Goal: Task Accomplishment & Management: Use online tool/utility

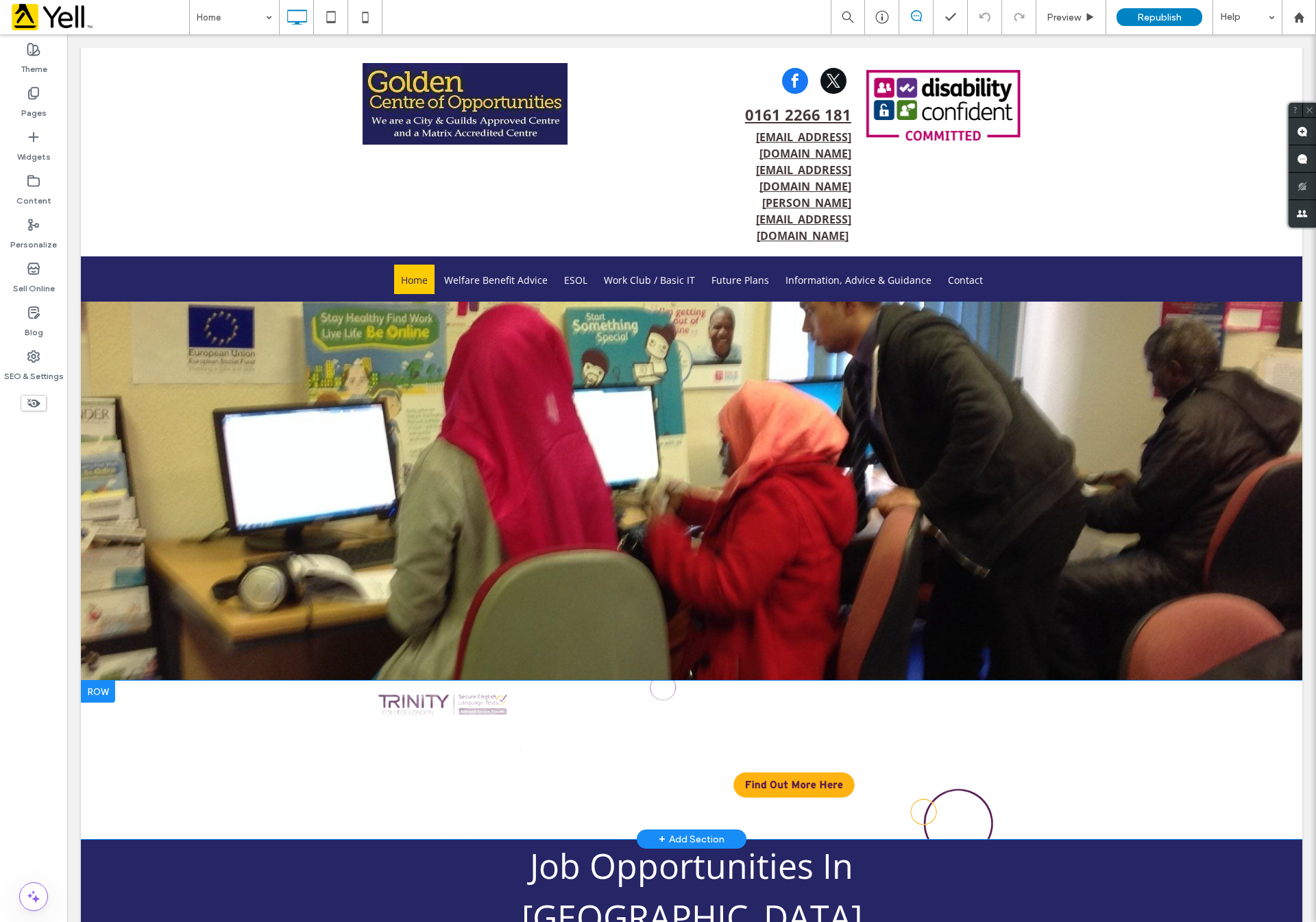
click at [101, 681] on div at bounding box center [98, 692] width 34 height 22
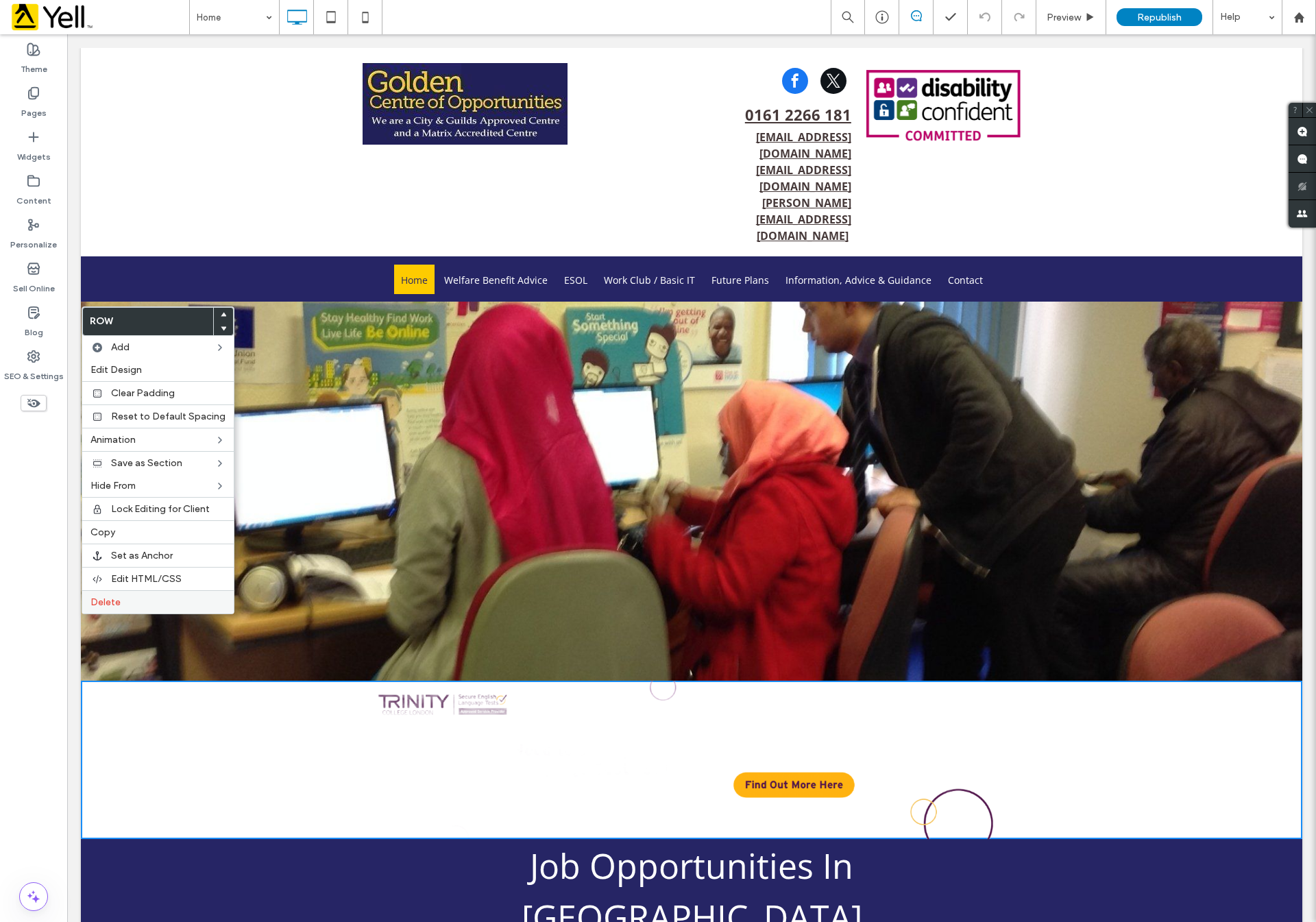
click at [115, 602] on span "Delete" at bounding box center [105, 602] width 30 height 12
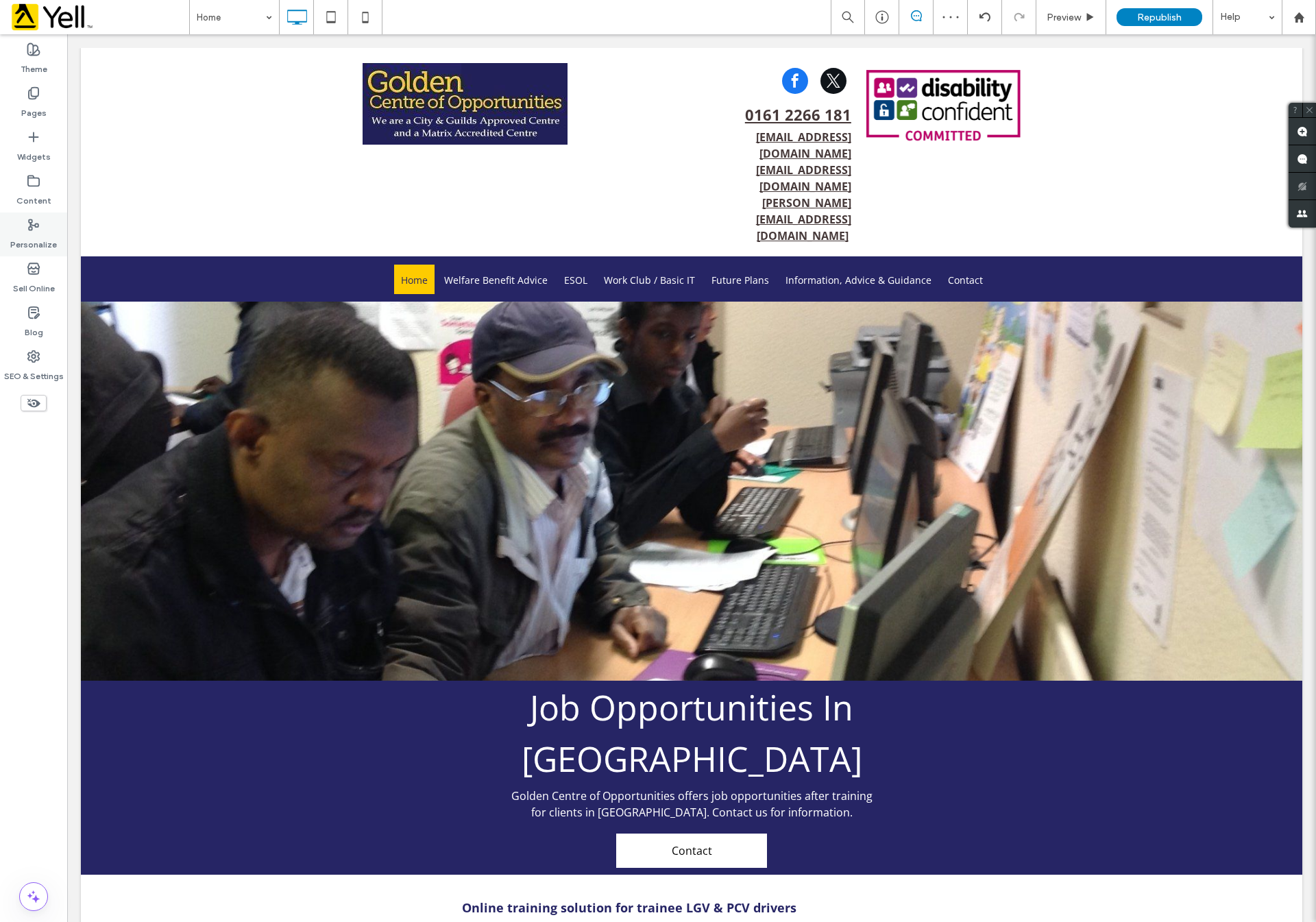
click at [34, 233] on label "Personalize" at bounding box center [34, 241] width 47 height 19
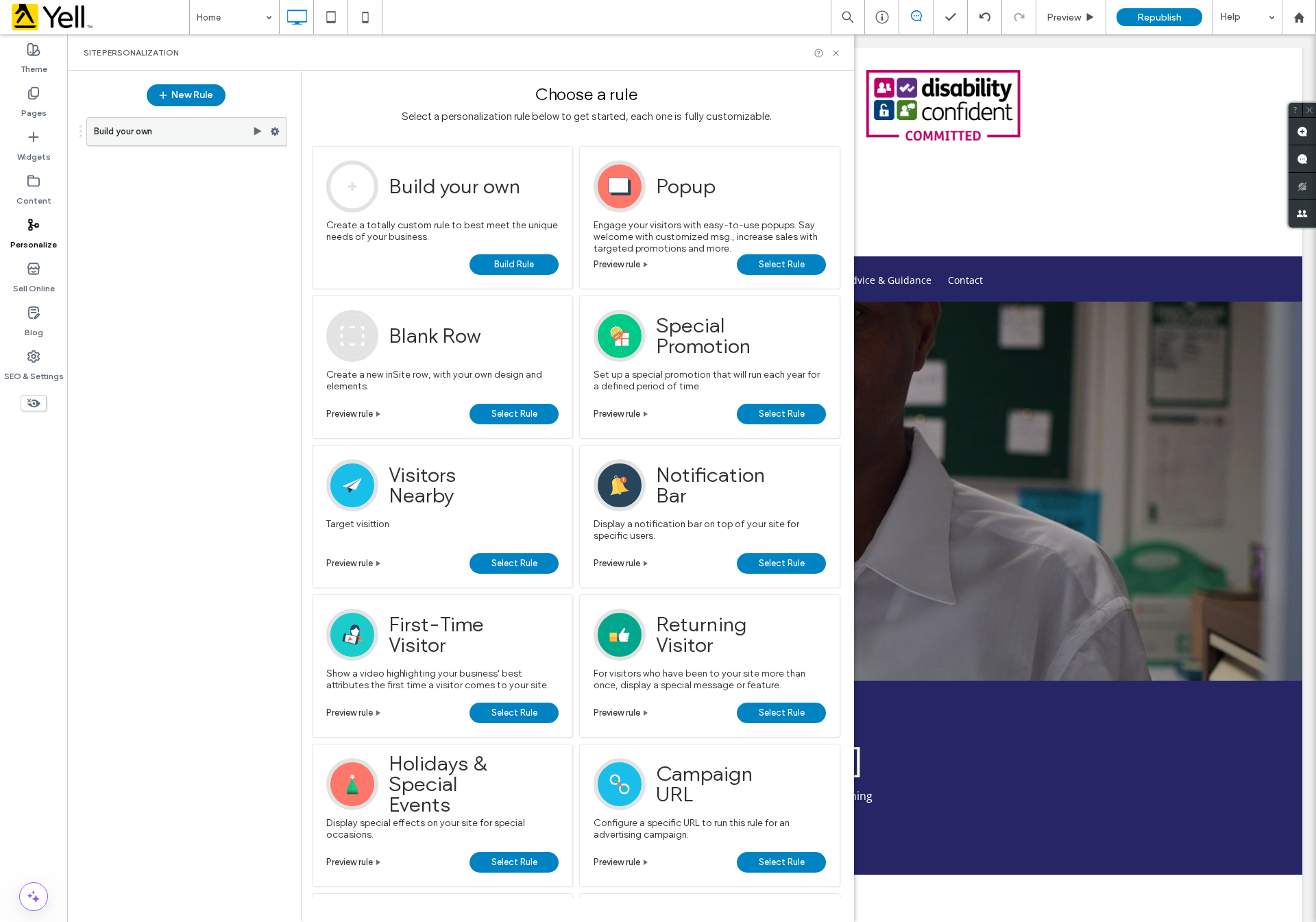
click at [258, 133] on icon at bounding box center [257, 131] width 11 height 11
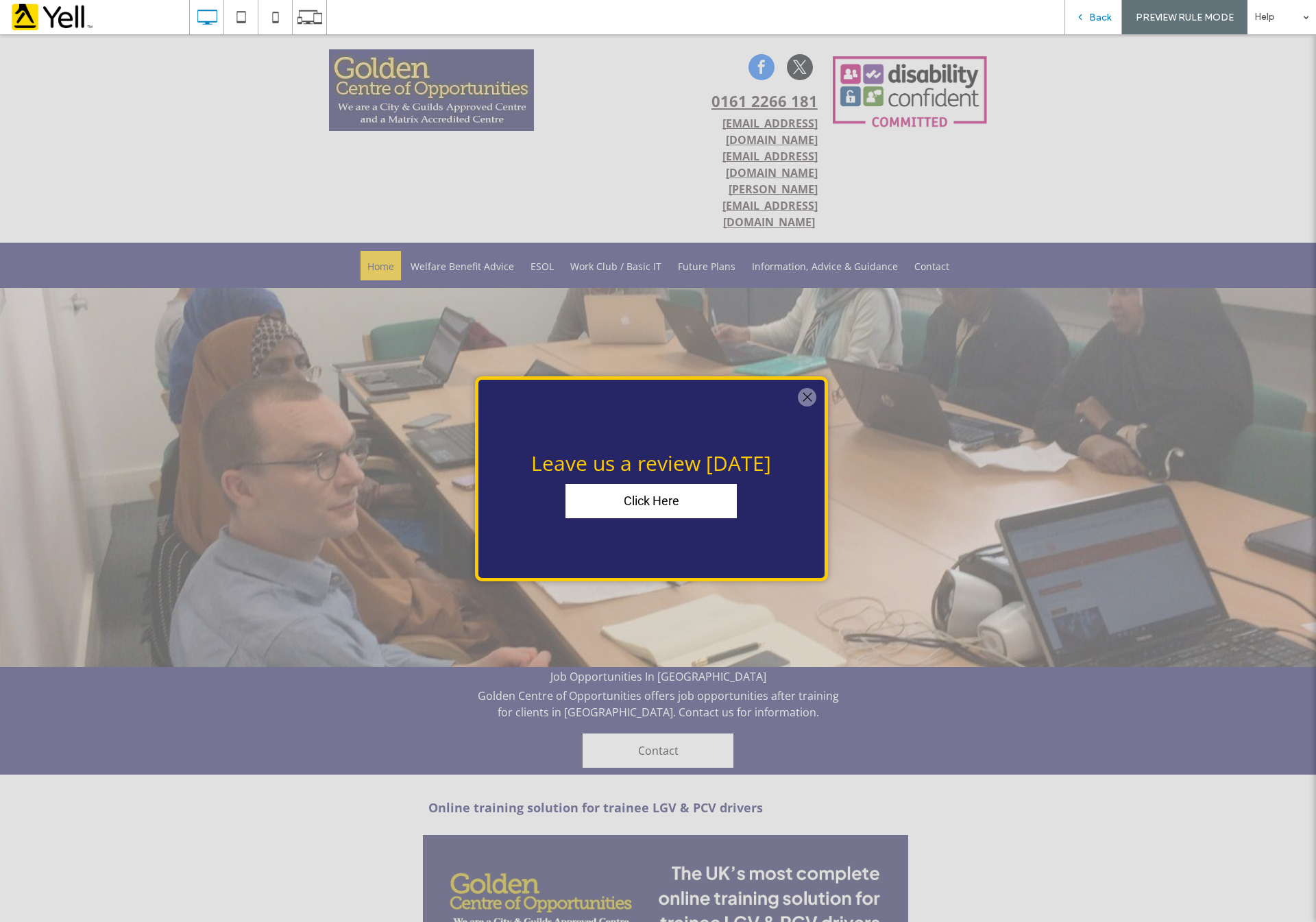
click at [1094, 18] on span "Back" at bounding box center [1100, 17] width 22 height 12
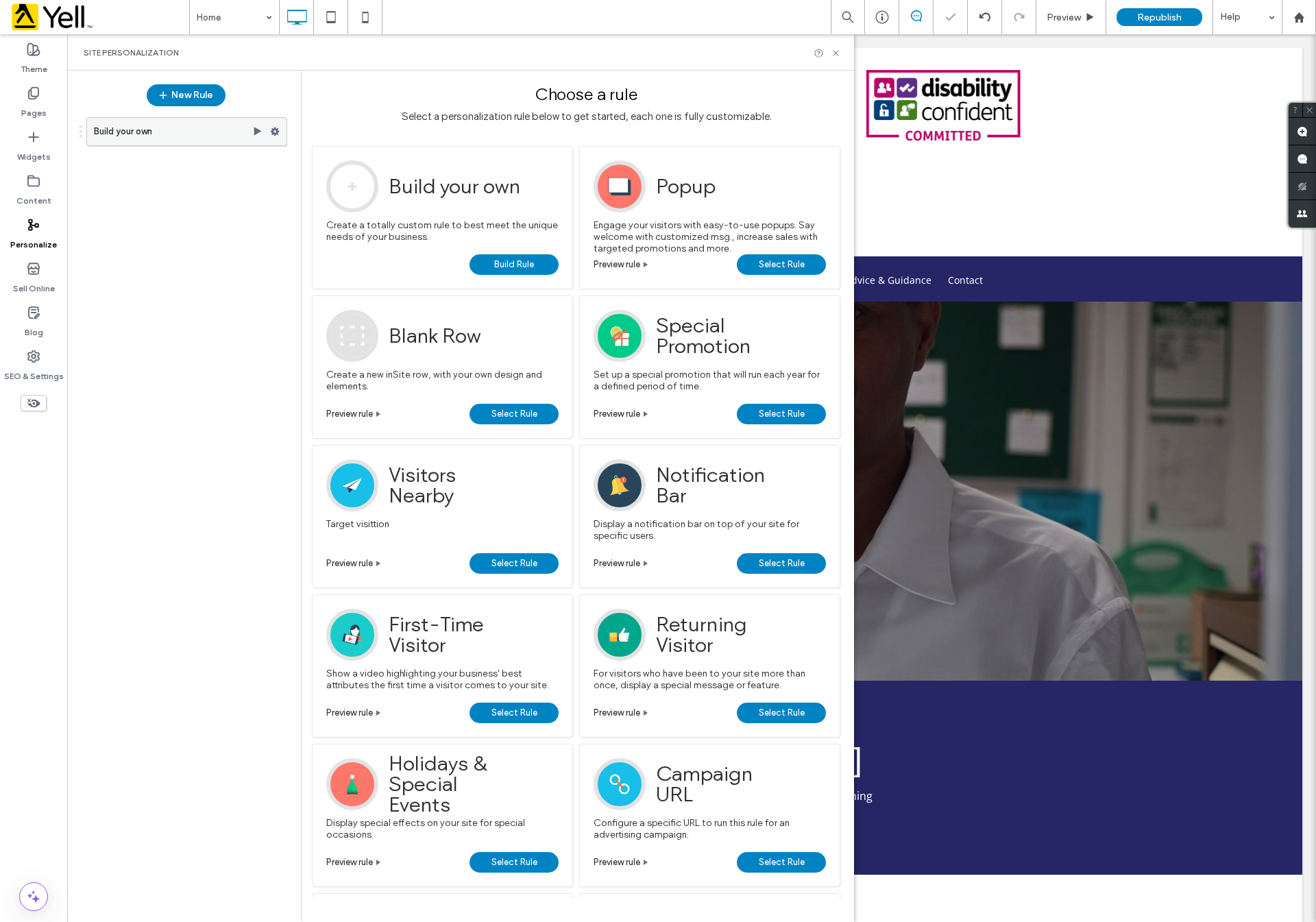
click at [276, 128] on icon at bounding box center [274, 131] width 9 height 9
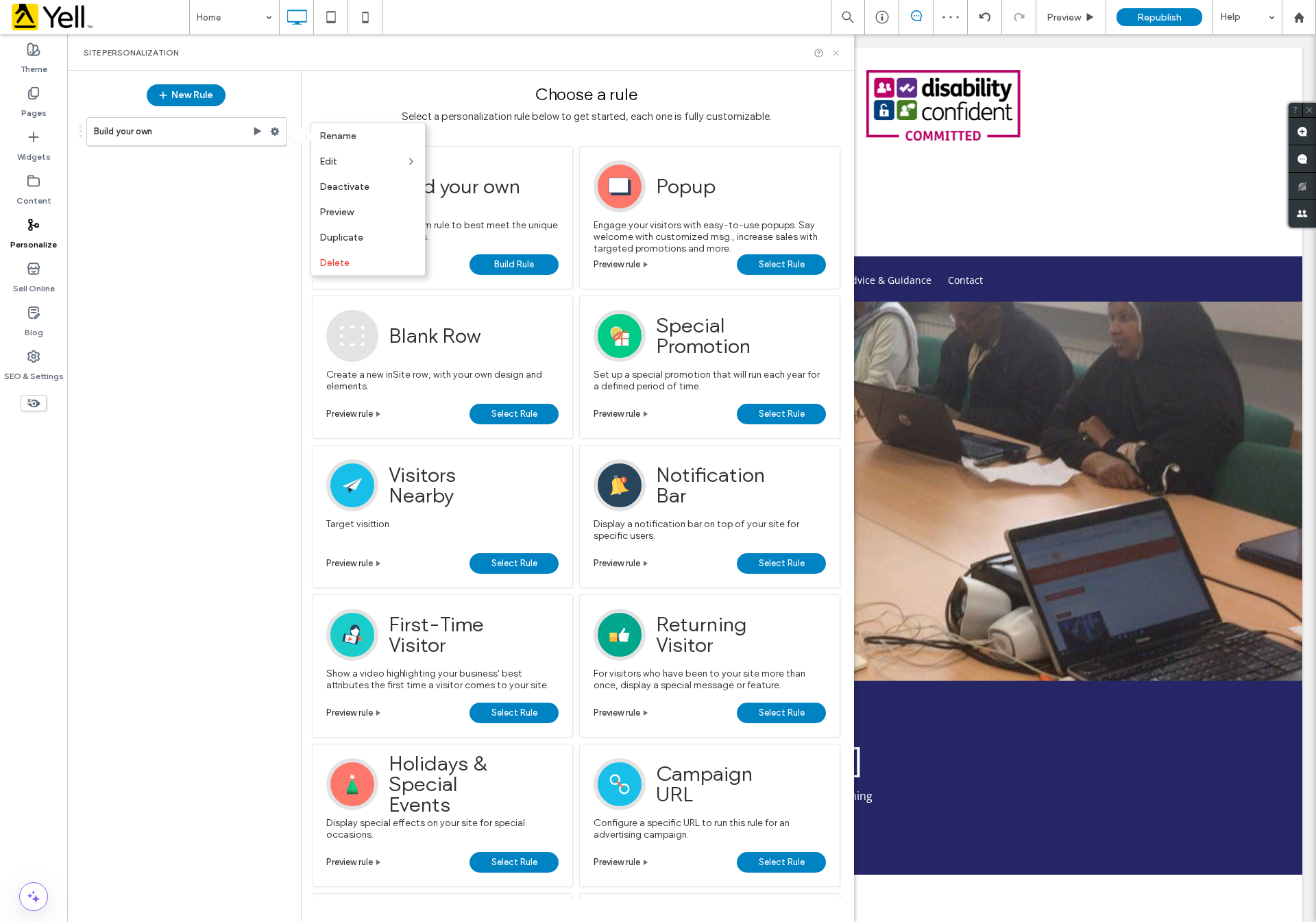
click at [833, 48] on icon at bounding box center [836, 53] width 10 height 10
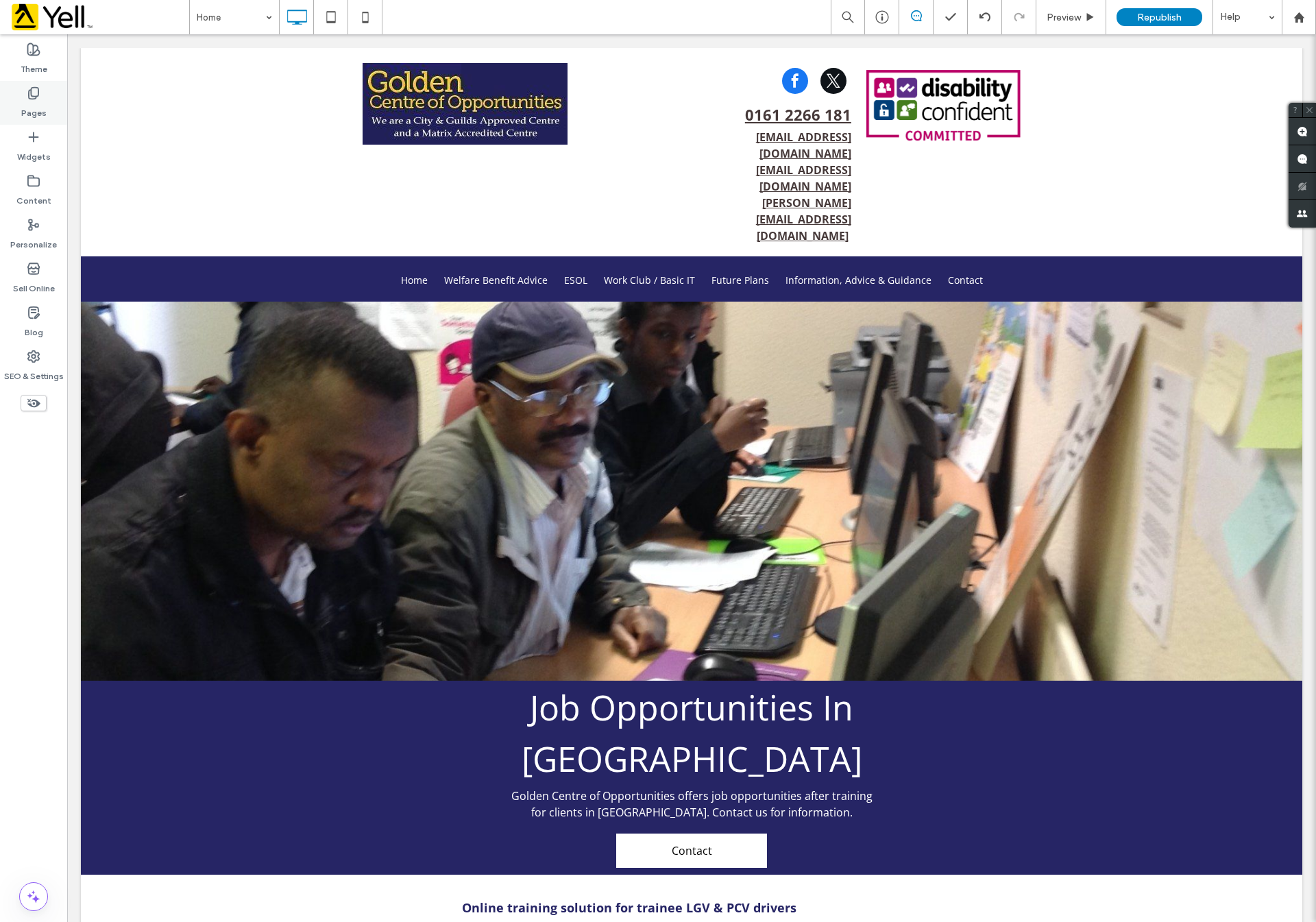
click at [47, 99] on div "Pages" at bounding box center [34, 103] width 67 height 44
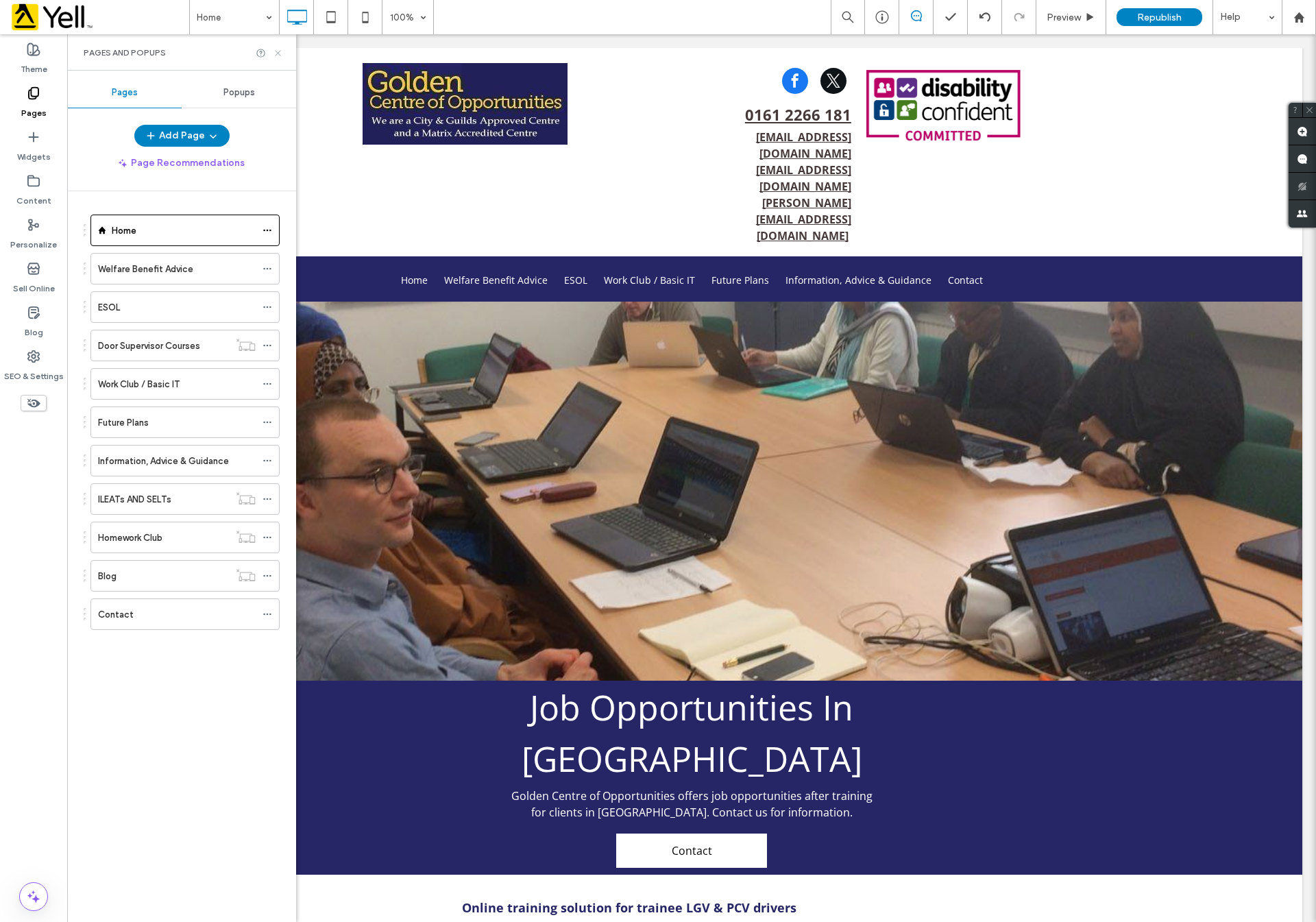
click at [273, 50] on icon at bounding box center [278, 53] width 10 height 10
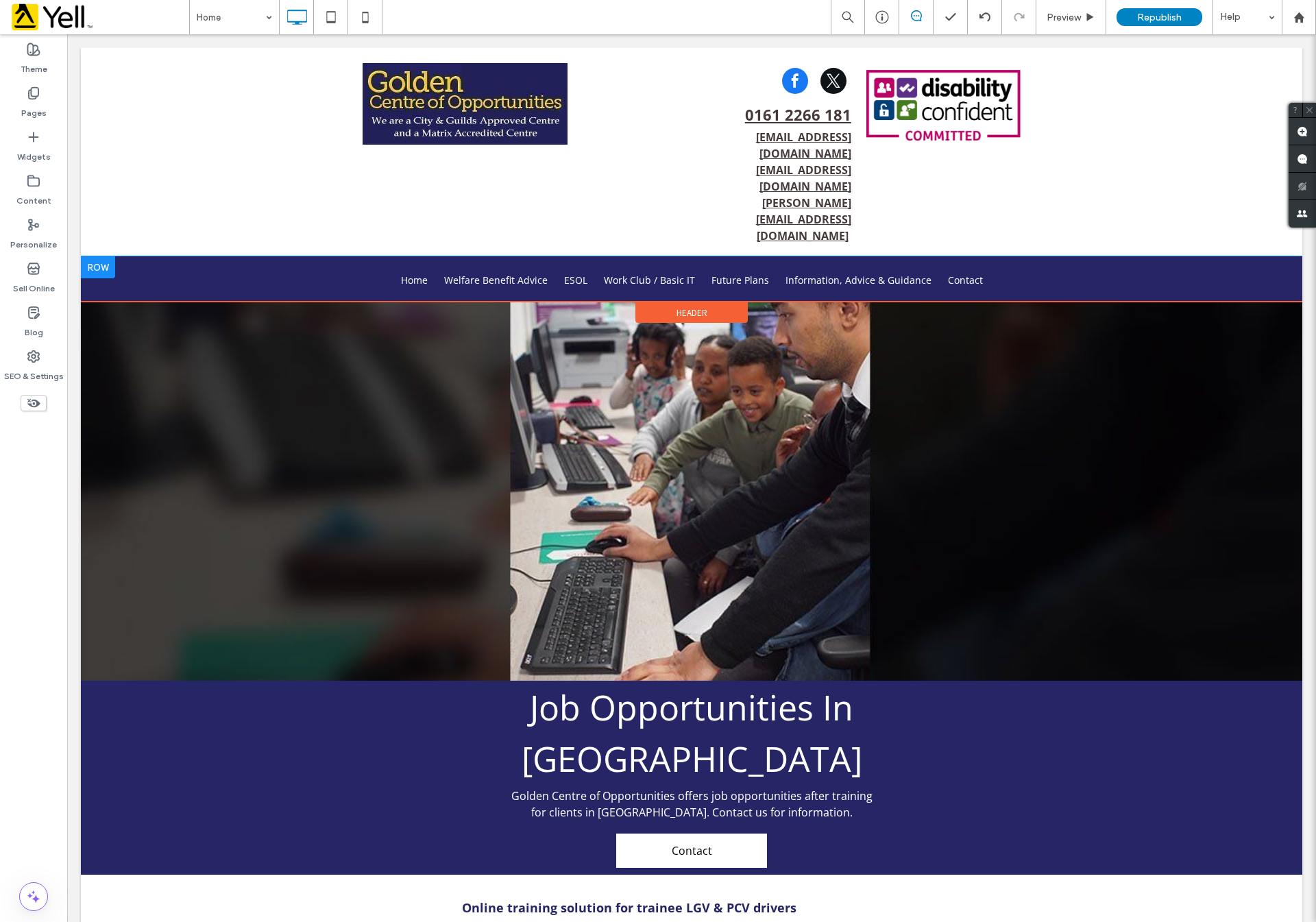
click at [95, 257] on div at bounding box center [98, 267] width 34 height 22
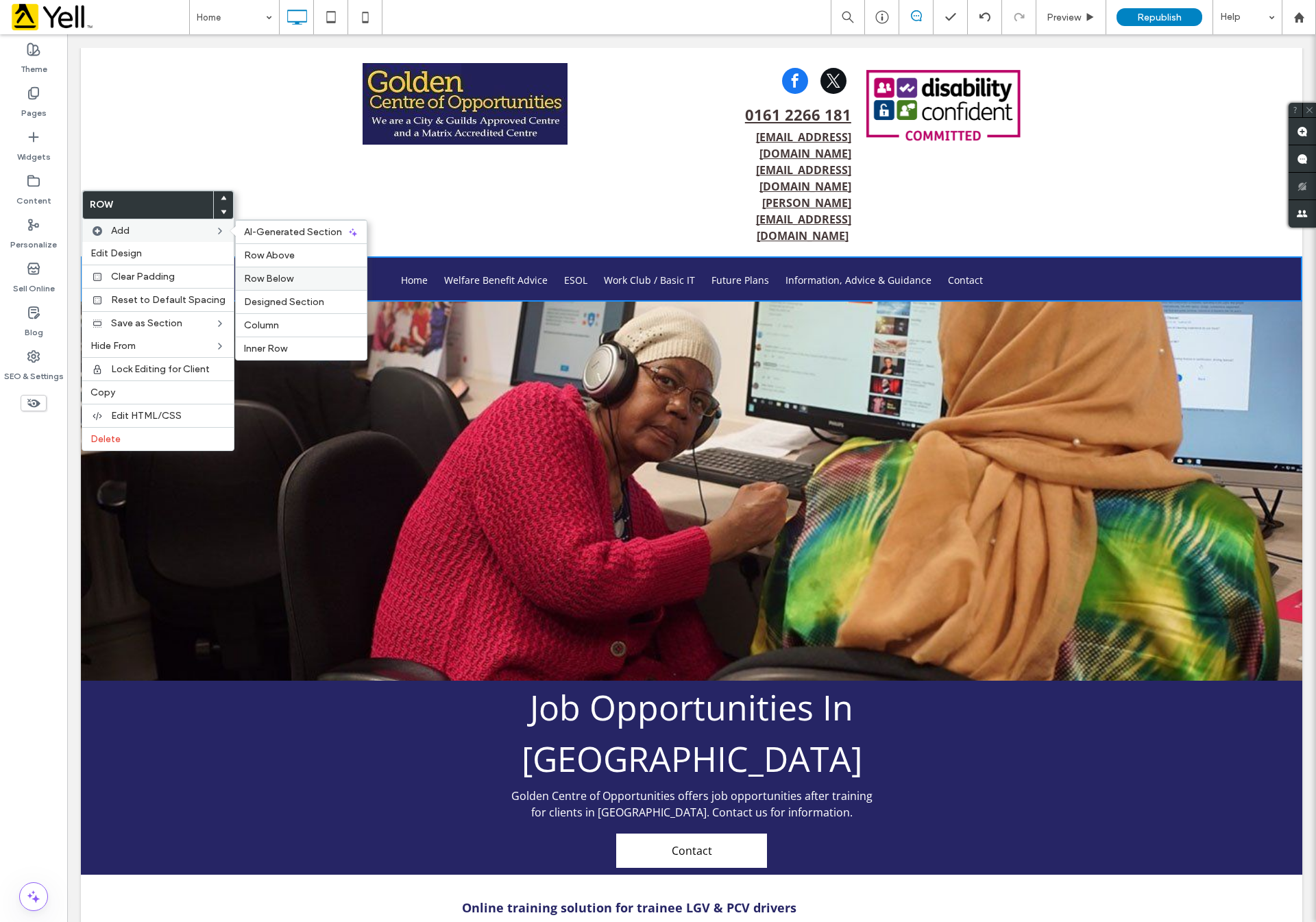
click at [301, 278] on label "Row Below" at bounding box center [301, 278] width 114 height 12
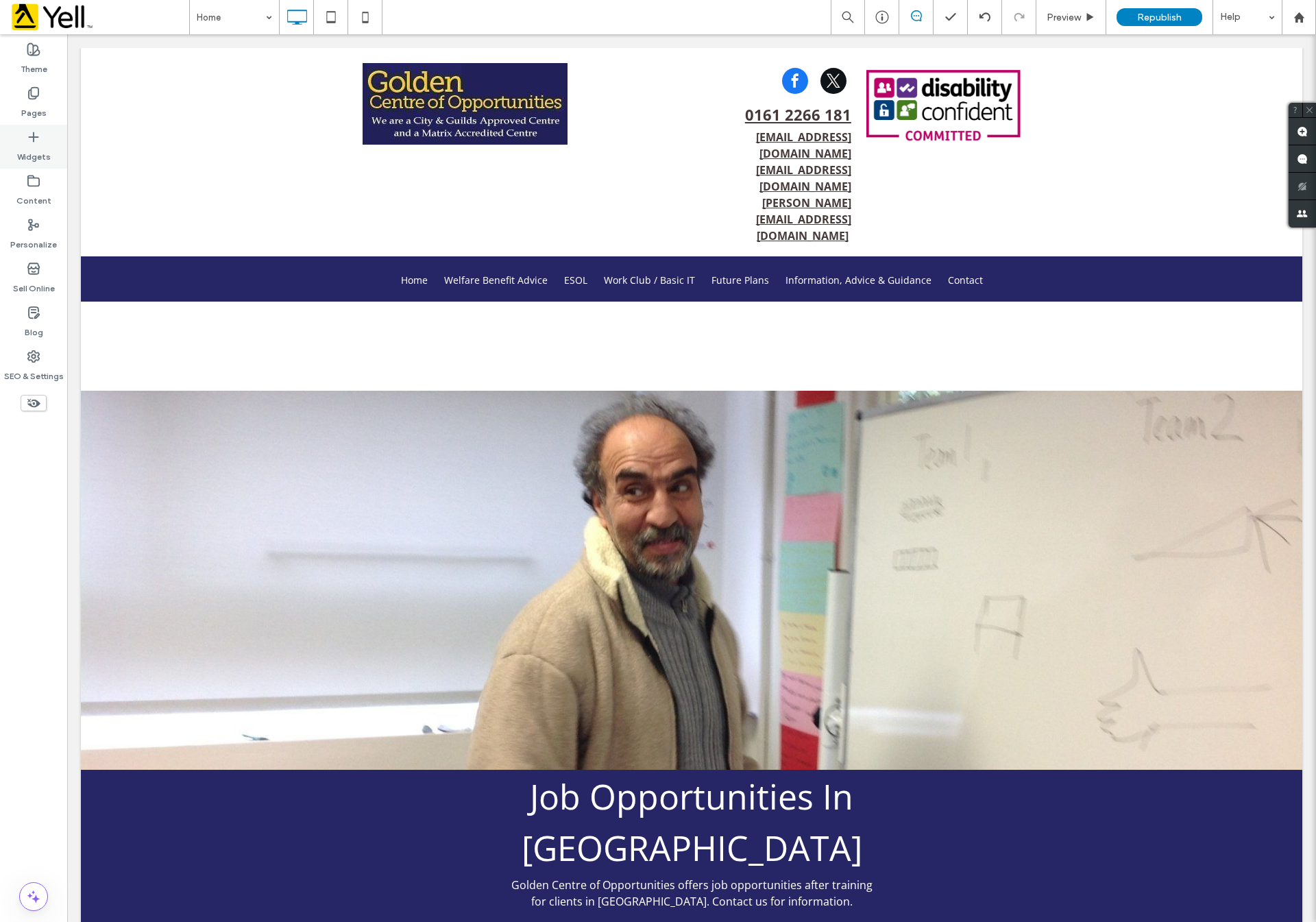
click at [35, 136] on icon at bounding box center [34, 137] width 14 height 14
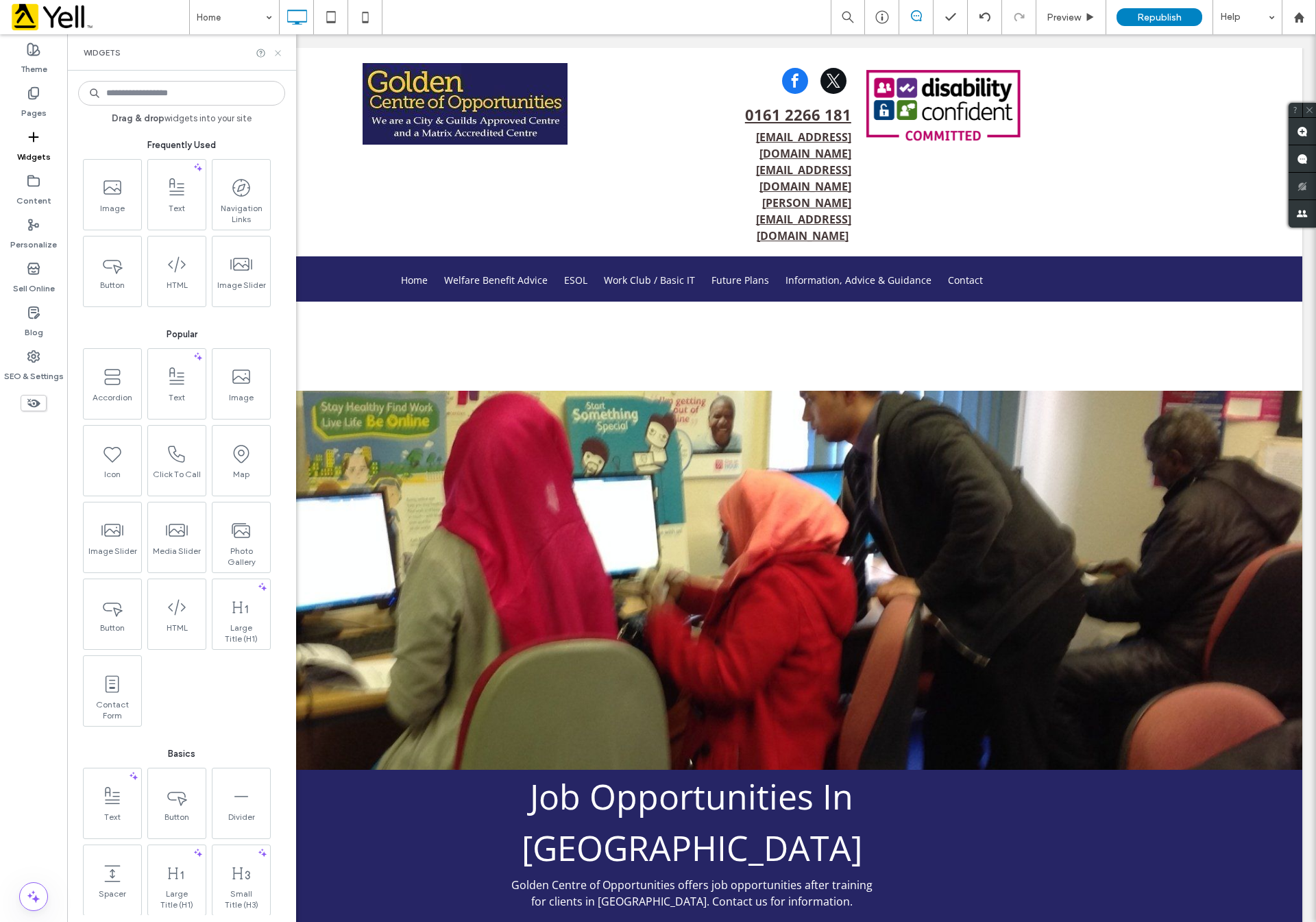
drag, startPoint x: 280, startPoint y: 54, endPoint x: 147, endPoint y: 144, distance: 160.6
click at [280, 54] on use at bounding box center [278, 53] width 6 height 6
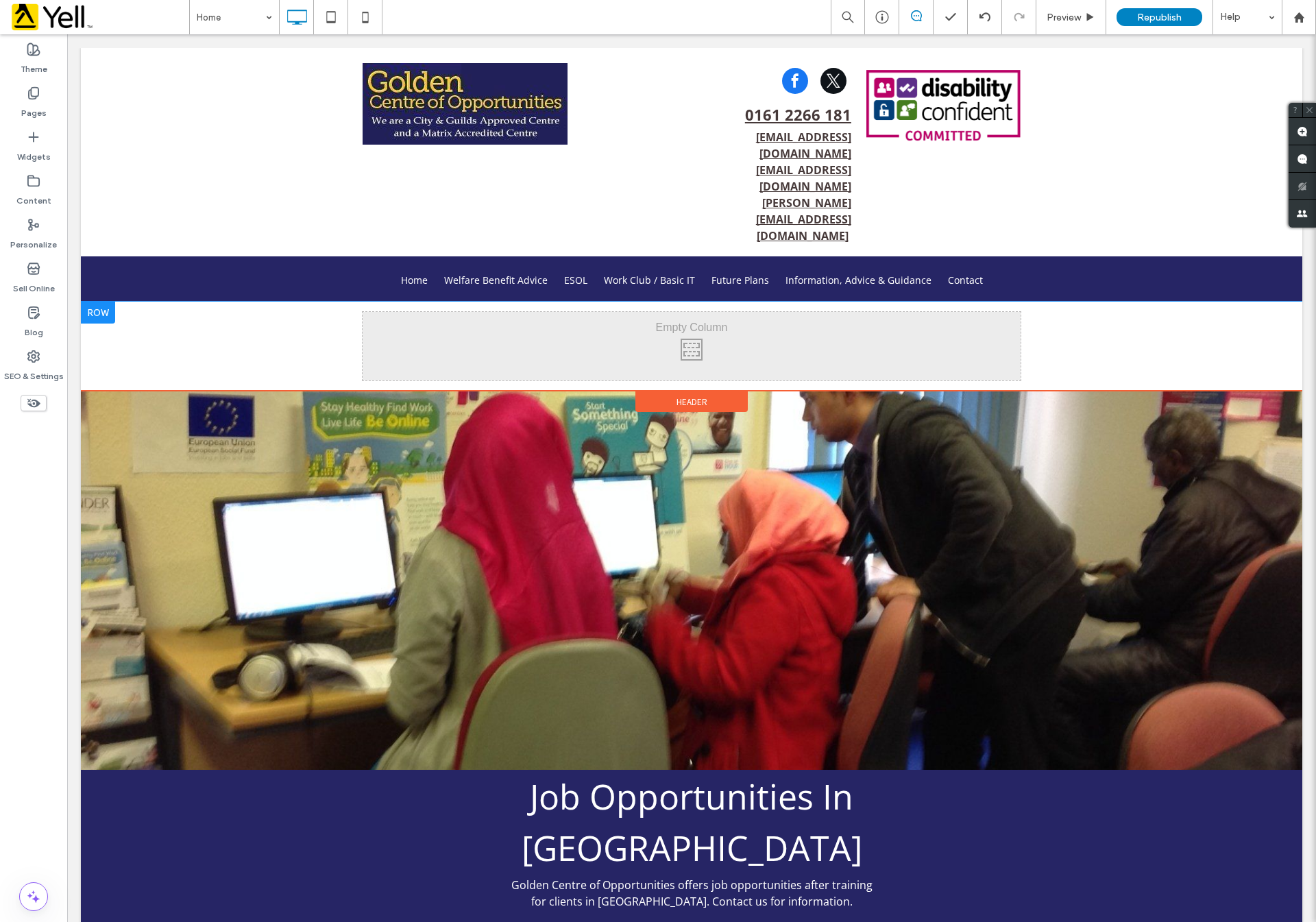
click at [428, 312] on div "Click To Paste Click To Paste" at bounding box center [691, 346] width 658 height 69
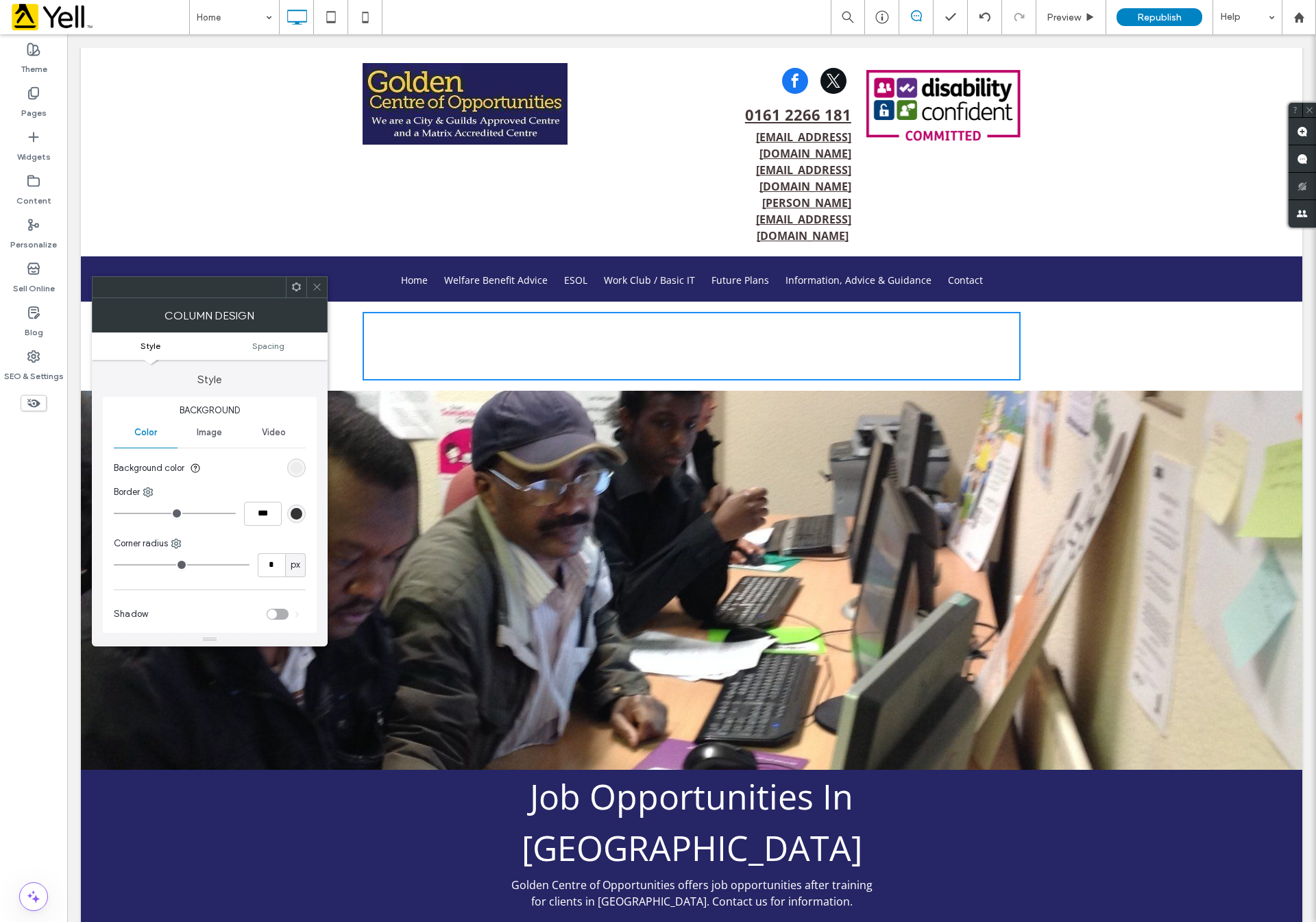
click at [212, 430] on span "Image" at bounding box center [209, 432] width 26 height 11
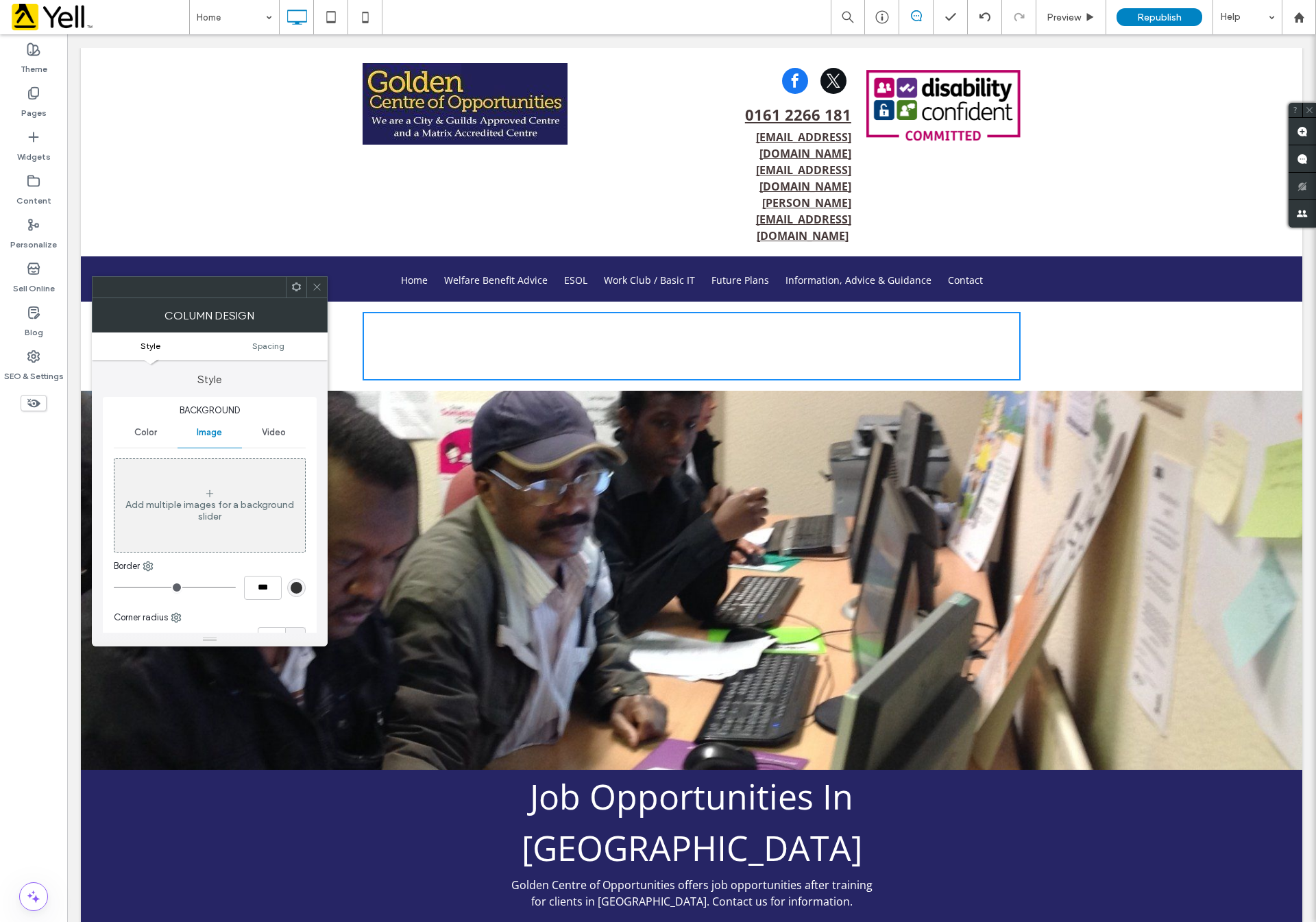
click at [208, 498] on icon at bounding box center [209, 493] width 11 height 11
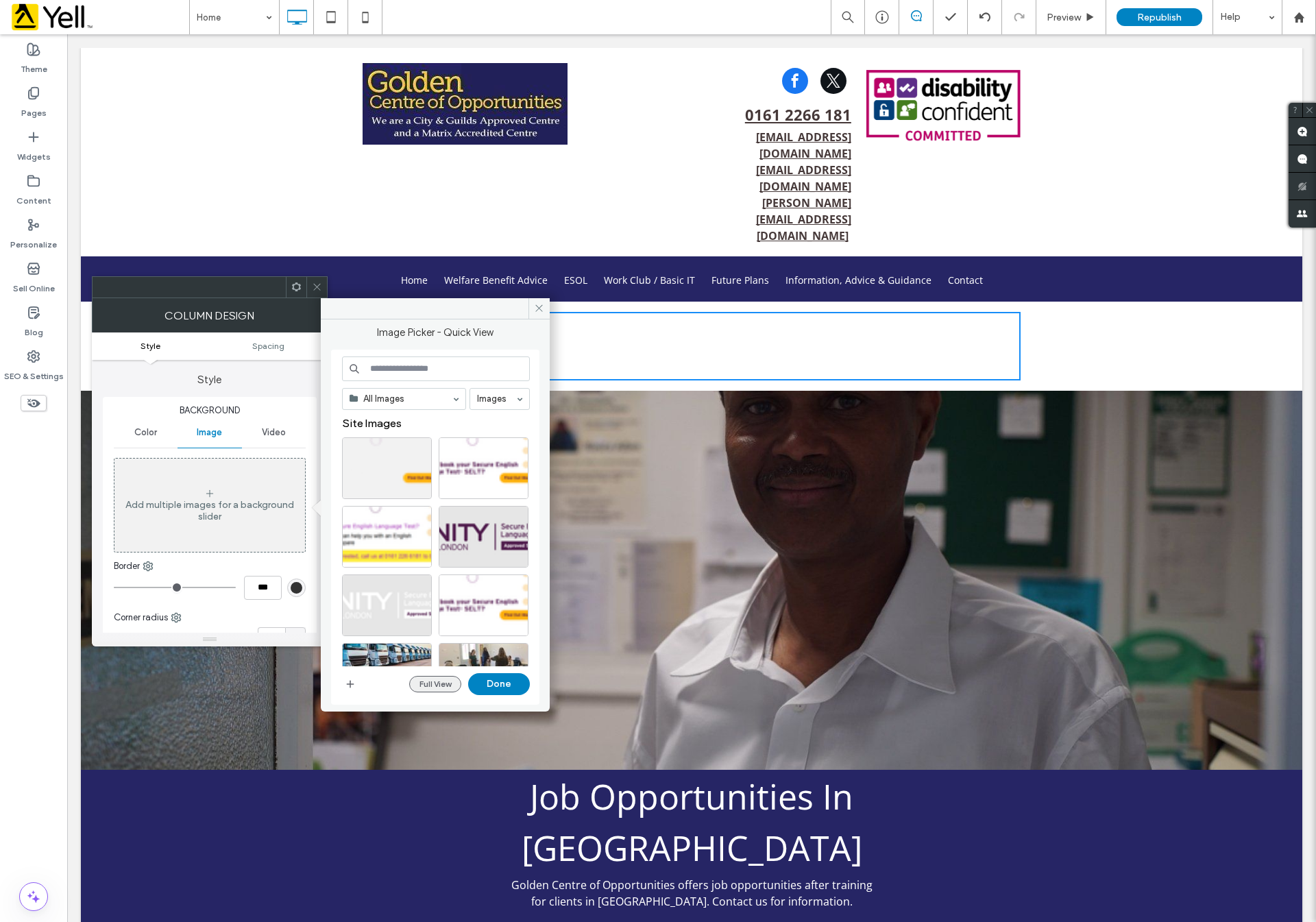
click at [432, 687] on button "Full View" at bounding box center [435, 684] width 52 height 17
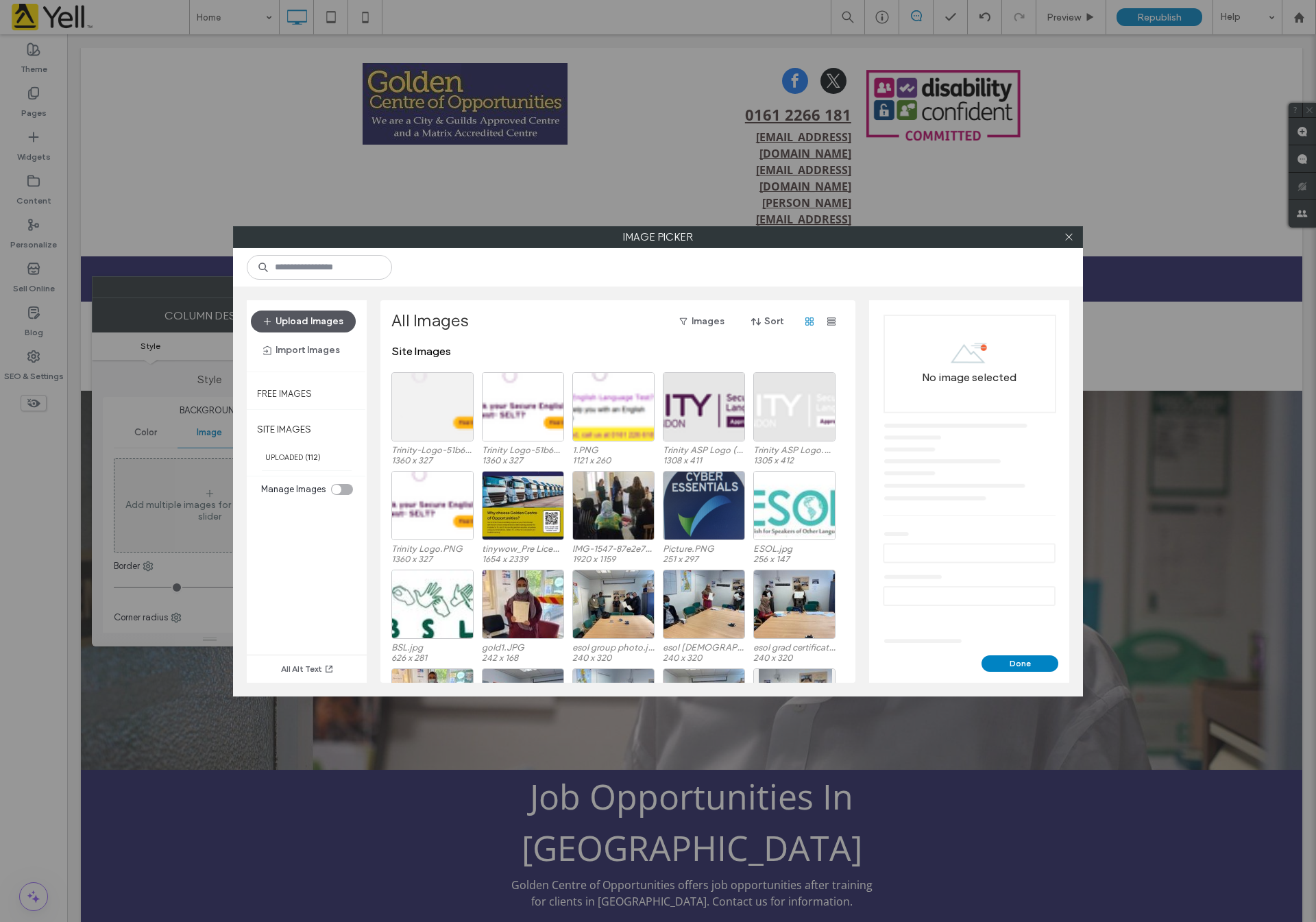
click at [303, 315] on button "Upload Images" at bounding box center [303, 321] width 105 height 22
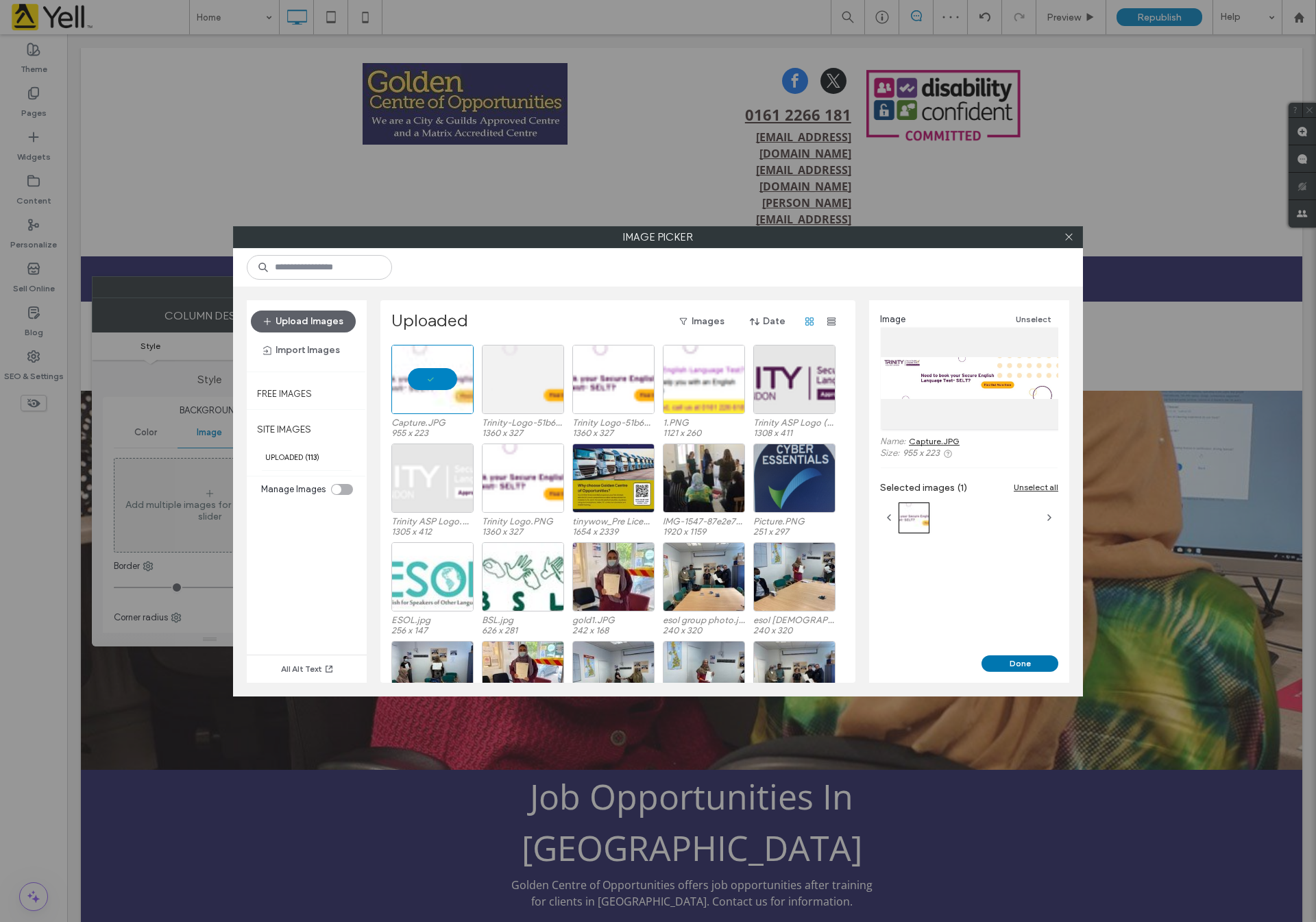
click at [1016, 666] on button "Done" at bounding box center [1019, 663] width 77 height 17
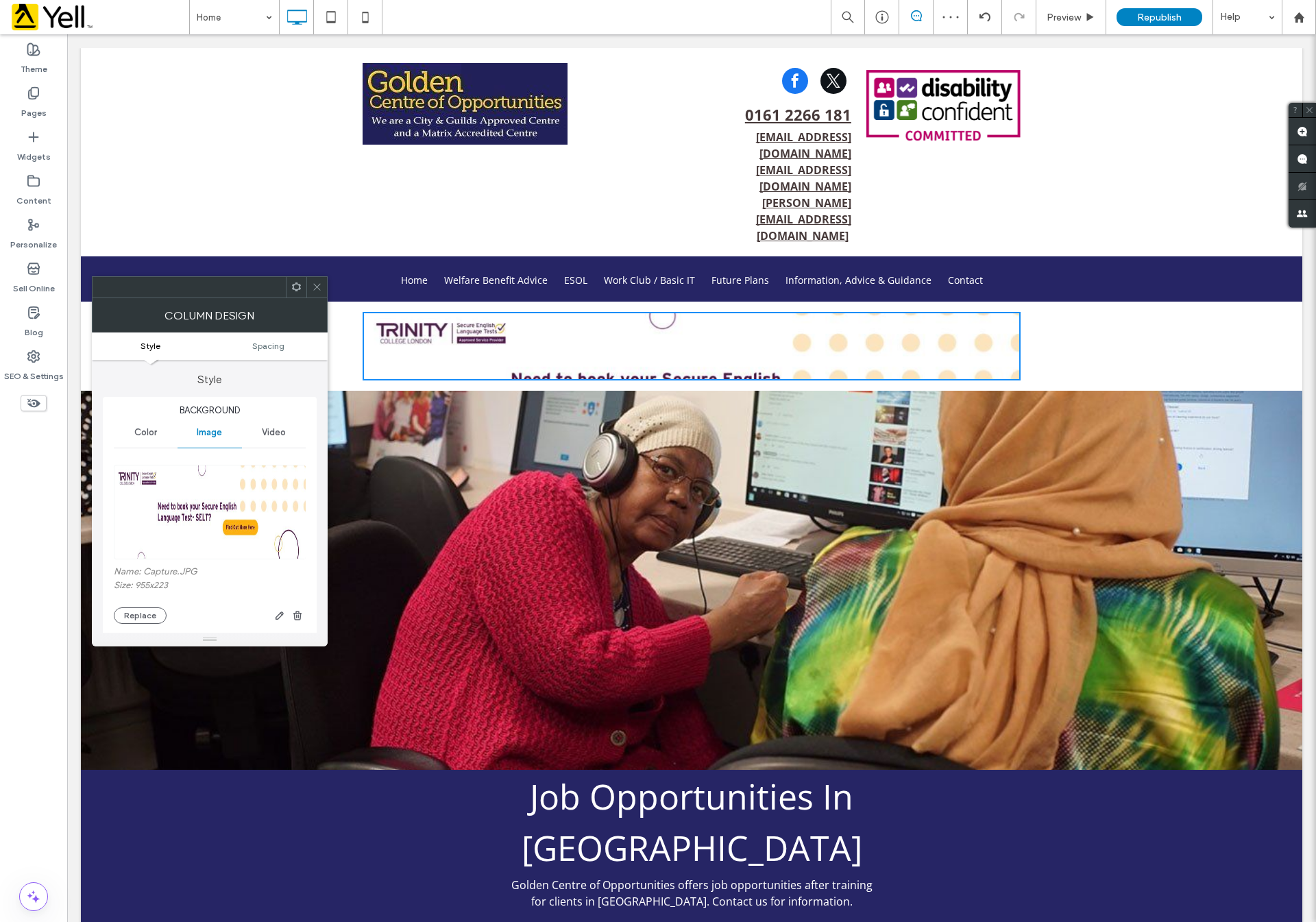
click at [316, 294] on span at bounding box center [317, 287] width 10 height 20
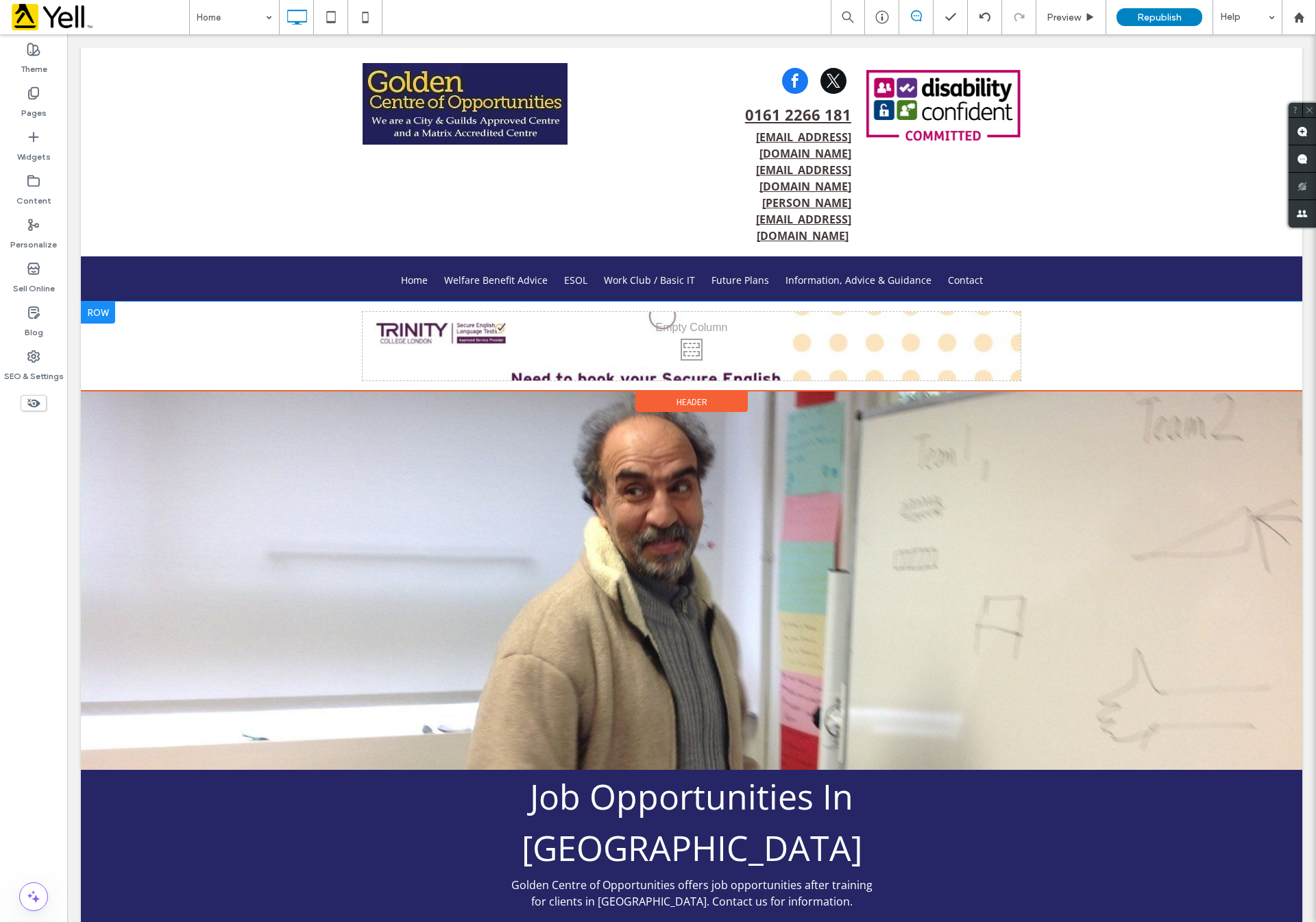
click at [457, 312] on div "Click To Paste Click To Paste" at bounding box center [691, 346] width 658 height 69
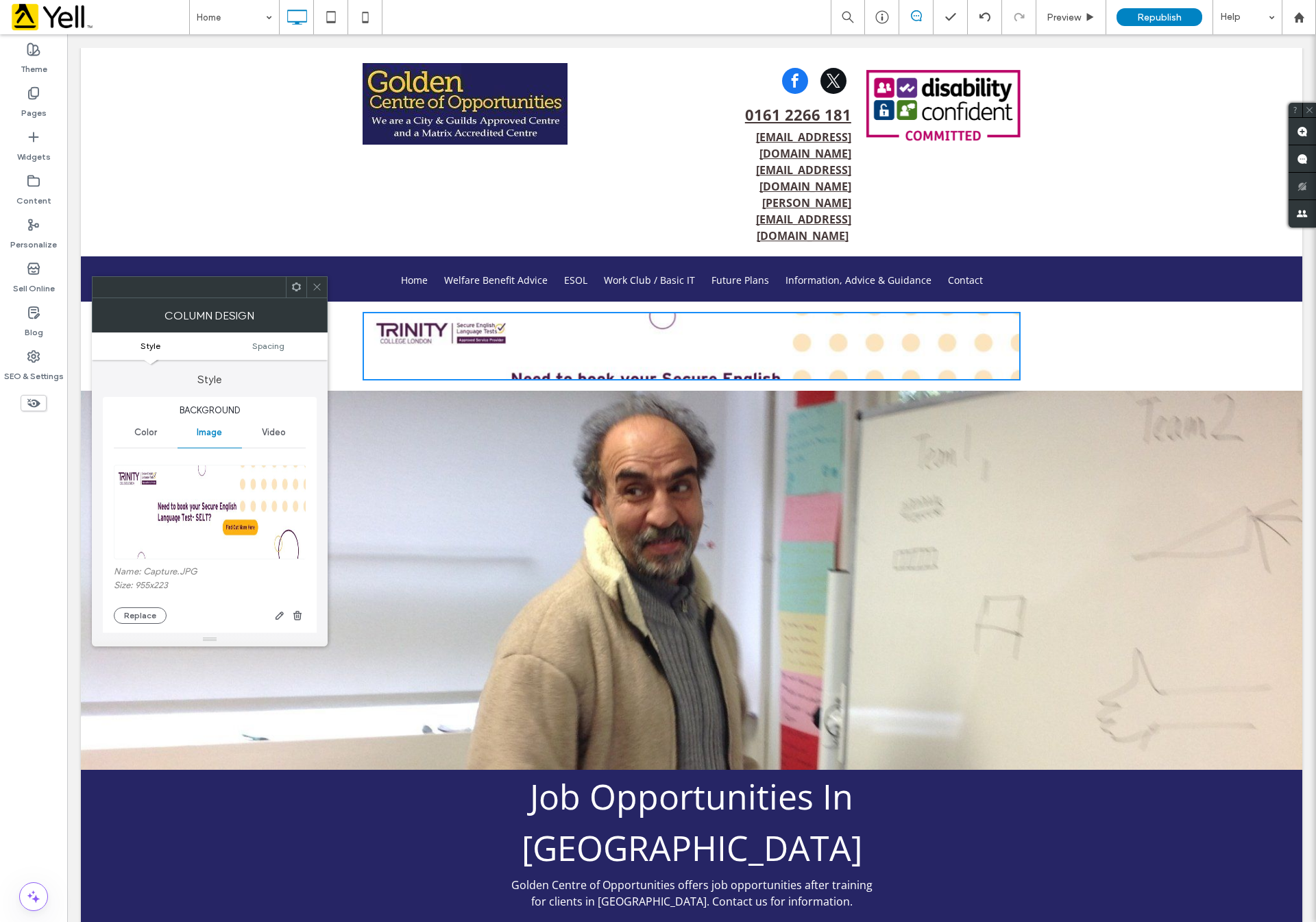
scroll to position [103, 0]
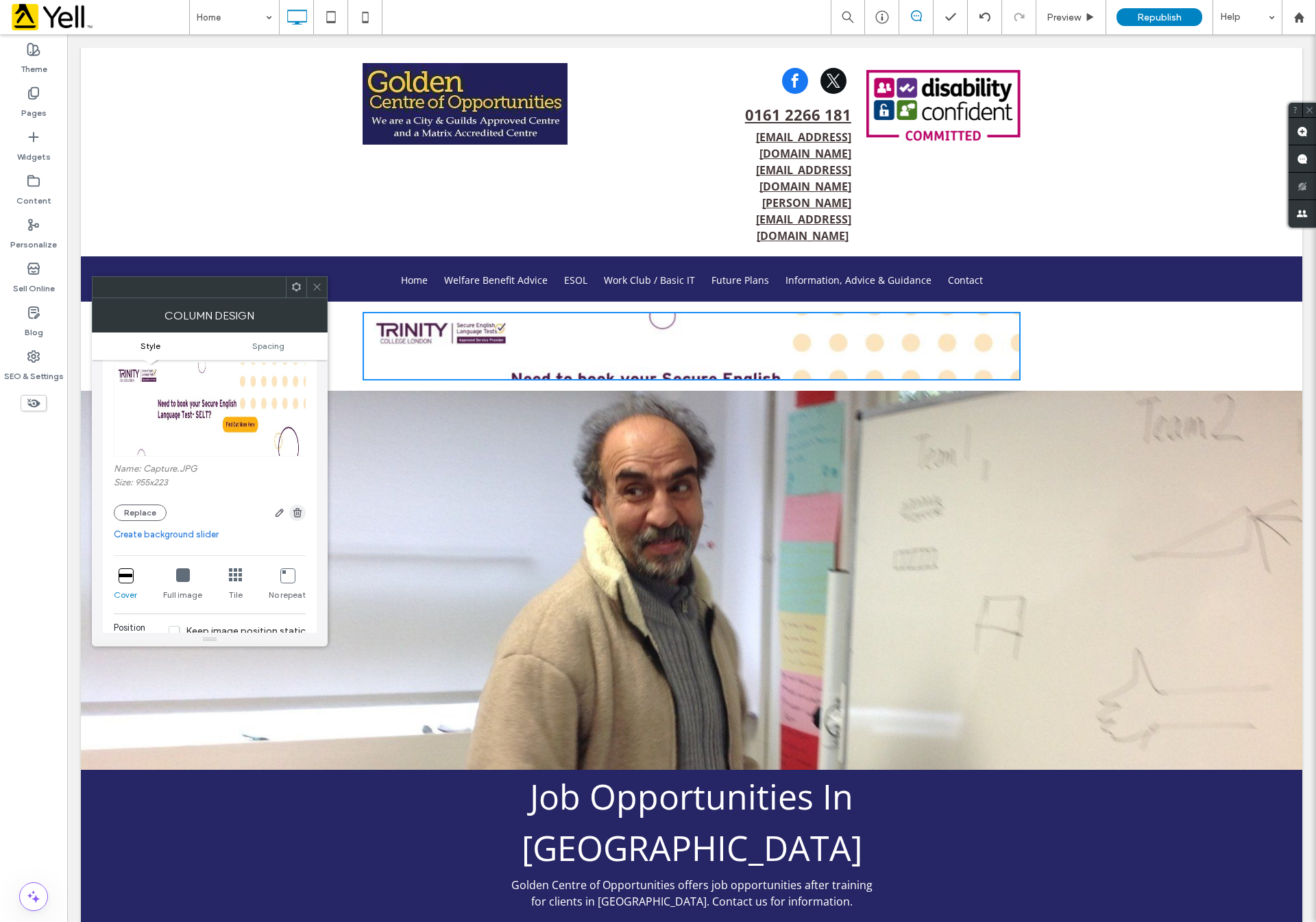
click at [299, 514] on icon "button" at bounding box center [297, 512] width 11 height 11
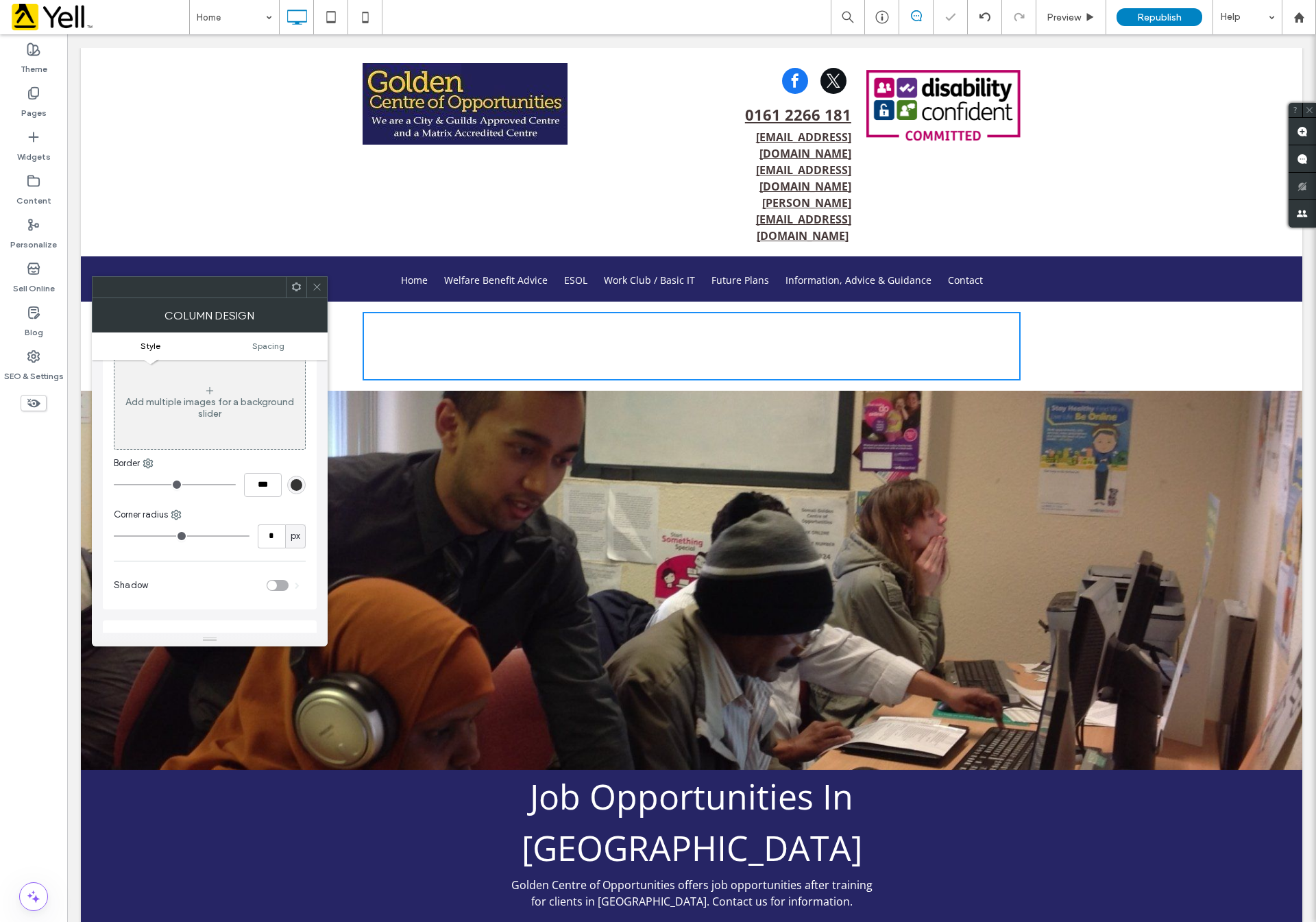
click at [322, 286] on icon at bounding box center [317, 286] width 10 height 10
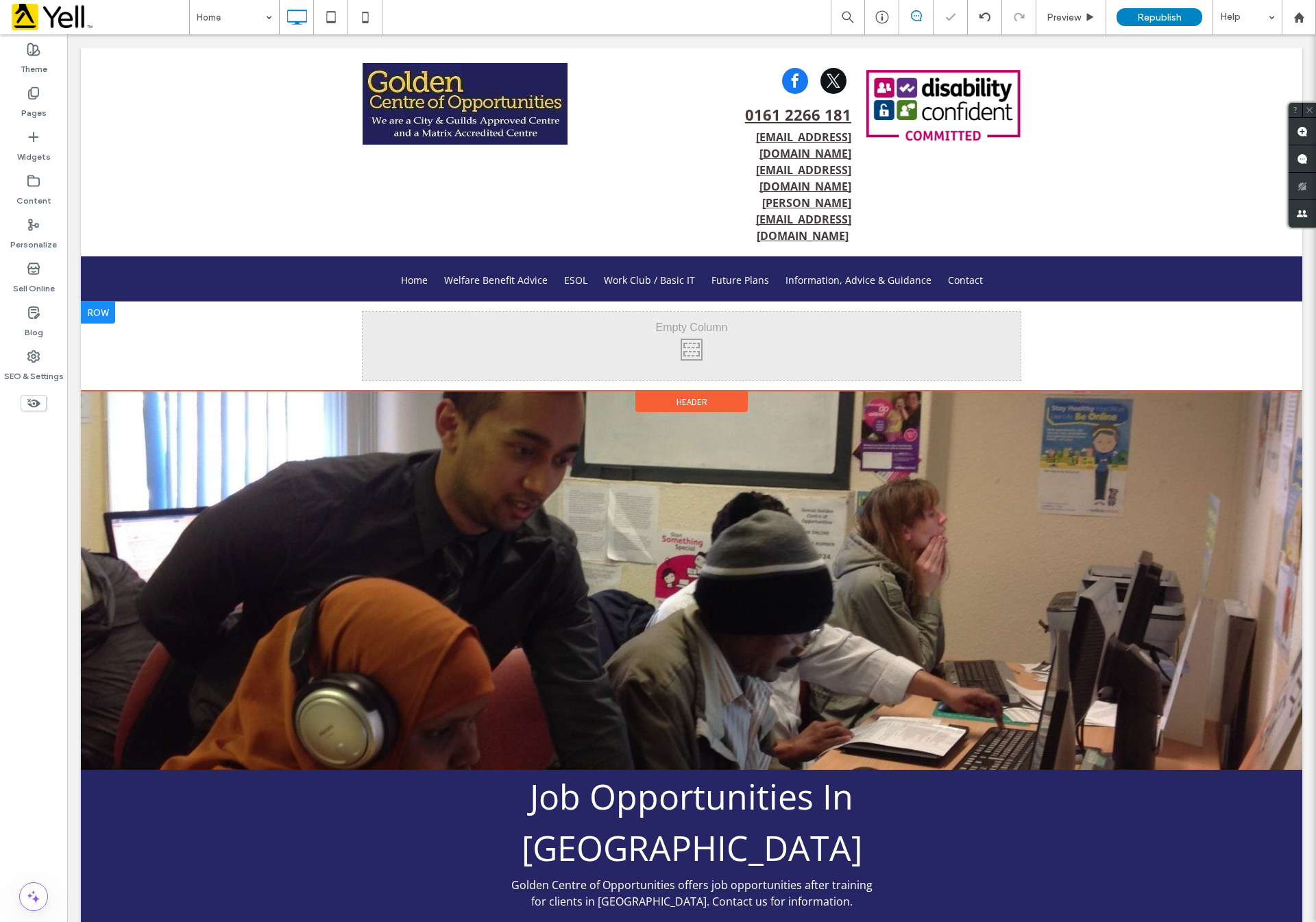
click at [91, 302] on div at bounding box center [98, 313] width 34 height 22
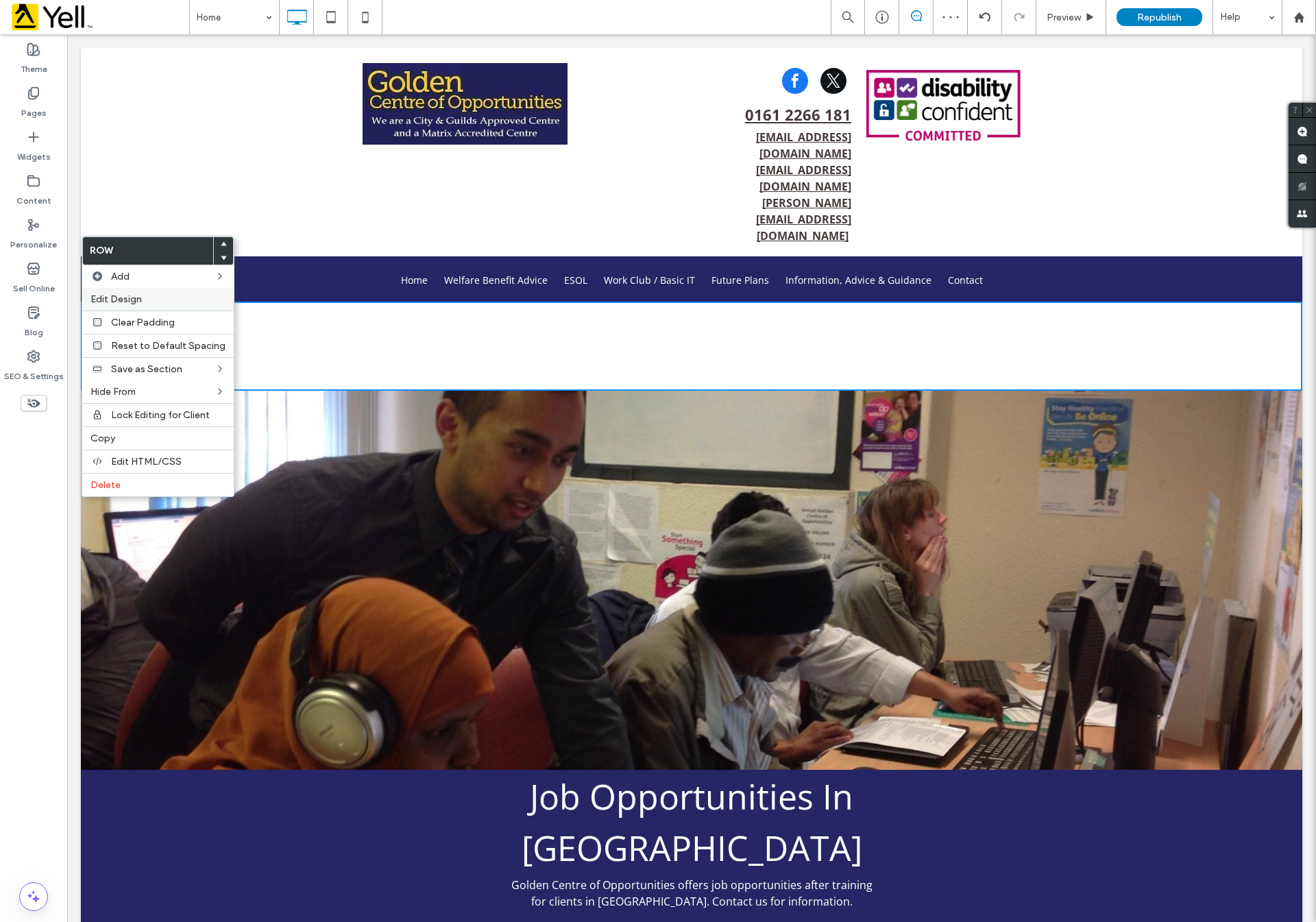
click at [111, 297] on span "Edit Design" at bounding box center [116, 299] width 52 height 12
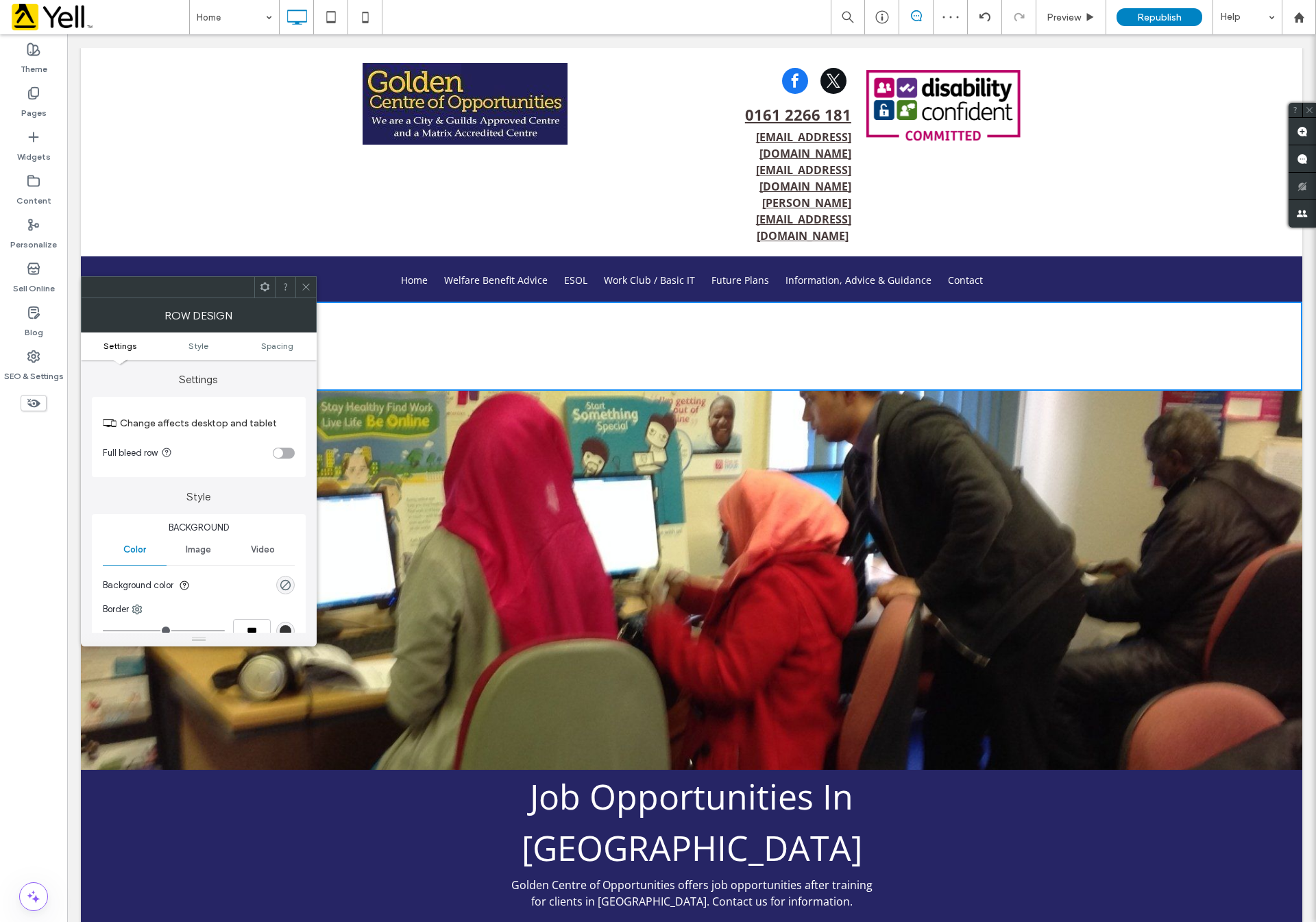
click at [200, 551] on span "Image" at bounding box center [198, 549] width 26 height 11
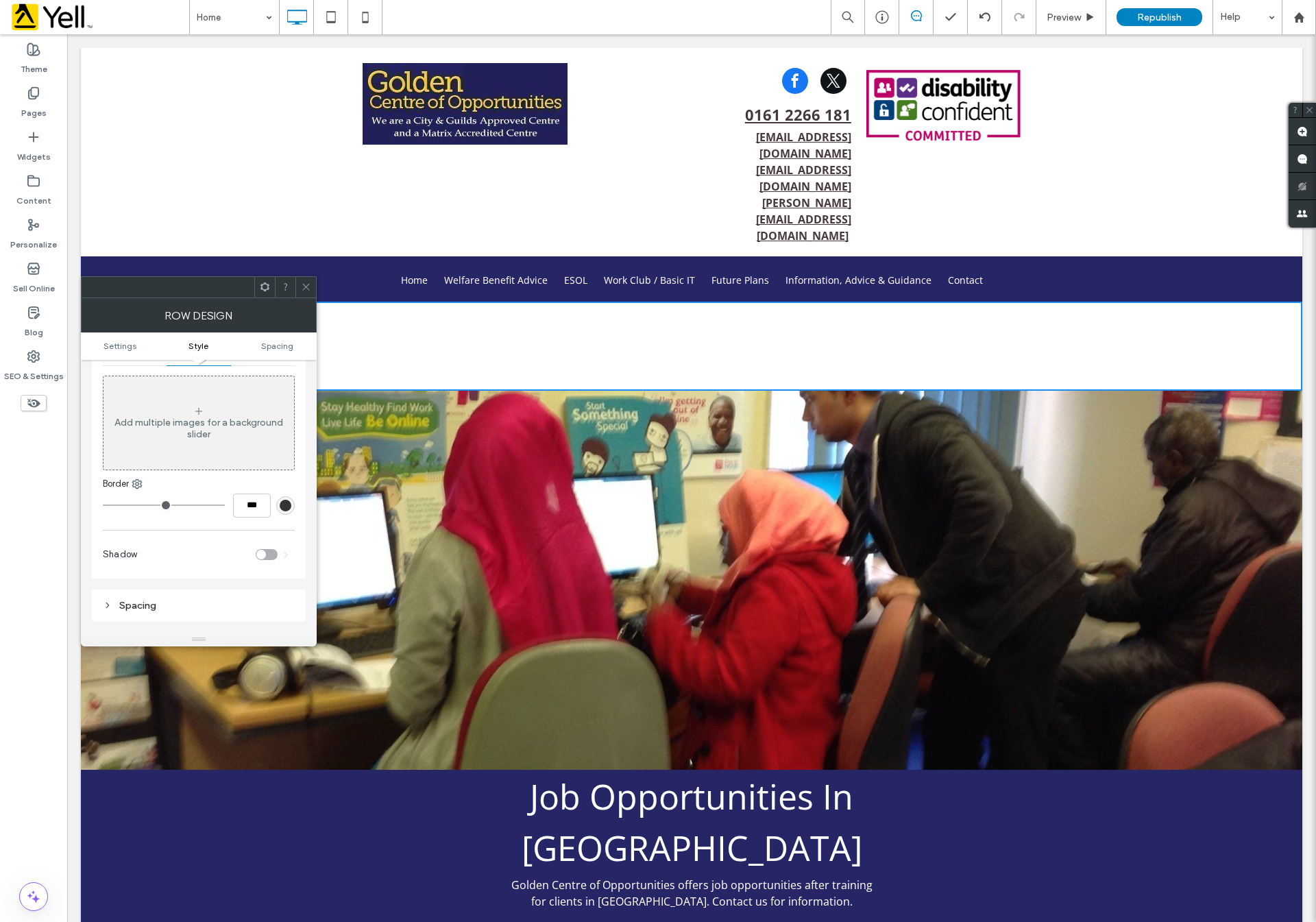
scroll to position [206, 0]
click at [195, 406] on icon at bounding box center [198, 405] width 11 height 11
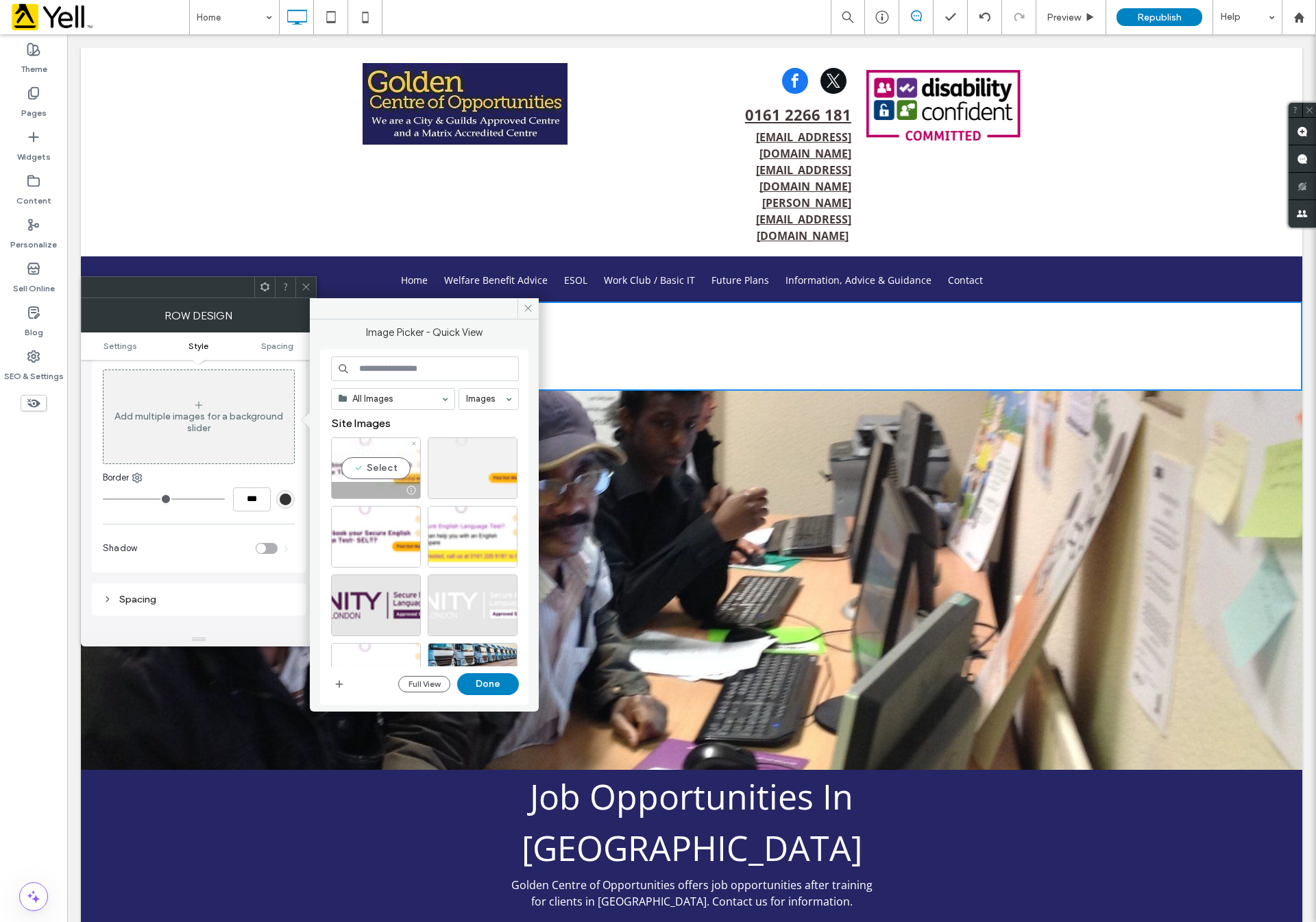
click at [381, 469] on div "Select" at bounding box center [375, 468] width 90 height 62
click at [497, 683] on button "Done" at bounding box center [488, 684] width 62 height 22
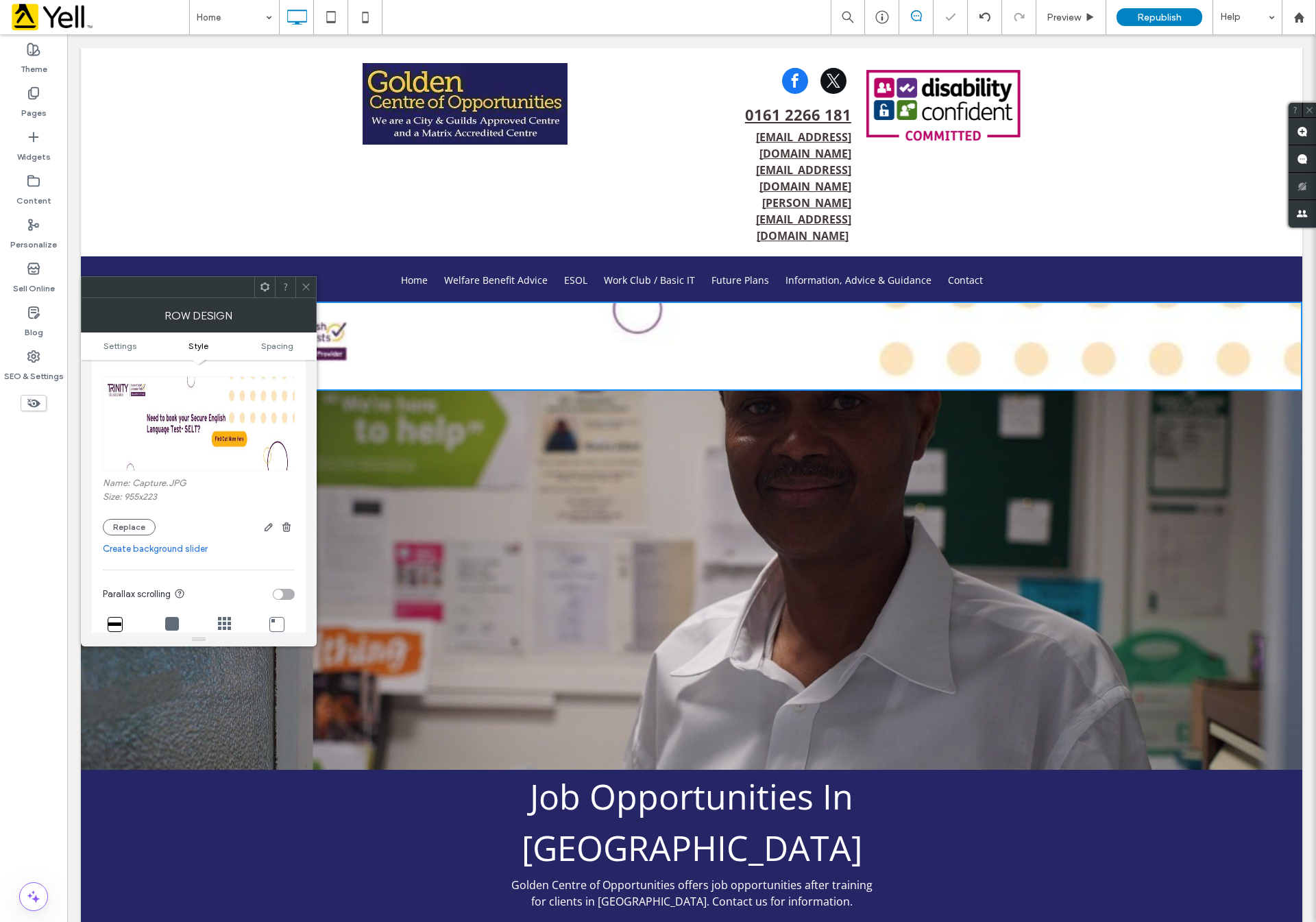
click at [296, 286] on div at bounding box center [305, 287] width 20 height 20
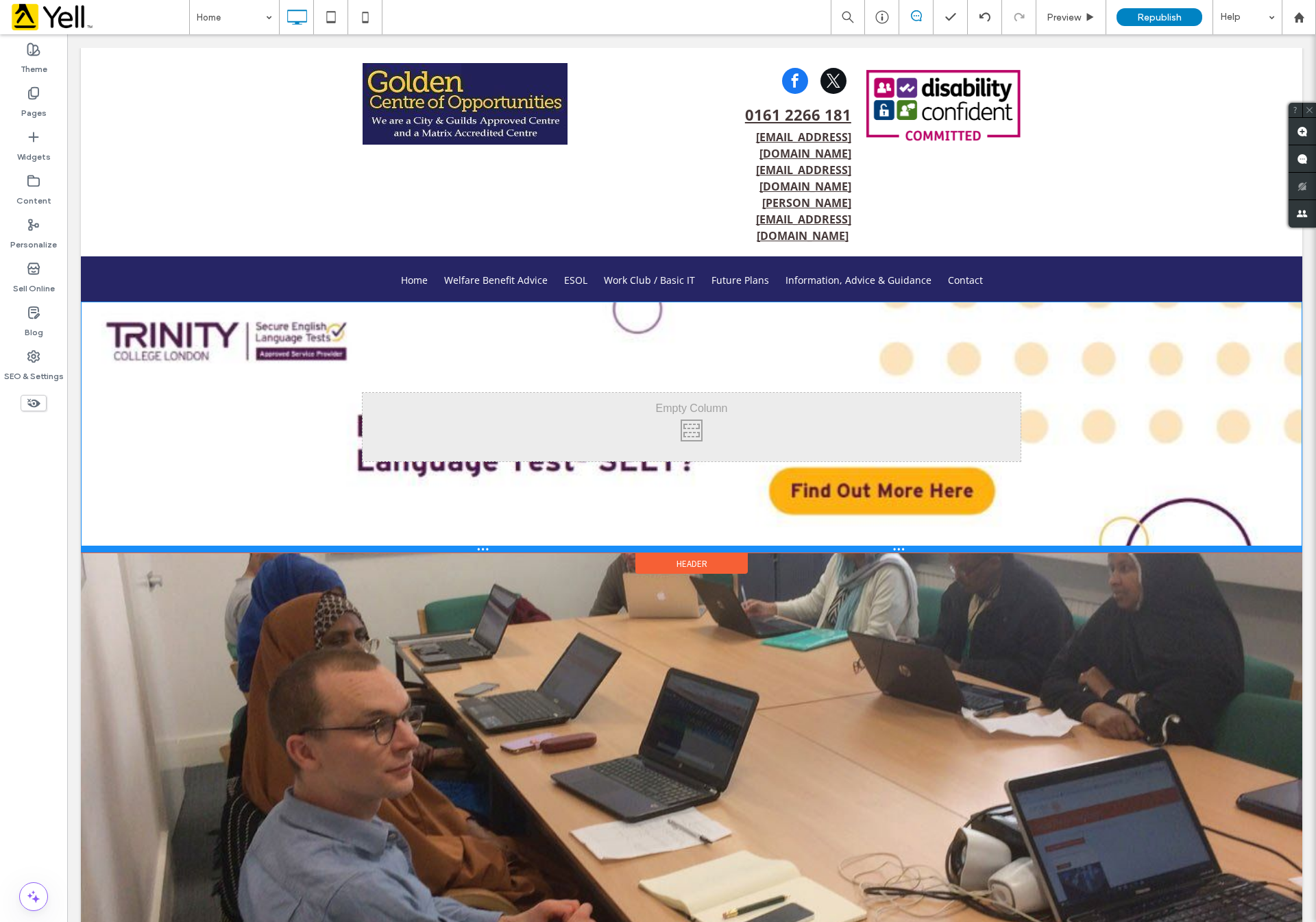
drag, startPoint x: 1061, startPoint y: 321, endPoint x: 1048, endPoint y: 483, distance: 162.5
click at [1048, 545] on div at bounding box center [691, 548] width 1221 height 7
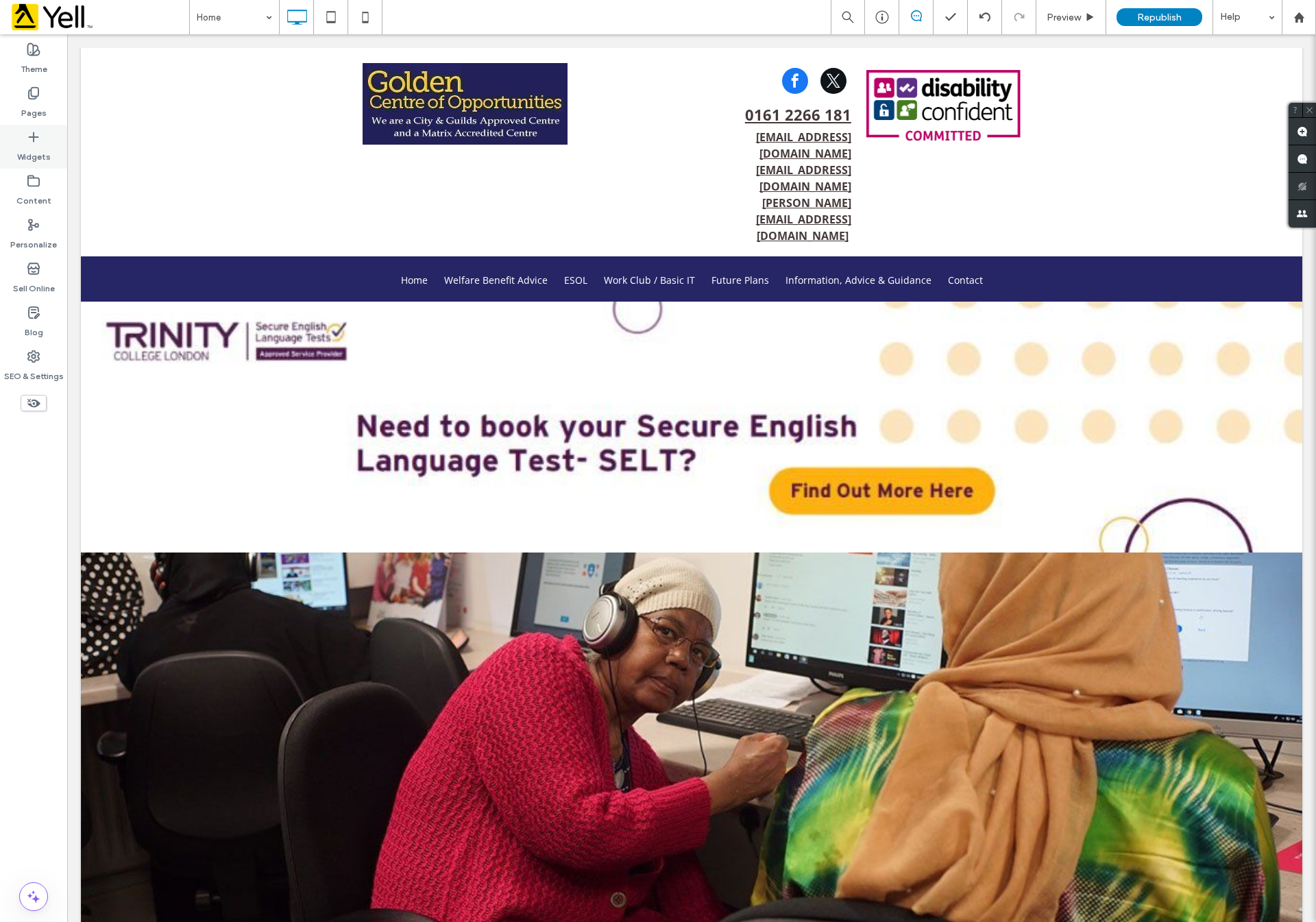
click at [28, 148] on label "Widgets" at bounding box center [34, 153] width 34 height 19
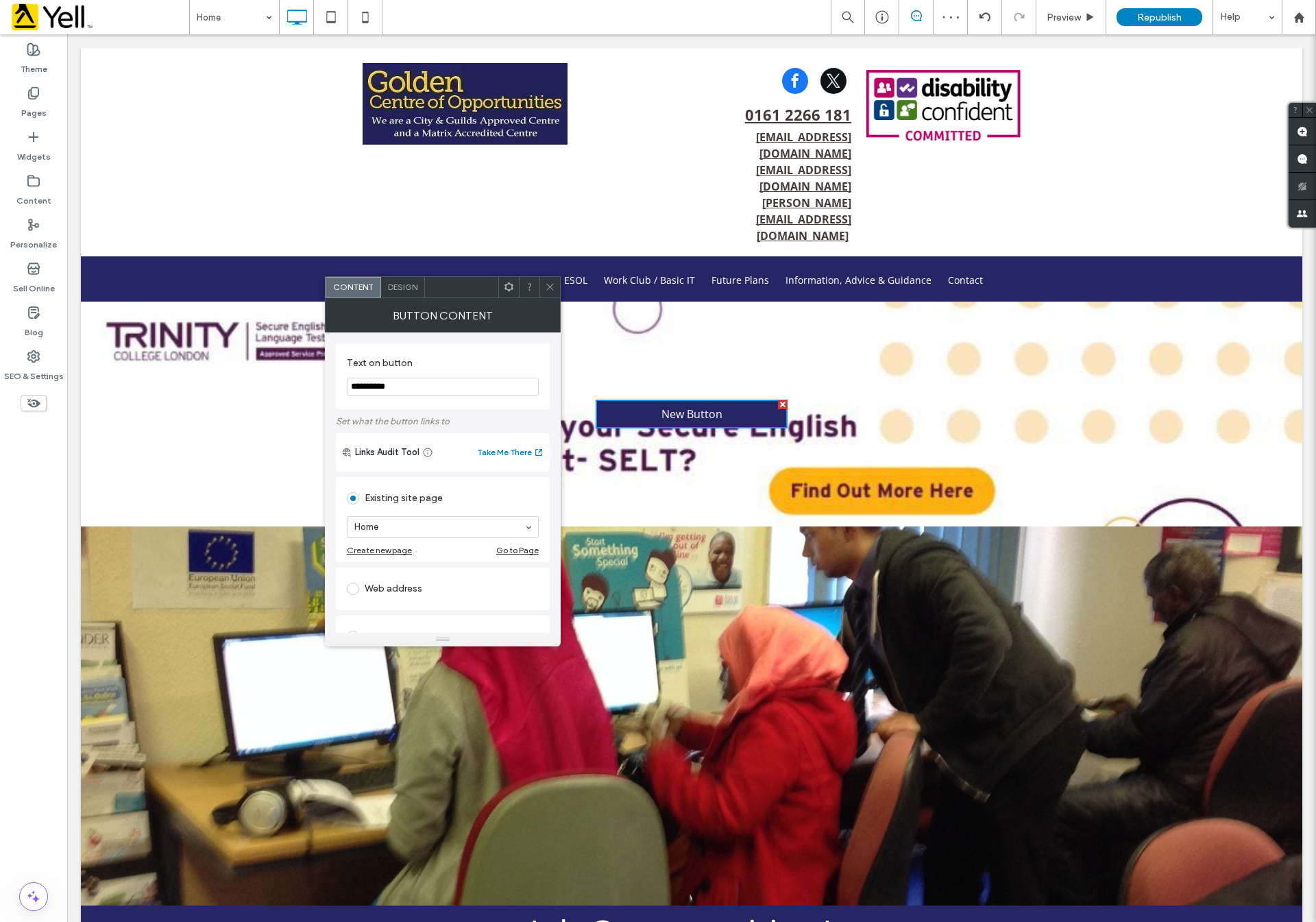
click at [547, 281] on icon at bounding box center [550, 286] width 10 height 10
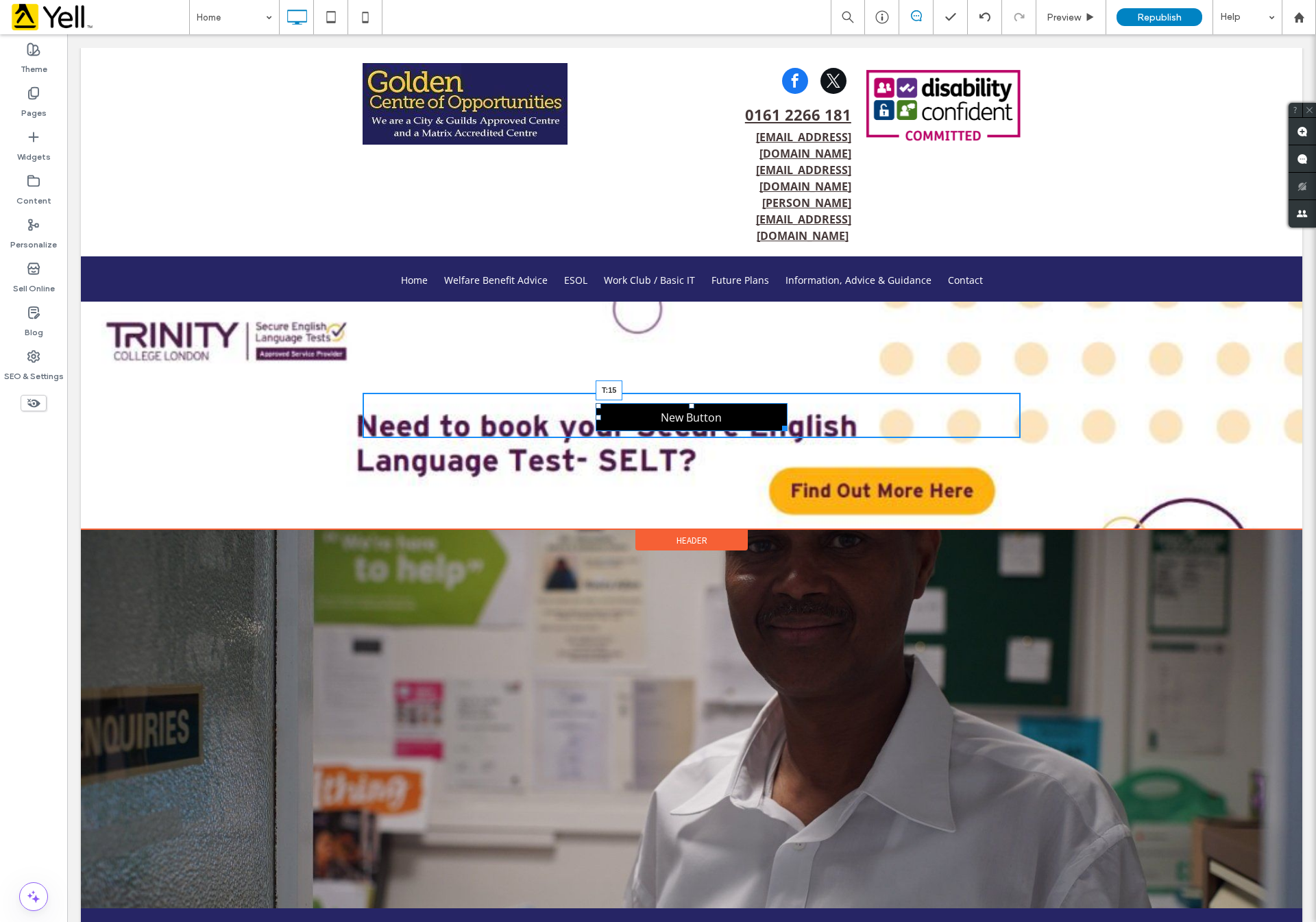
drag, startPoint x: 682, startPoint y: 334, endPoint x: 760, endPoint y: 372, distance: 86.8
click at [693, 393] on div "Click To Paste Click To Paste New Button T:15" at bounding box center [691, 415] width 658 height 45
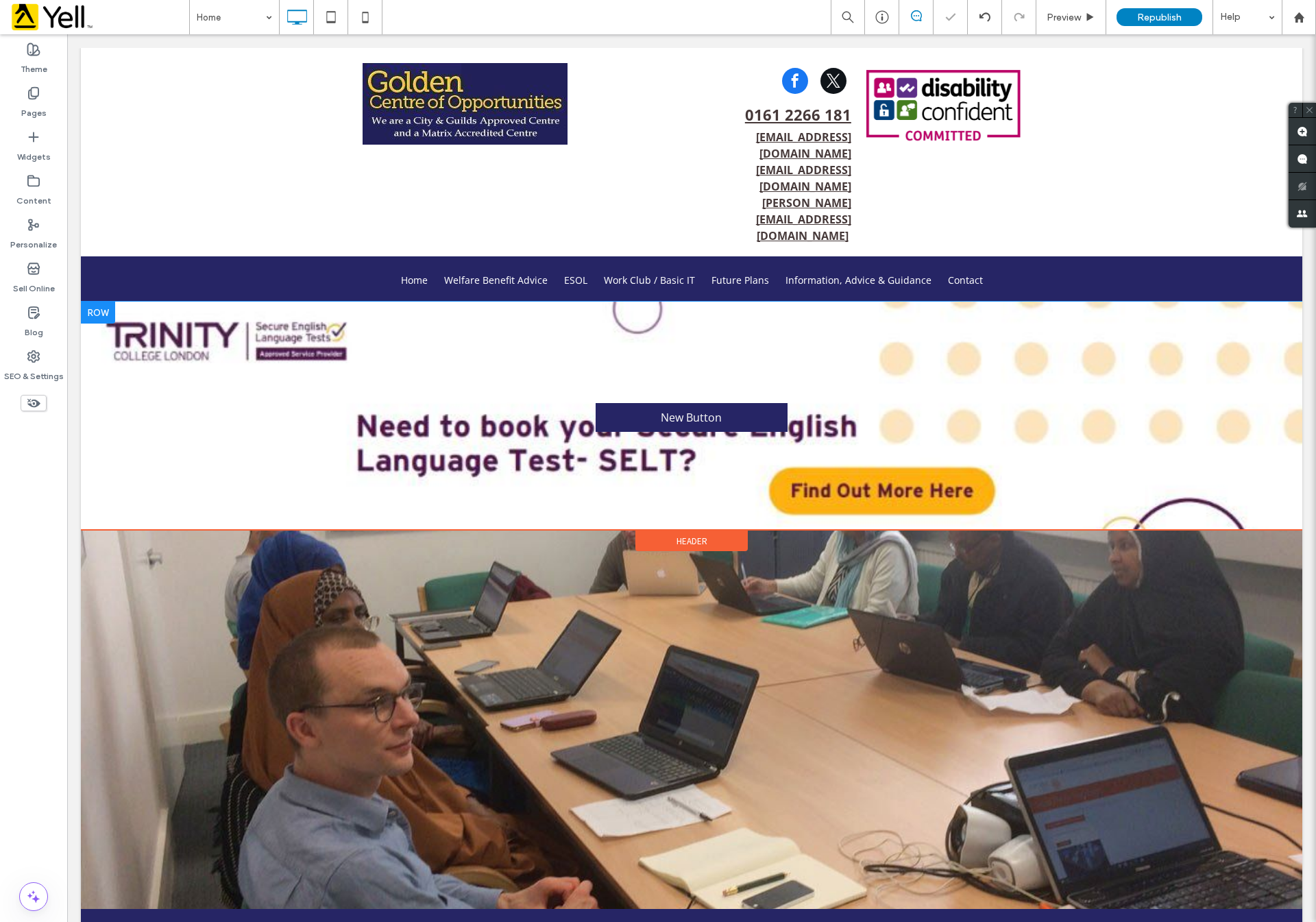
click at [108, 302] on div at bounding box center [98, 313] width 34 height 22
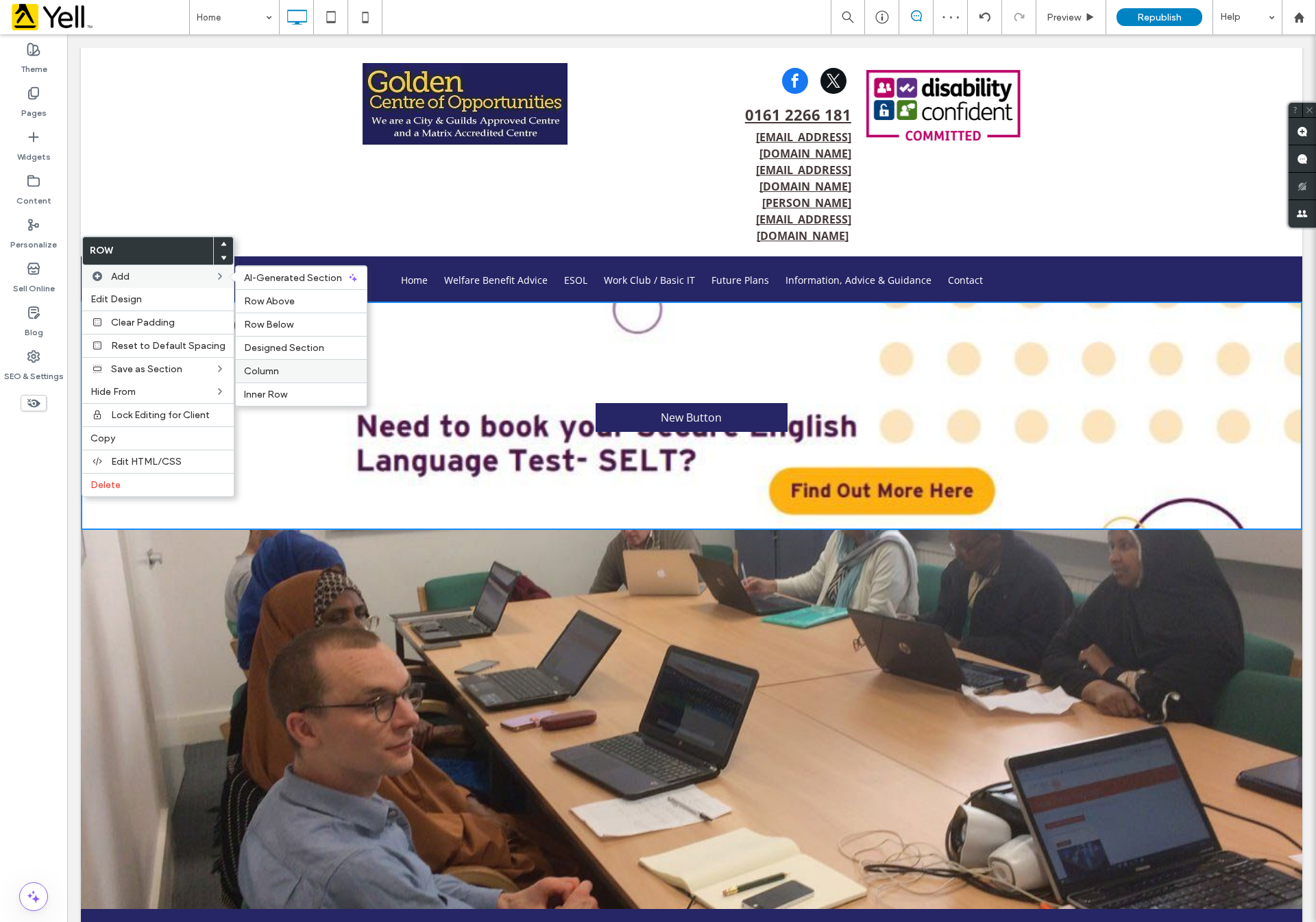
click at [309, 369] on label "Column" at bounding box center [301, 371] width 114 height 12
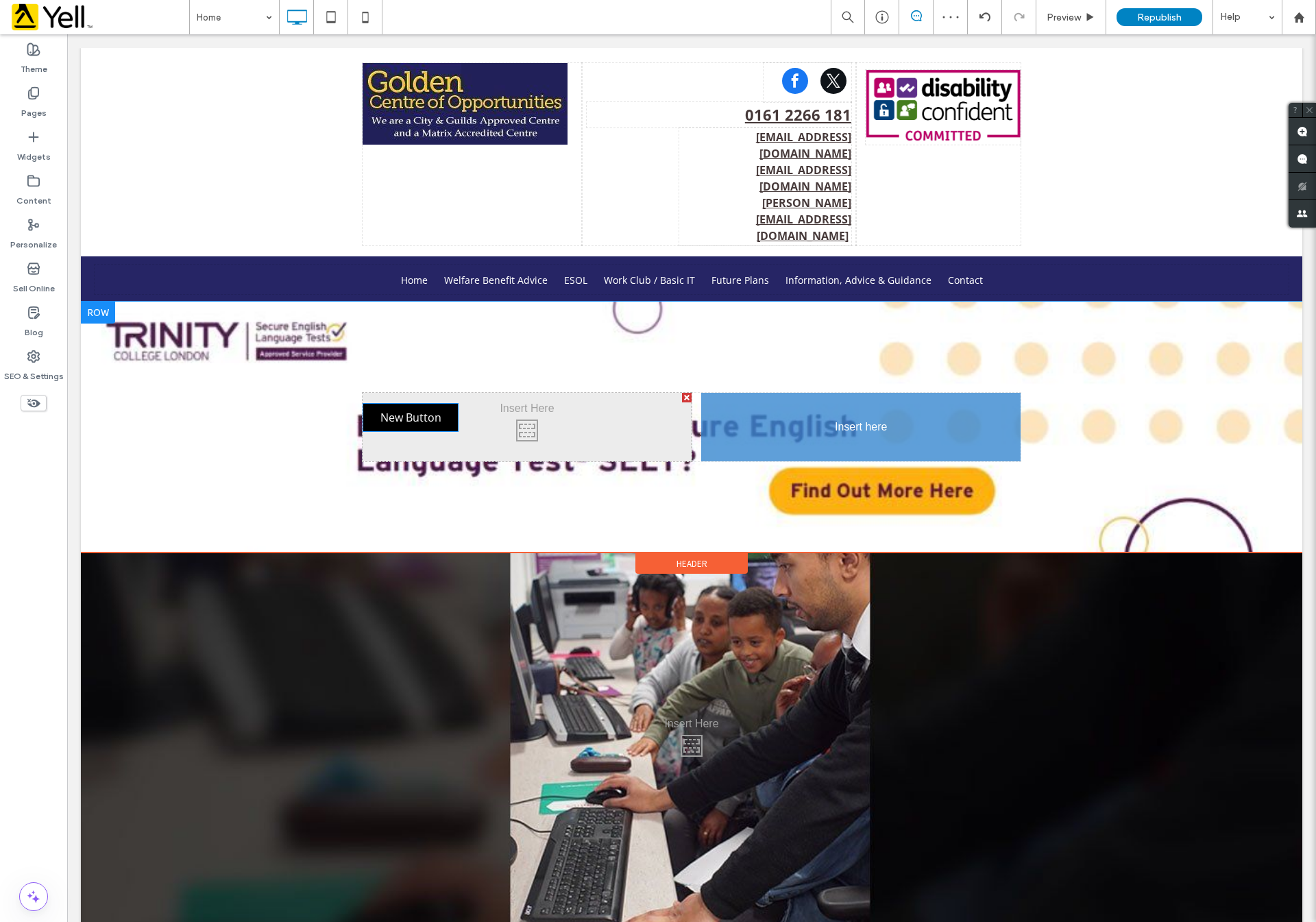
drag, startPoint x: 513, startPoint y: 345, endPoint x: 921, endPoint y: 392, distance: 410.7
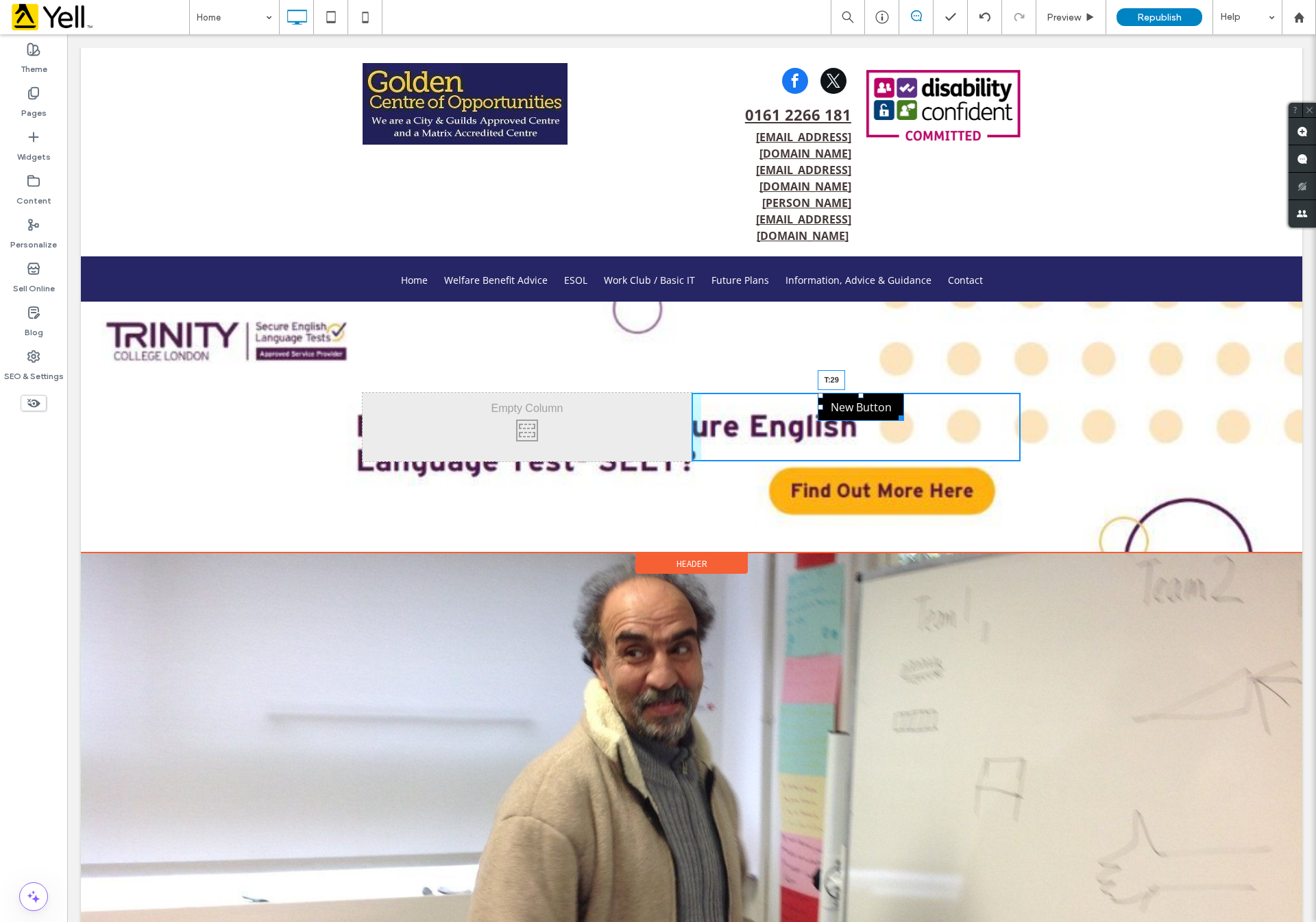
drag, startPoint x: 854, startPoint y: 326, endPoint x: 849, endPoint y: 342, distance: 16.8
click at [849, 393] on div "Click To Paste Click To Paste New Button T:29" at bounding box center [856, 427] width 329 height 69
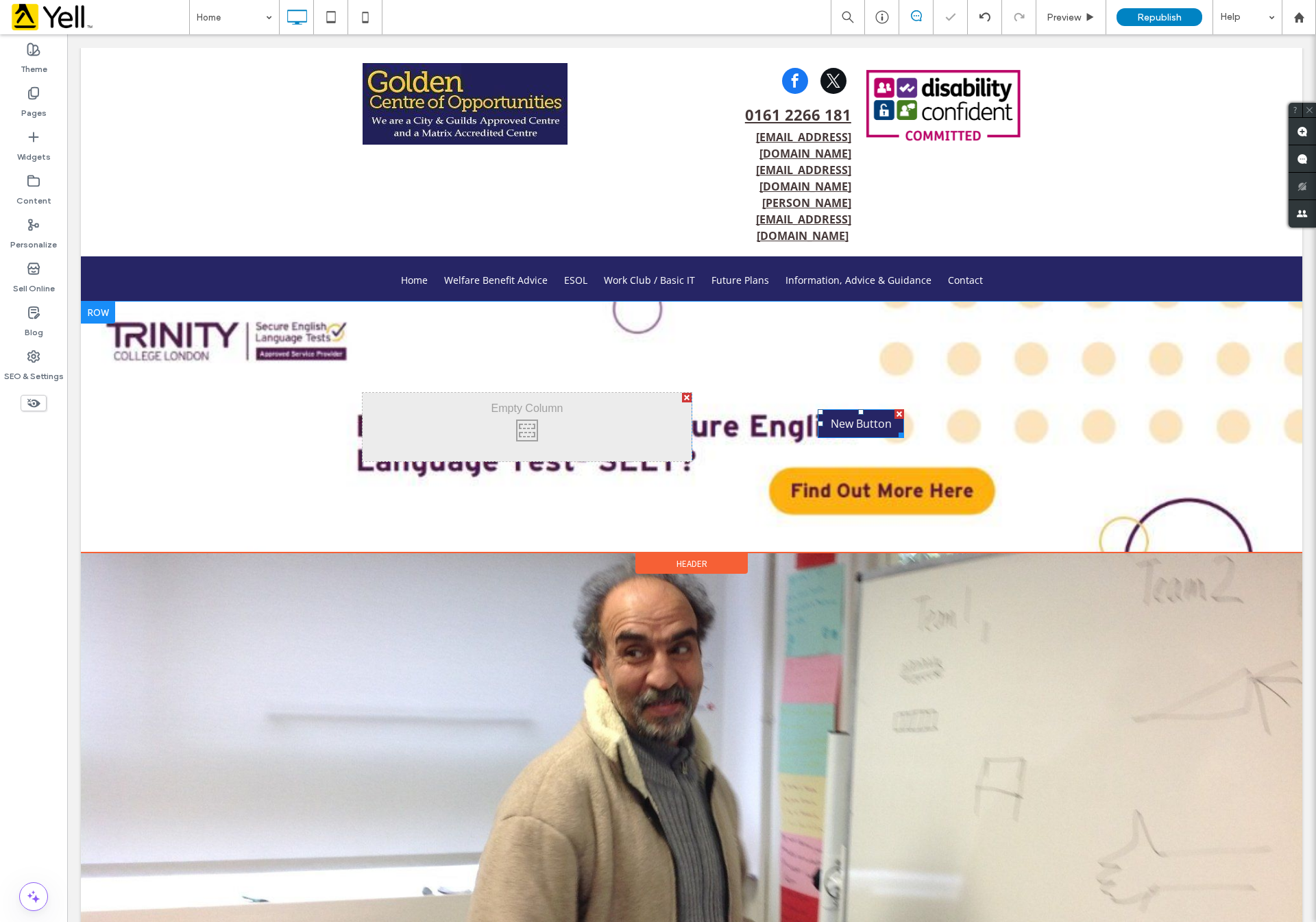
click at [89, 302] on div at bounding box center [98, 313] width 34 height 22
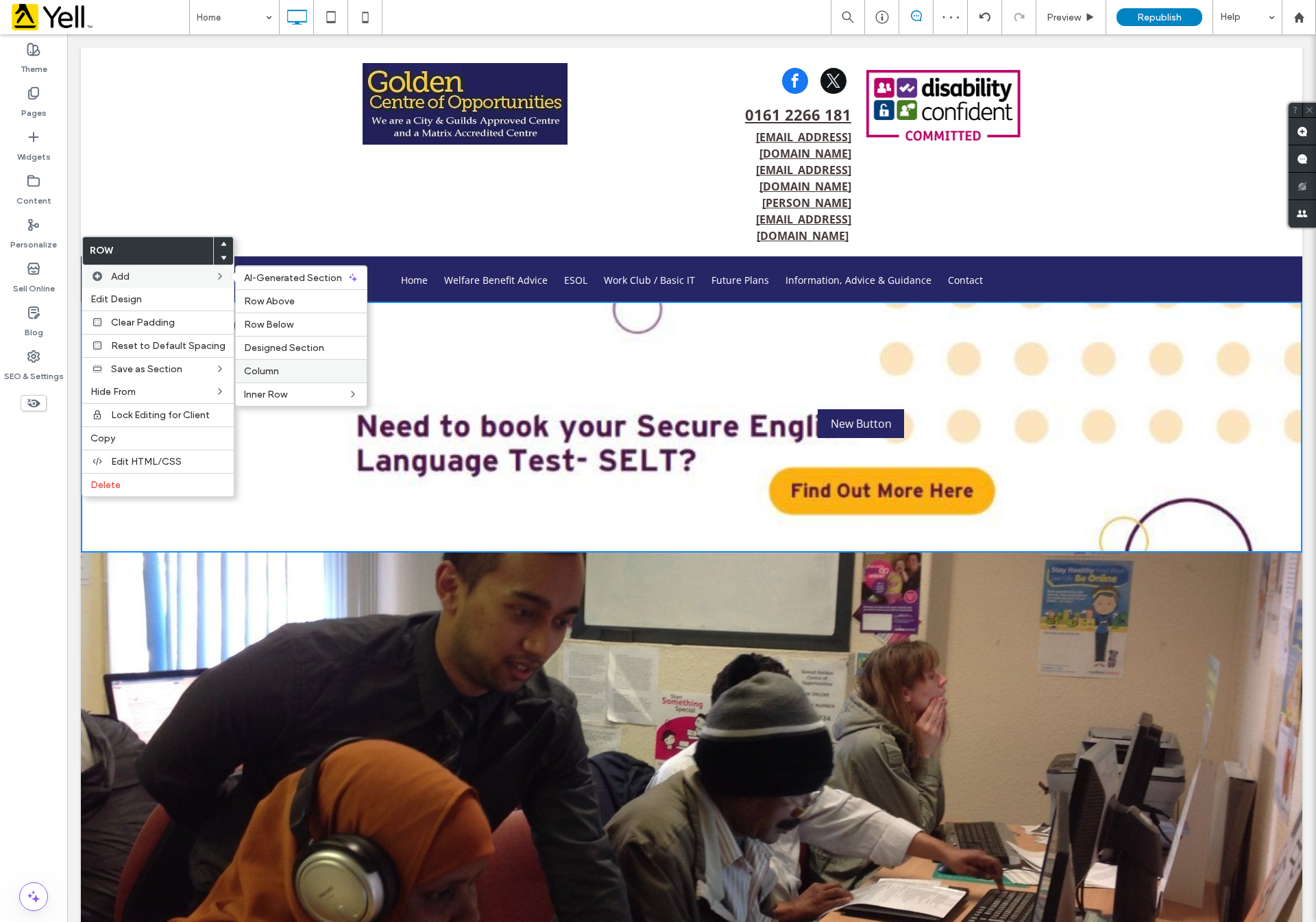
click at [313, 368] on label "Column" at bounding box center [301, 371] width 114 height 12
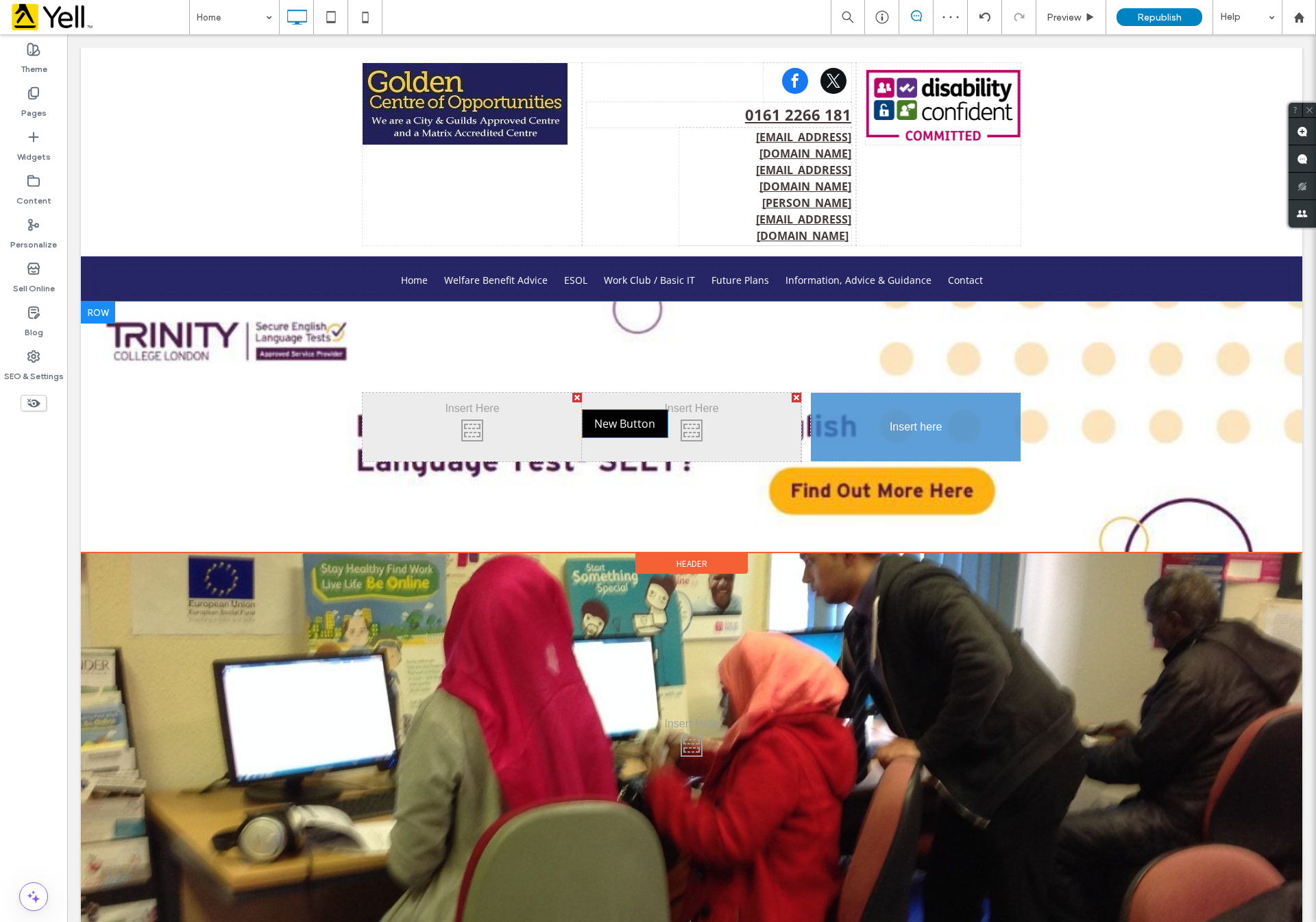
drag, startPoint x: 689, startPoint y: 356, endPoint x: 944, endPoint y: 415, distance: 261.7
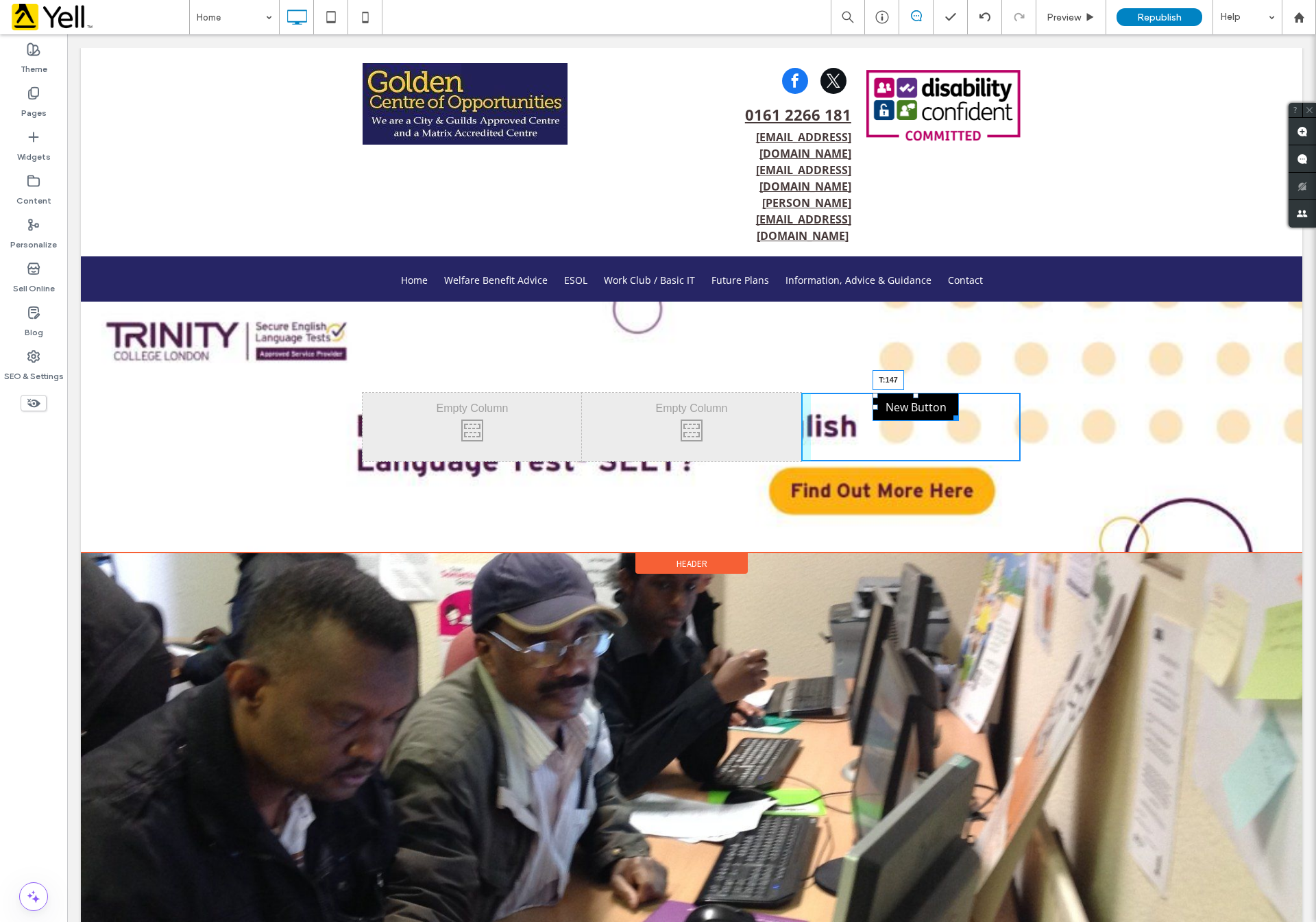
drag, startPoint x: 909, startPoint y: 327, endPoint x: 970, endPoint y: 462, distance: 148.1
click at [903, 428] on div "Click To Paste Click To Paste New Button T:147" at bounding box center [911, 427] width 219 height 69
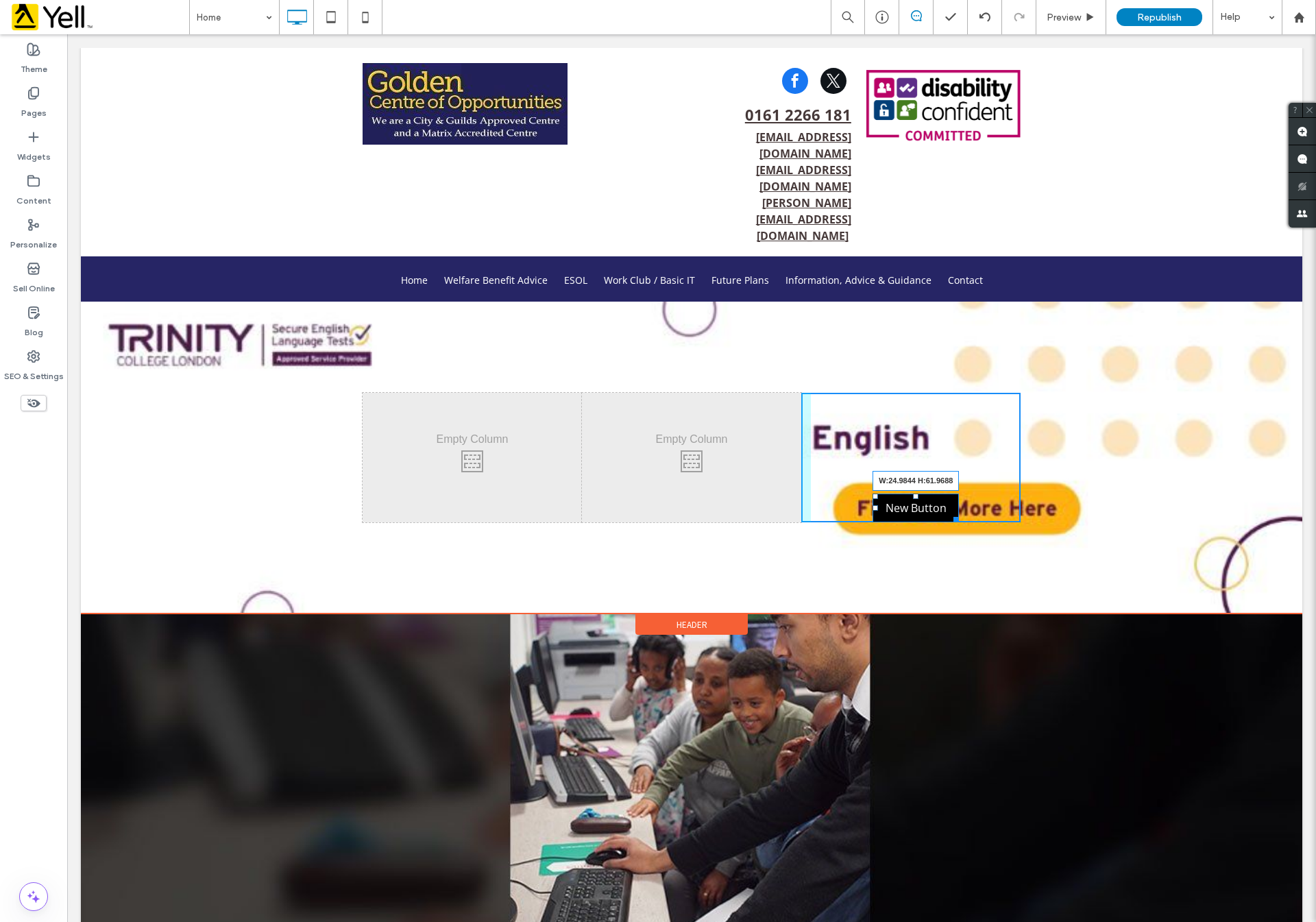
drag, startPoint x: 949, startPoint y: 450, endPoint x: 952, endPoint y: 469, distance: 19.2
click at [887, 434] on div "Click To Paste Click To Paste New Button W:24.9844 H:61.9688" at bounding box center [911, 458] width 219 height 130
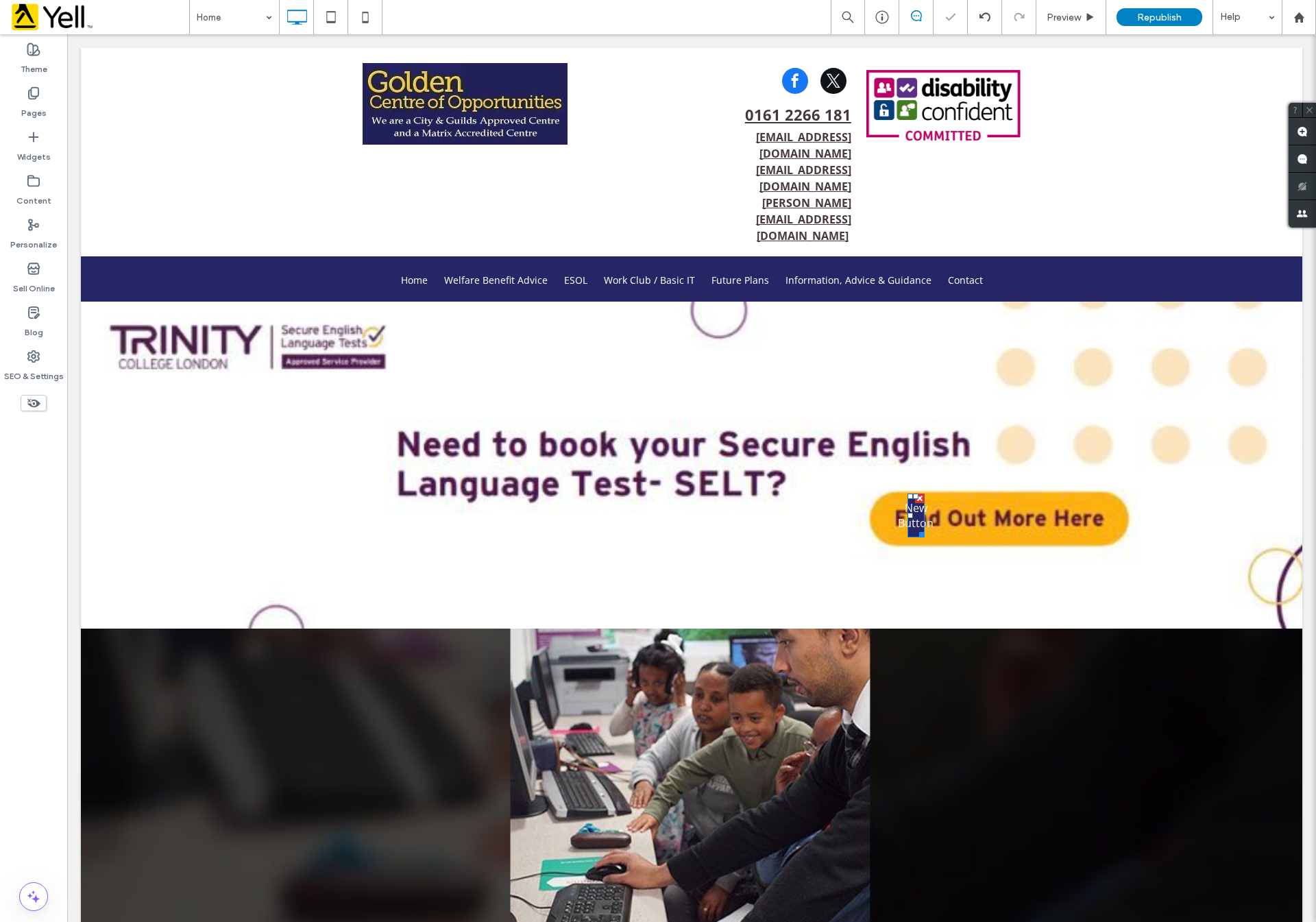
click at [67, 34] on div at bounding box center [67, 34] width 0 height 0
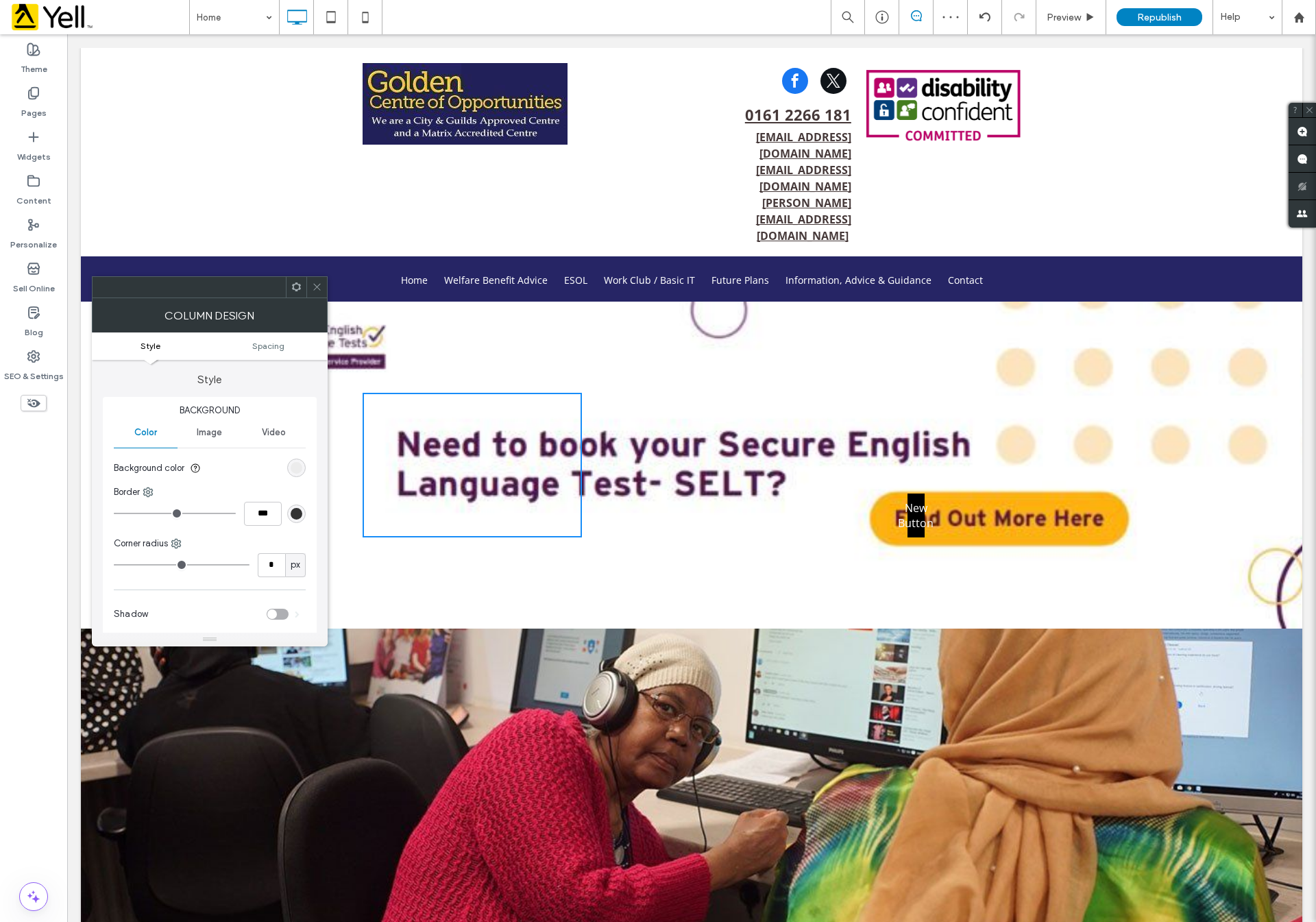
click at [907, 500] on span "New Button" at bounding box center [916, 515] width 36 height 30
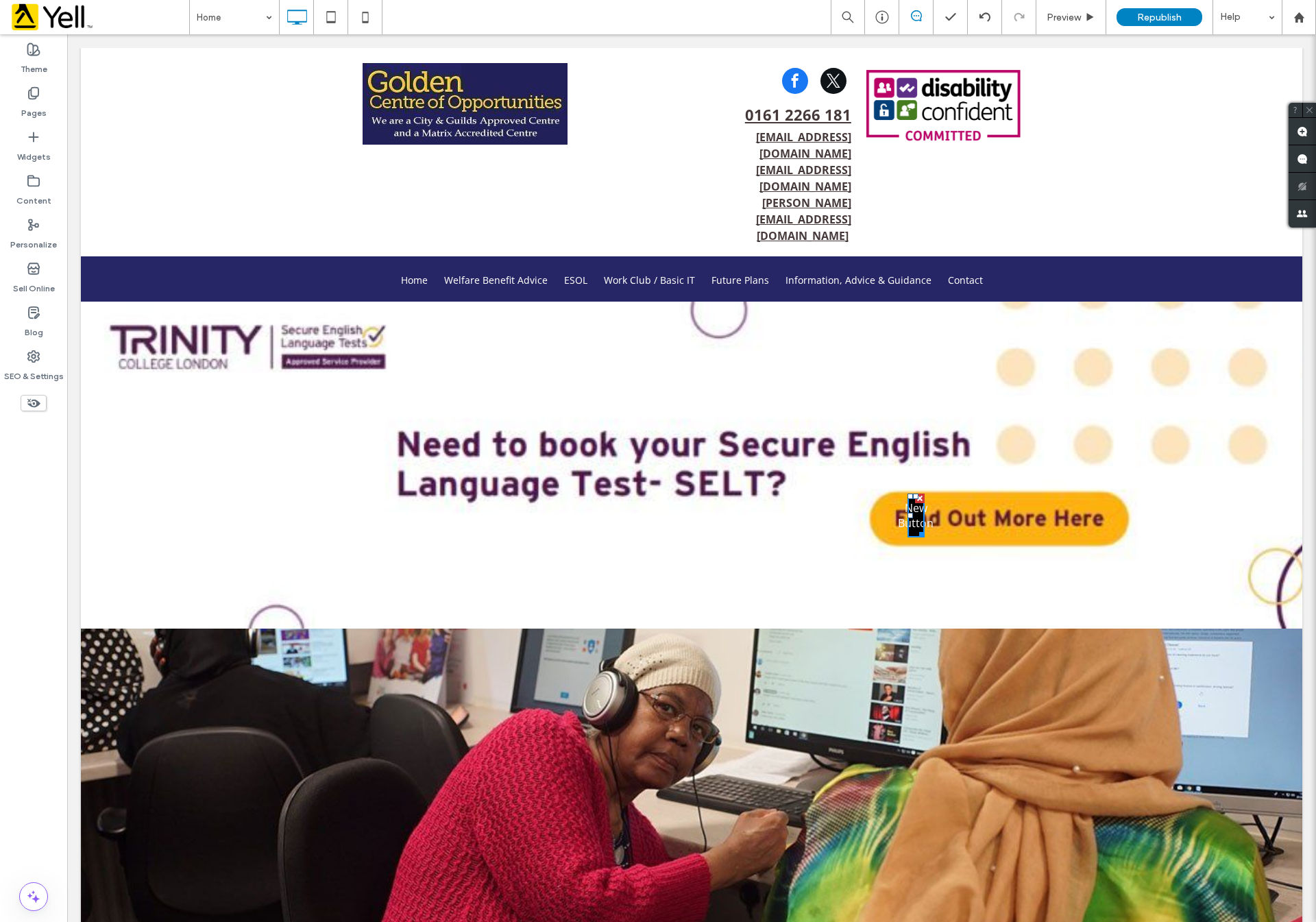
click at [915, 493] on div at bounding box center [919, 498] width 9 height 9
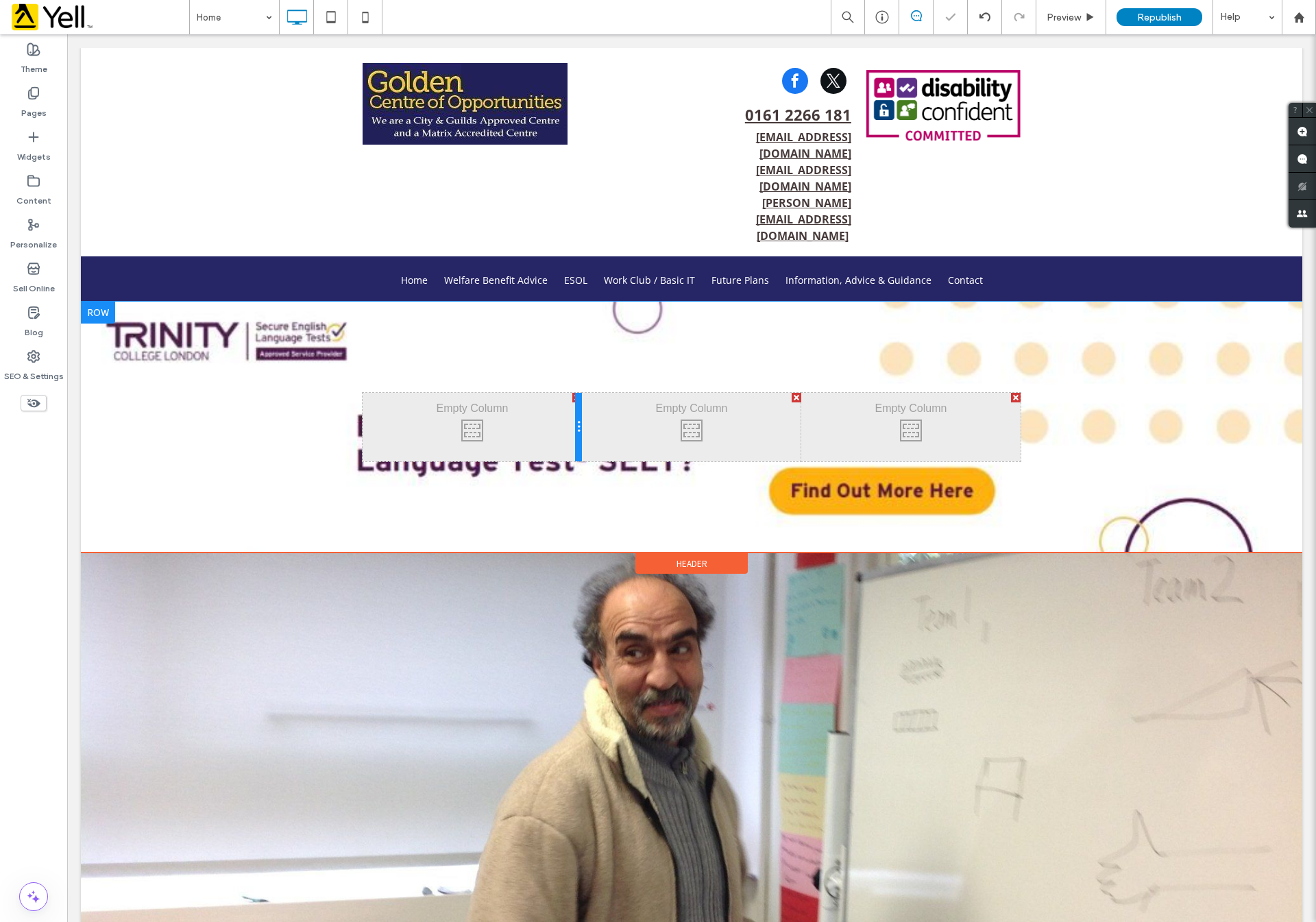
click at [575, 393] on div at bounding box center [578, 427] width 7 height 69
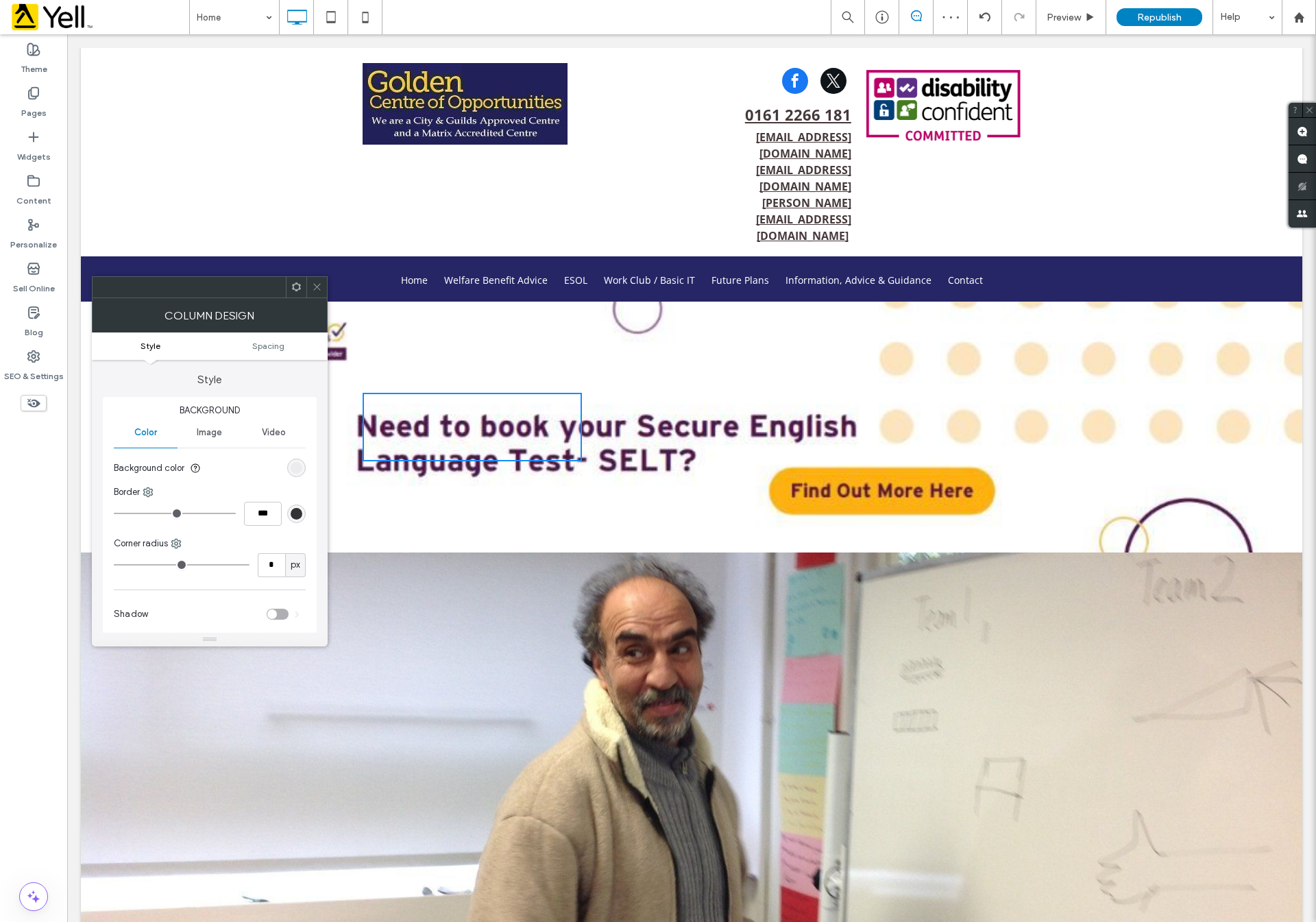
click at [319, 286] on icon at bounding box center [317, 286] width 10 height 10
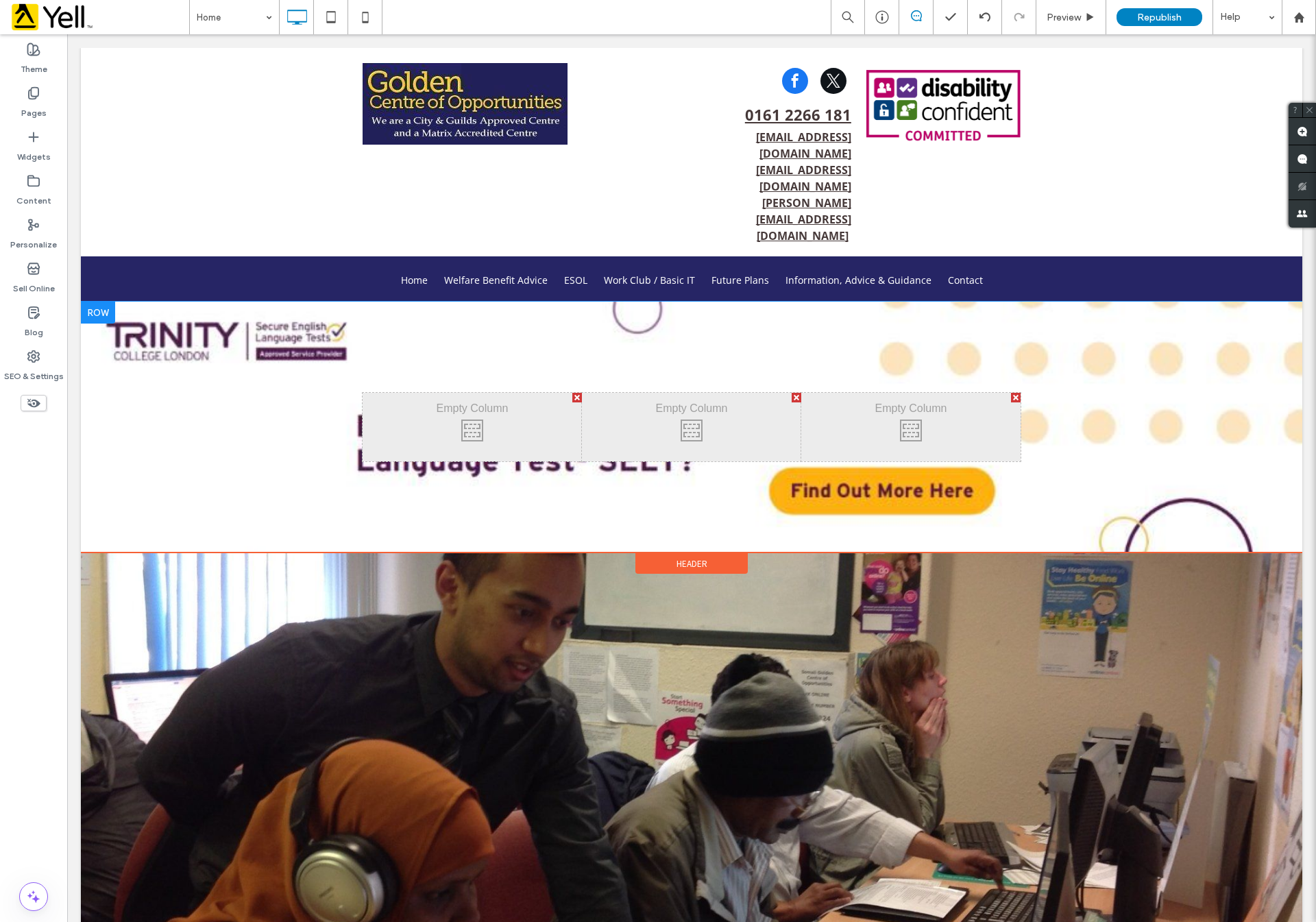
click at [572, 393] on div at bounding box center [577, 397] width 9 height 9
click at [569, 393] on div "Click To Paste Click To Paste" at bounding box center [526, 427] width 329 height 69
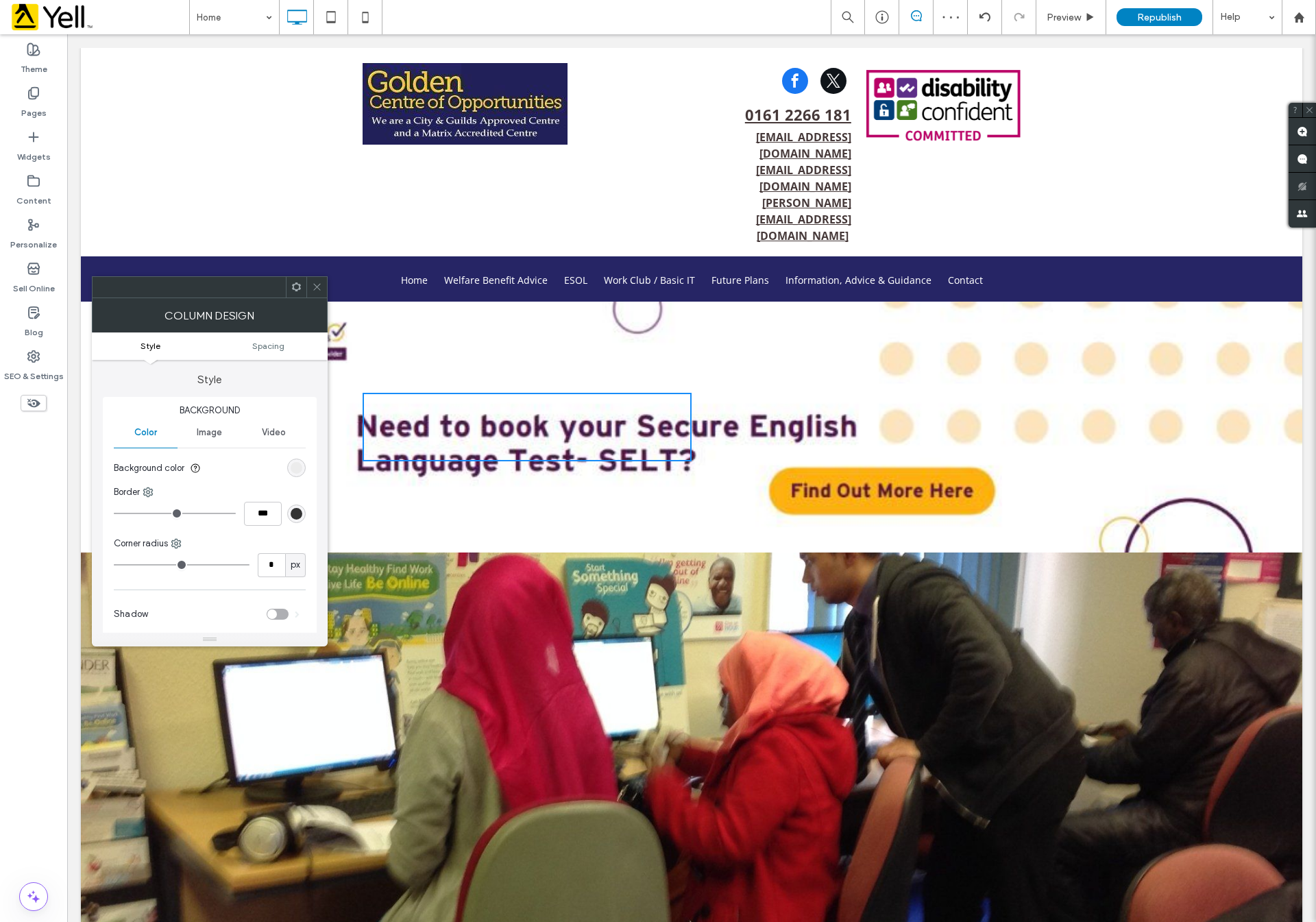
click at [316, 282] on icon at bounding box center [317, 286] width 10 height 10
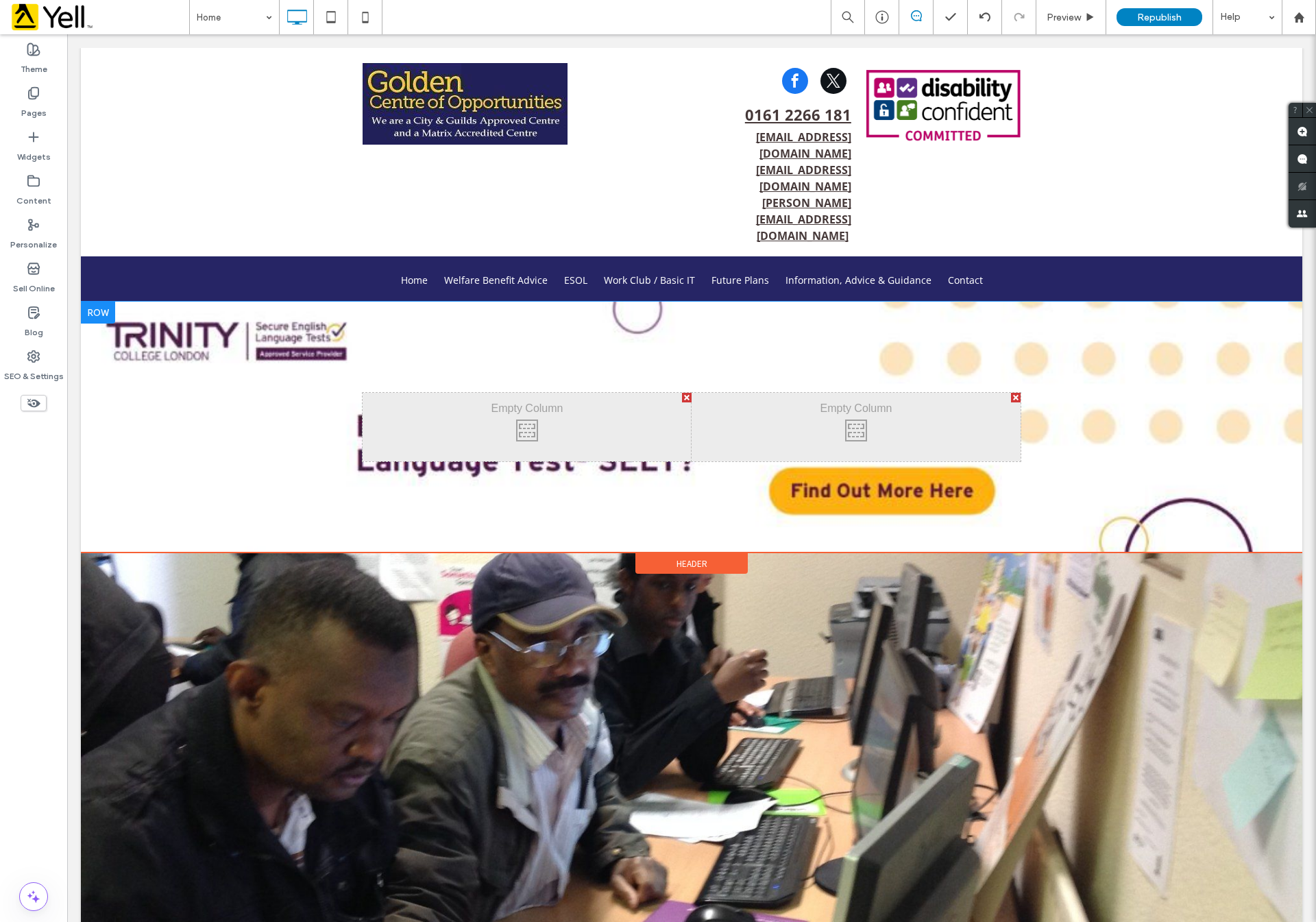
click at [682, 393] on div at bounding box center [686, 397] width 9 height 9
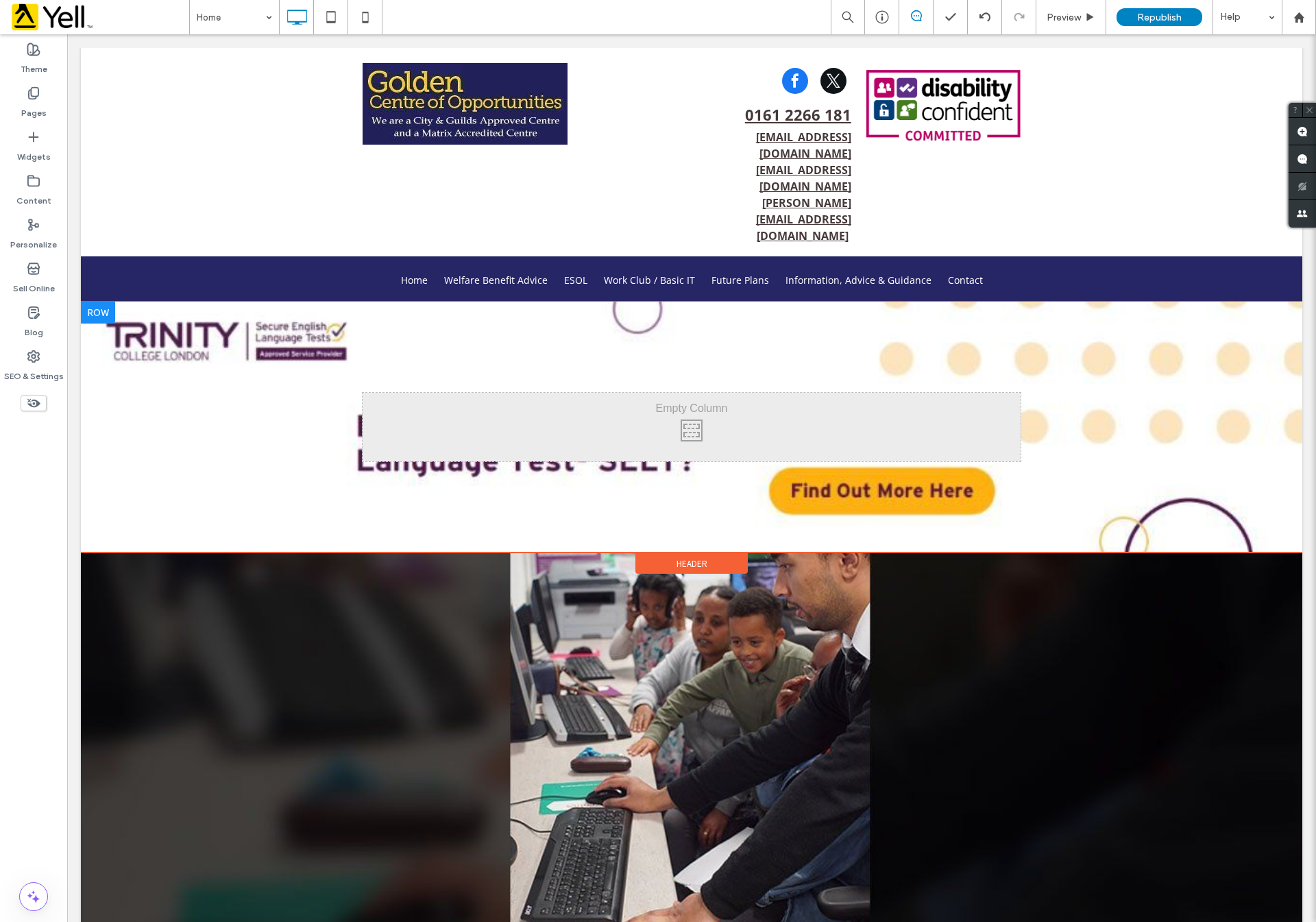
click at [98, 302] on div at bounding box center [98, 313] width 34 height 22
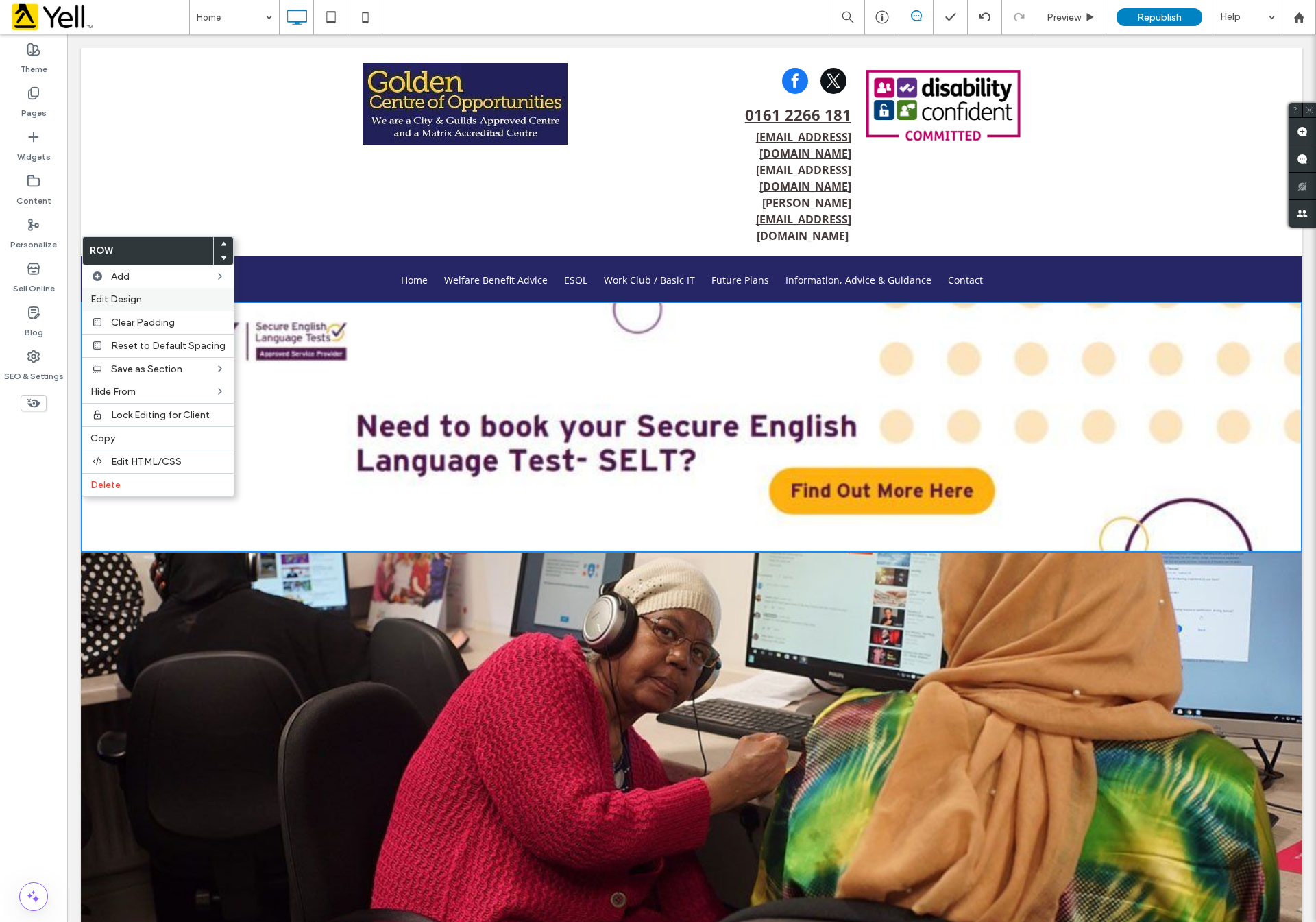
click at [116, 303] on span "Edit Design" at bounding box center [116, 299] width 52 height 12
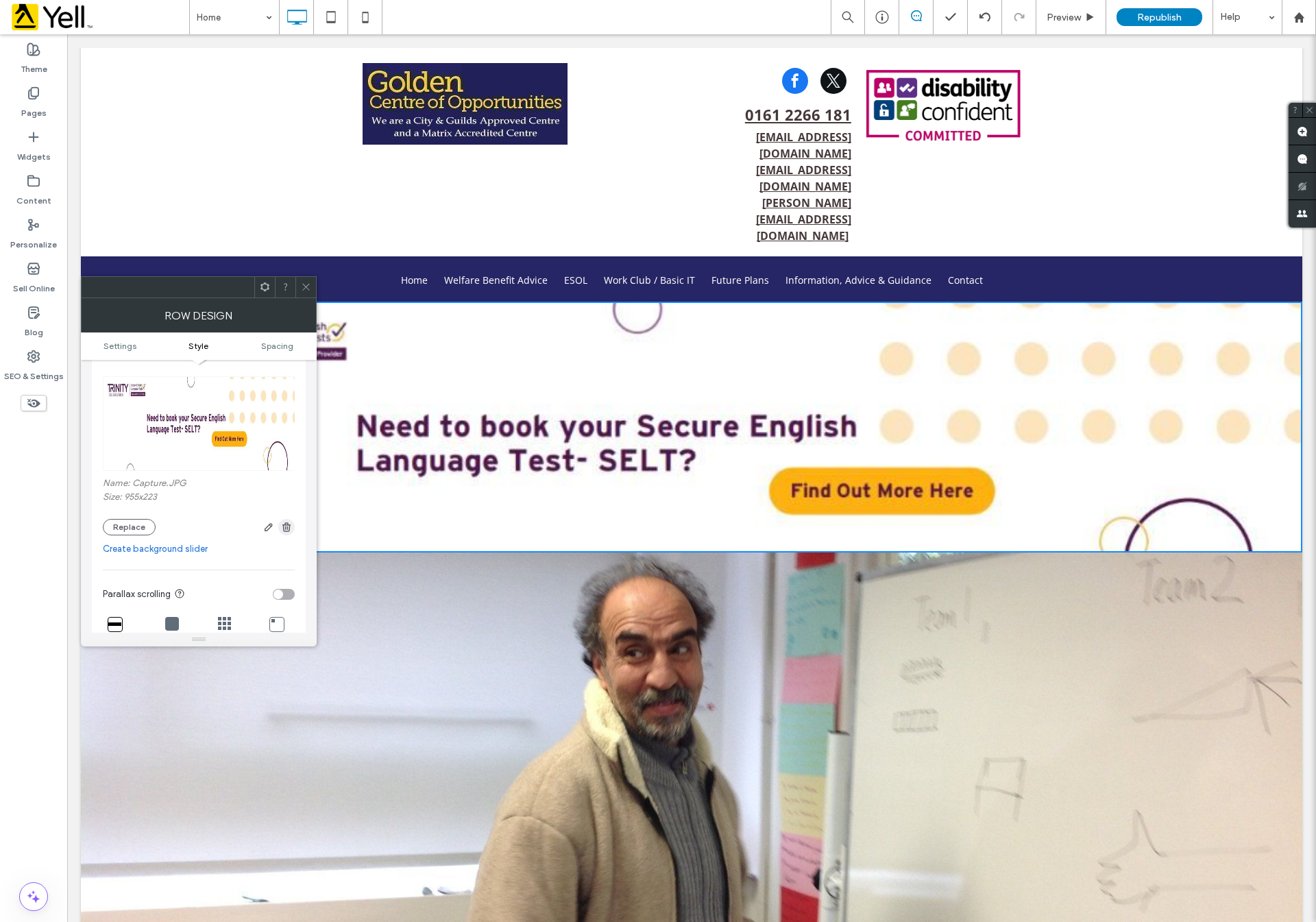
click at [286, 526] on use "button" at bounding box center [286, 526] width 8 height 9
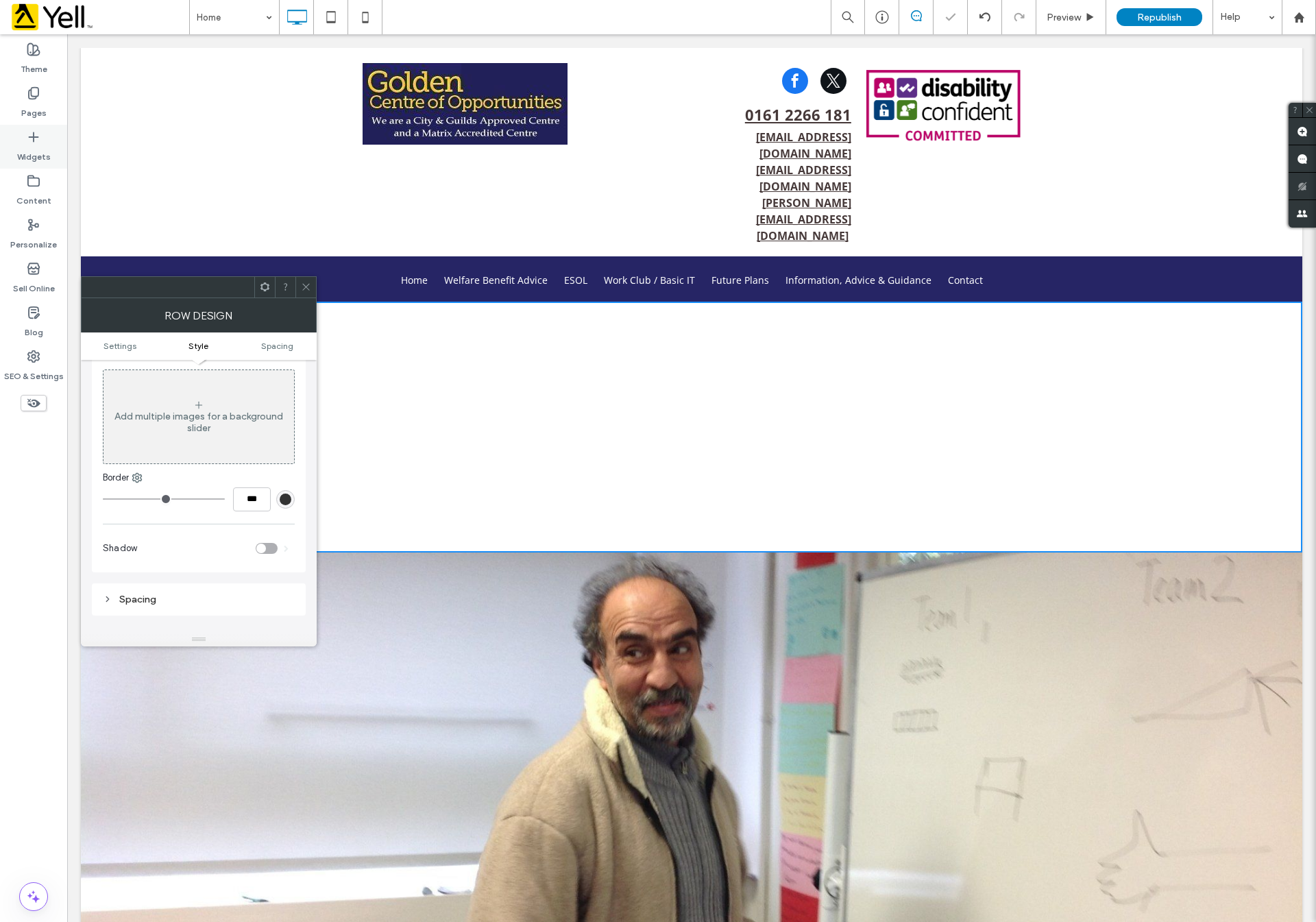
click at [25, 151] on label "Widgets" at bounding box center [34, 153] width 34 height 19
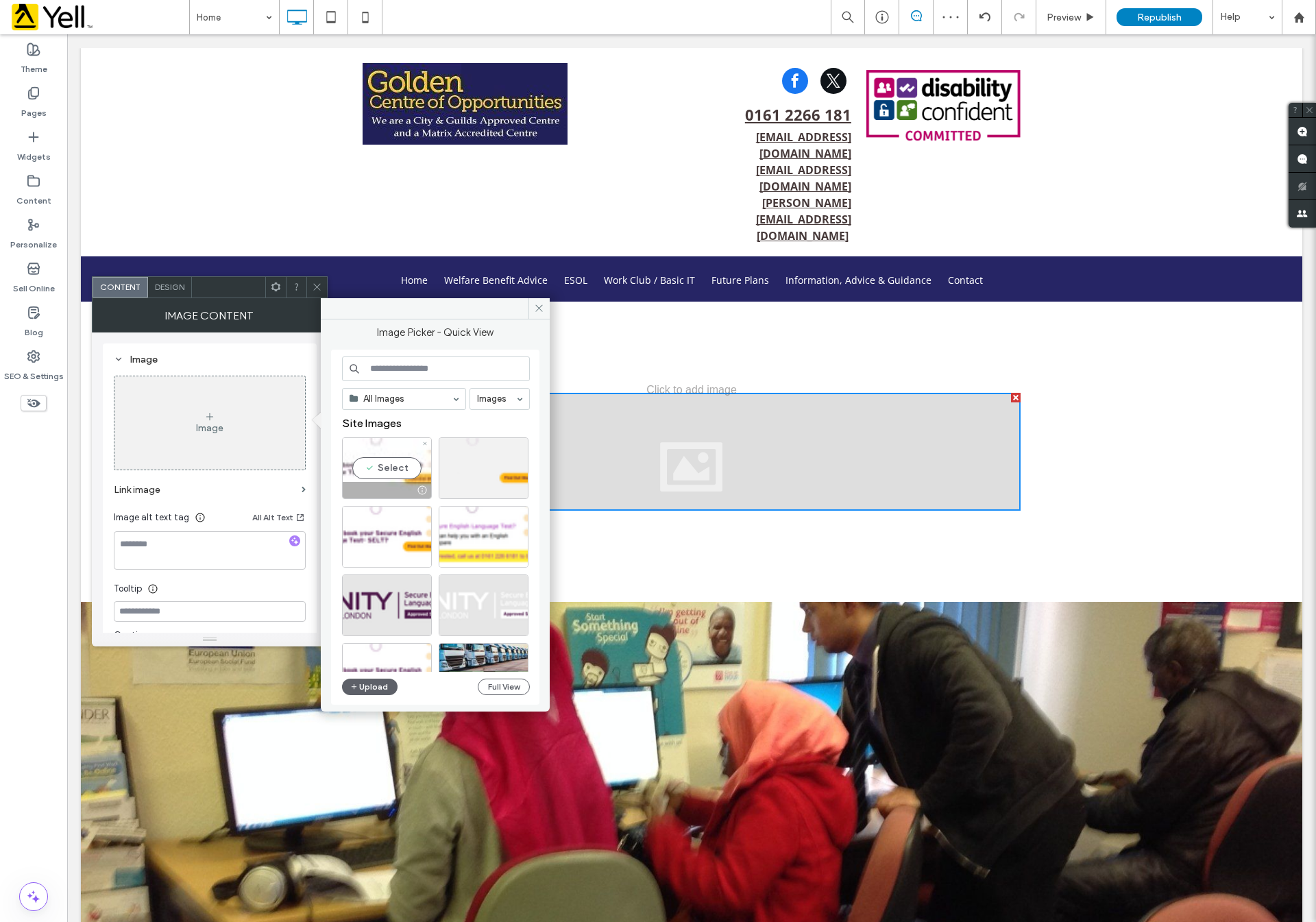
click at [383, 467] on div "Select" at bounding box center [386, 468] width 90 height 62
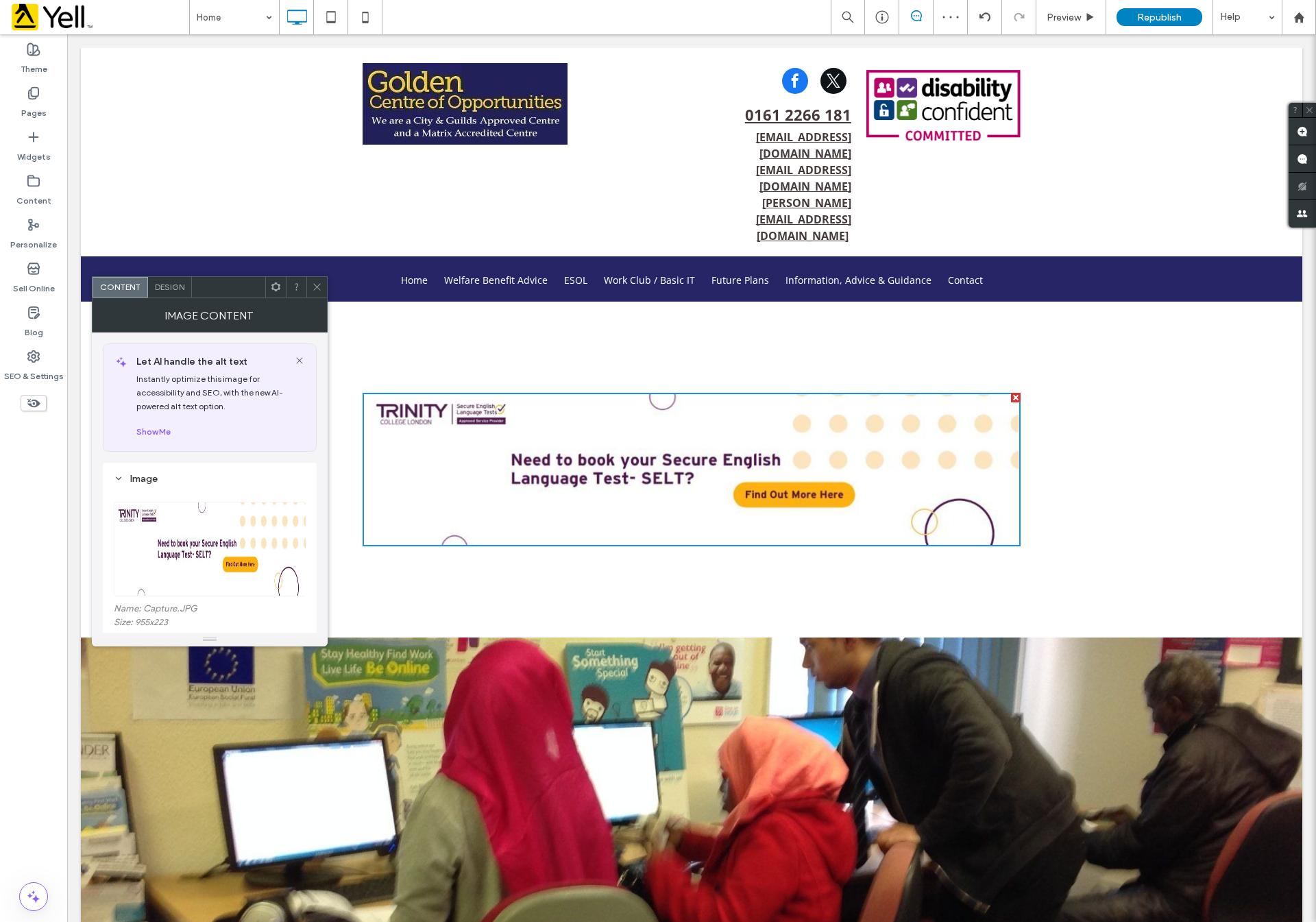
click at [319, 286] on icon at bounding box center [317, 286] width 10 height 10
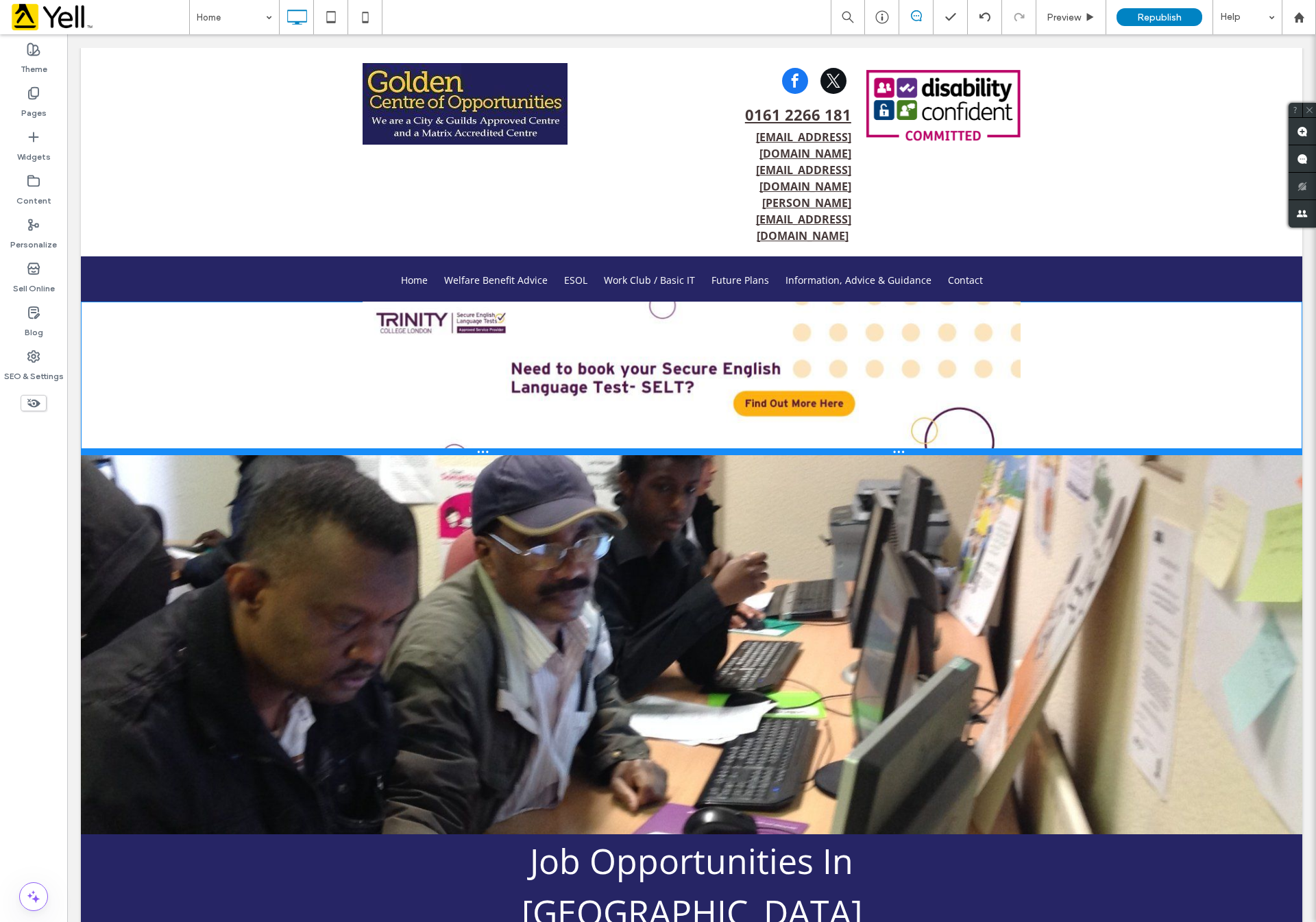
drag, startPoint x: 788, startPoint y: 567, endPoint x: 853, endPoint y: 395, distance: 183.9
click at [785, 361] on div "Click To Paste Click To Paste" at bounding box center [691, 378] width 1221 height 154
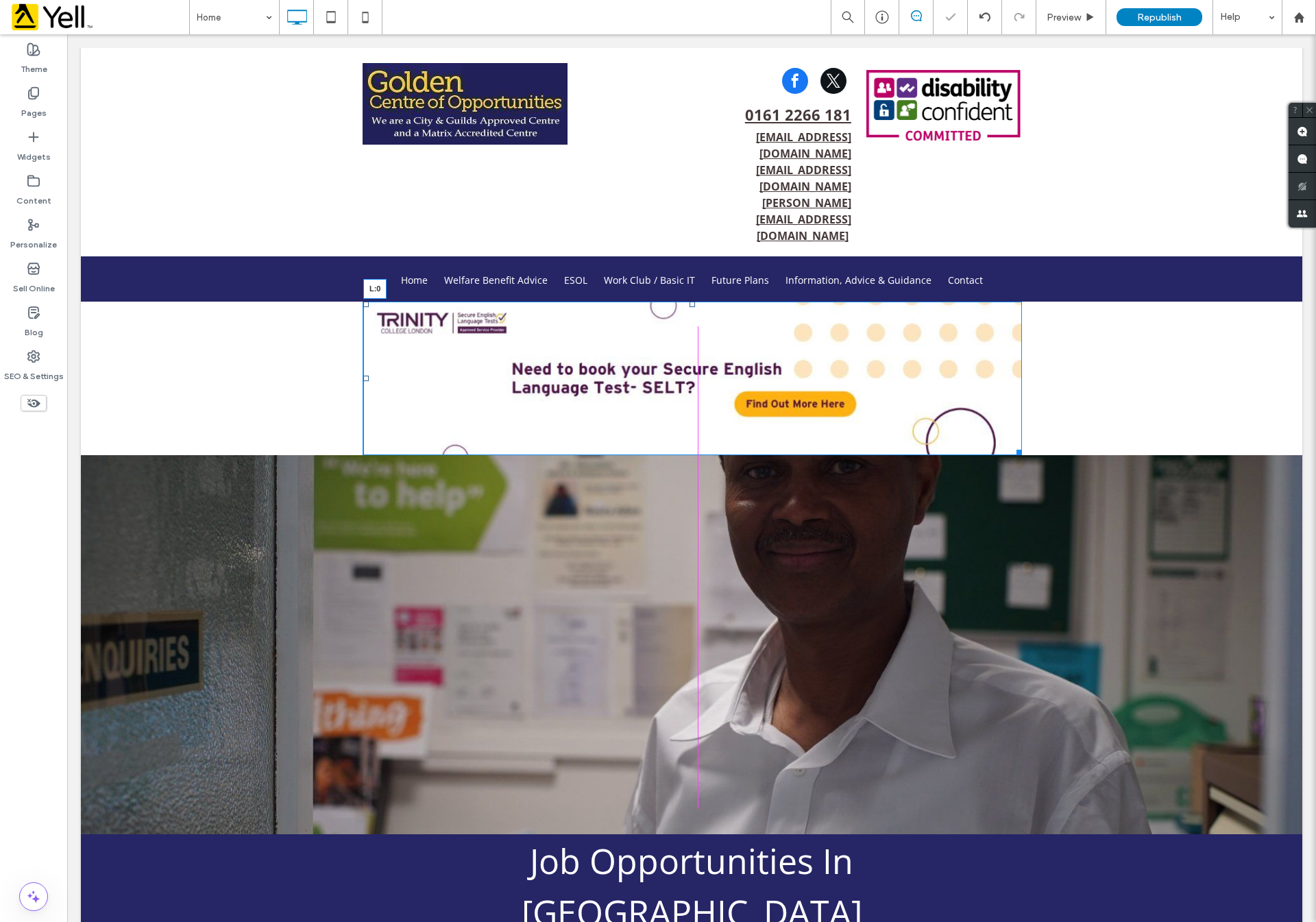
drag, startPoint x: 357, startPoint y: 313, endPoint x: 177, endPoint y: 281, distance: 182.8
click at [177, 302] on div "Click To Paste Click To Paste L:0" at bounding box center [691, 378] width 1221 height 154
click at [97, 302] on div at bounding box center [98, 313] width 34 height 22
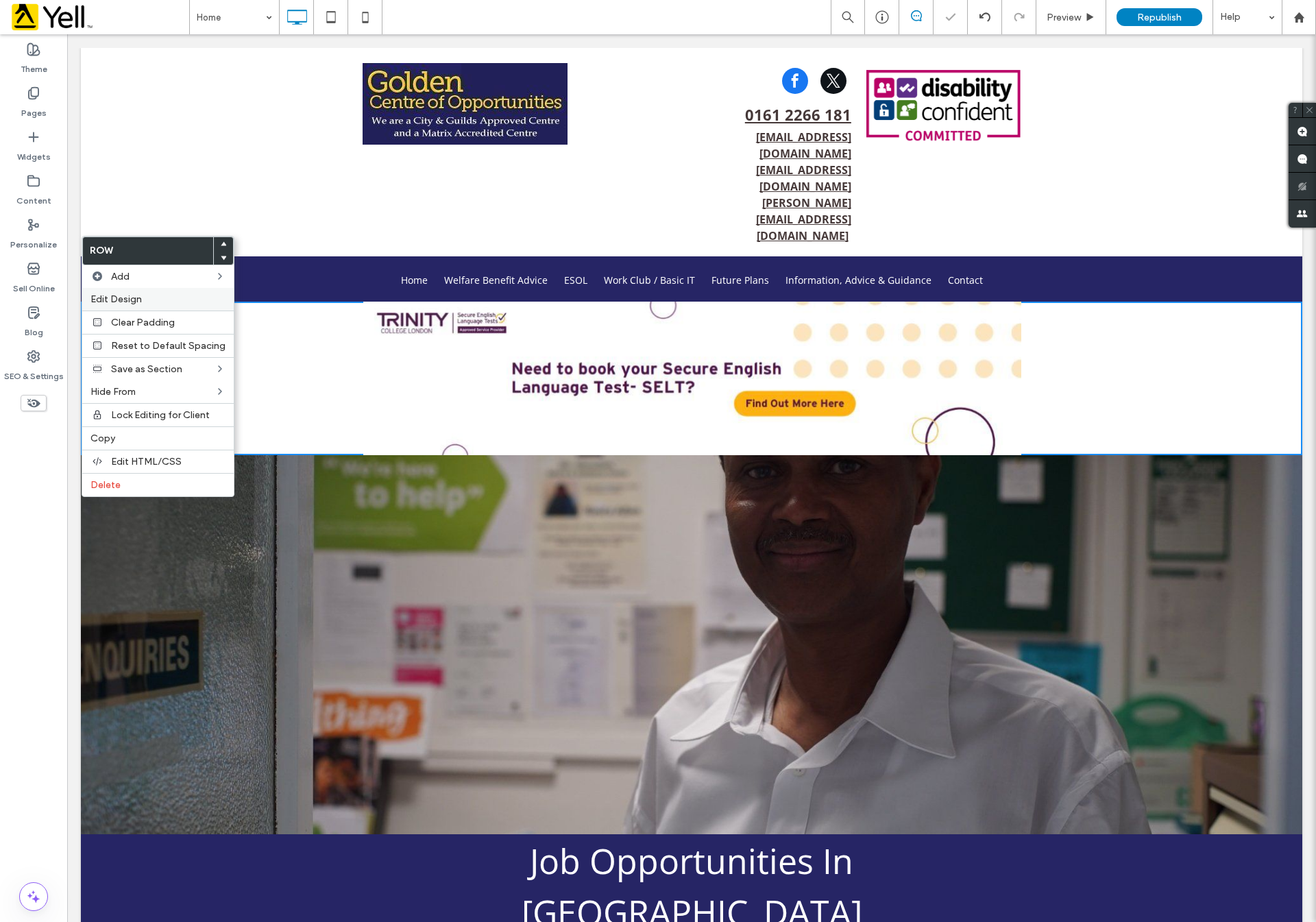
click at [120, 302] on span "Edit Design" at bounding box center [116, 299] width 52 height 12
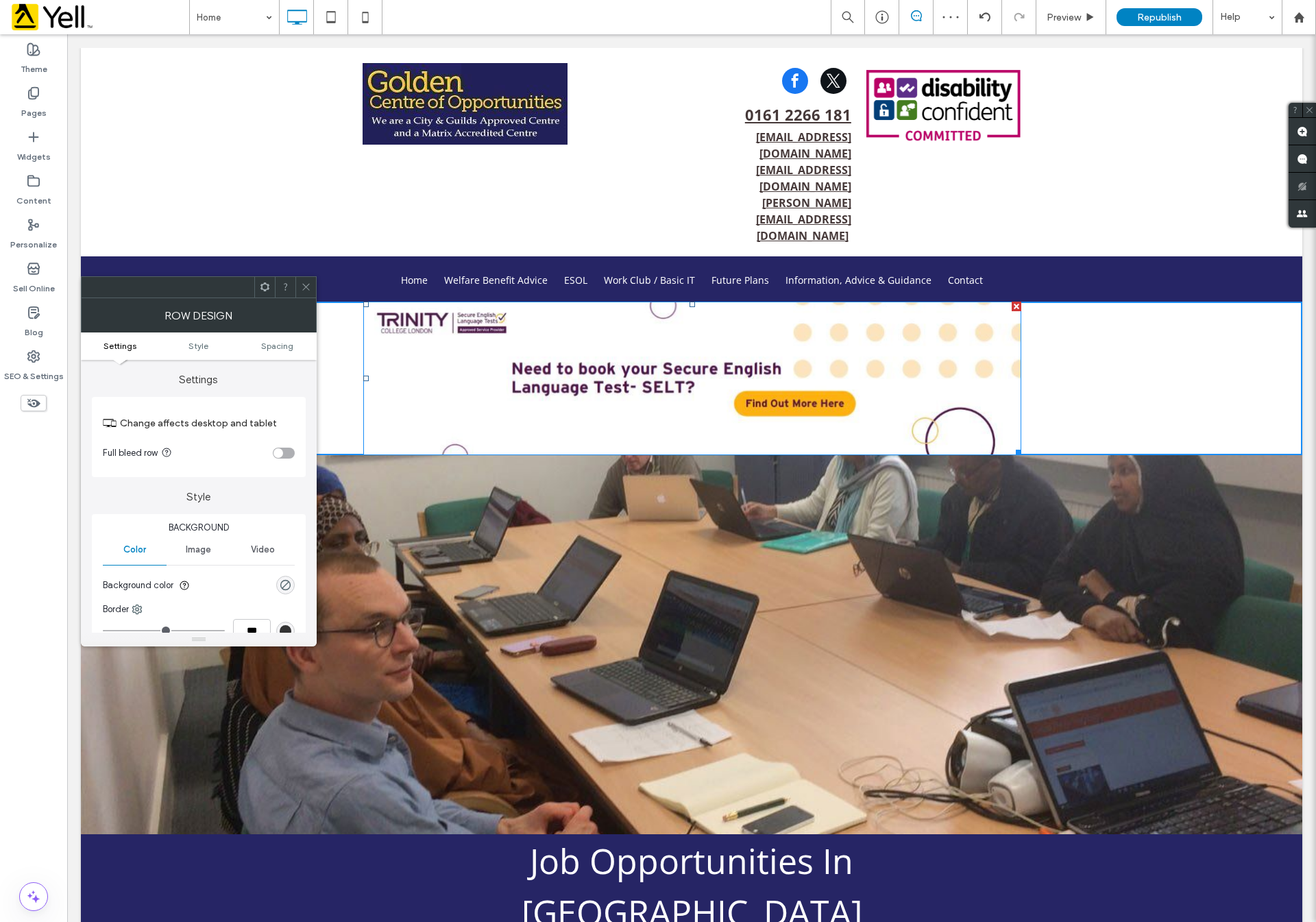
click at [280, 453] on div "toggle" at bounding box center [278, 453] width 9 height 9
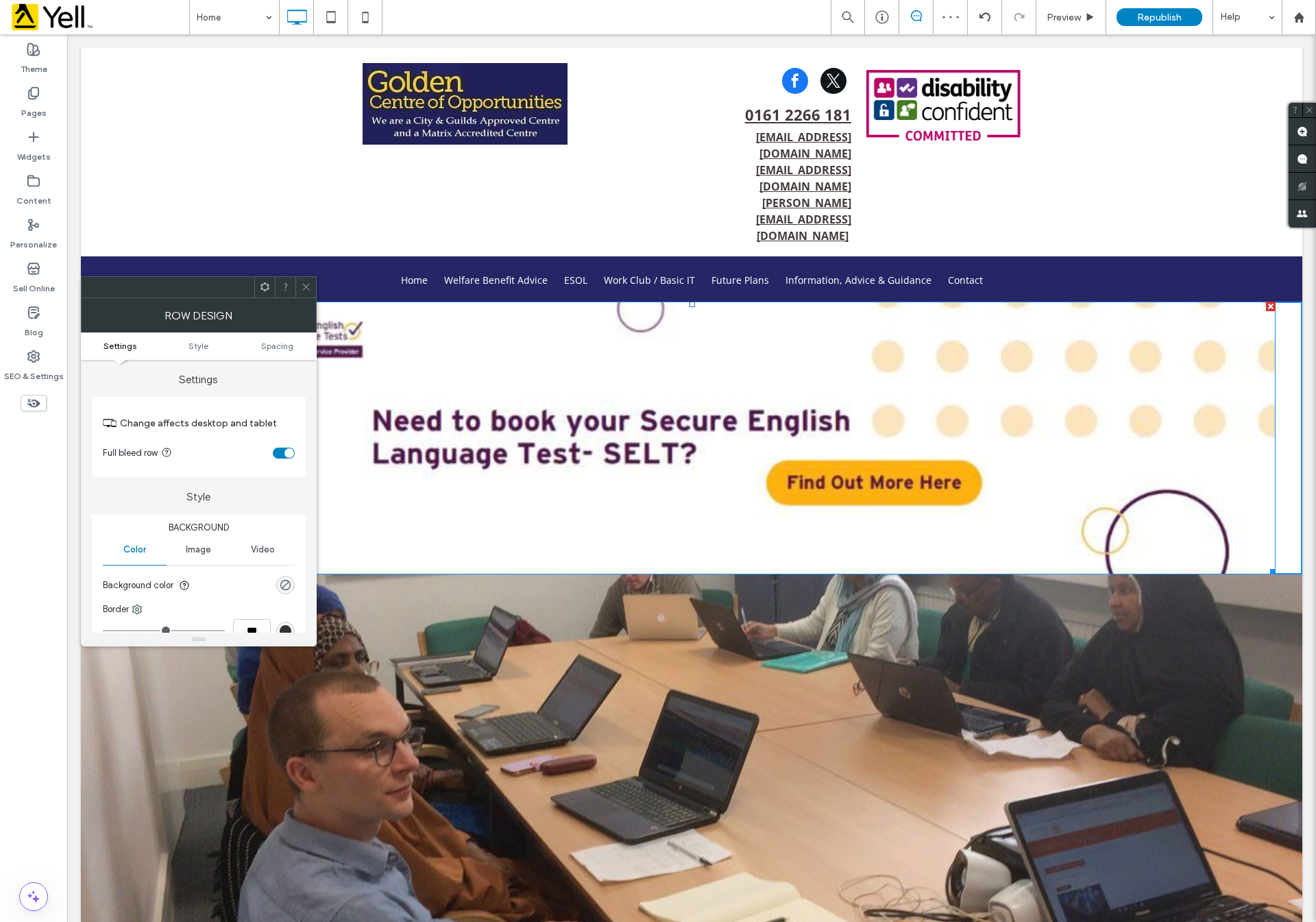
click at [308, 294] on span at bounding box center [306, 287] width 10 height 20
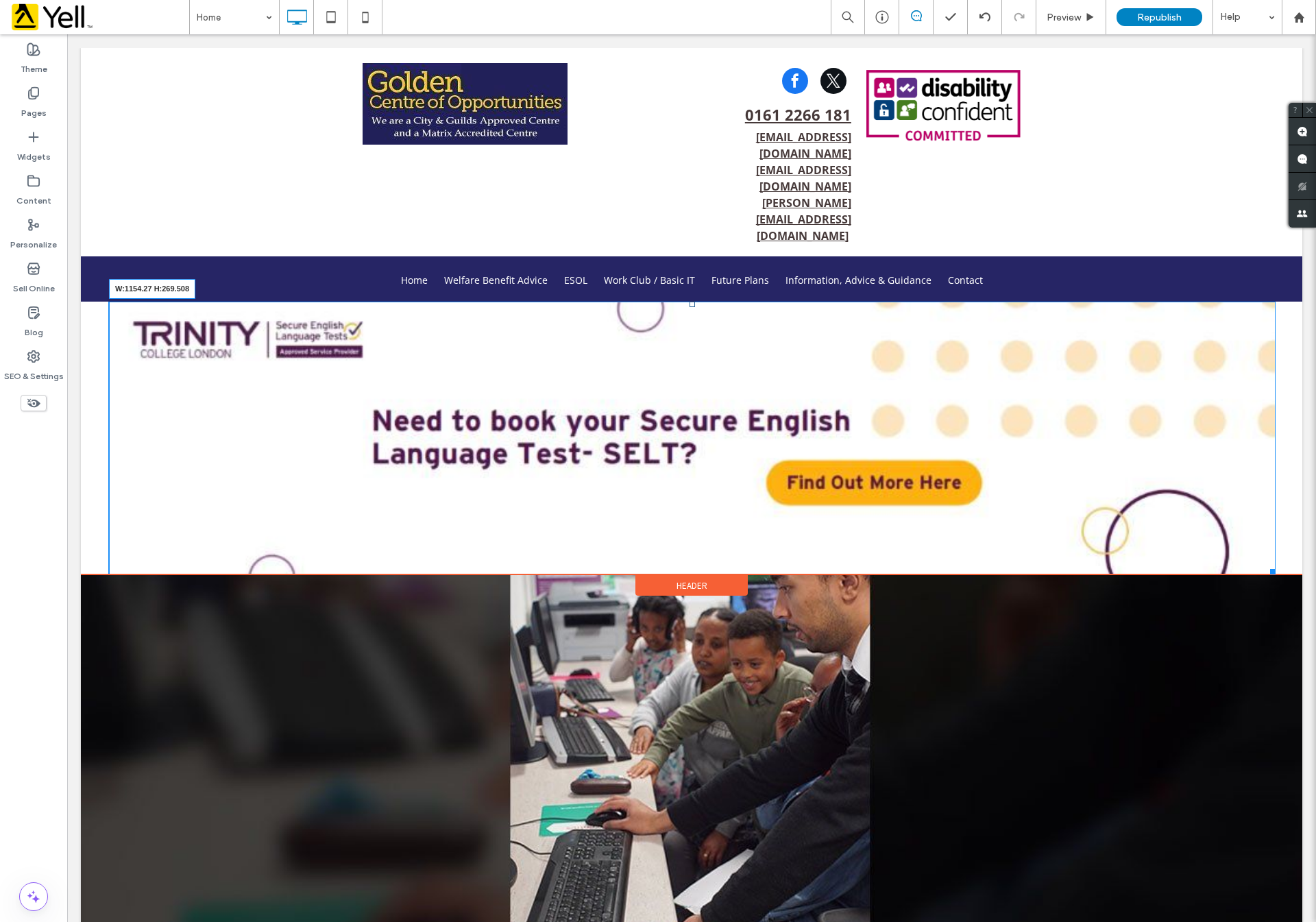
drag, startPoint x: 1256, startPoint y: 498, endPoint x: 1080, endPoint y: 446, distance: 183.5
click at [1014, 413] on div "W:1154.27 H:269.508" at bounding box center [692, 437] width 1167 height 272
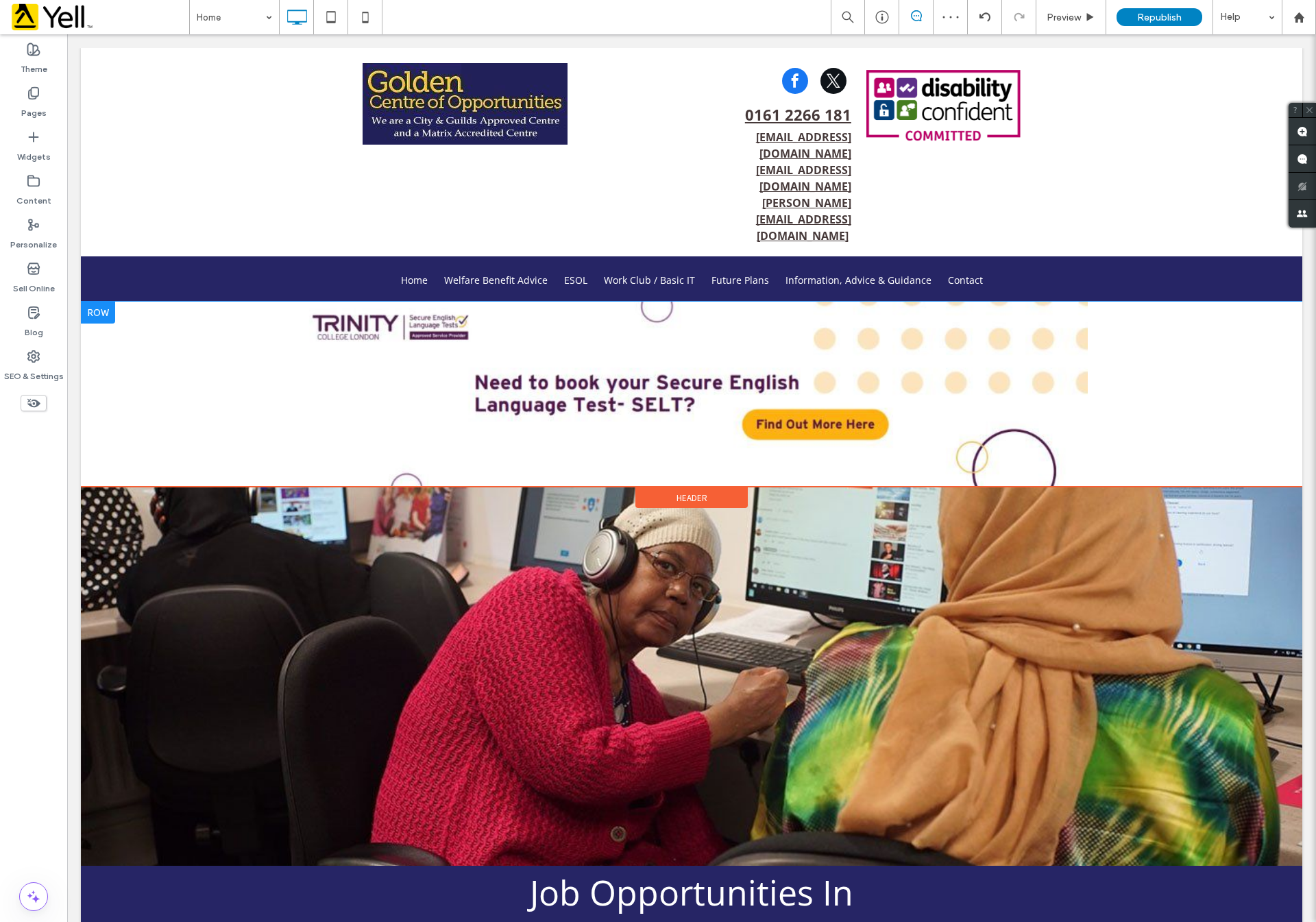
click at [105, 302] on div "Click To Paste Click To Paste" at bounding box center [691, 394] width 1221 height 185
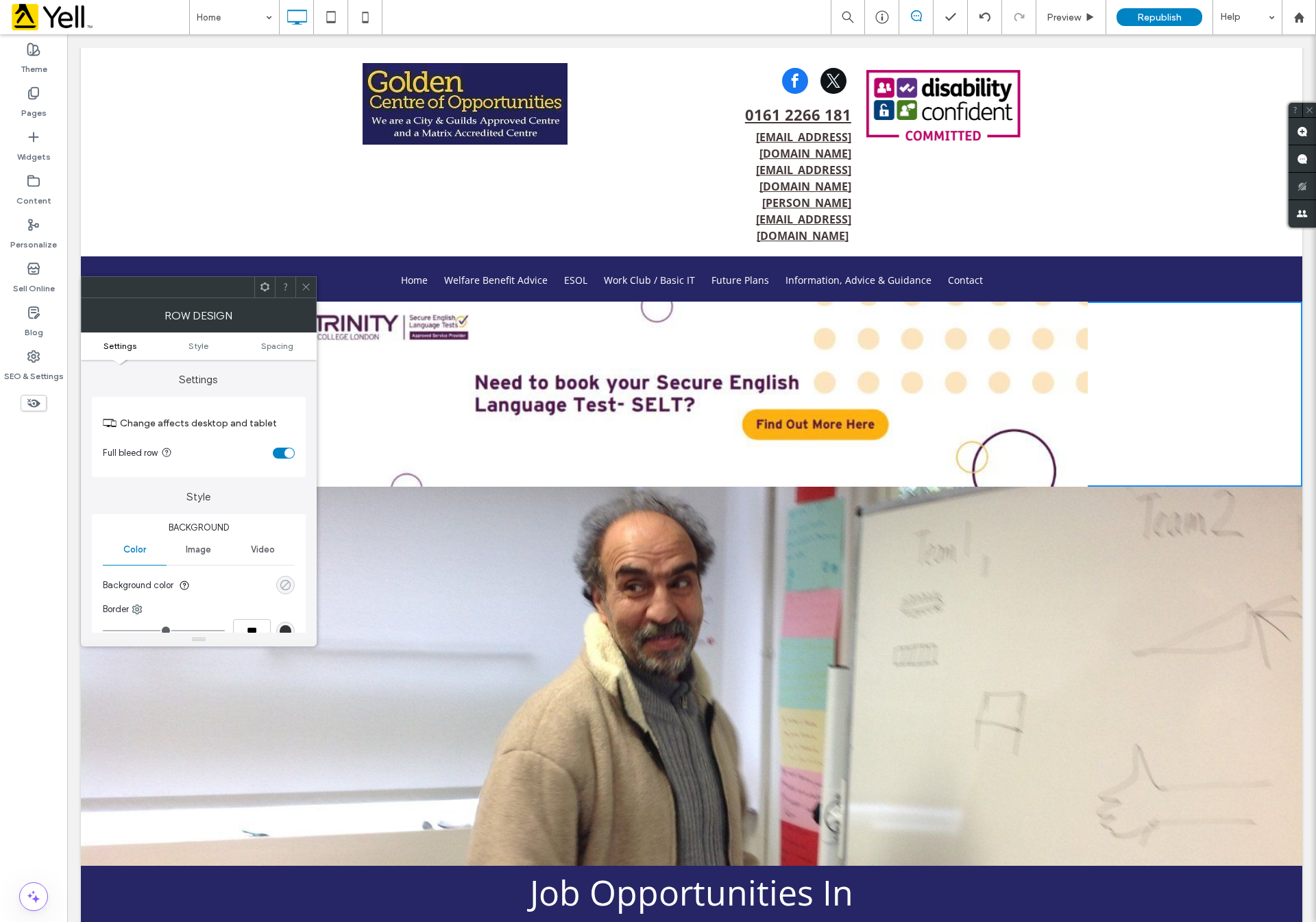
click at [288, 582] on div "rgba(0, 0, 0, 0)" at bounding box center [286, 585] width 12 height 12
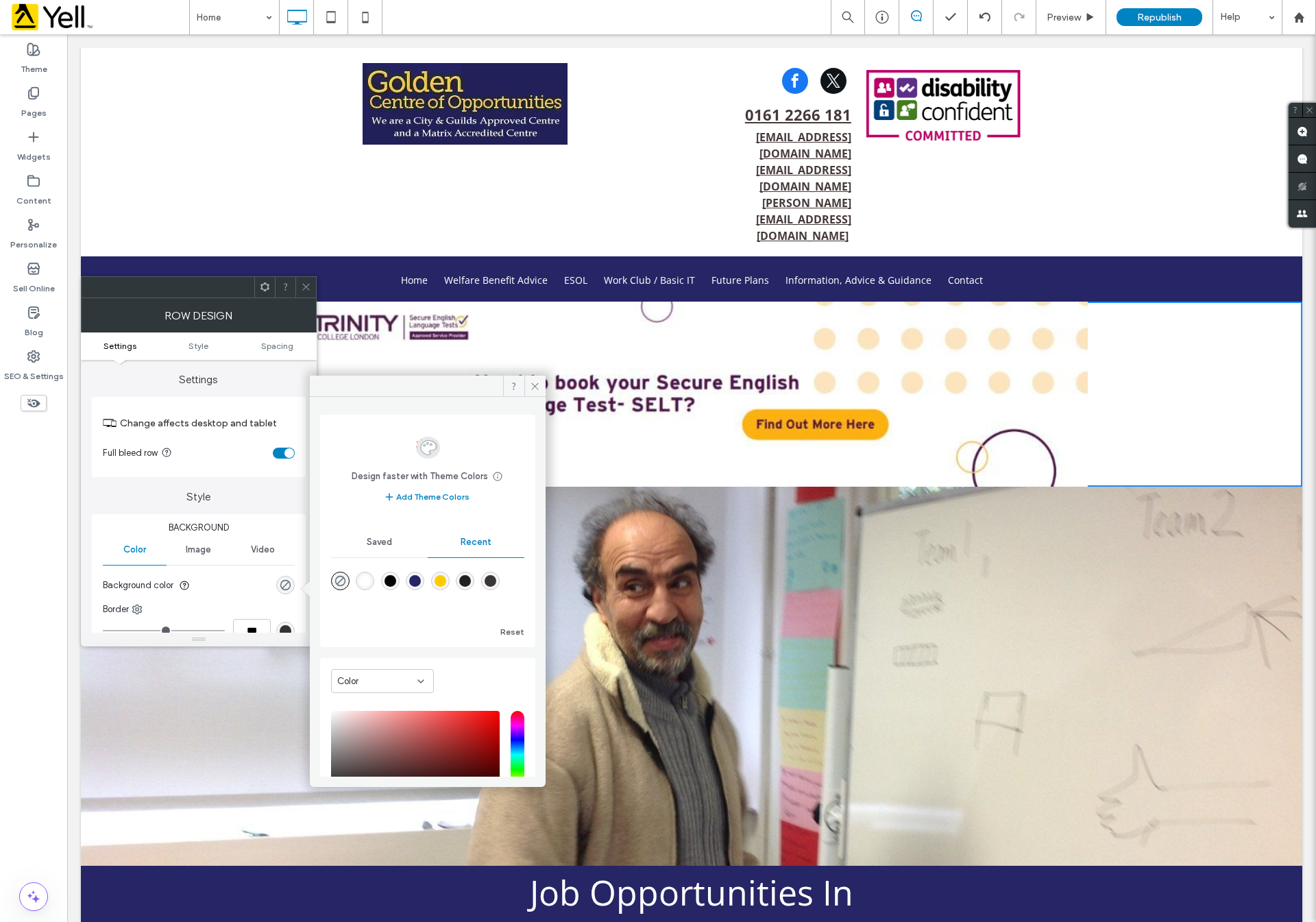
click at [421, 579] on div "rgba(38, 37, 101, 1)" at bounding box center [415, 581] width 12 height 12
type input "*******"
type input "***"
type input "****"
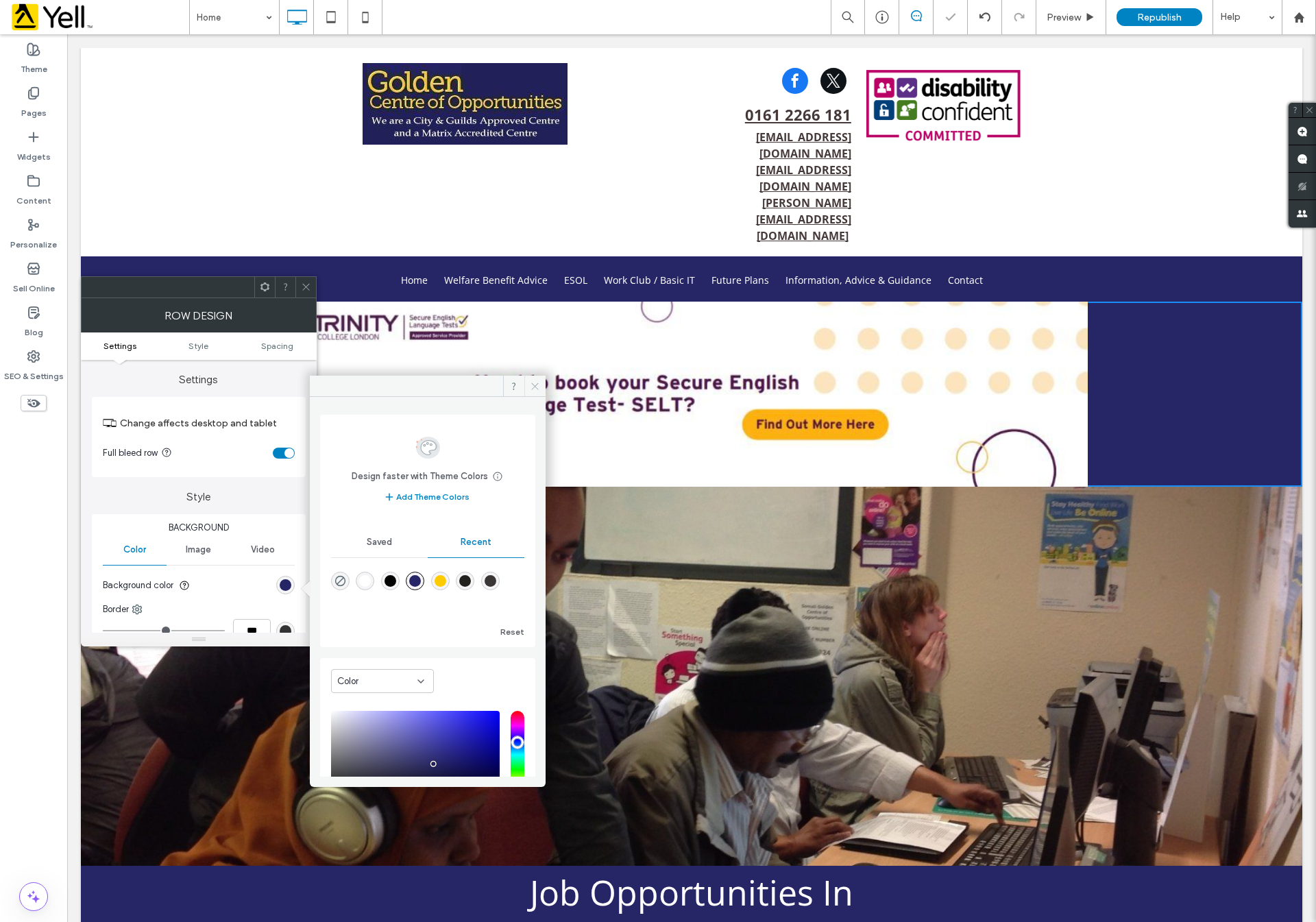
click at [541, 385] on span at bounding box center [534, 386] width 21 height 20
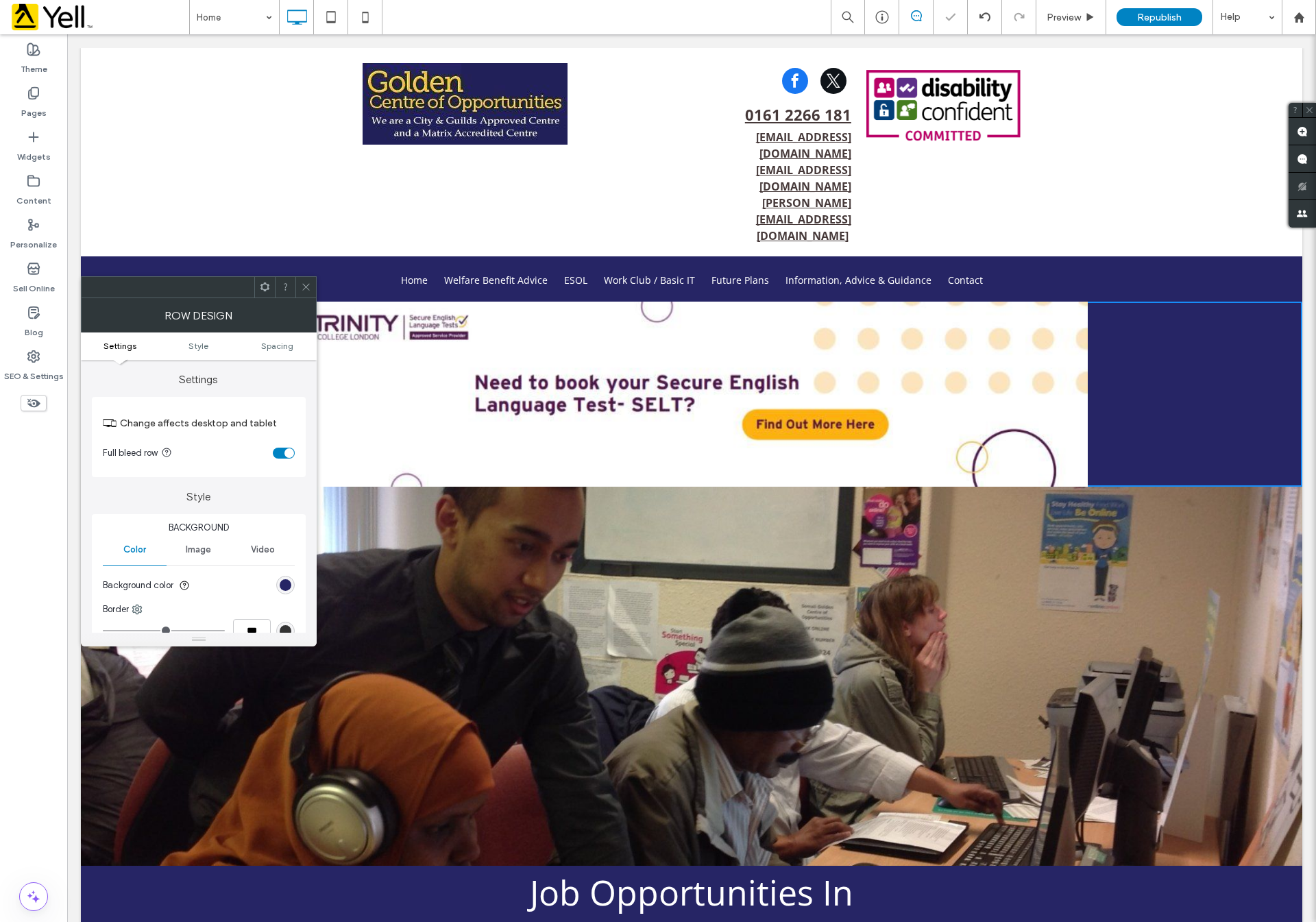
click at [311, 292] on div at bounding box center [305, 287] width 20 height 20
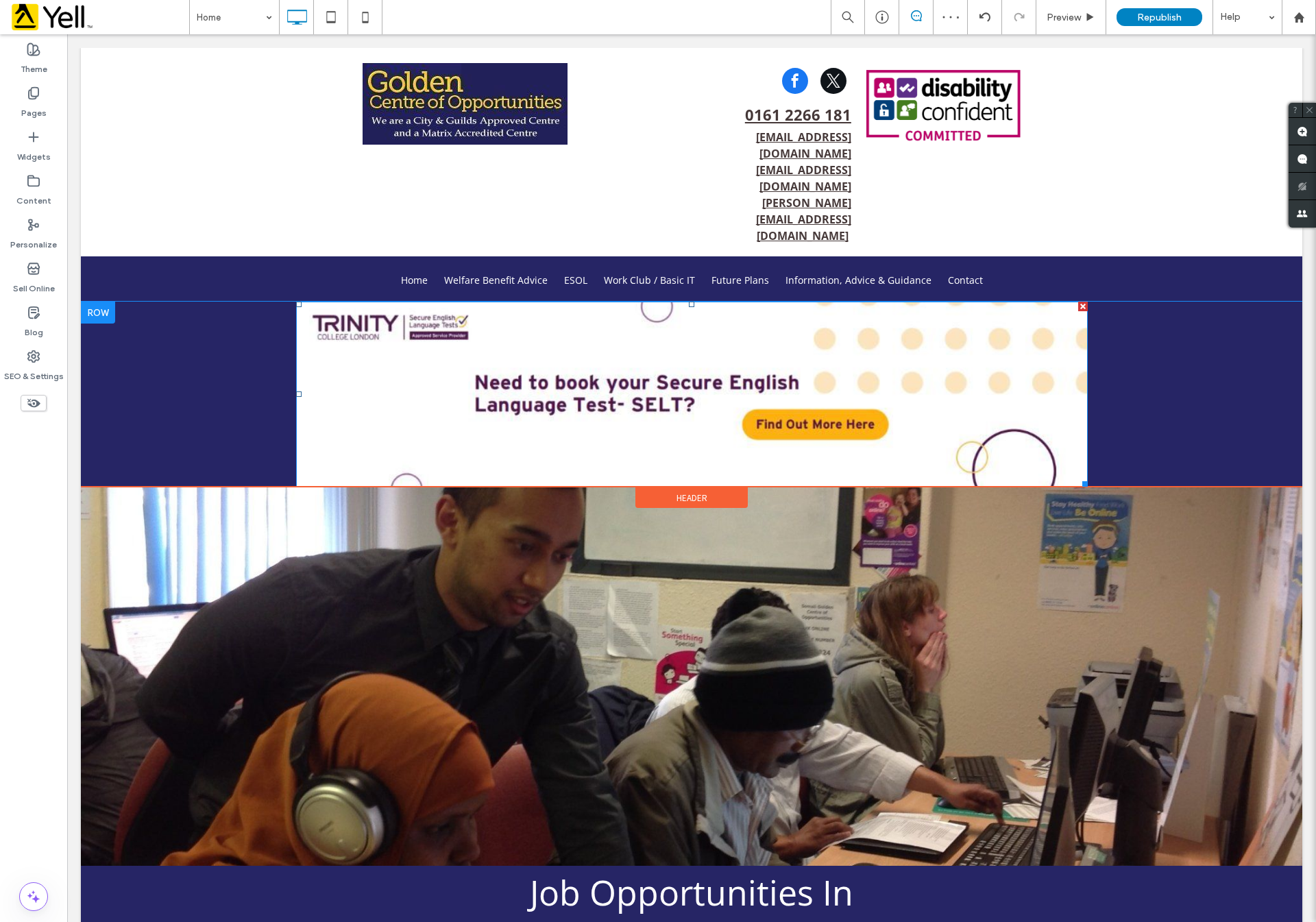
click at [750, 353] on img at bounding box center [691, 394] width 791 height 185
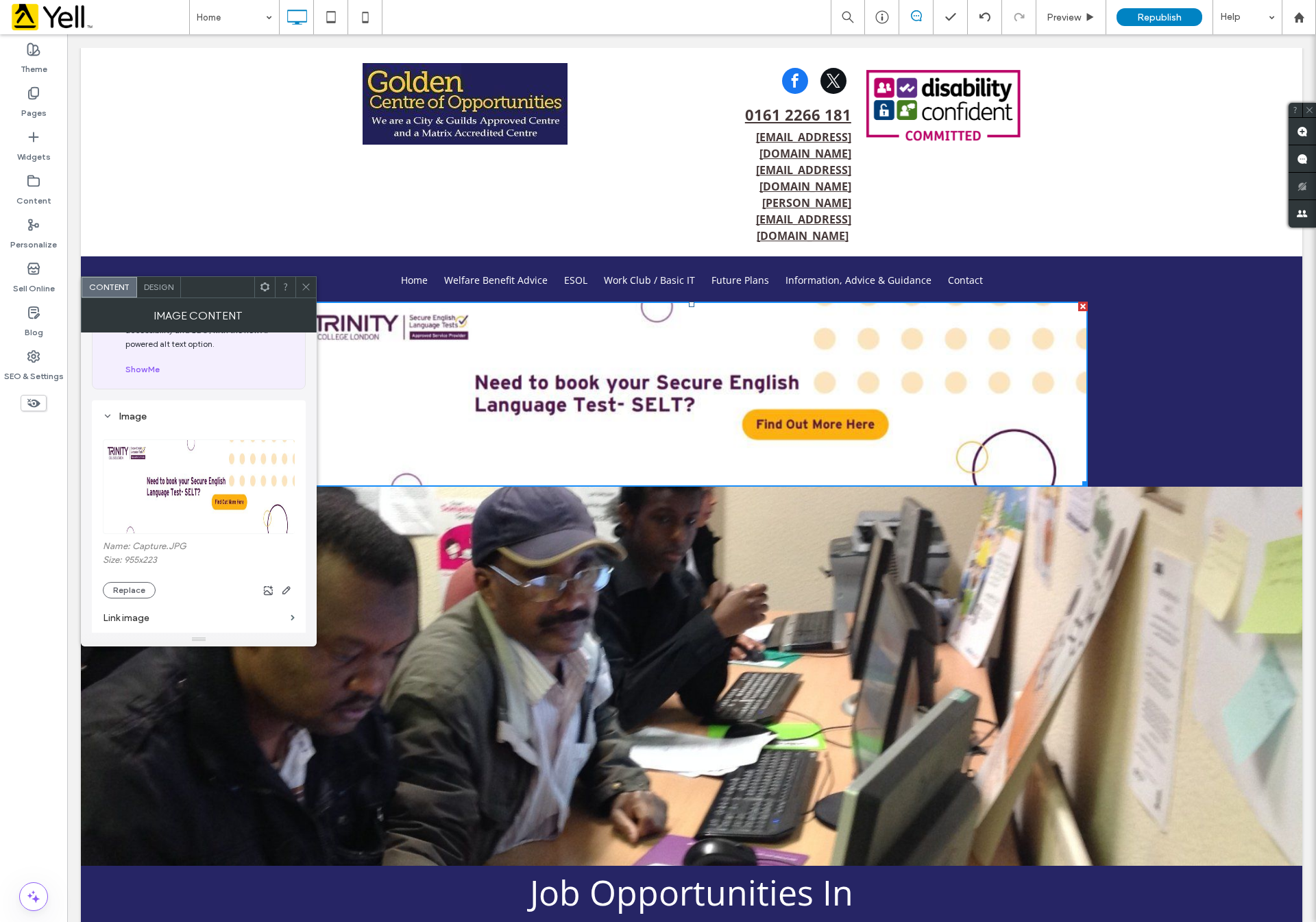
scroll to position [0, 0]
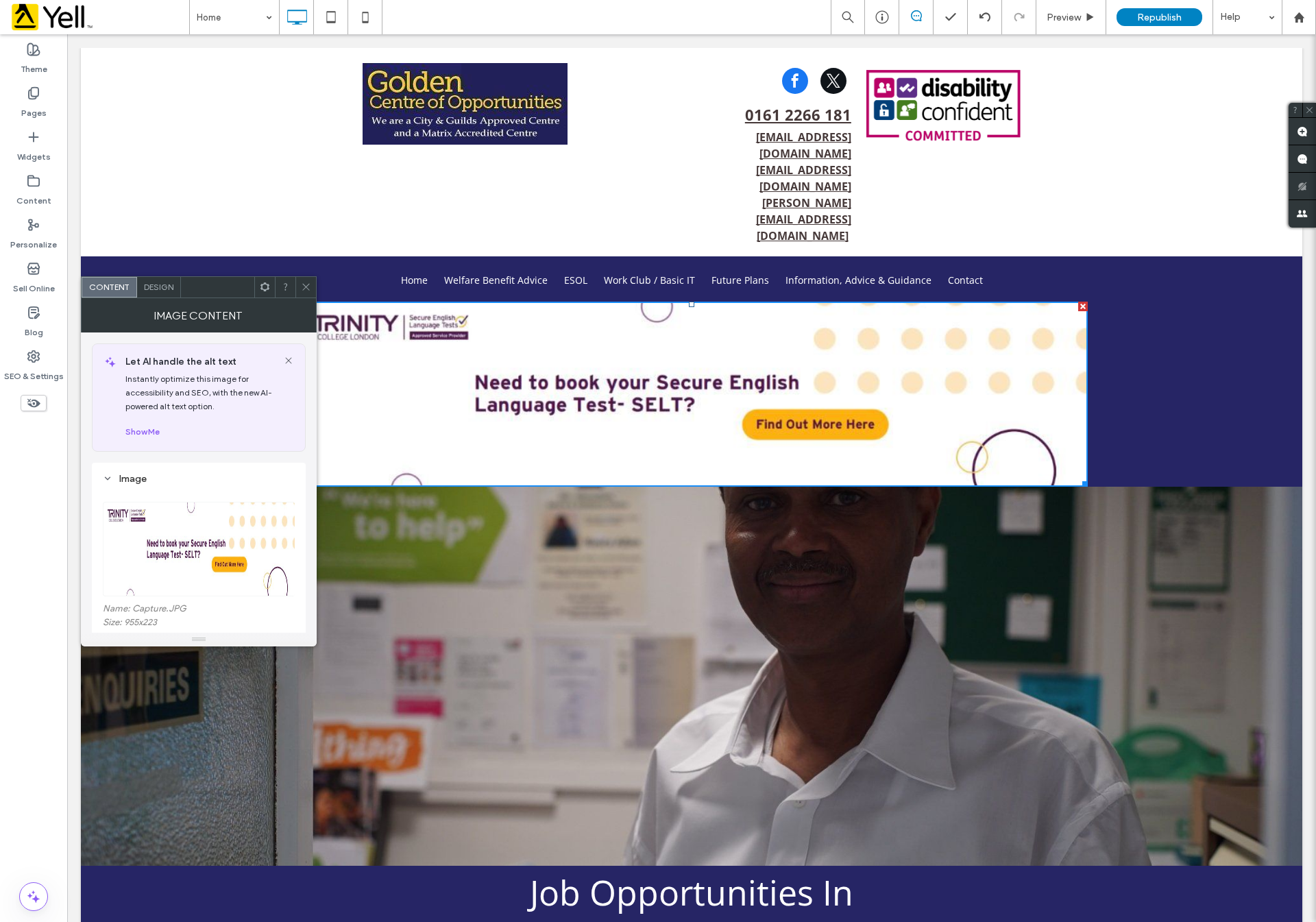
click at [303, 281] on icon at bounding box center [306, 286] width 10 height 10
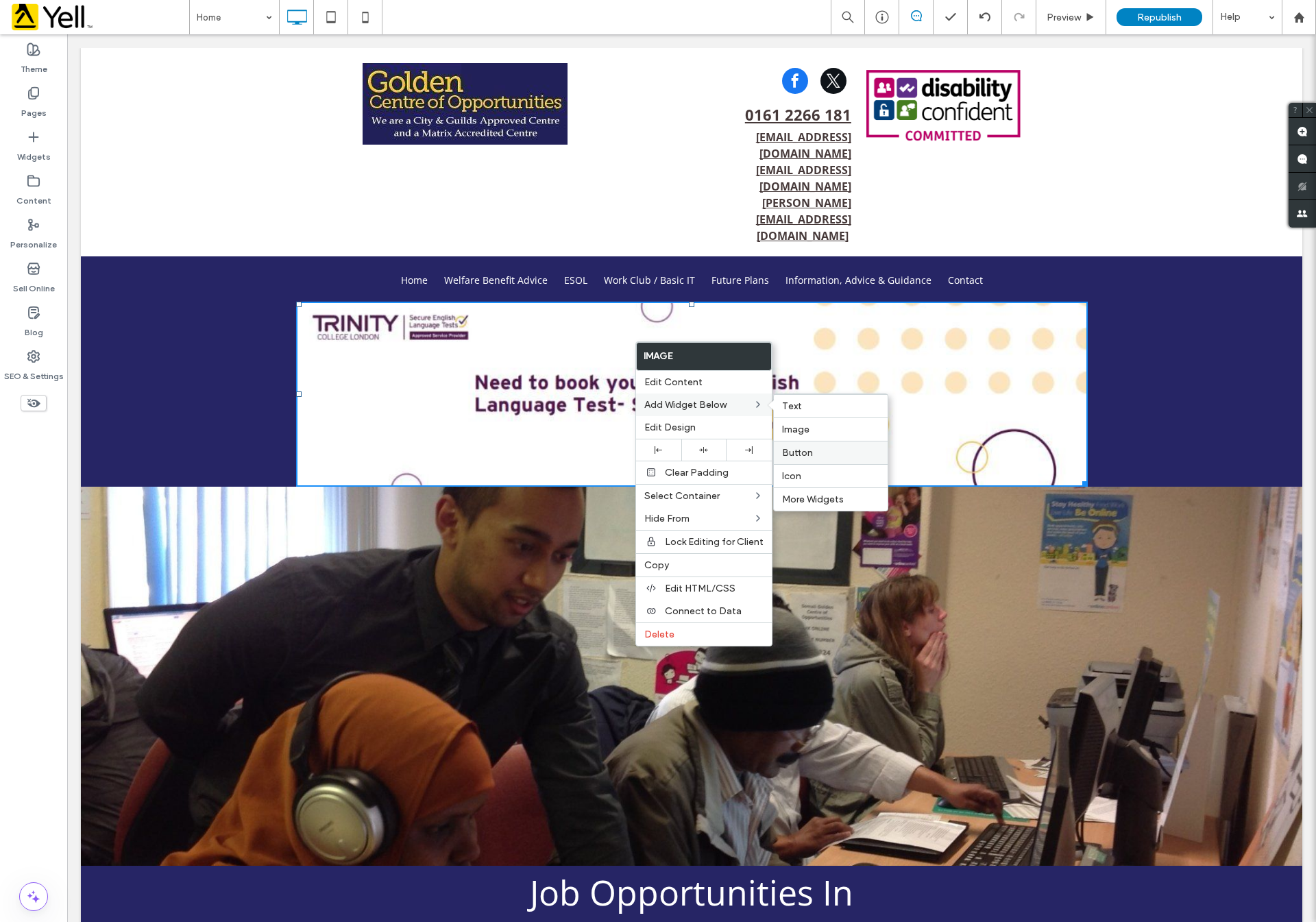
click at [825, 453] on label "Button" at bounding box center [831, 453] width 98 height 12
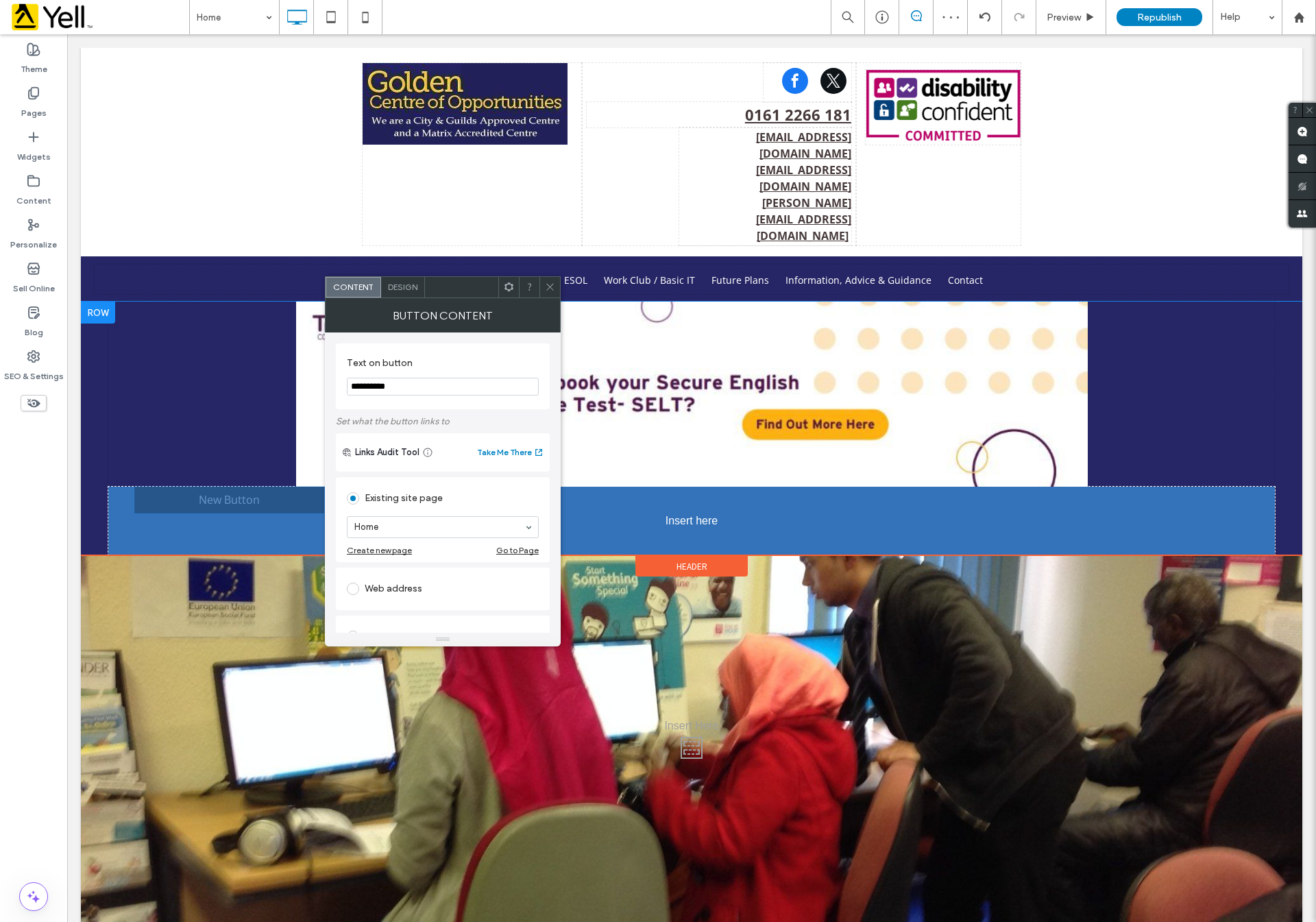
drag, startPoint x: 732, startPoint y: 440, endPoint x: 755, endPoint y: 434, distance: 23.8
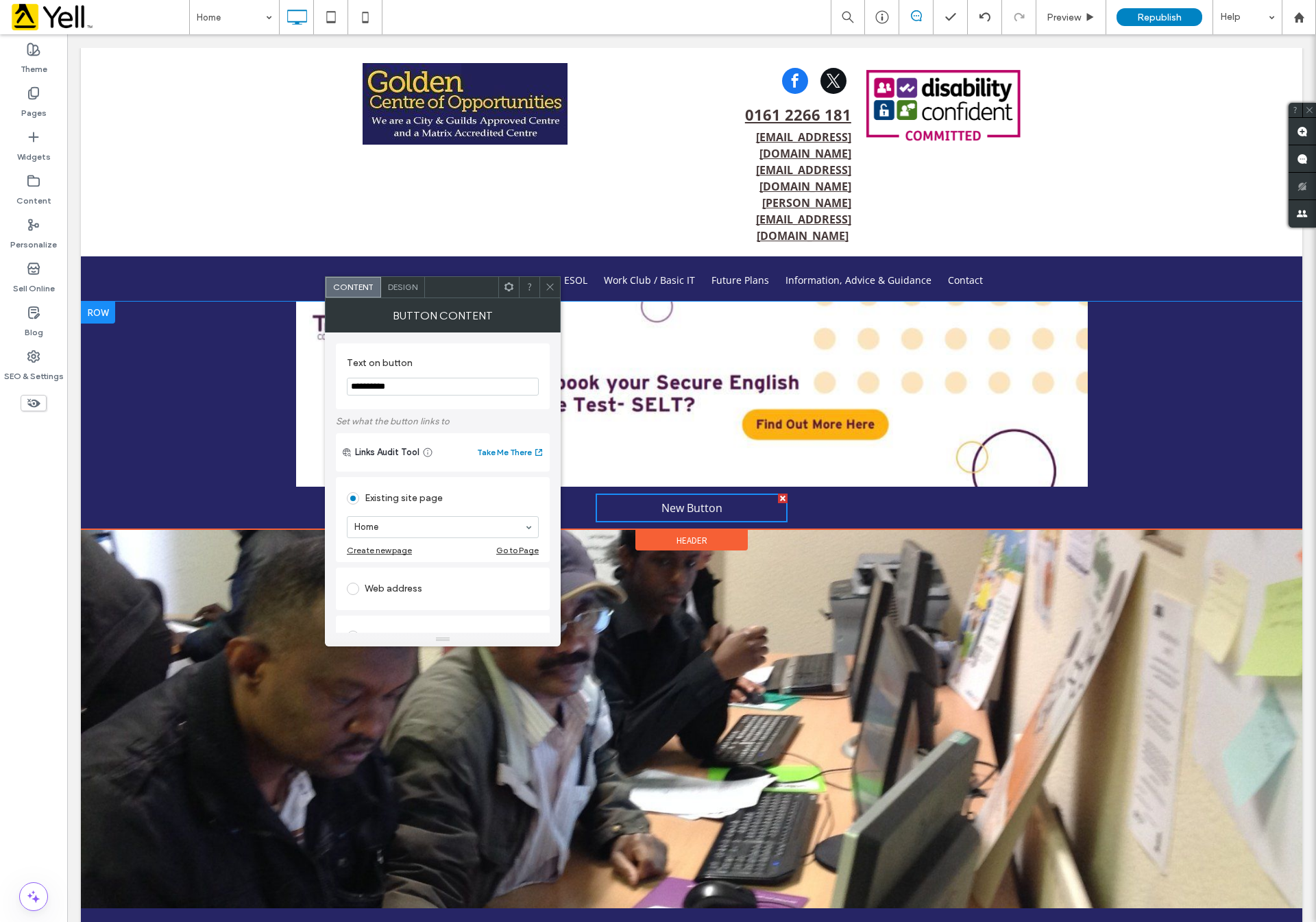
click at [545, 292] on span at bounding box center [550, 287] width 10 height 20
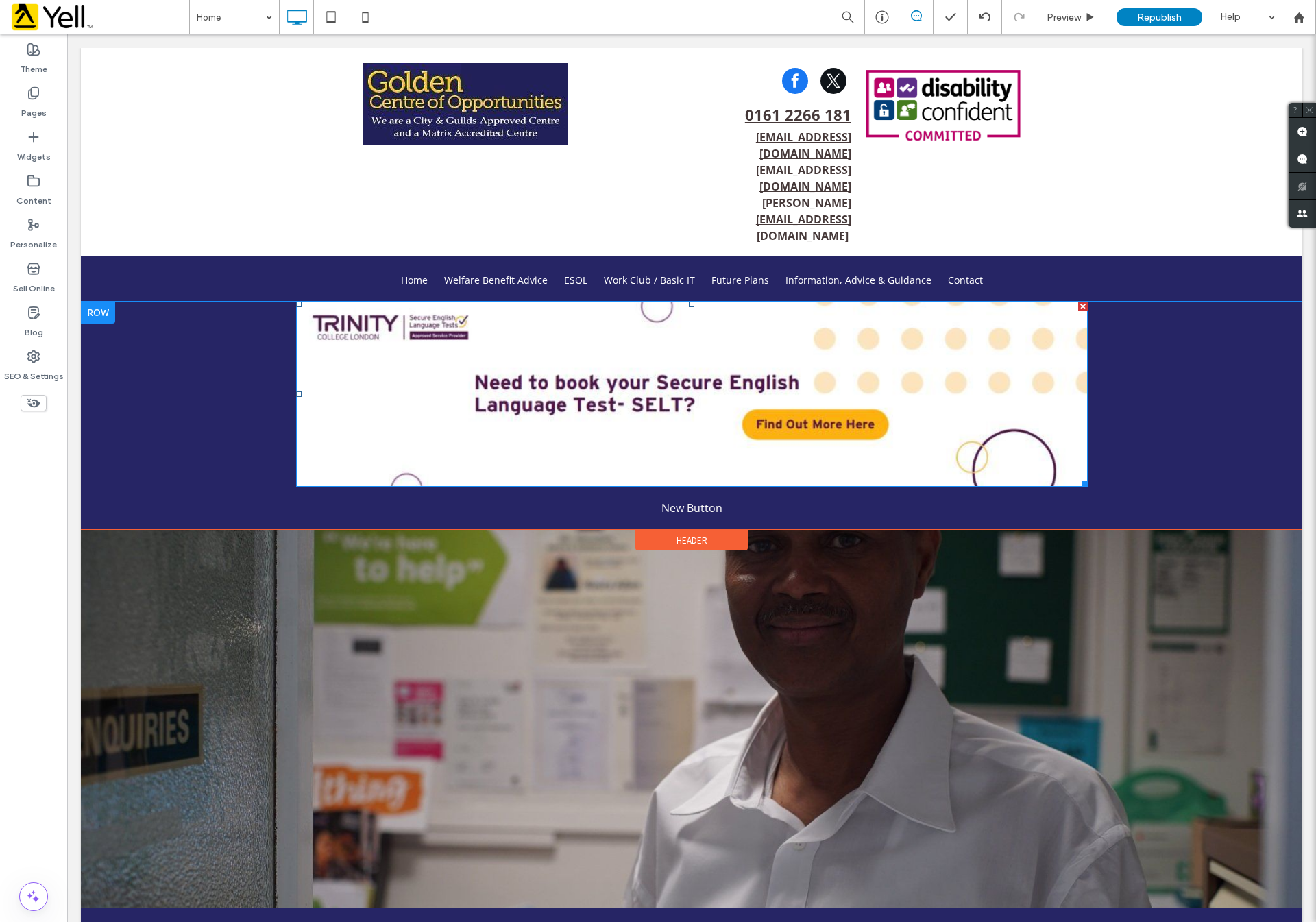
click at [760, 367] on img at bounding box center [691, 394] width 791 height 185
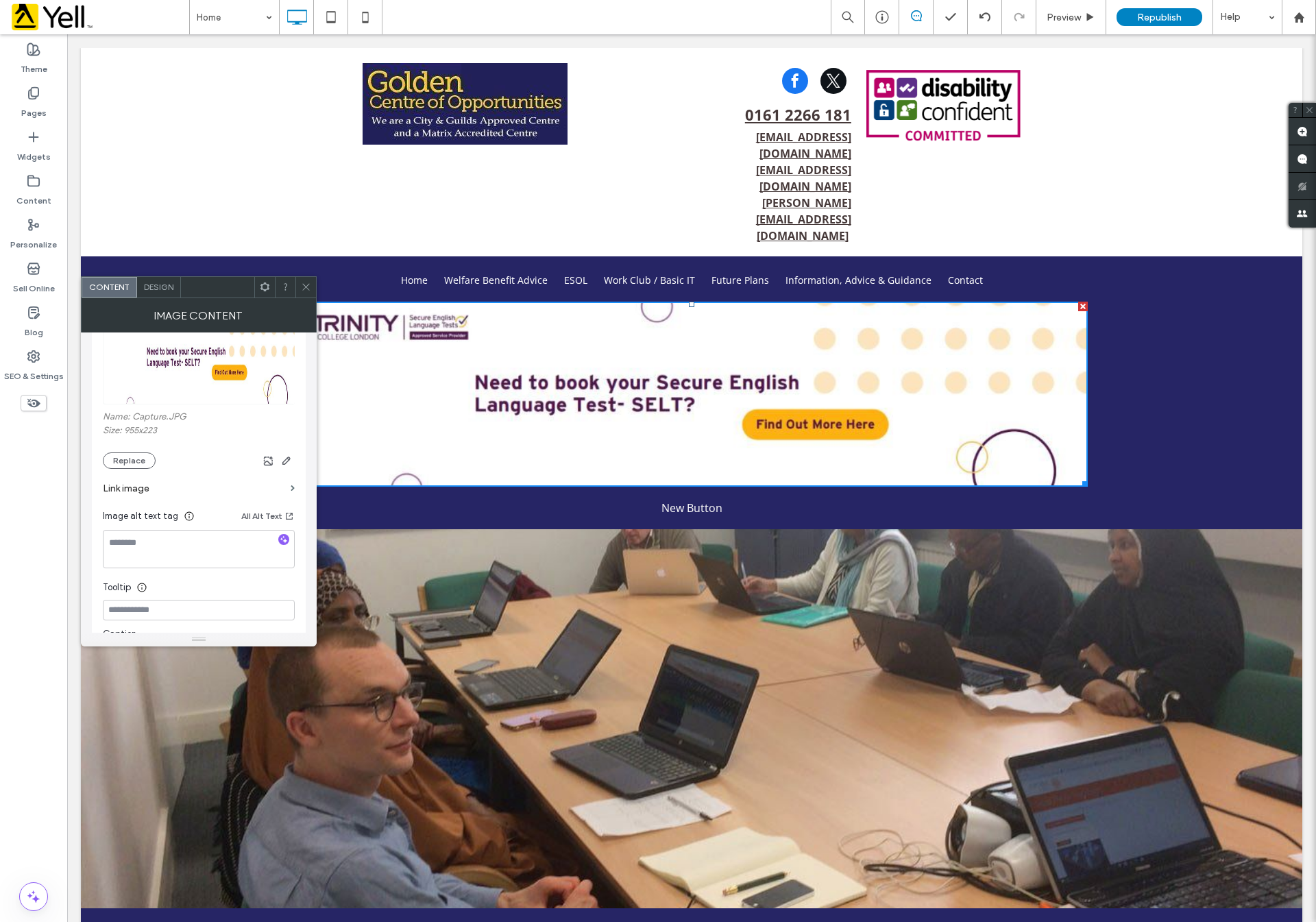
scroll to position [103, 0]
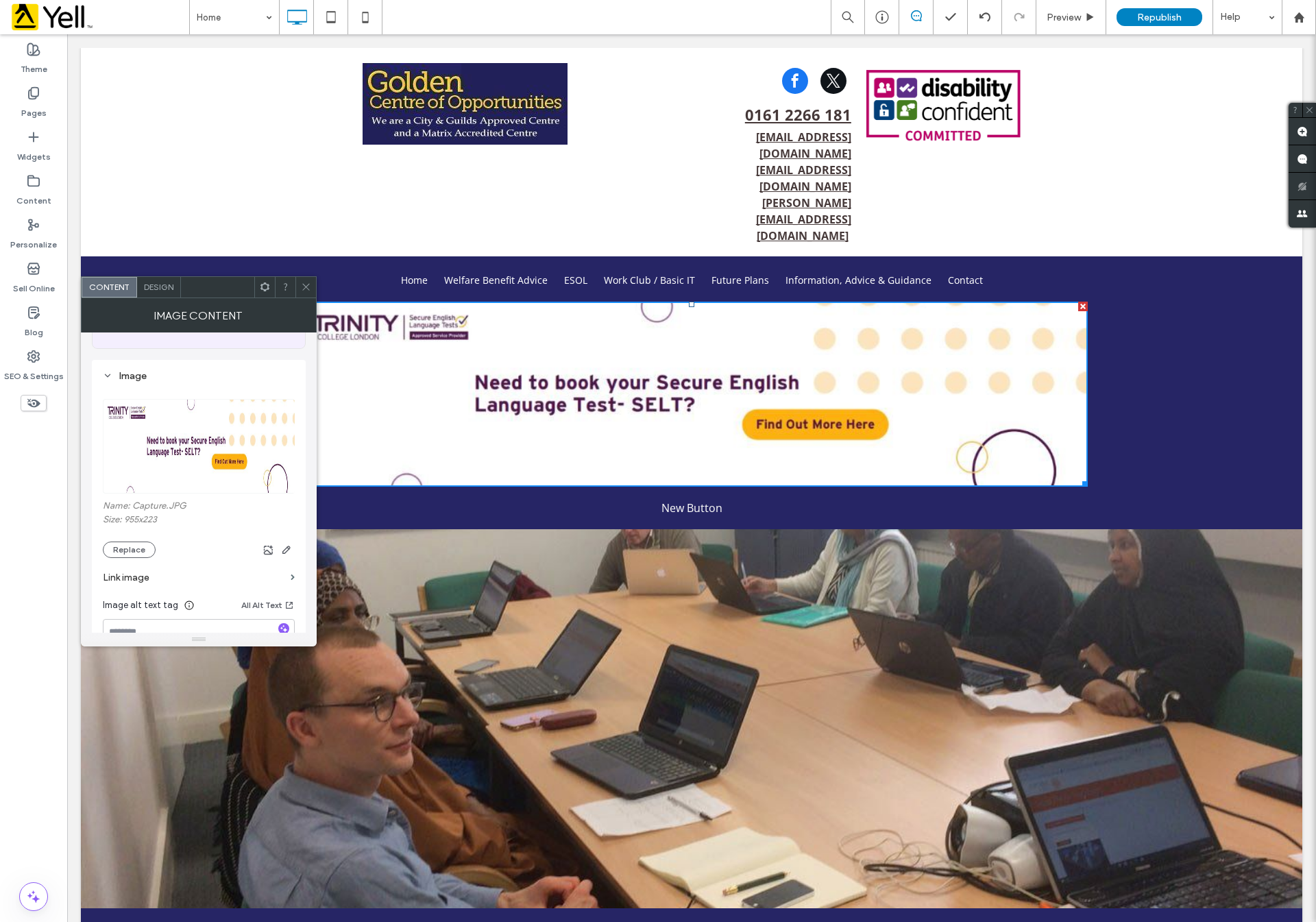
click at [166, 446] on img at bounding box center [199, 446] width 193 height 95
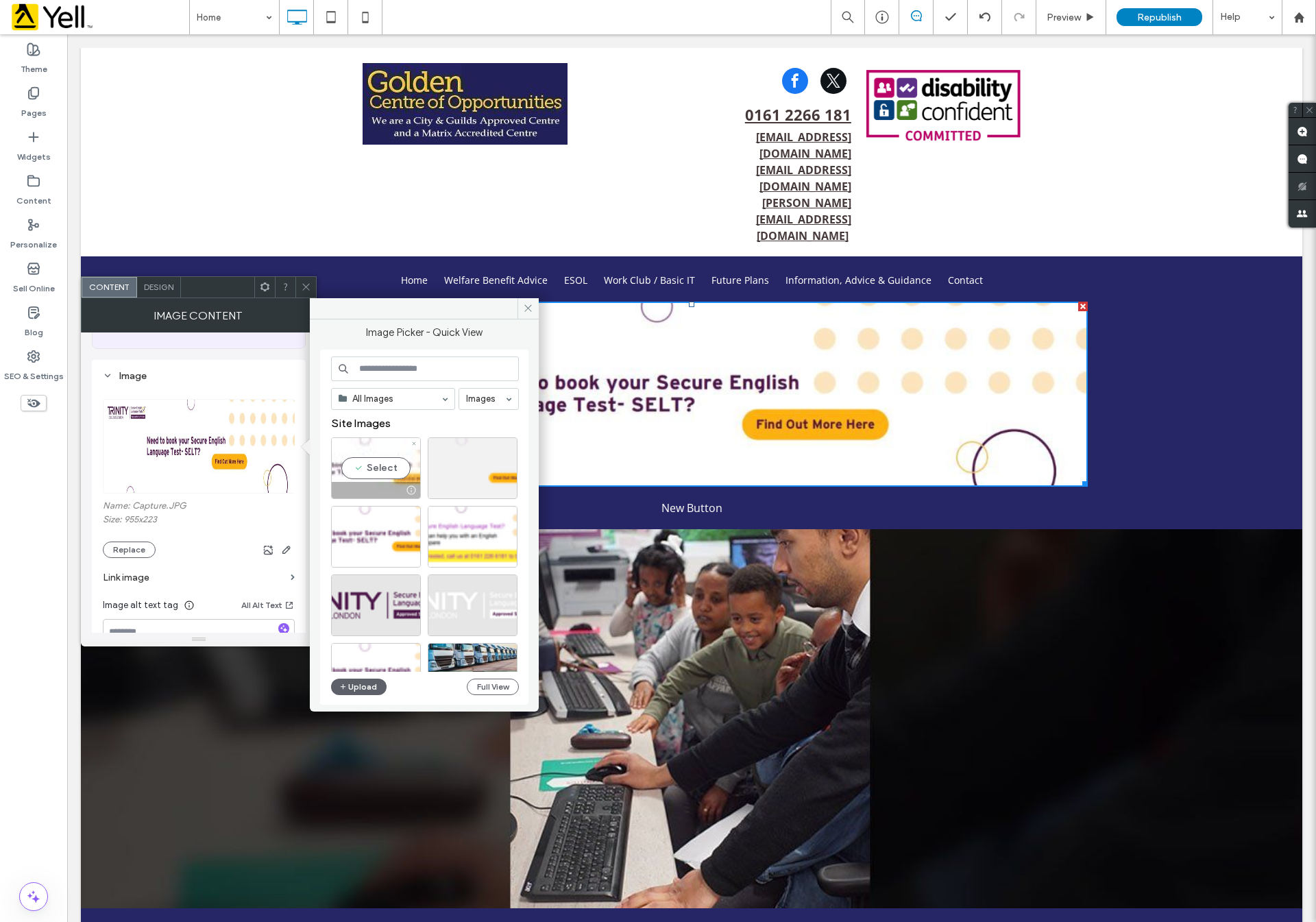
click at [375, 471] on div "Select" at bounding box center [375, 468] width 90 height 62
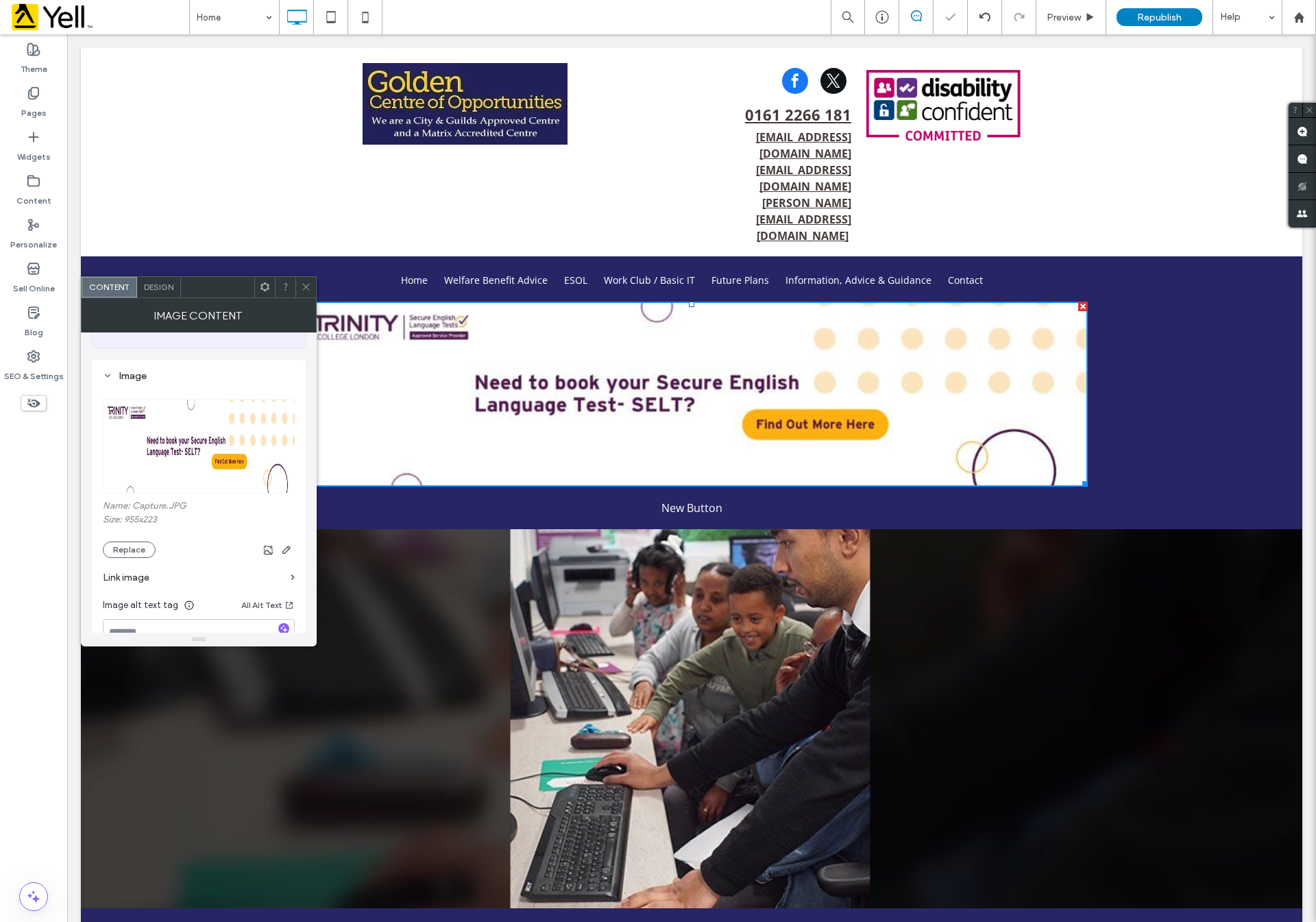
click at [198, 448] on img at bounding box center [199, 446] width 193 height 95
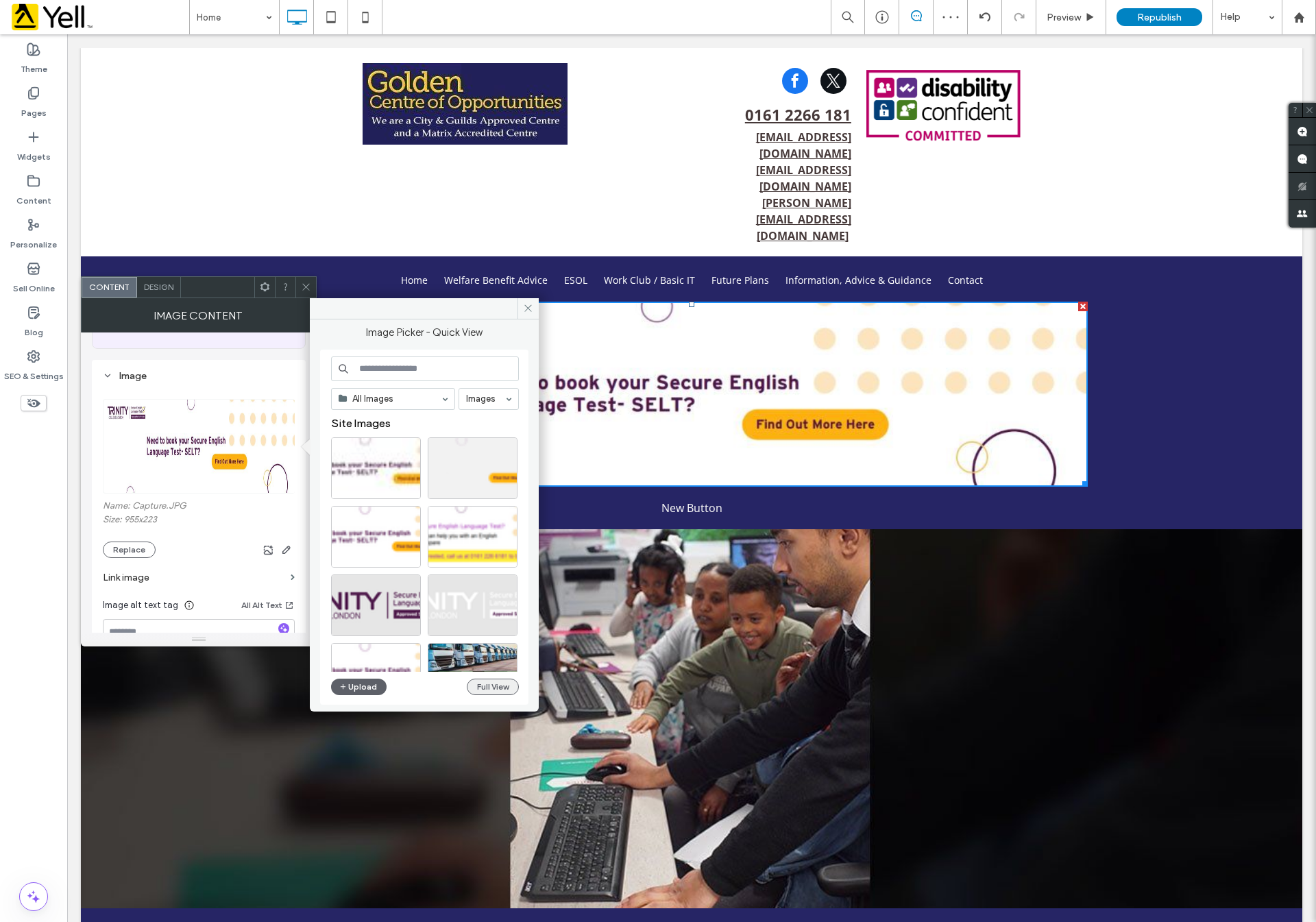
click at [492, 681] on button "Full View" at bounding box center [492, 687] width 52 height 17
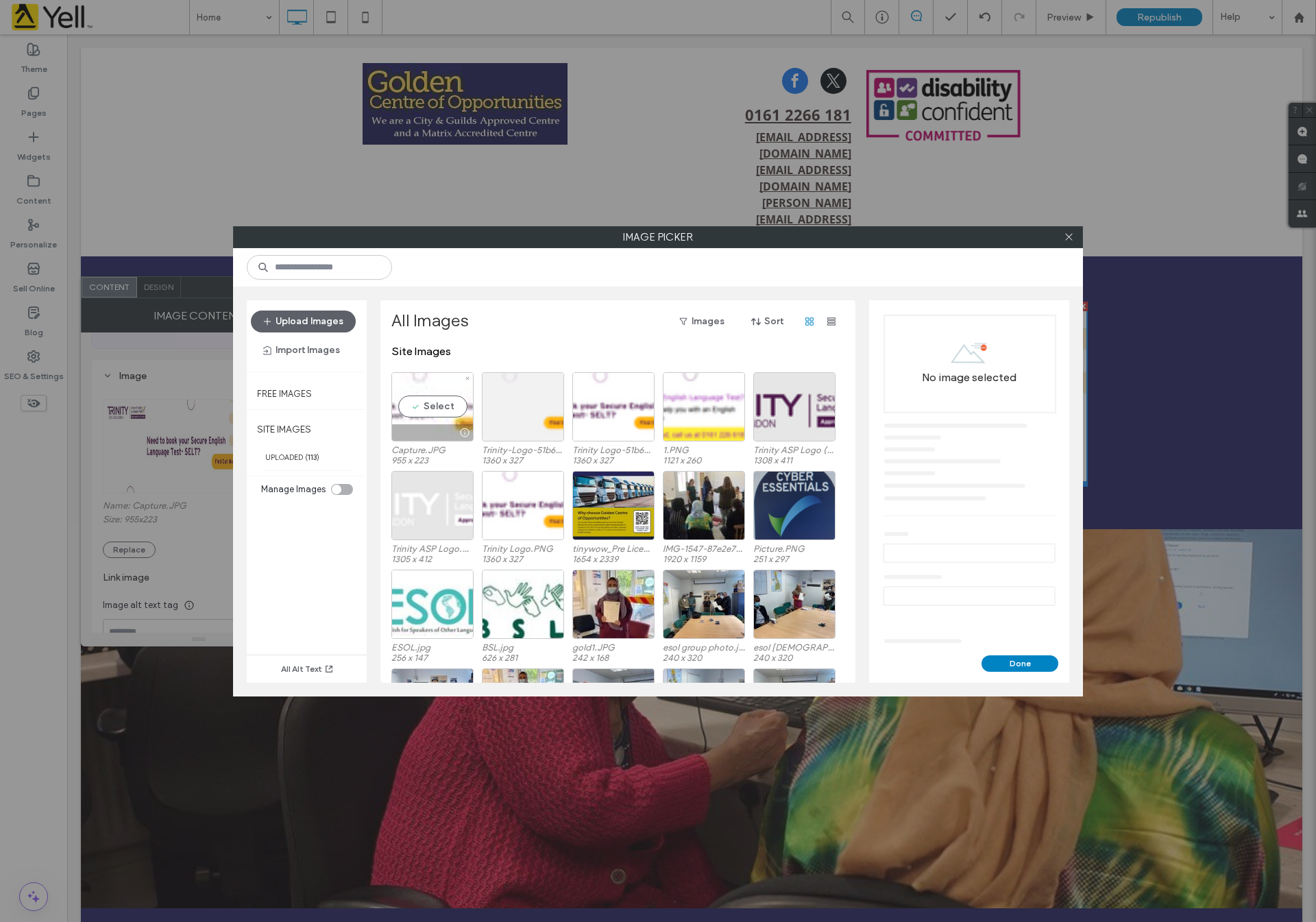
click at [441, 416] on div "Select" at bounding box center [432, 407] width 82 height 69
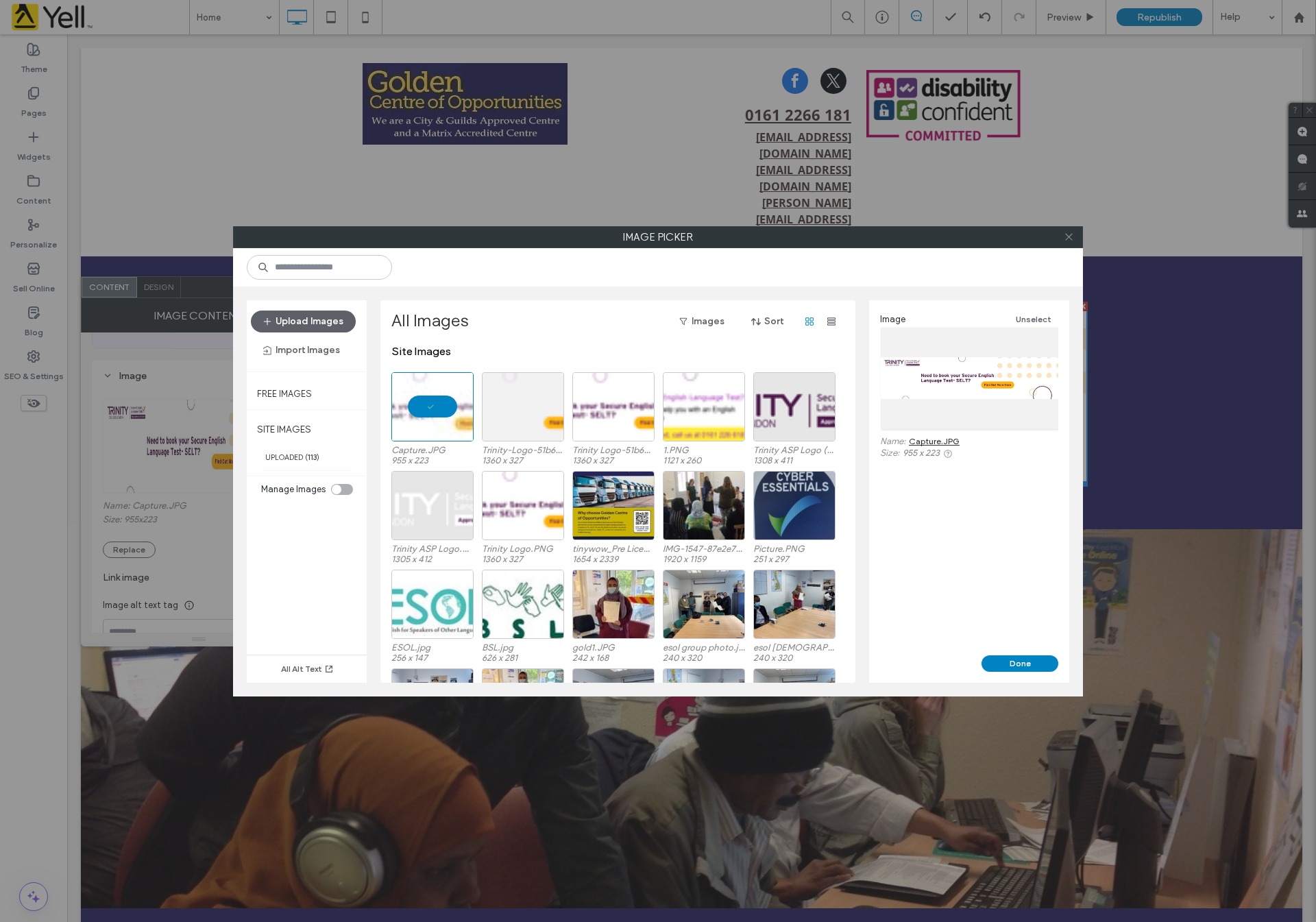
click at [1071, 235] on icon at bounding box center [1069, 237] width 10 height 10
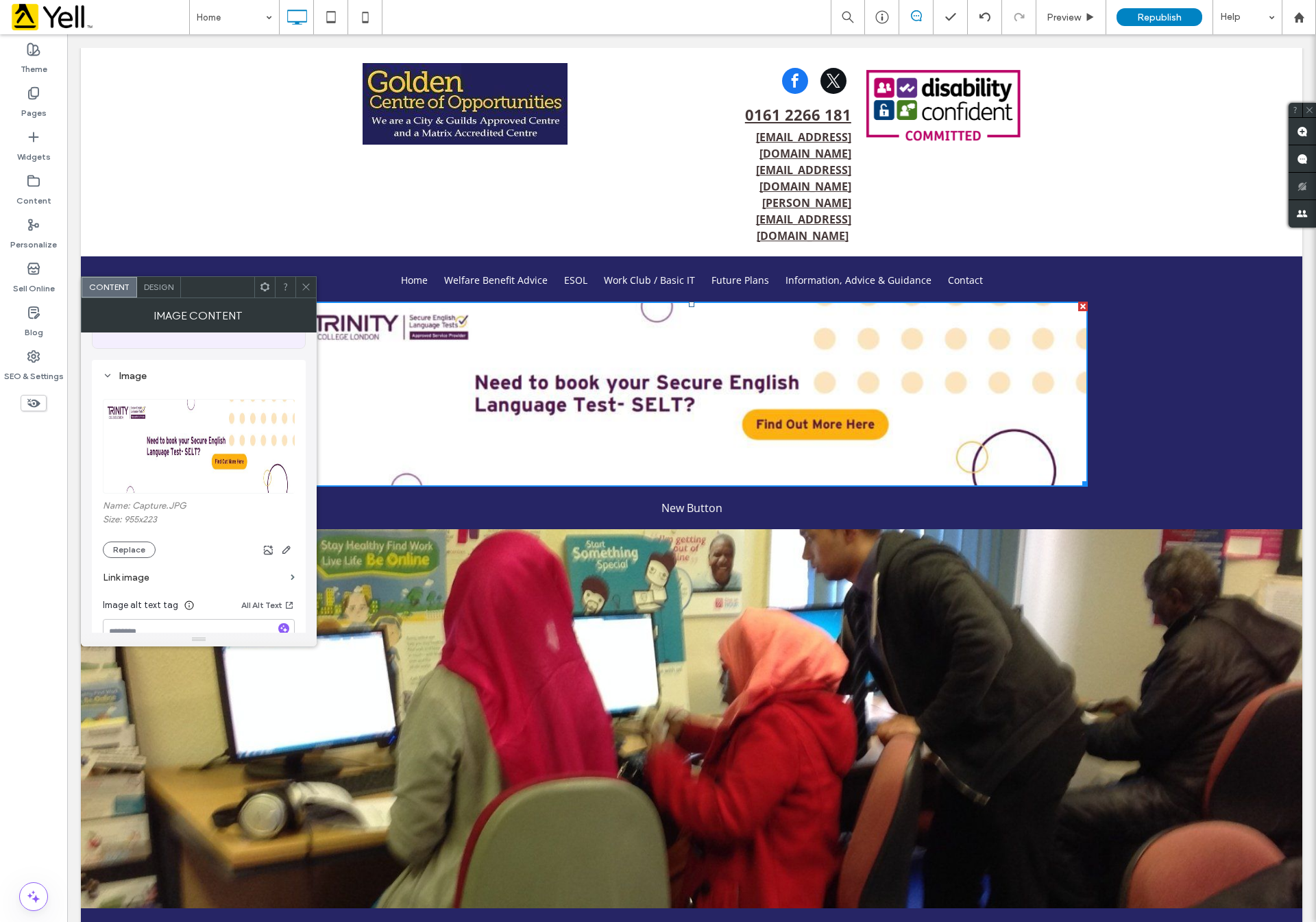
click at [307, 286] on icon at bounding box center [306, 286] width 10 height 10
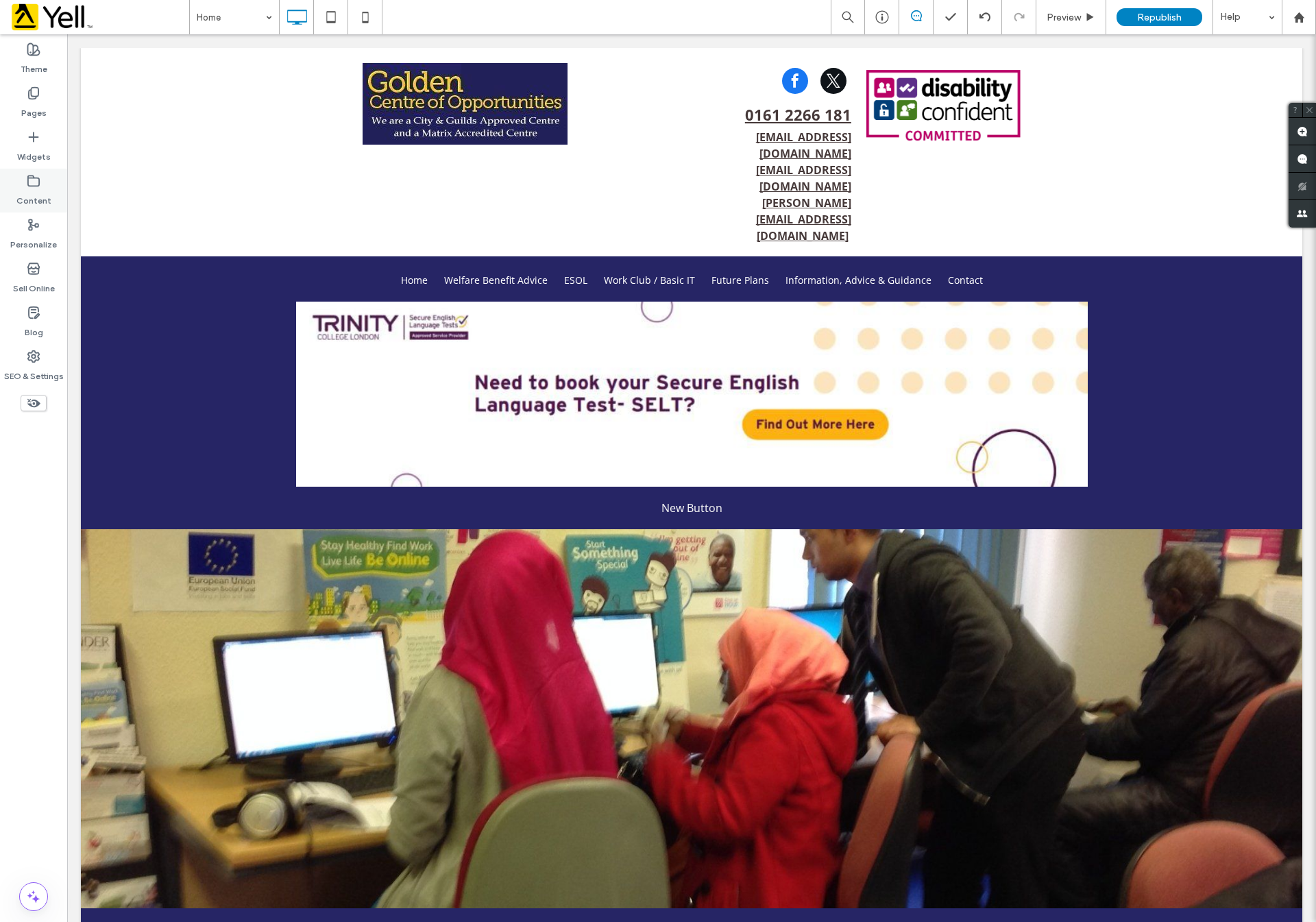
click at [26, 189] on label "Content" at bounding box center [34, 198] width 35 height 19
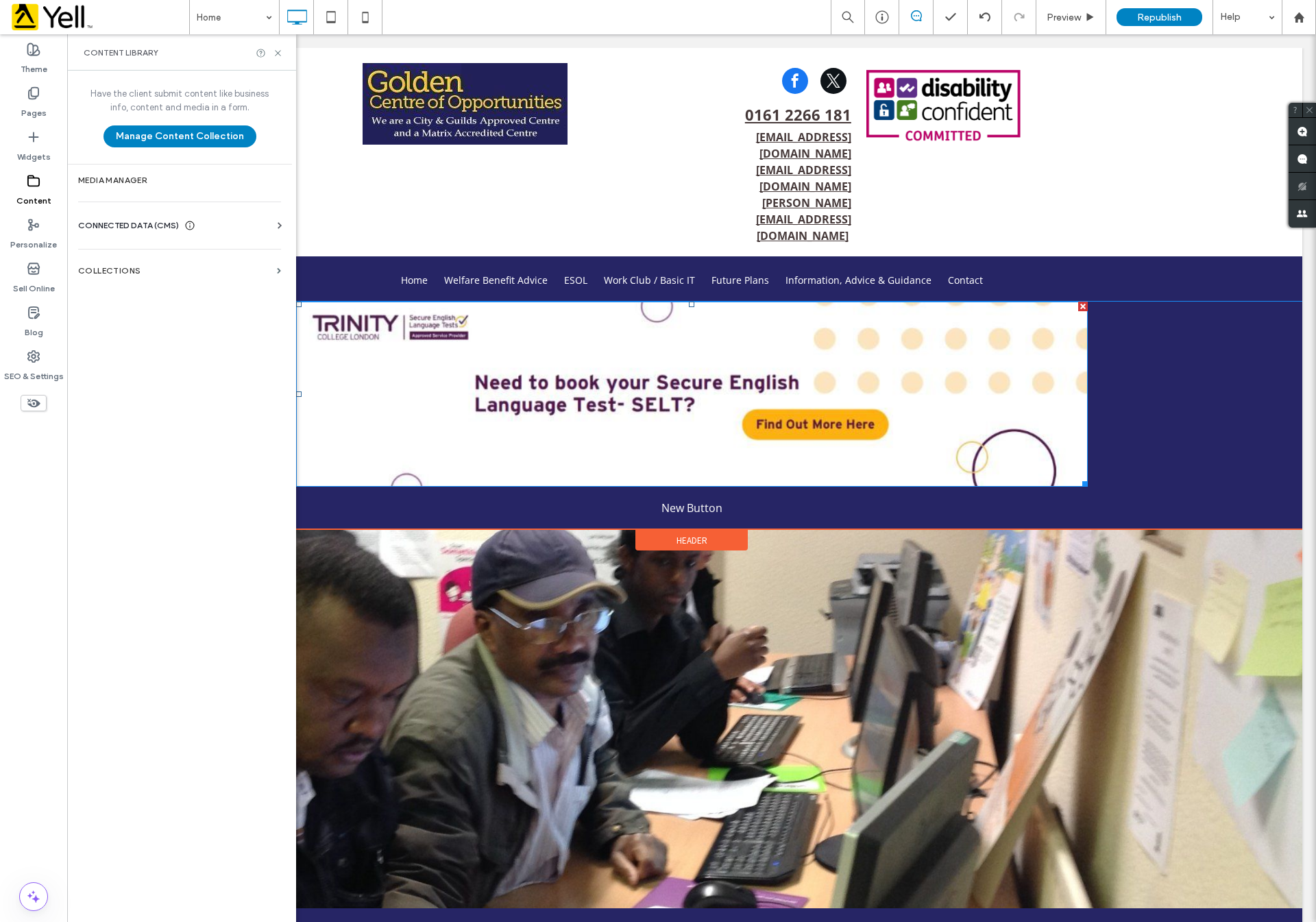
click at [545, 302] on img at bounding box center [691, 394] width 791 height 185
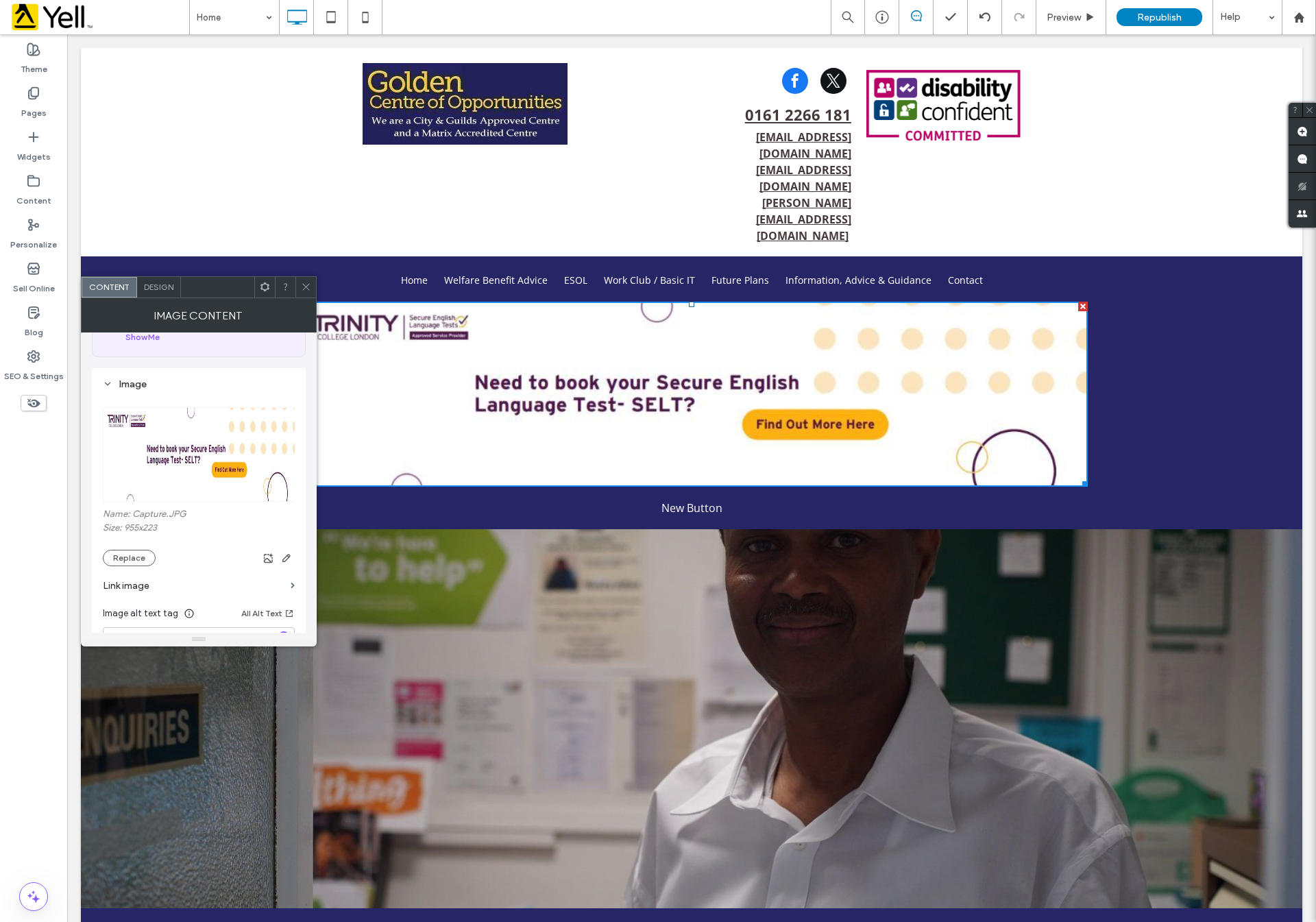
scroll to position [206, 0]
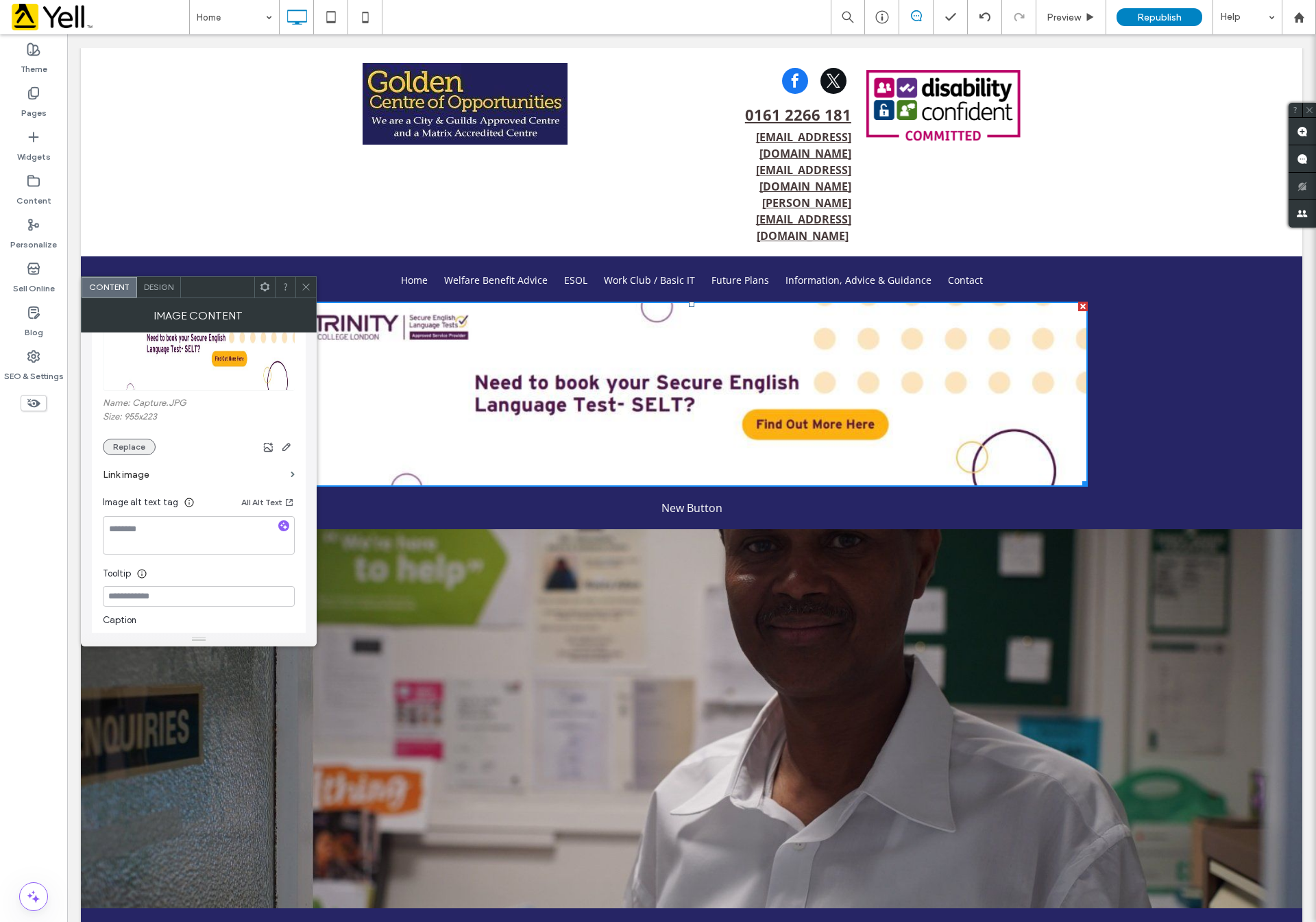
click at [118, 448] on button "Replace" at bounding box center [129, 447] width 52 height 17
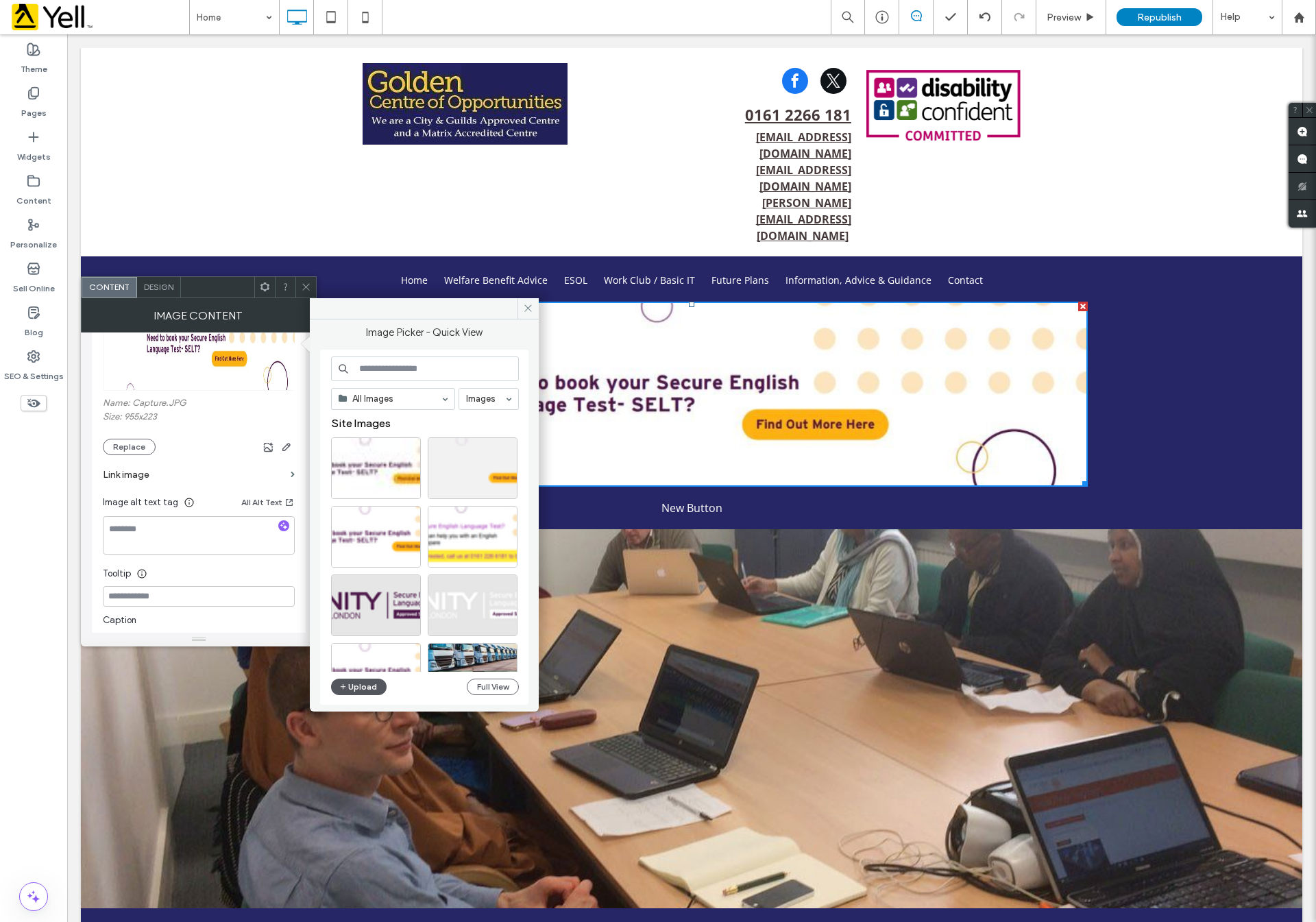
click at [359, 689] on button "Upload" at bounding box center [359, 687] width 56 height 17
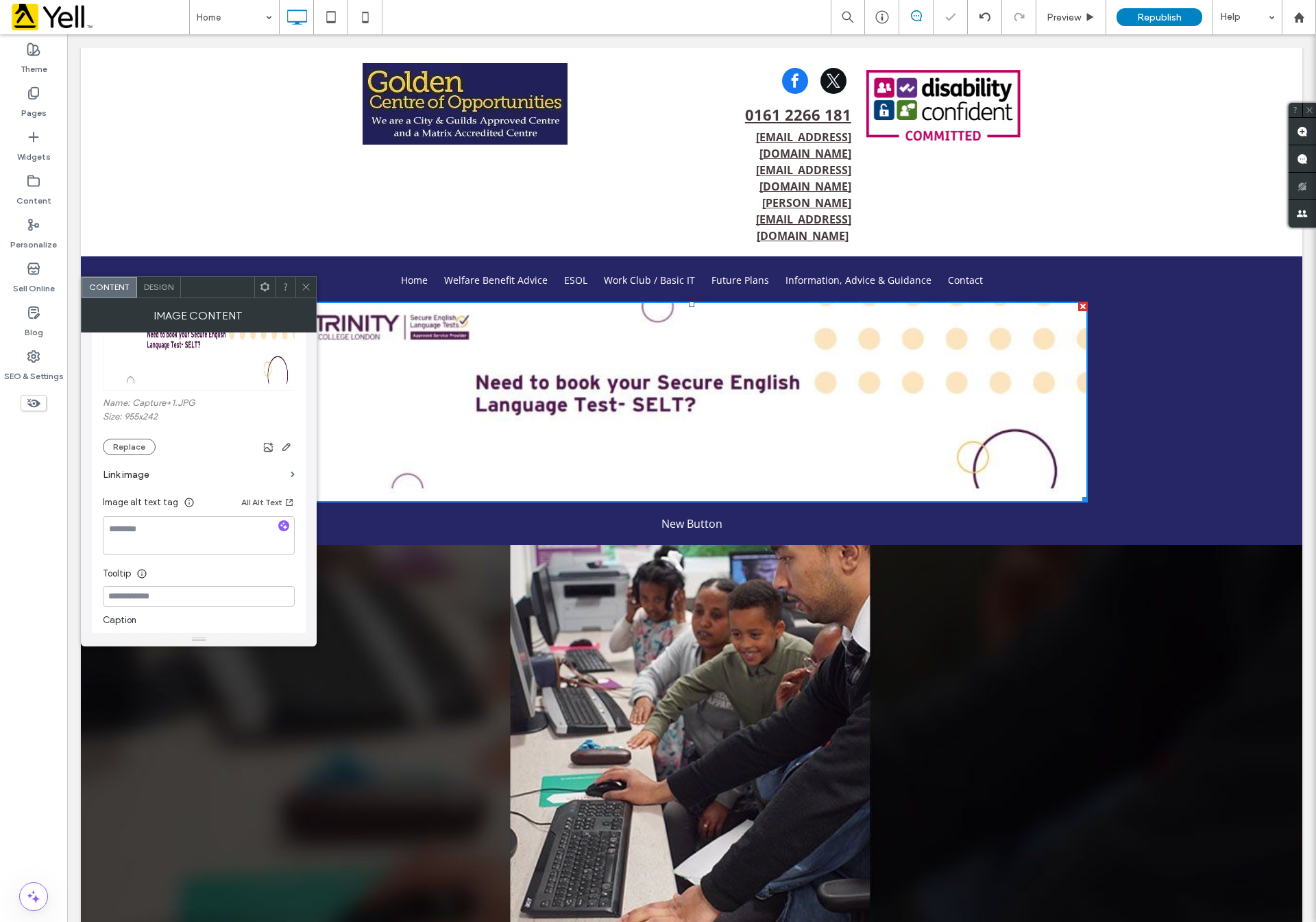
click at [301, 284] on icon at bounding box center [306, 286] width 10 height 10
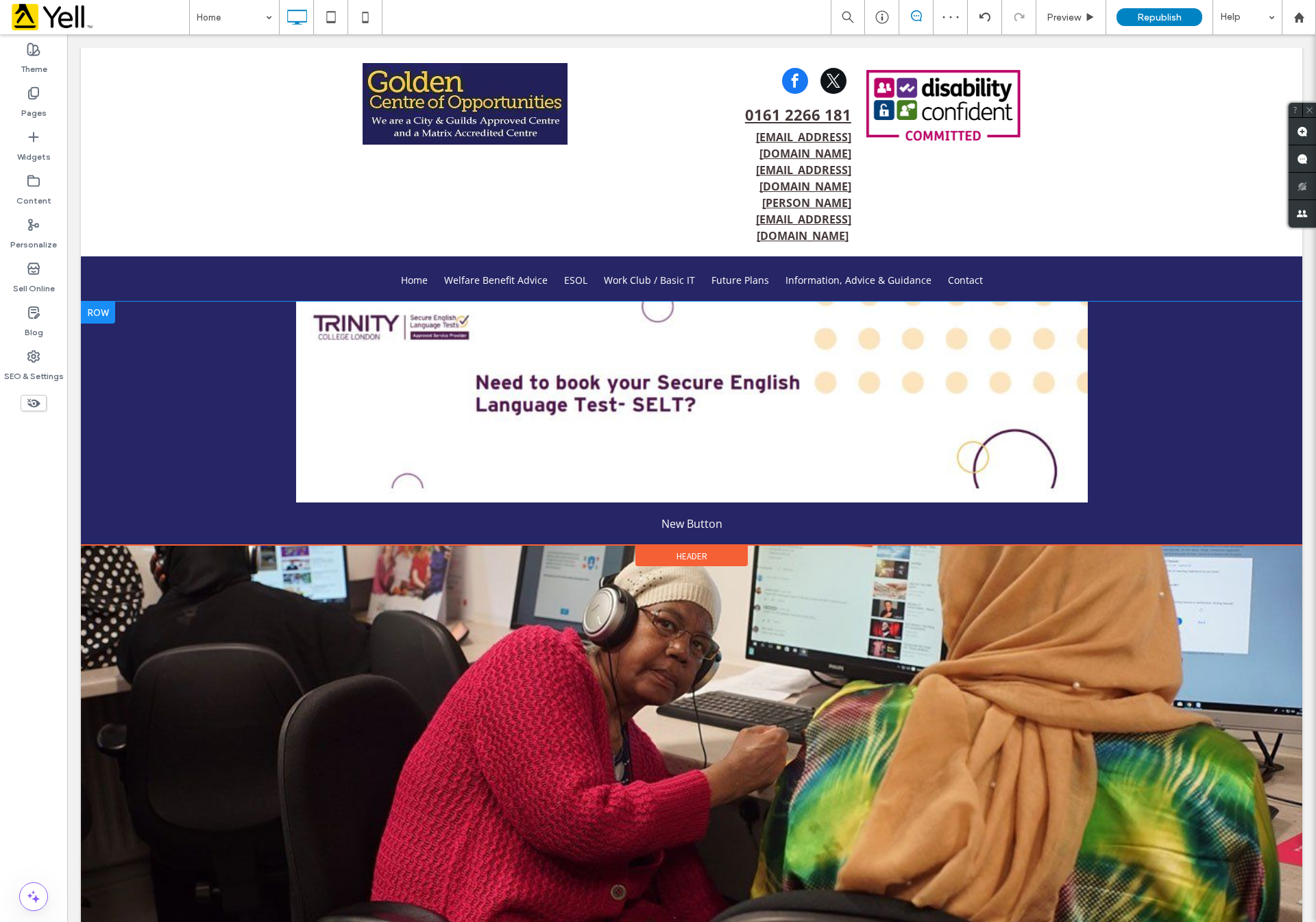
click at [93, 302] on div at bounding box center [98, 313] width 34 height 22
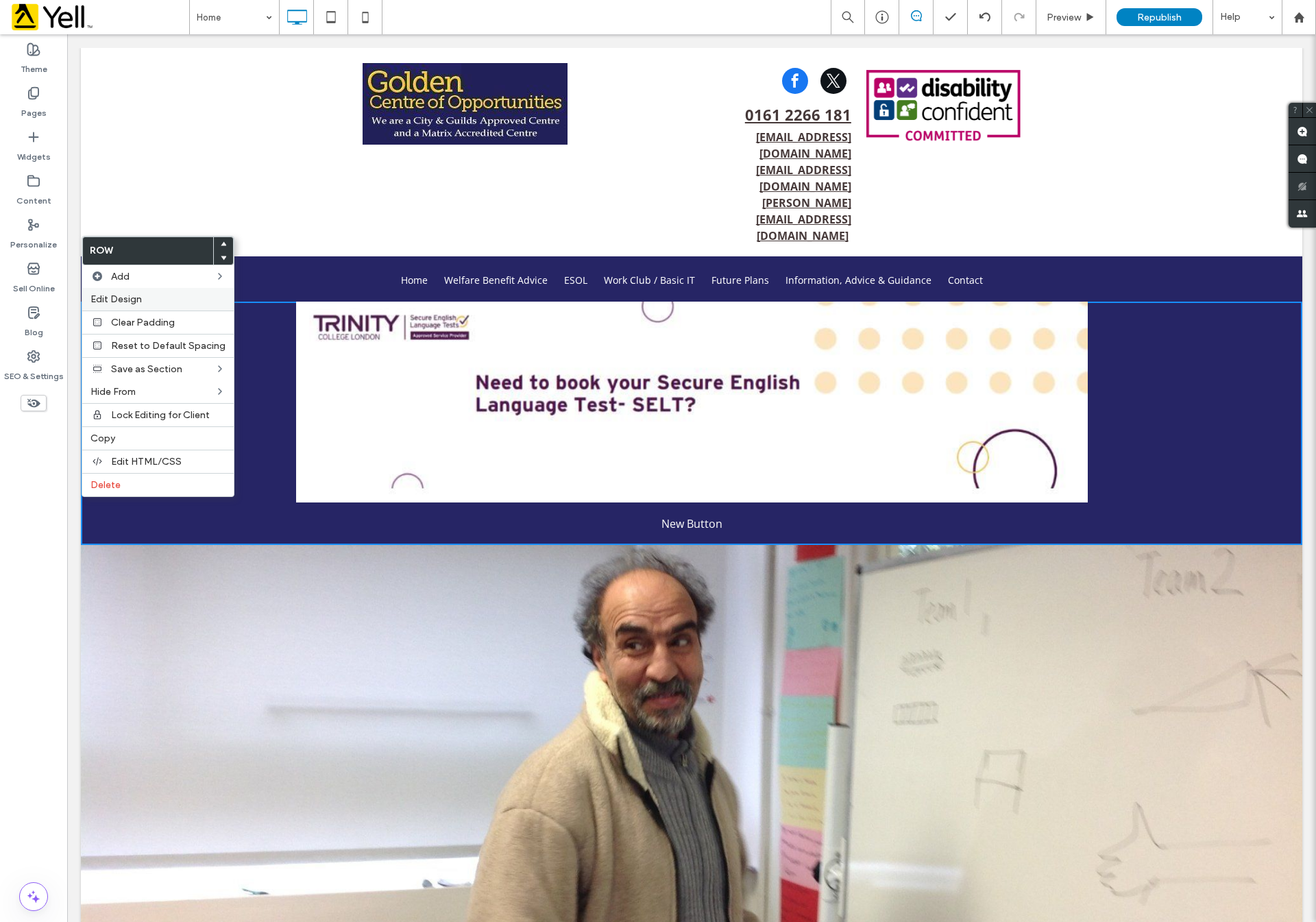
click at [123, 292] on div "Edit Design" at bounding box center [158, 299] width 152 height 23
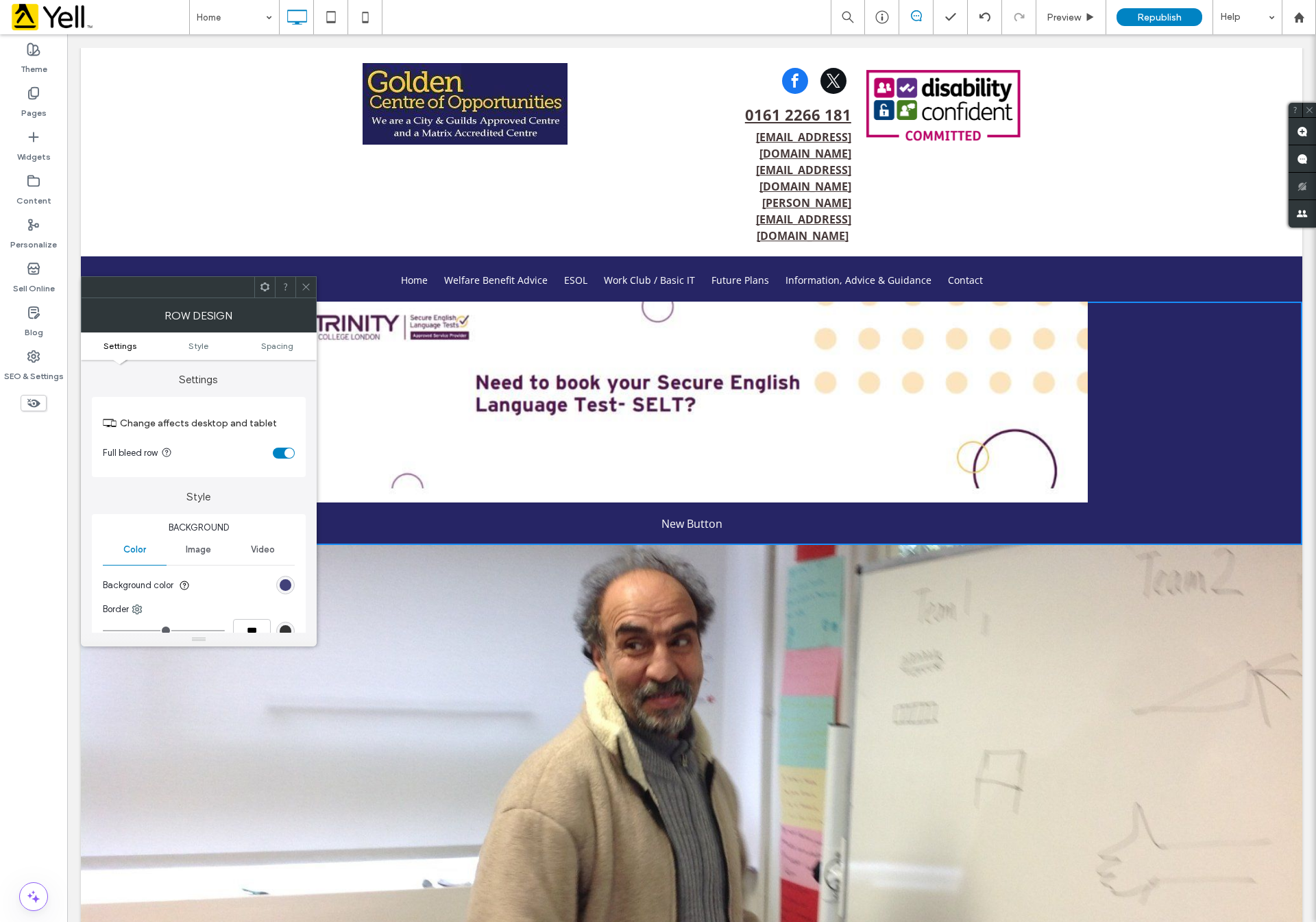
click at [288, 587] on div "rgb(38, 37, 101)" at bounding box center [286, 585] width 12 height 12
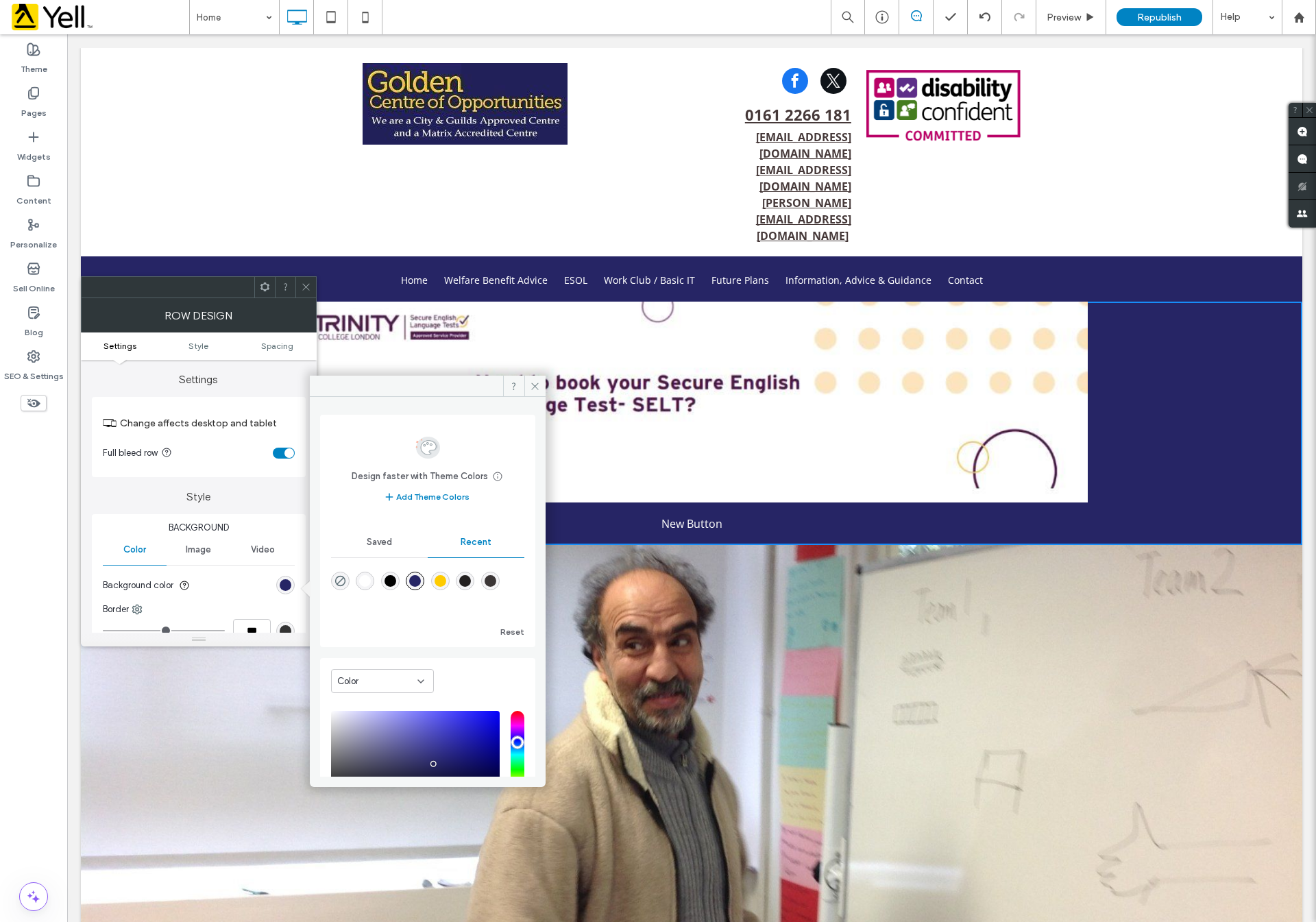
click at [367, 579] on div "rgba(255, 255, 255, 1)" at bounding box center [365, 581] width 12 height 12
type input "*******"
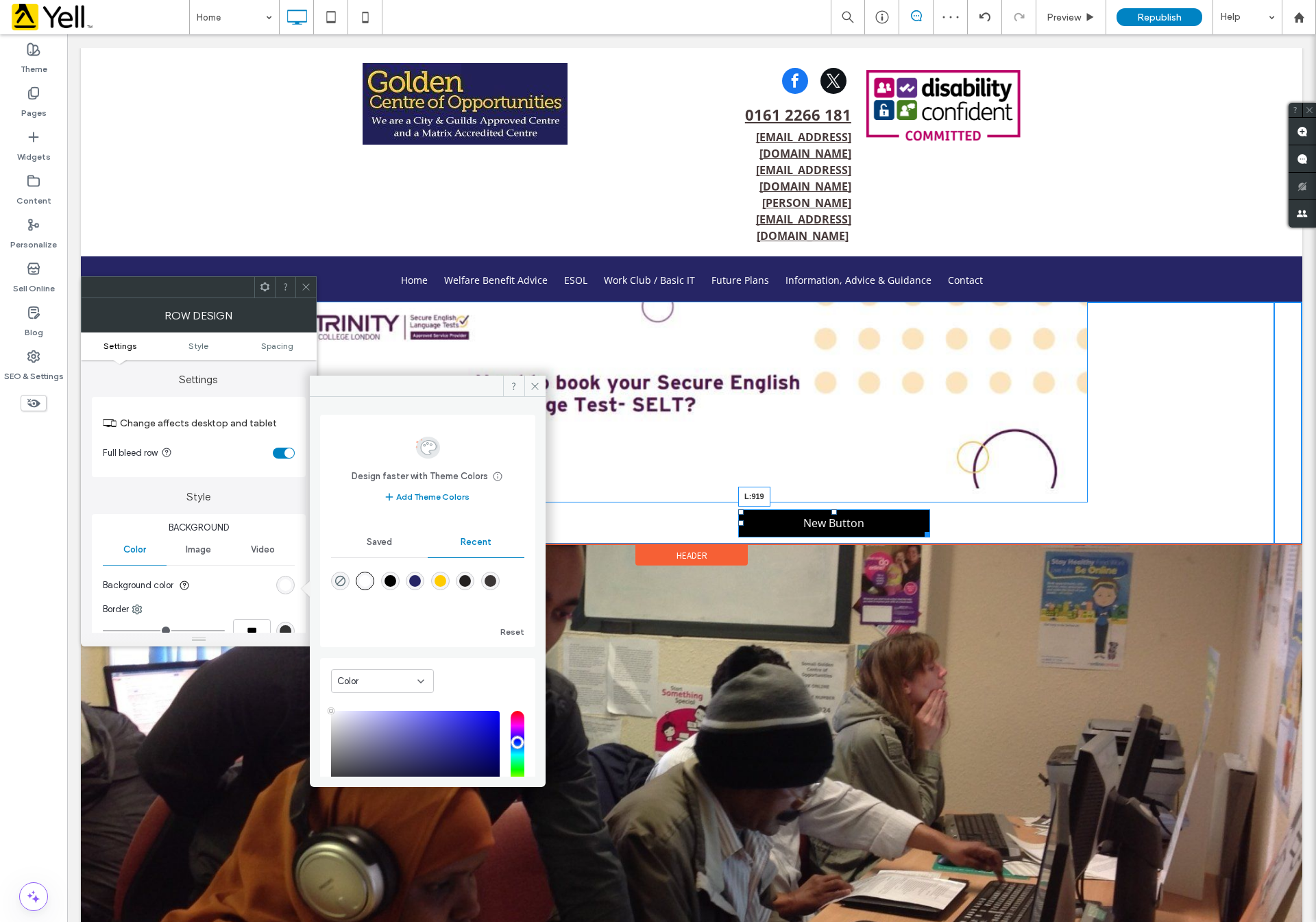
drag, startPoint x: 590, startPoint y: 455, endPoint x: 771, endPoint y: 469, distance: 181.5
click at [740, 509] on link "New Button L:919" at bounding box center [834, 523] width 192 height 28
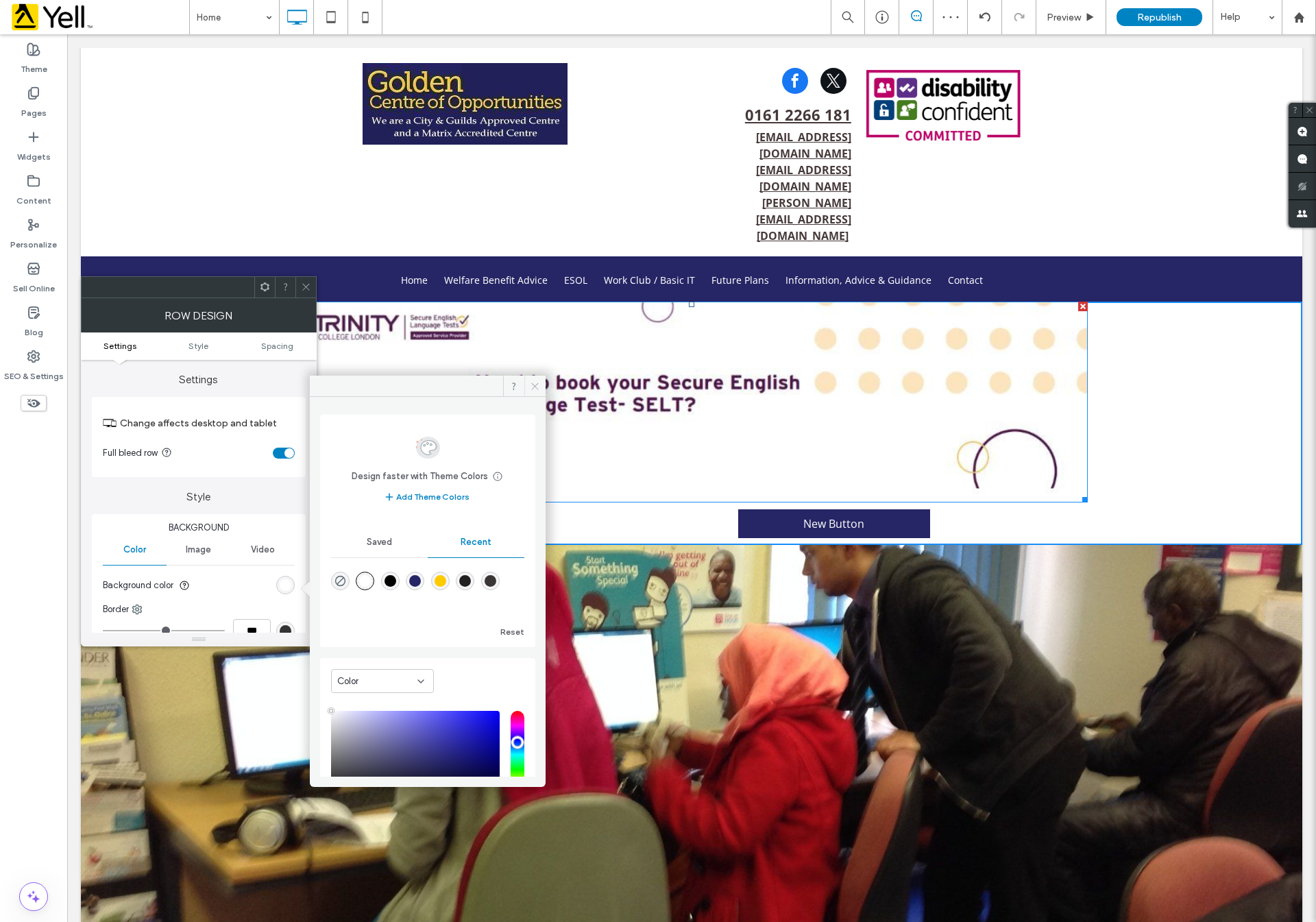
click at [537, 387] on icon at bounding box center [535, 386] width 10 height 10
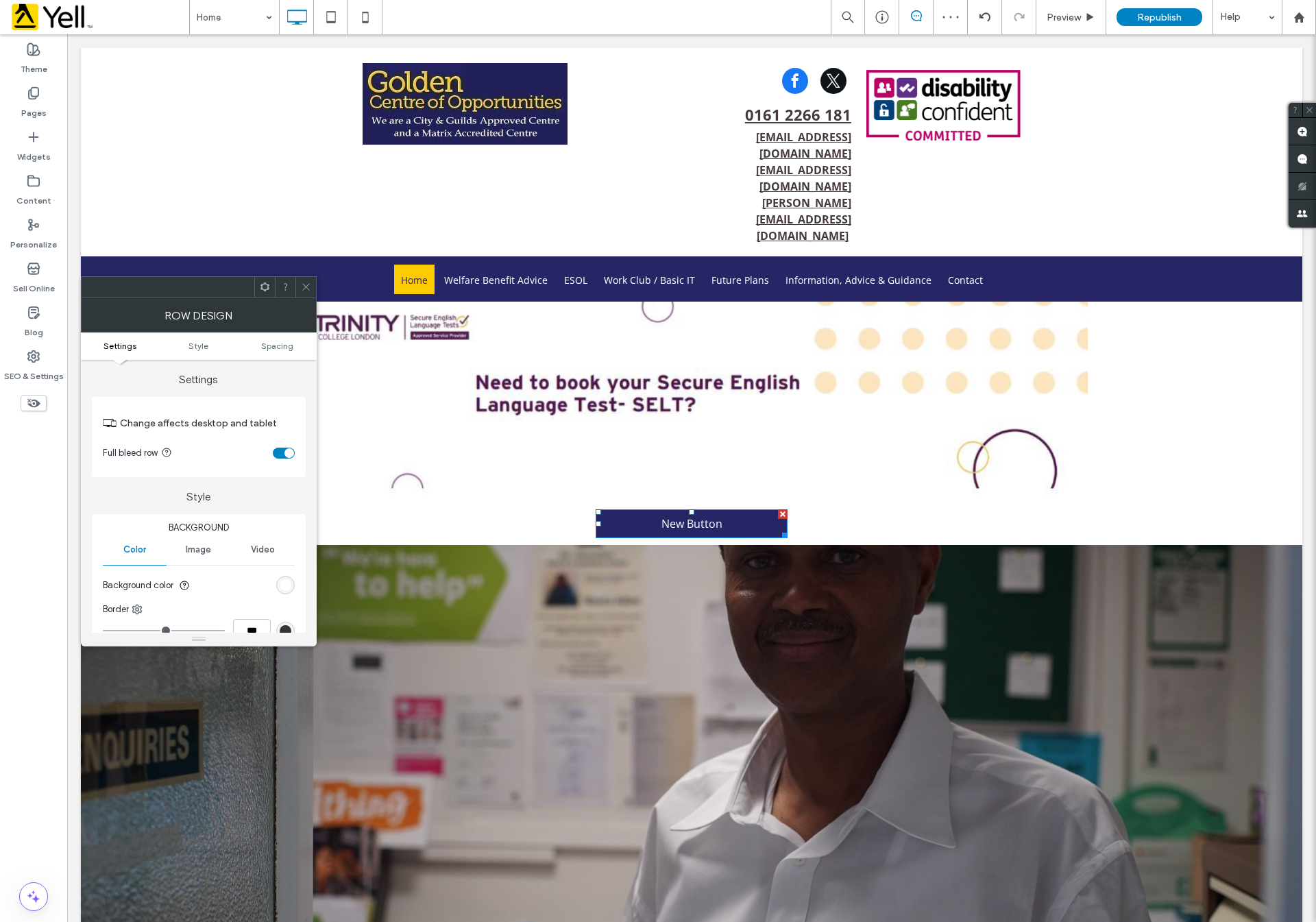
scroll to position [0, 0]
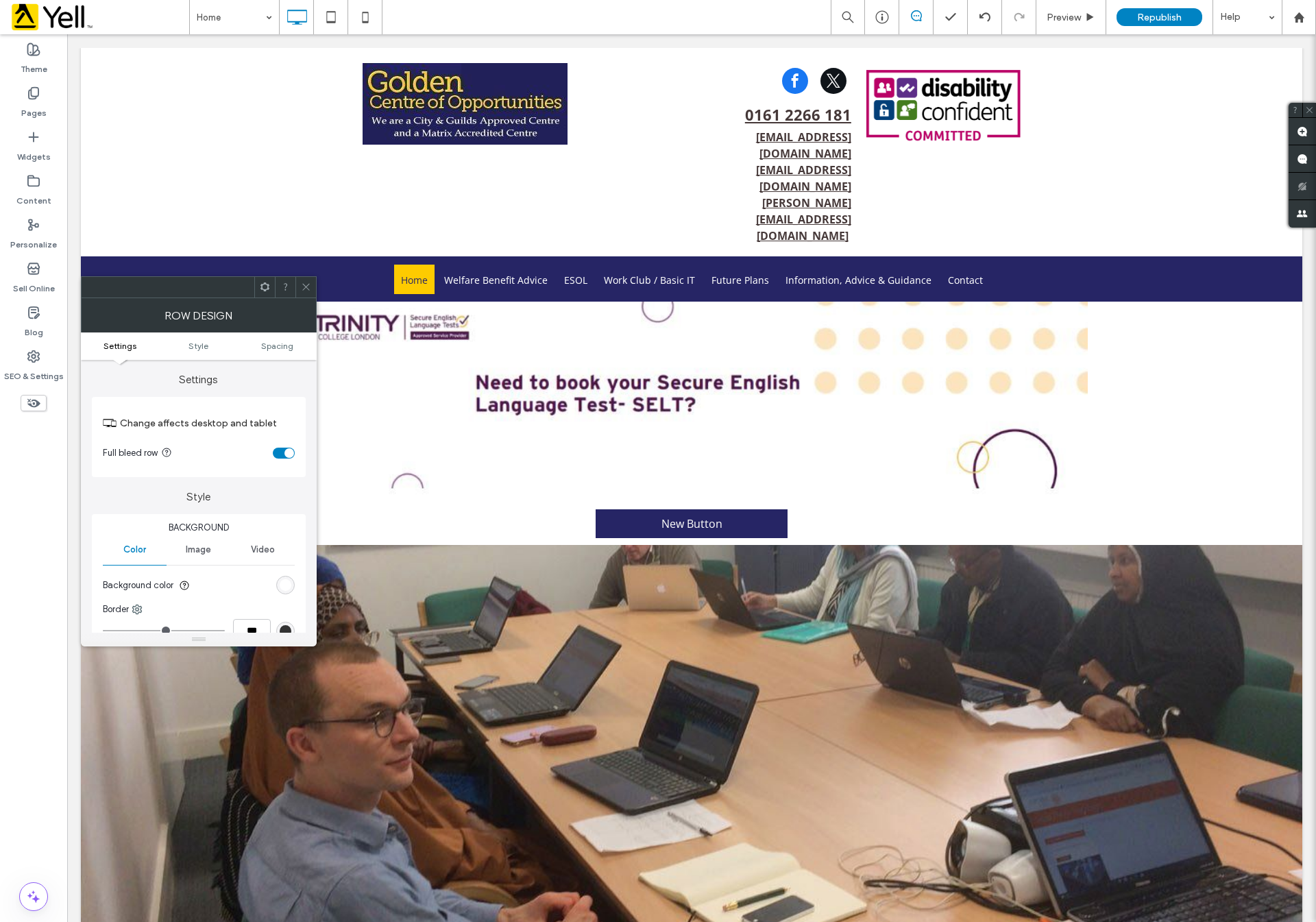
click at [308, 284] on use at bounding box center [305, 286] width 7 height 7
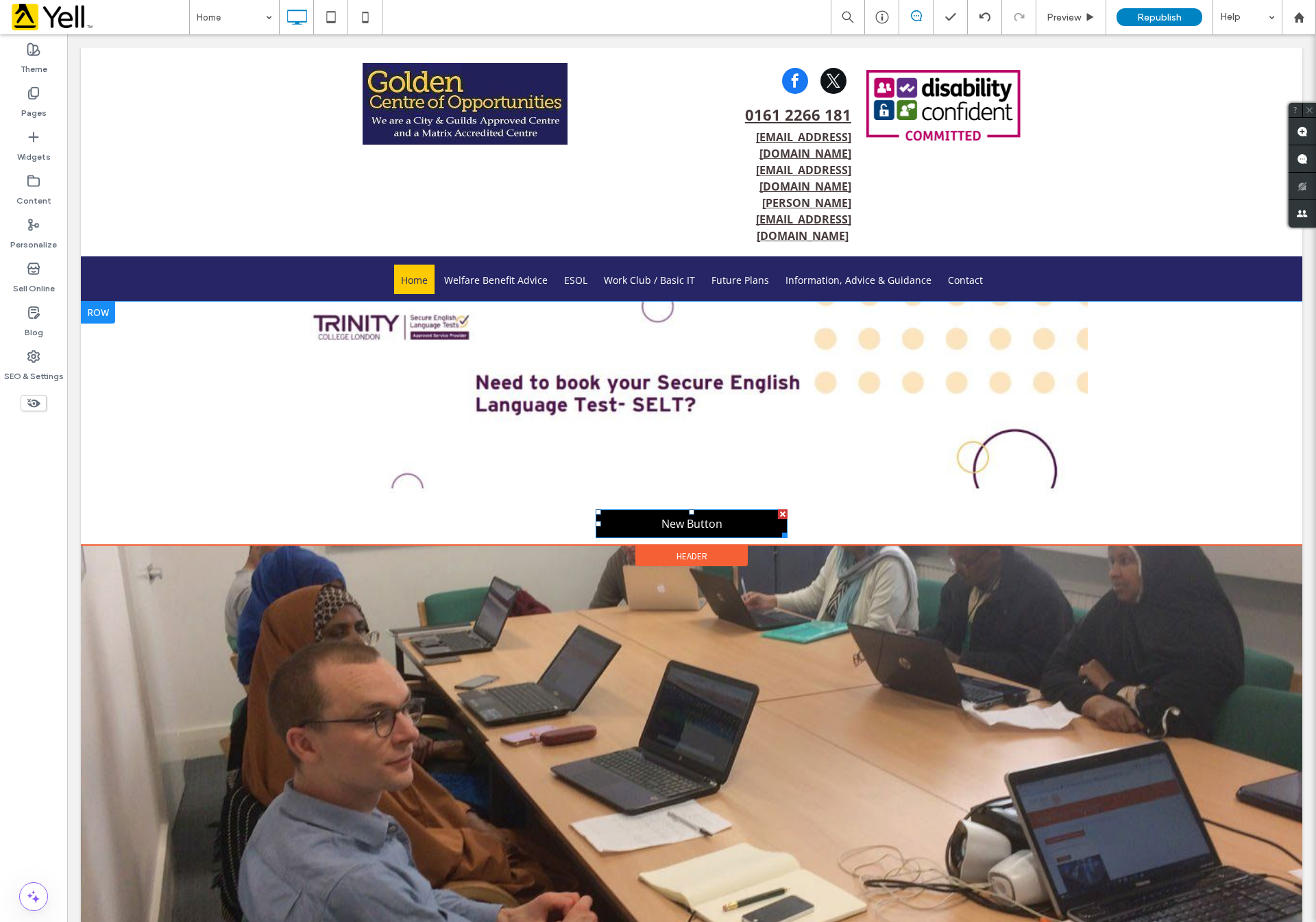
click at [701, 516] on span "New Button" at bounding box center [692, 523] width 61 height 15
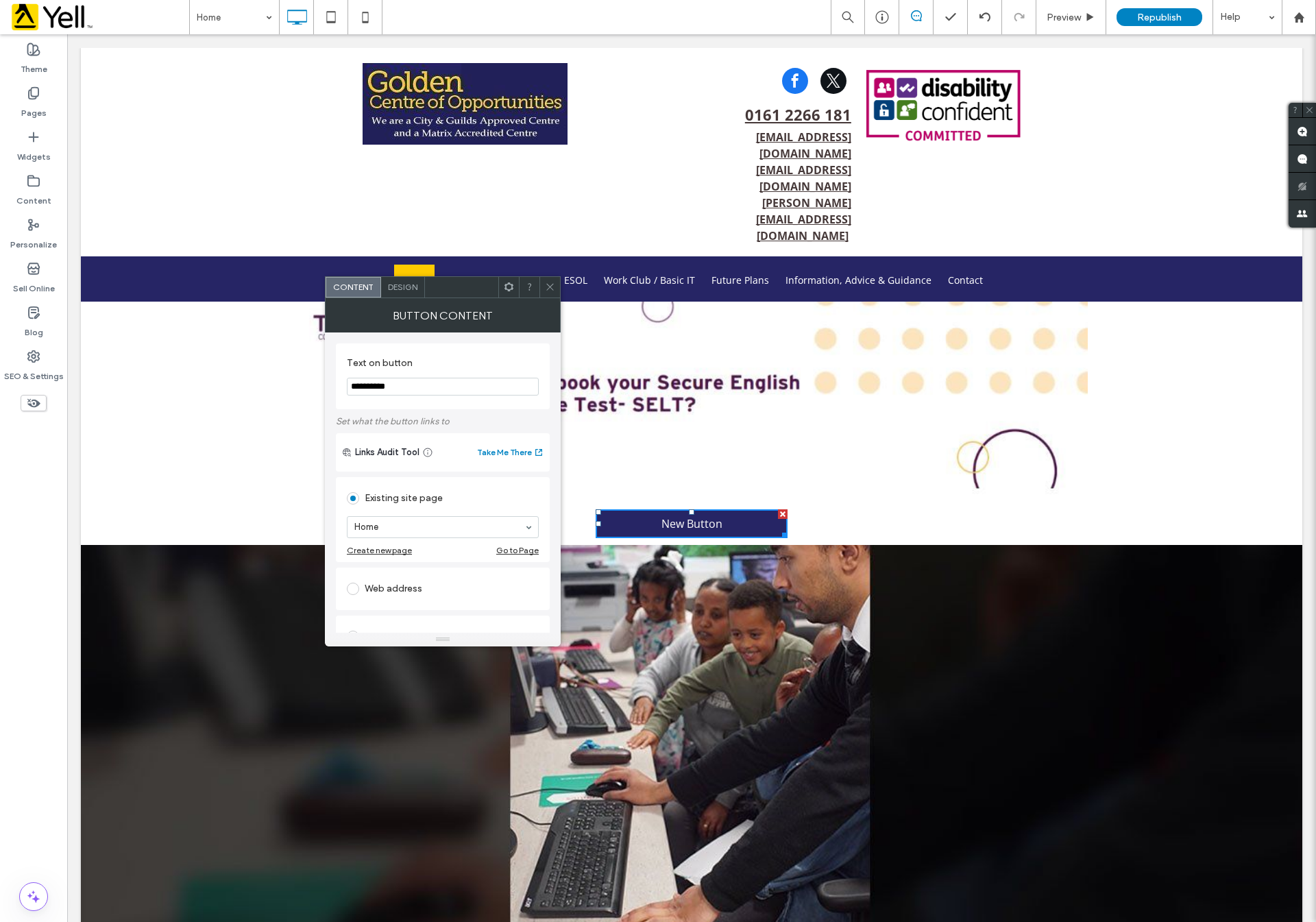
click at [405, 290] on span "Design" at bounding box center [402, 286] width 29 height 10
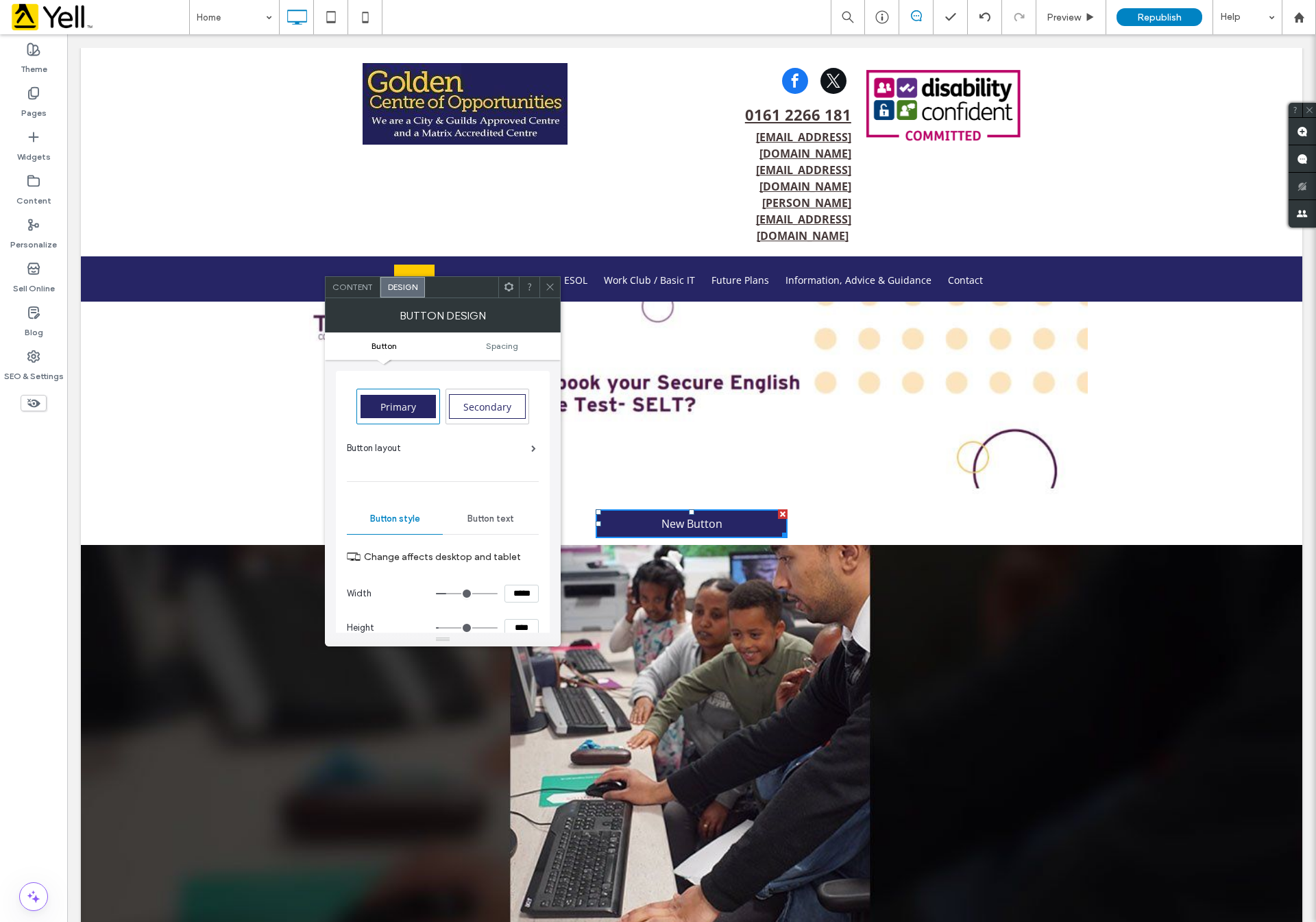
click at [533, 444] on div "Button layout" at bounding box center [441, 448] width 189 height 14
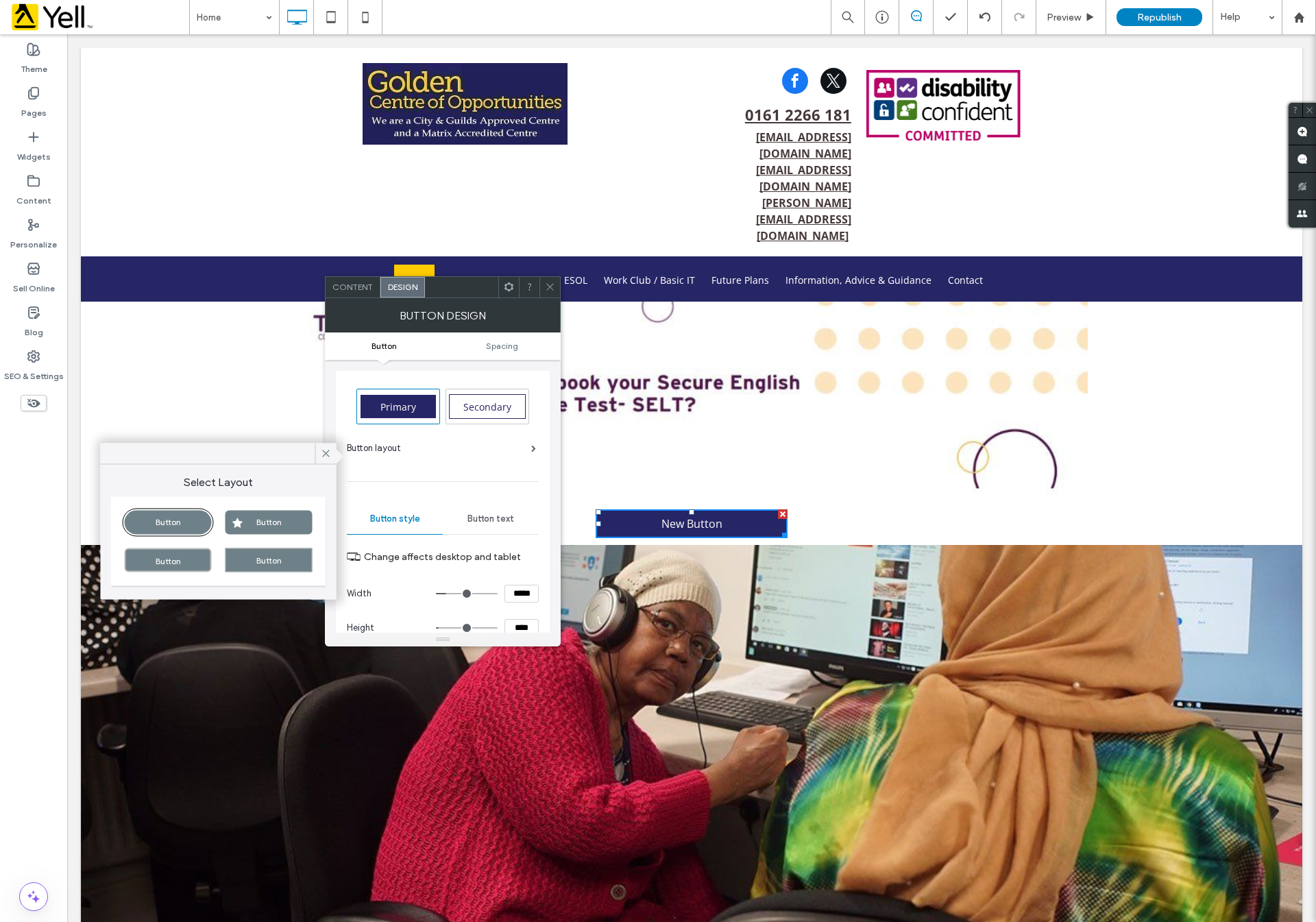
click at [181, 522] on div "Button" at bounding box center [168, 522] width 87 height 24
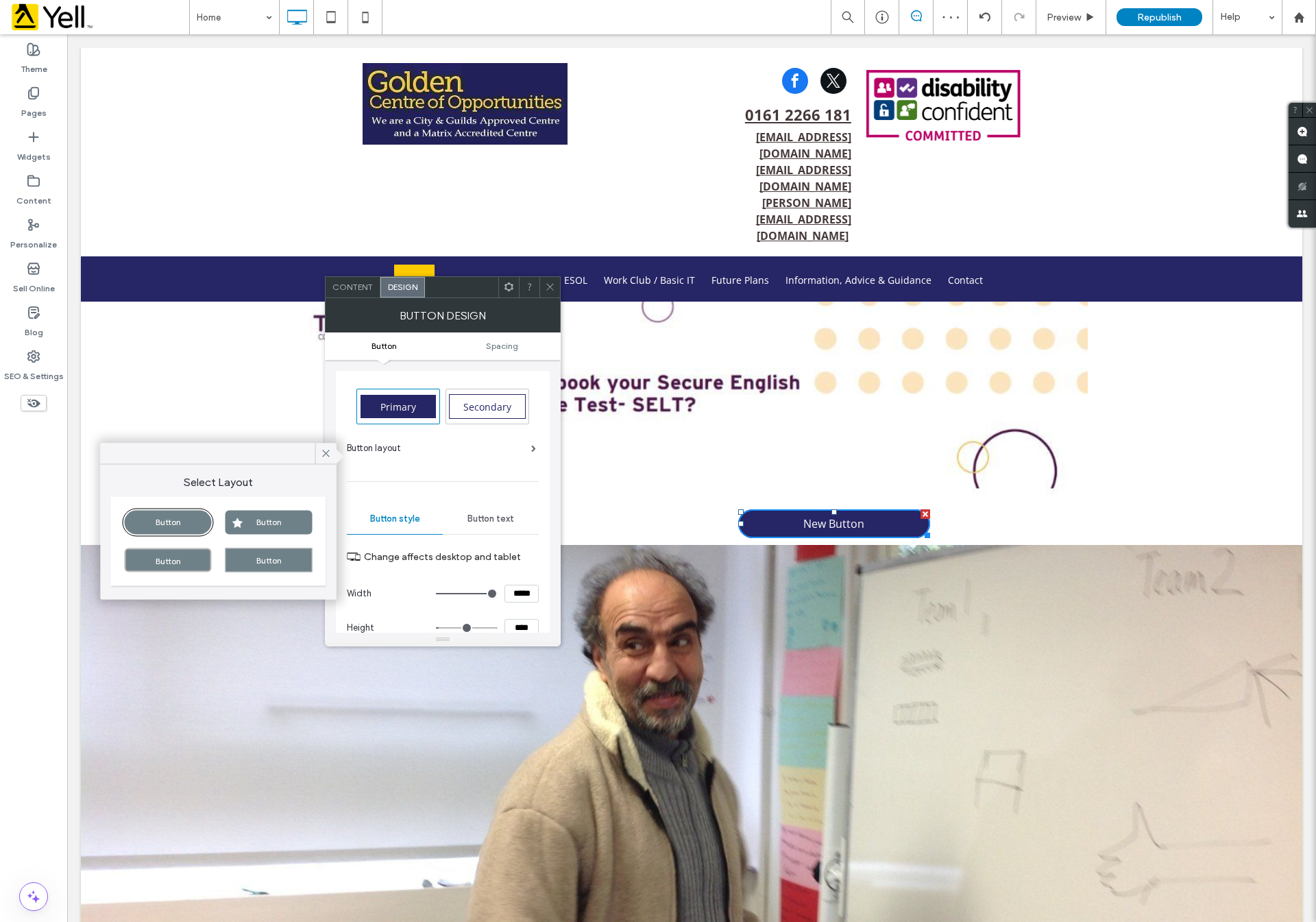
click at [362, 284] on span "Content" at bounding box center [352, 286] width 40 height 10
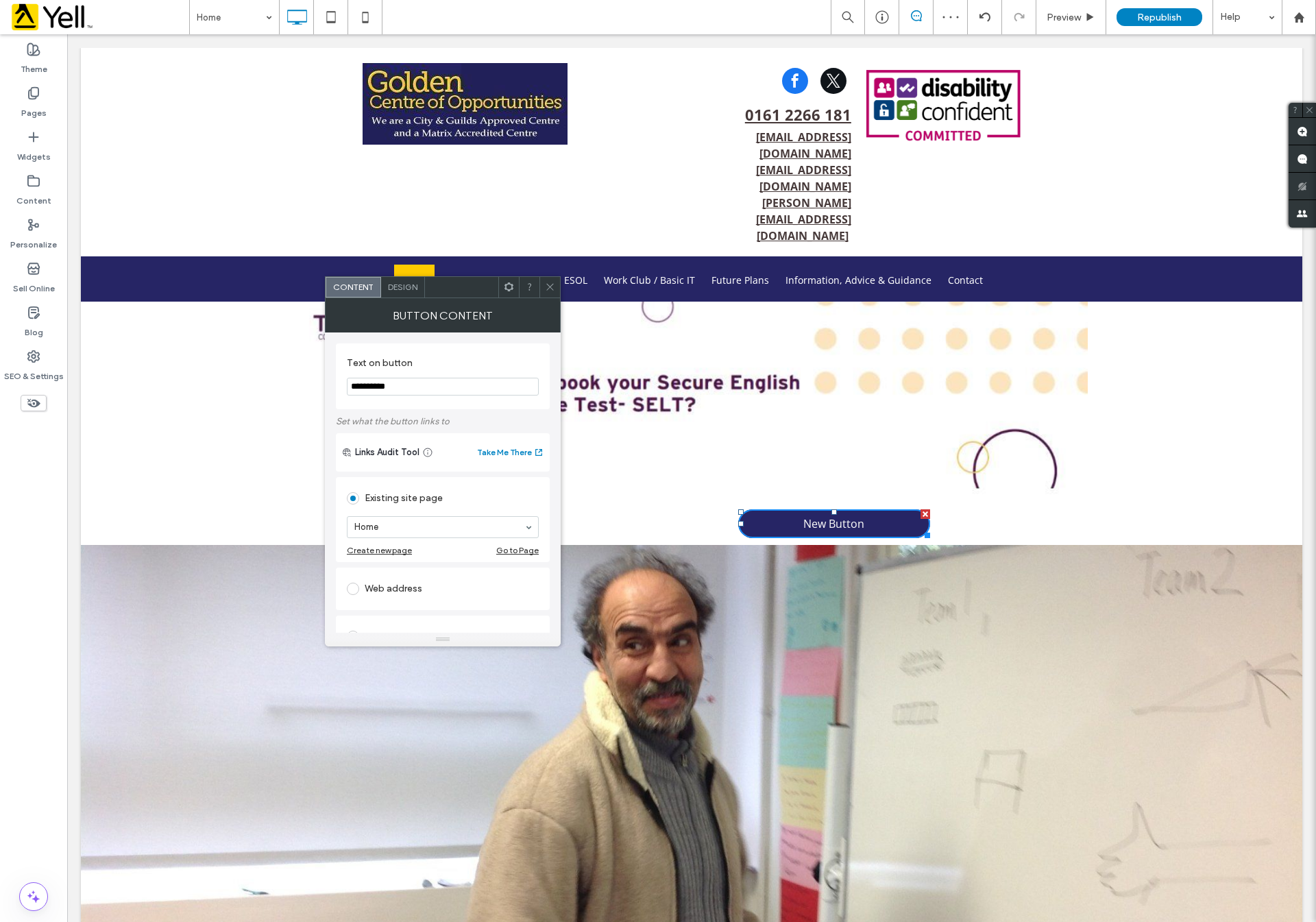
click at [393, 277] on div "Design" at bounding box center [403, 287] width 44 height 20
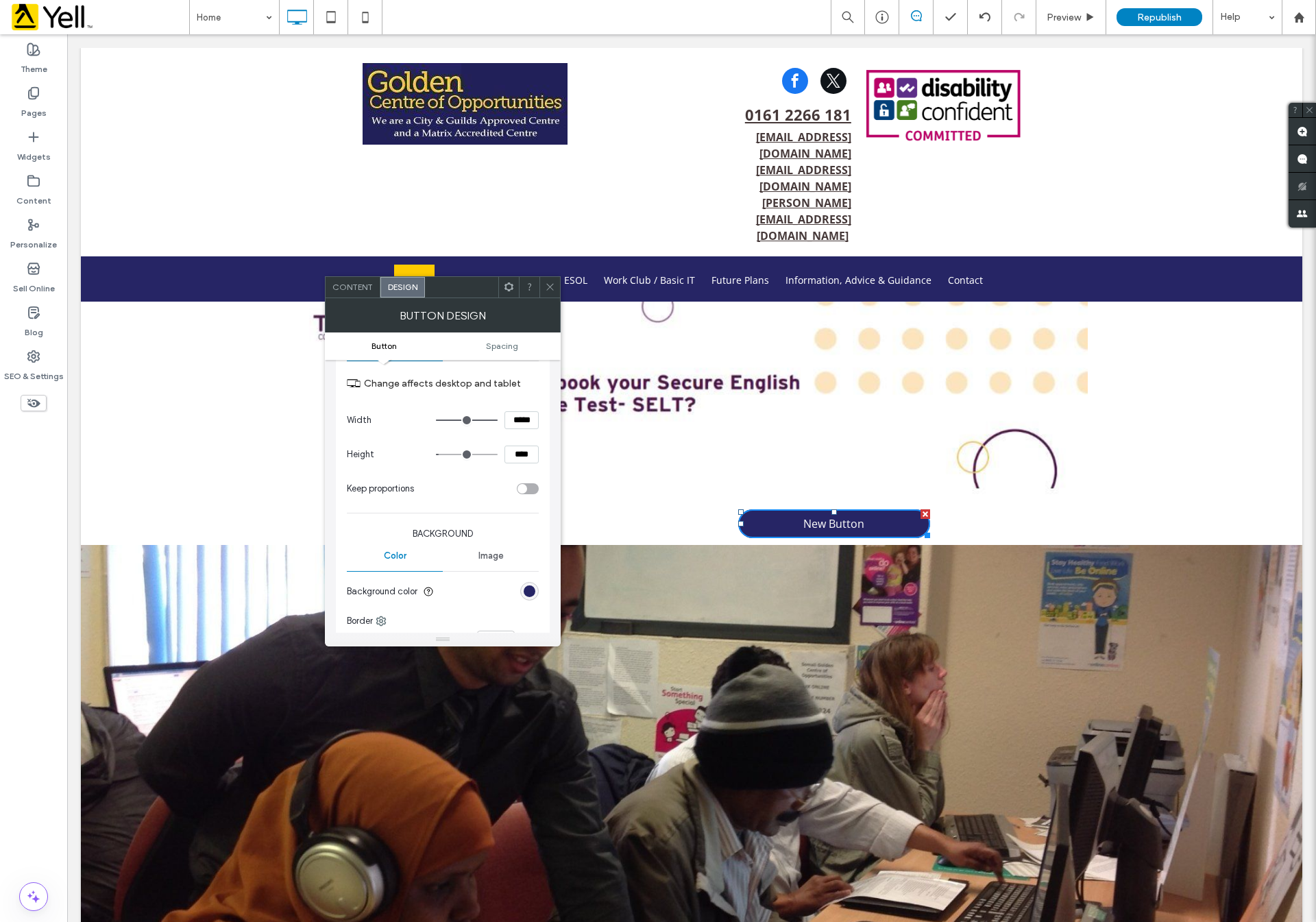
scroll to position [206, 0]
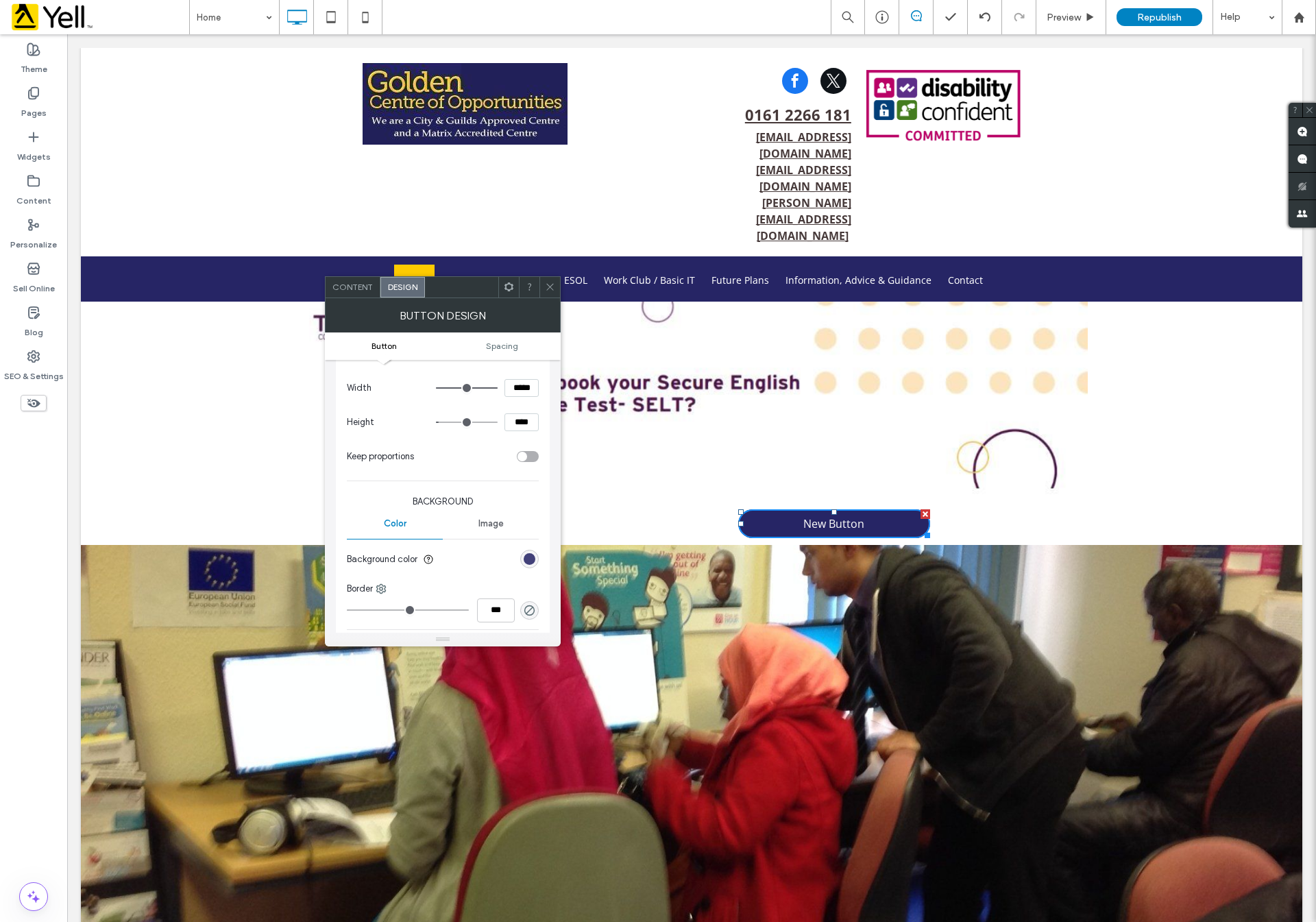
click at [527, 560] on div "rgb(38, 37, 101)" at bounding box center [529, 559] width 12 height 12
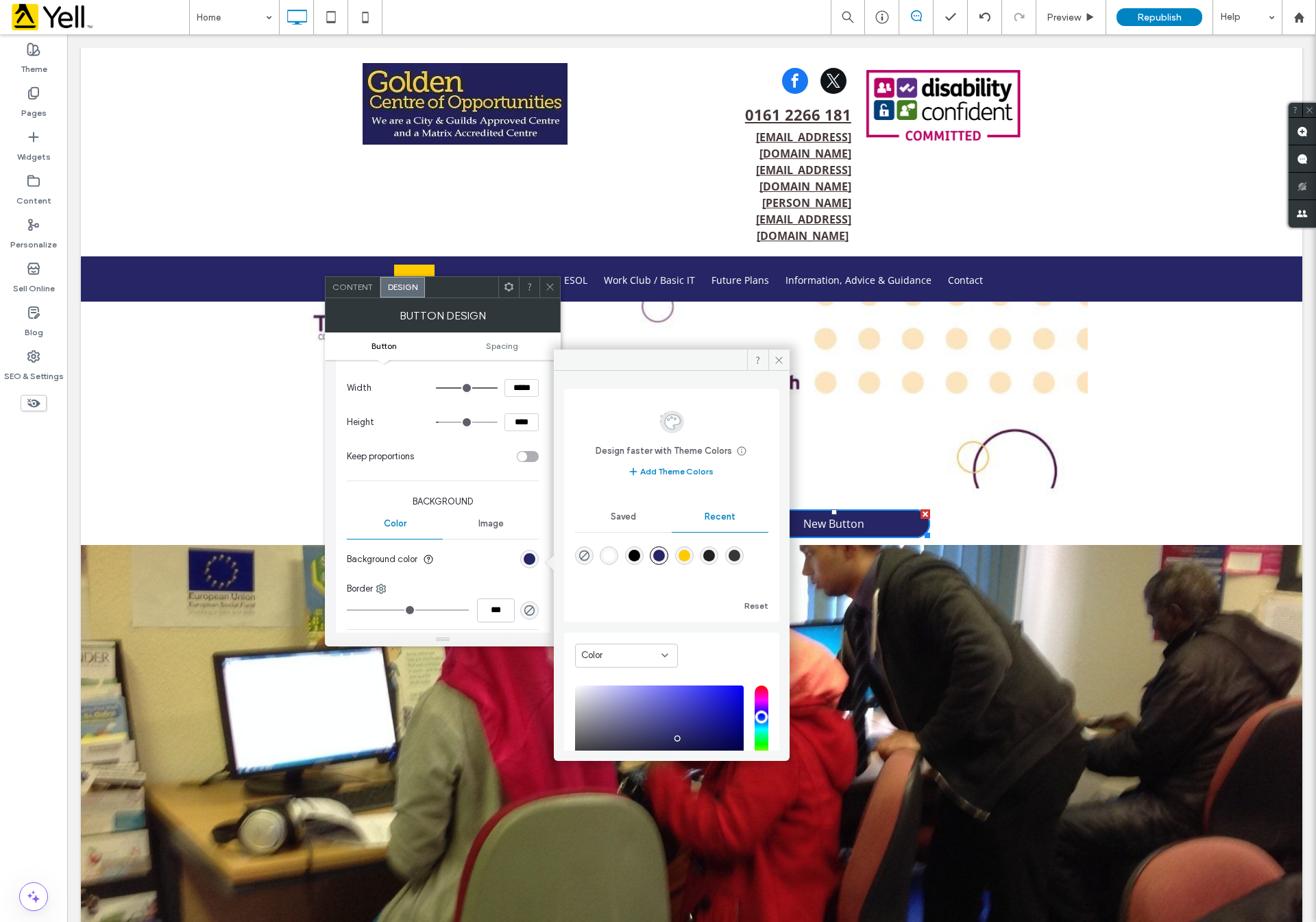
click at [690, 552] on div "rgba(254, 203, 0, 1)" at bounding box center [685, 555] width 12 height 12
type input "*******"
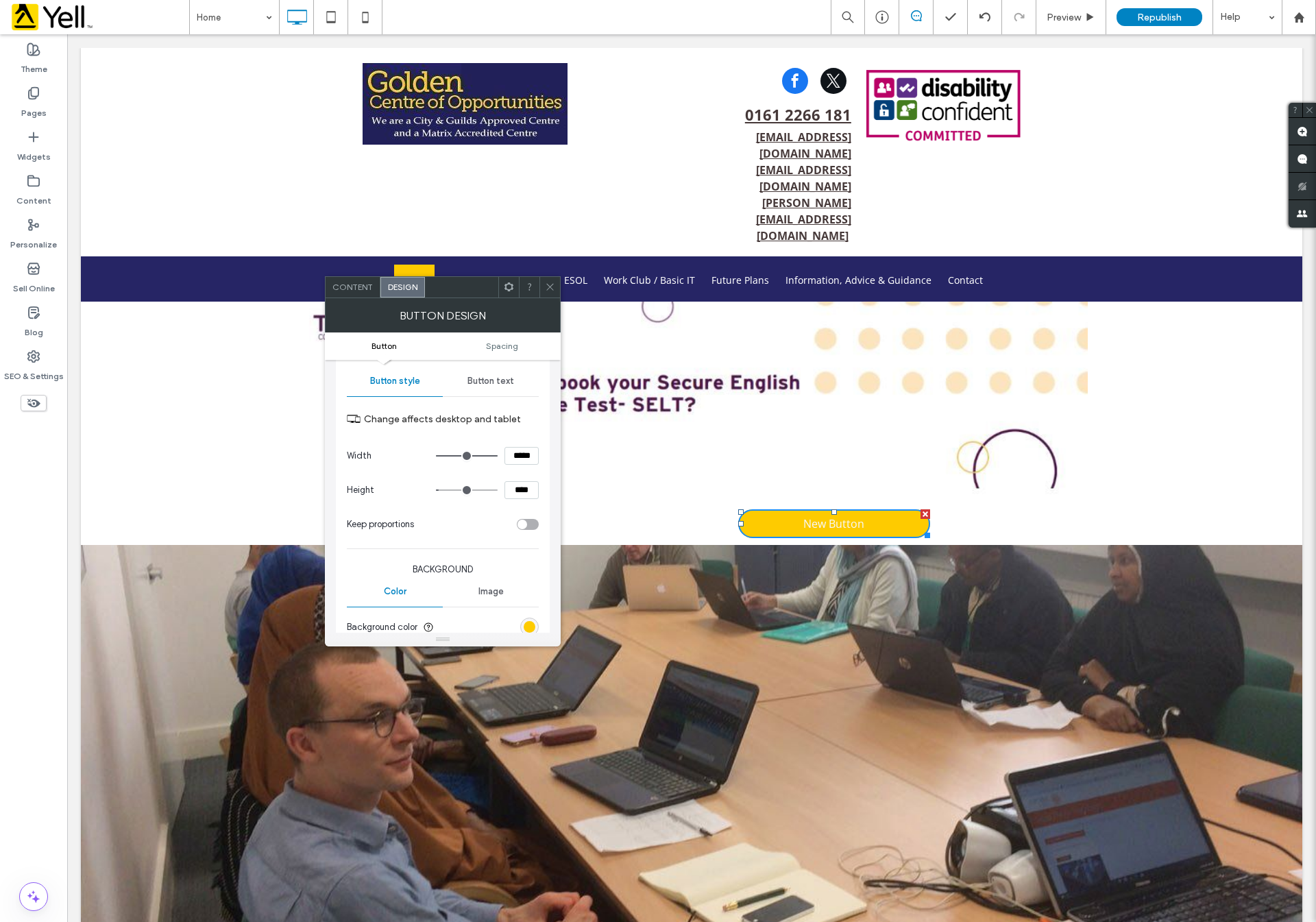
scroll to position [103, 0]
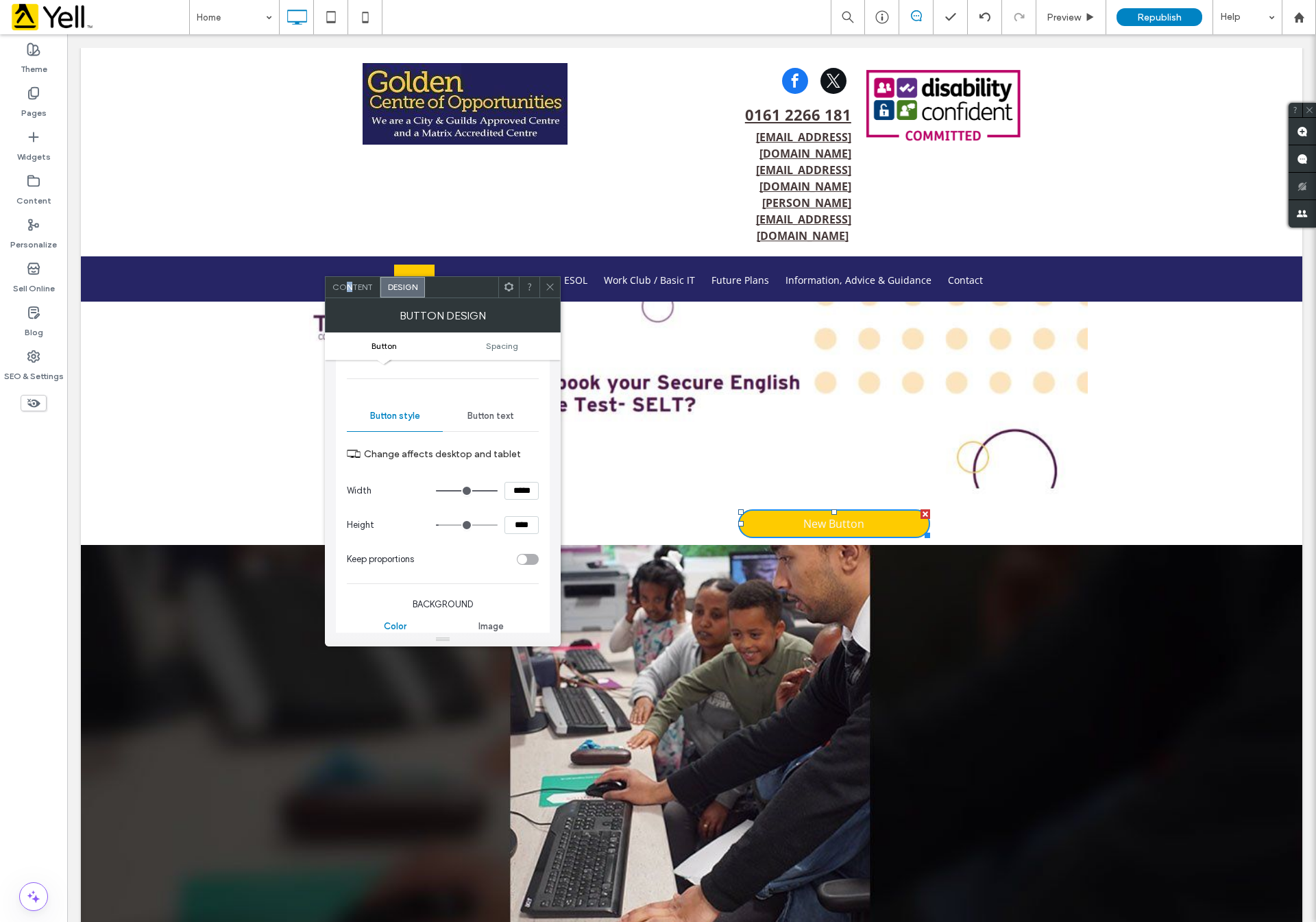
click at [349, 284] on div "Content" at bounding box center [353, 287] width 55 height 20
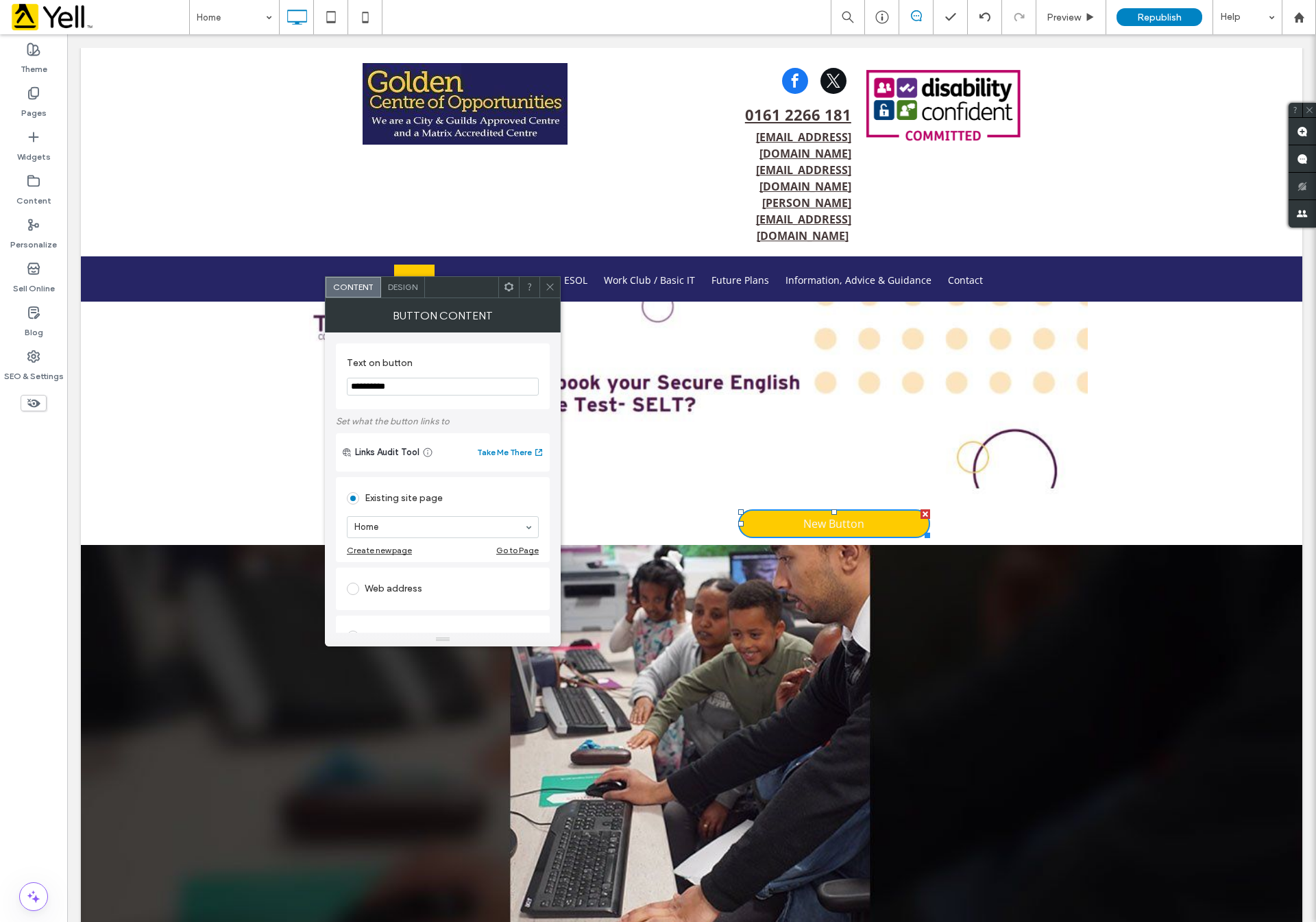
drag, startPoint x: 409, startPoint y: 385, endPoint x: 349, endPoint y: 389, distance: 60.1
click at [349, 389] on input "**********" at bounding box center [443, 386] width 192 height 17
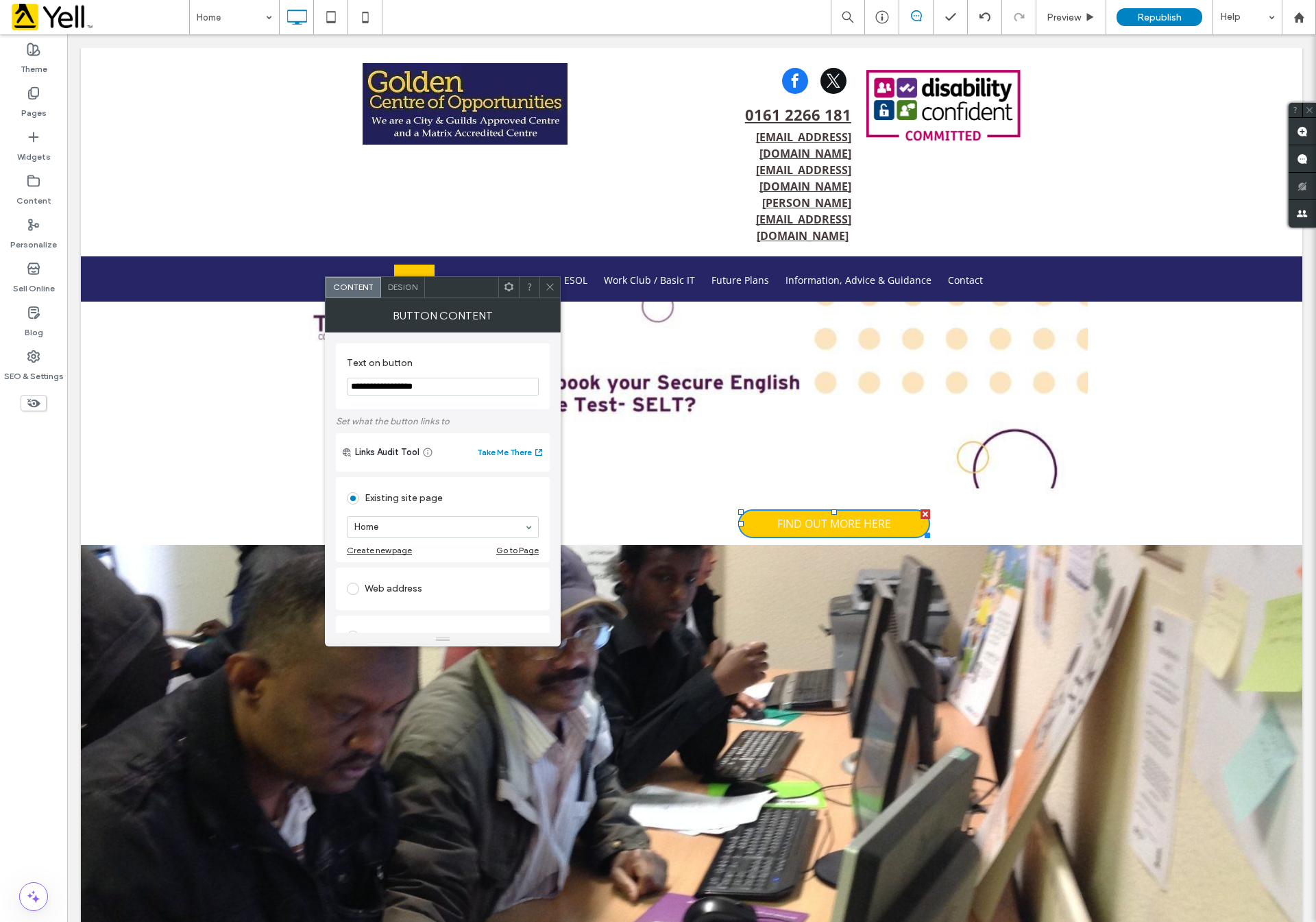
type input "**********"
click at [404, 284] on span "Design" at bounding box center [402, 286] width 29 height 10
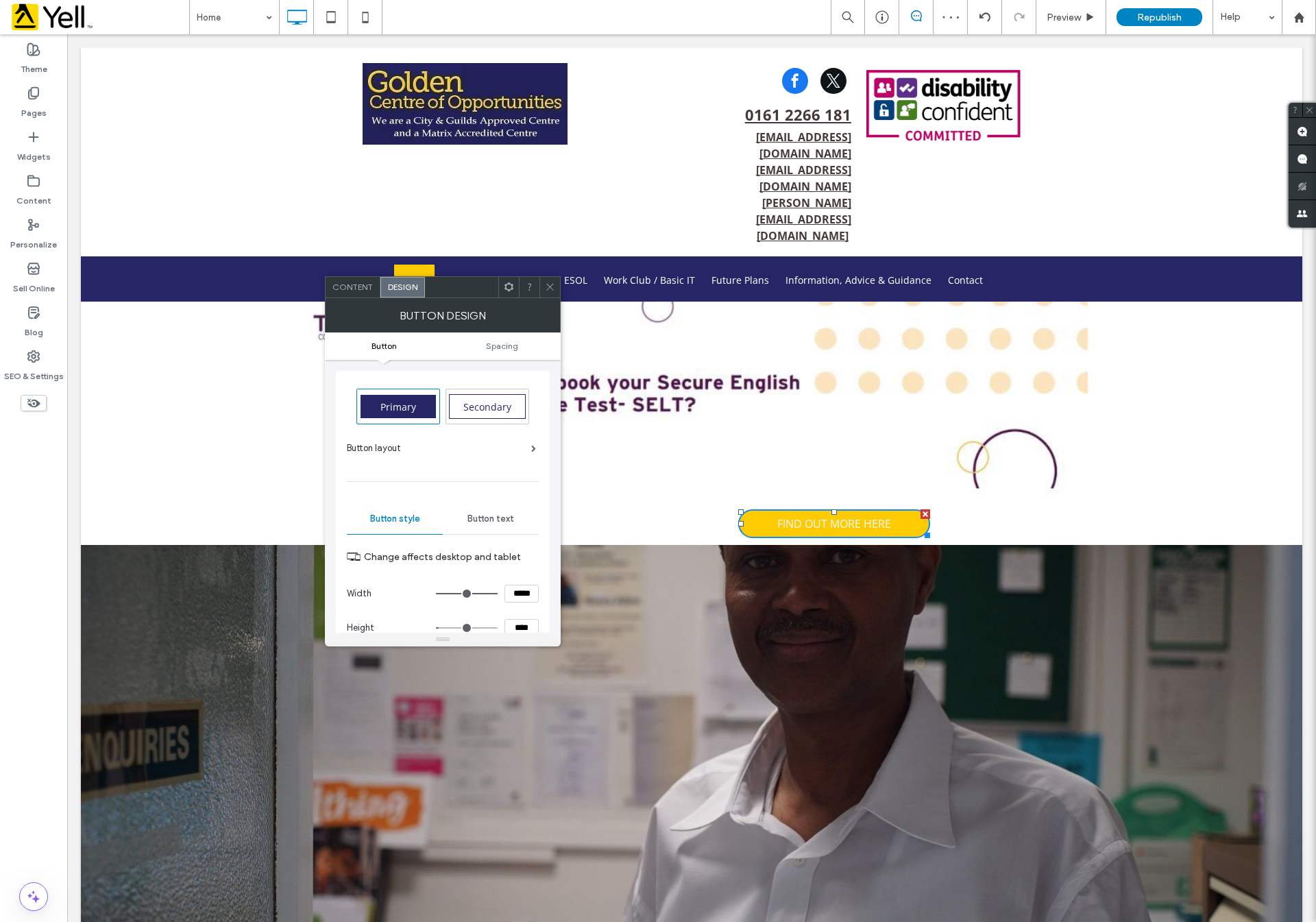
click at [508, 518] on span "Button text" at bounding box center [491, 518] width 47 height 11
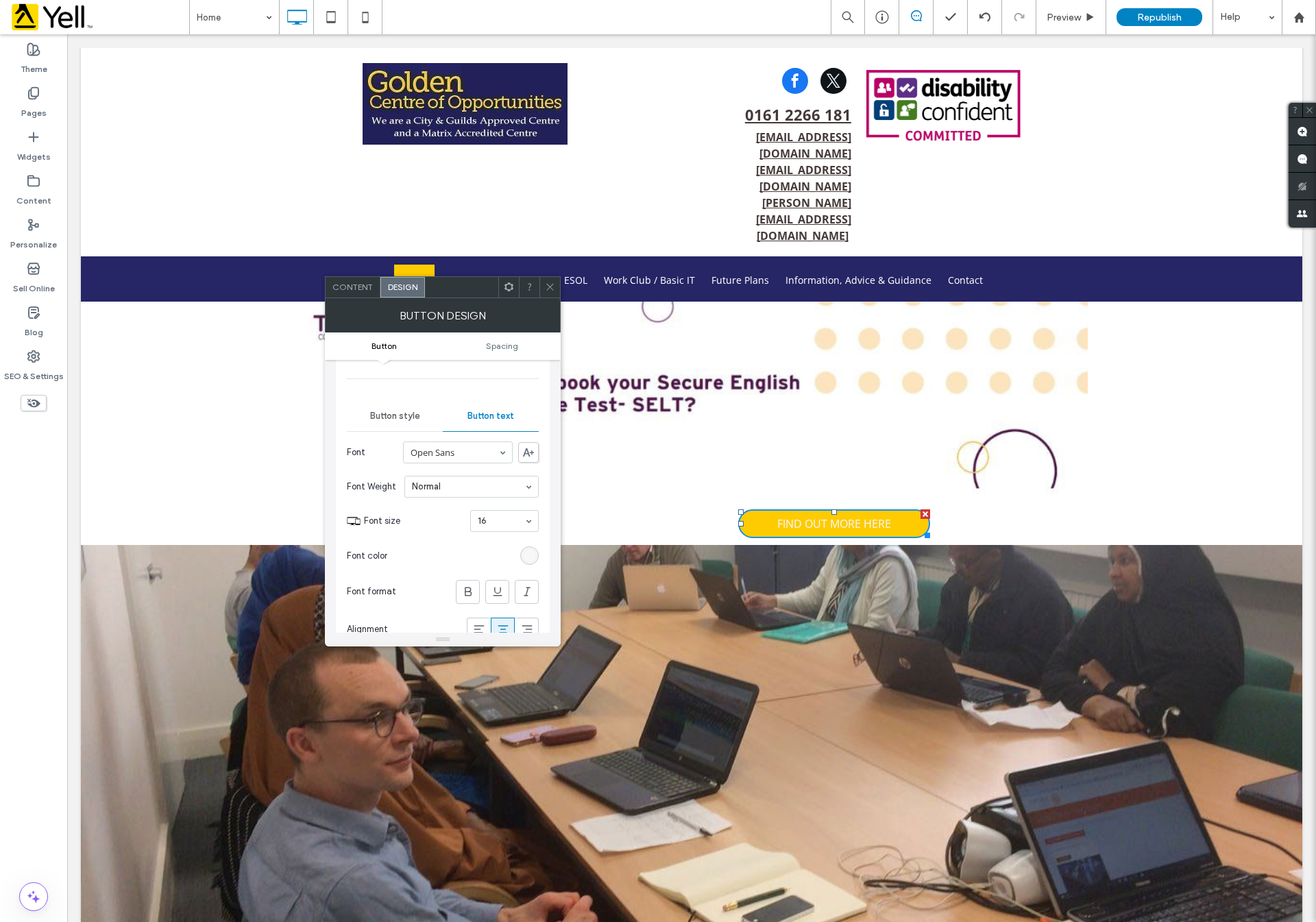
click at [529, 555] on div "rgb(247, 247, 247)" at bounding box center [529, 555] width 12 height 12
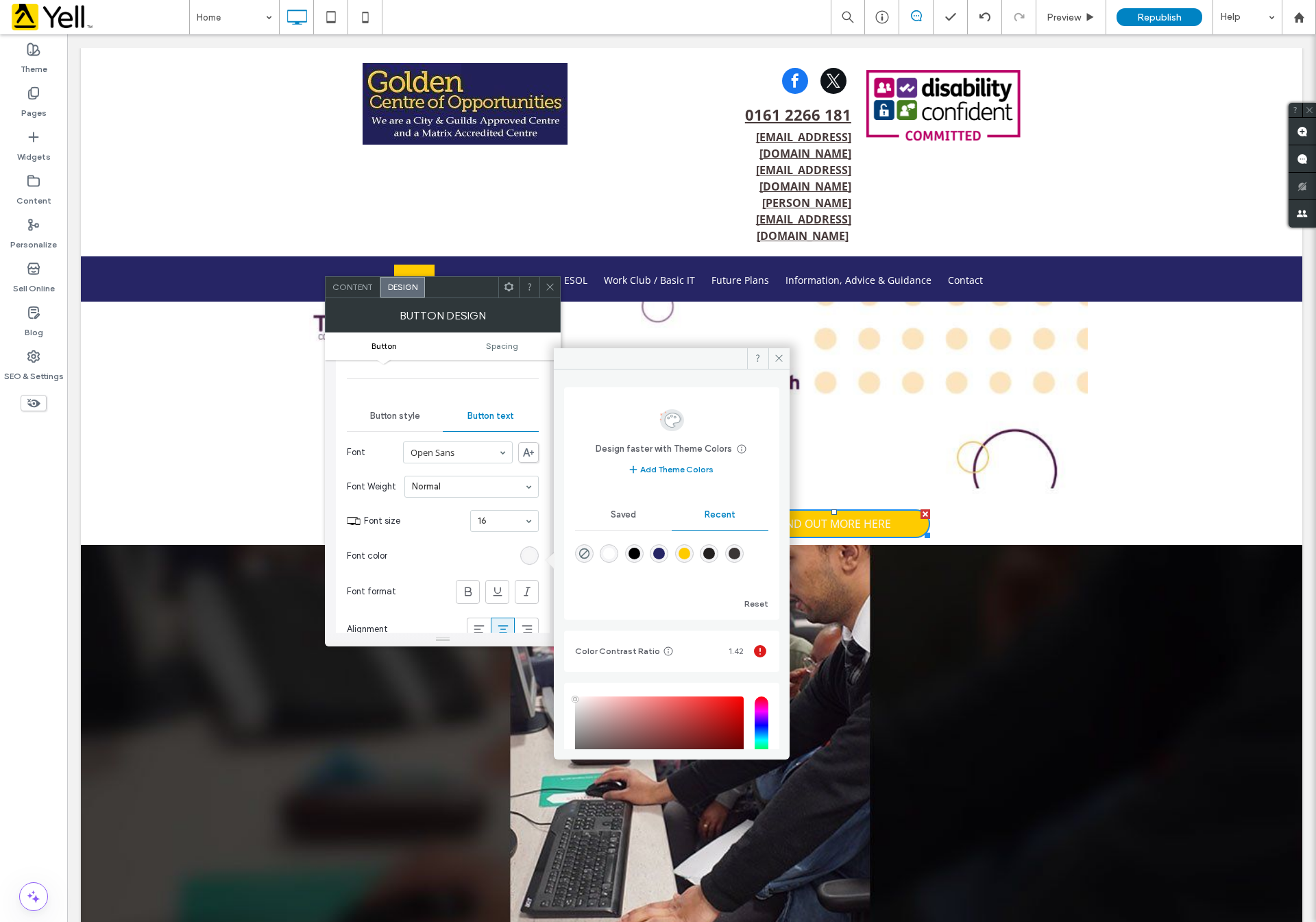
click at [665, 549] on div "rgba(38, 37, 101, 1)" at bounding box center [659, 553] width 12 height 12
type input "*******"
click at [465, 595] on use at bounding box center [467, 591] width 7 height 9
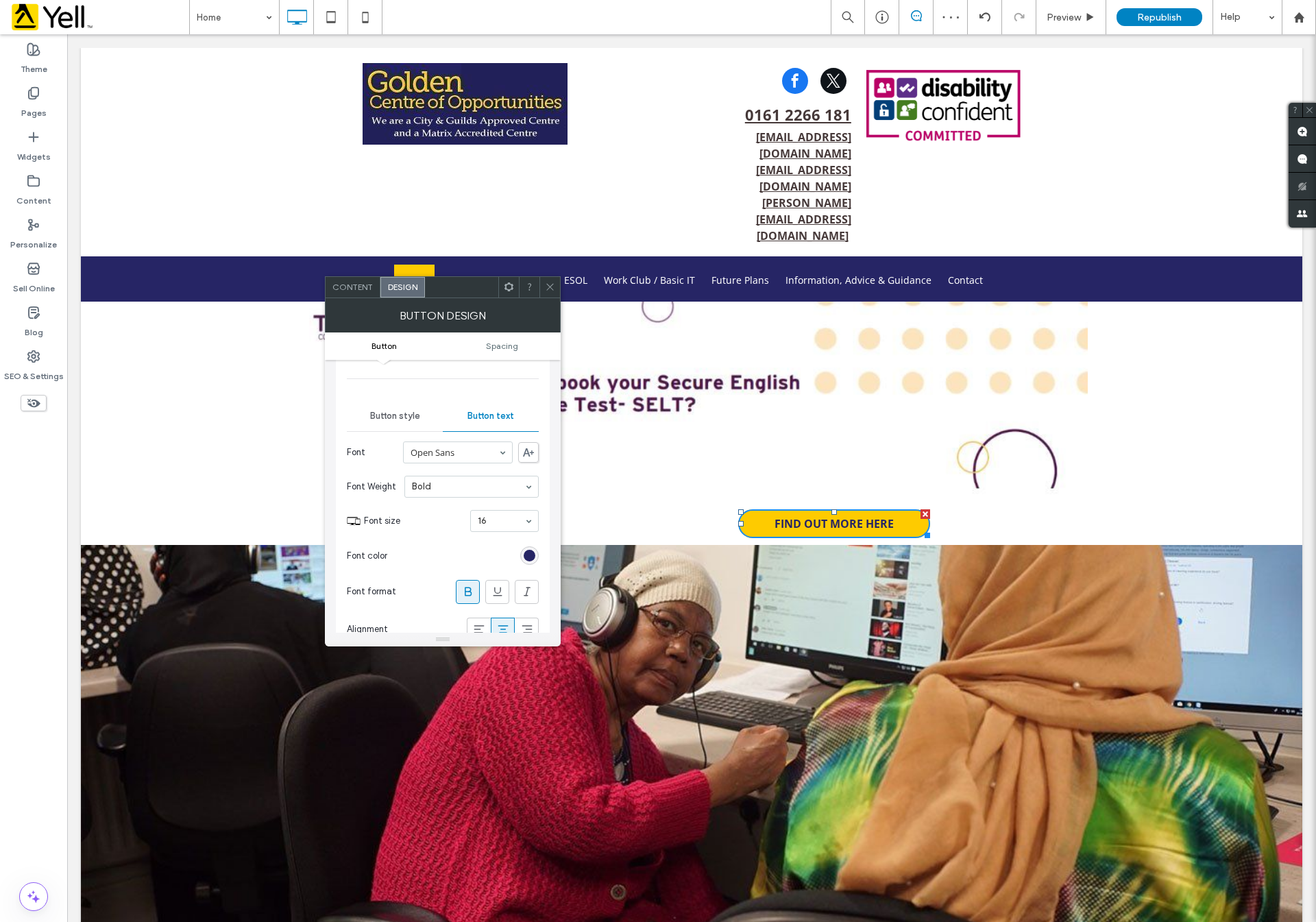
drag, startPoint x: 549, startPoint y: 281, endPoint x: 746, endPoint y: 352, distance: 209.4
click at [549, 281] on icon at bounding box center [550, 286] width 10 height 10
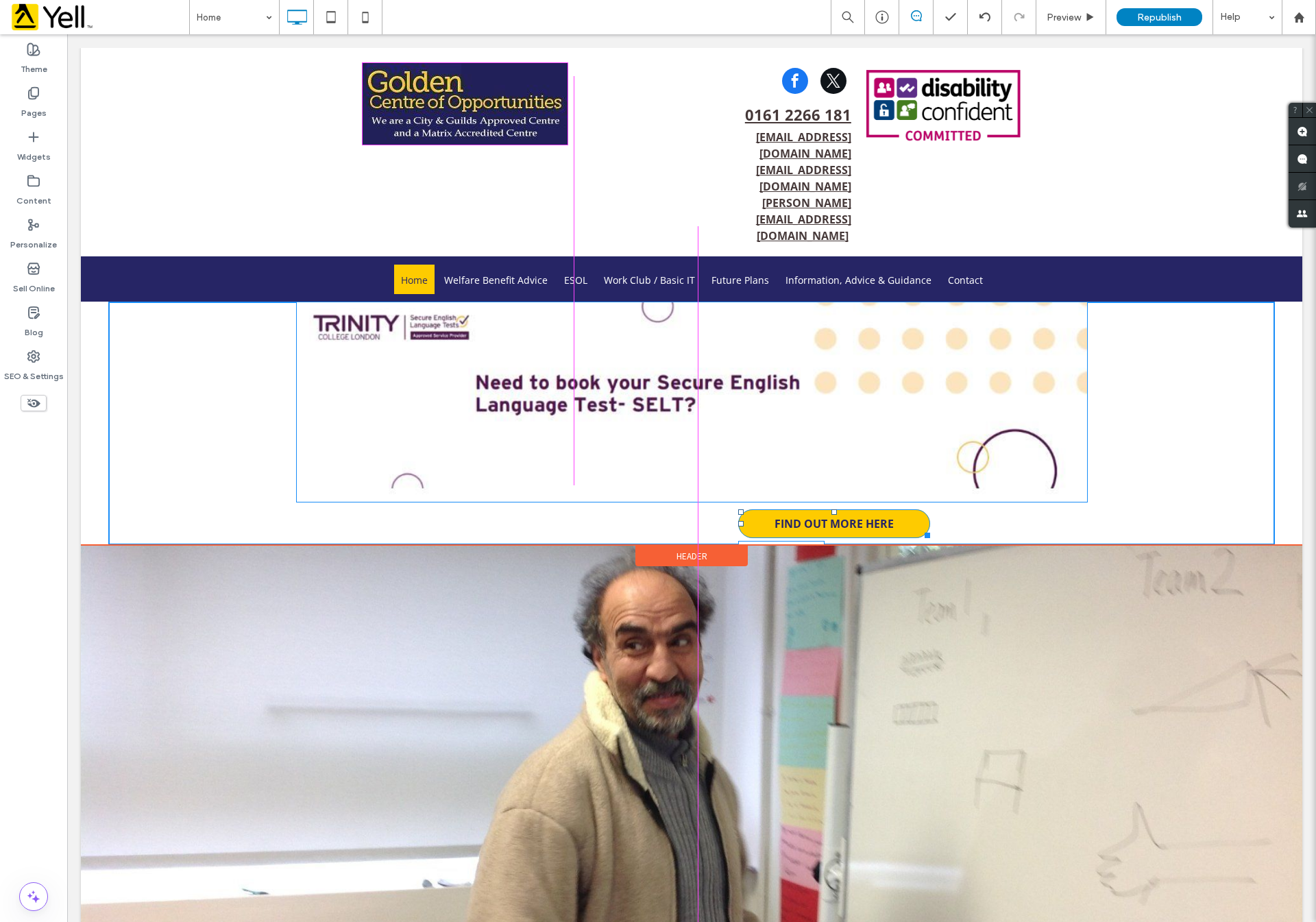
drag, startPoint x: 922, startPoint y: 469, endPoint x: 948, endPoint y: 469, distance: 26.0
click at [948, 469] on div "FIND OUT MORE HERE W:361.992 H:41.9531 Click To Paste" at bounding box center [692, 423] width 1167 height 243
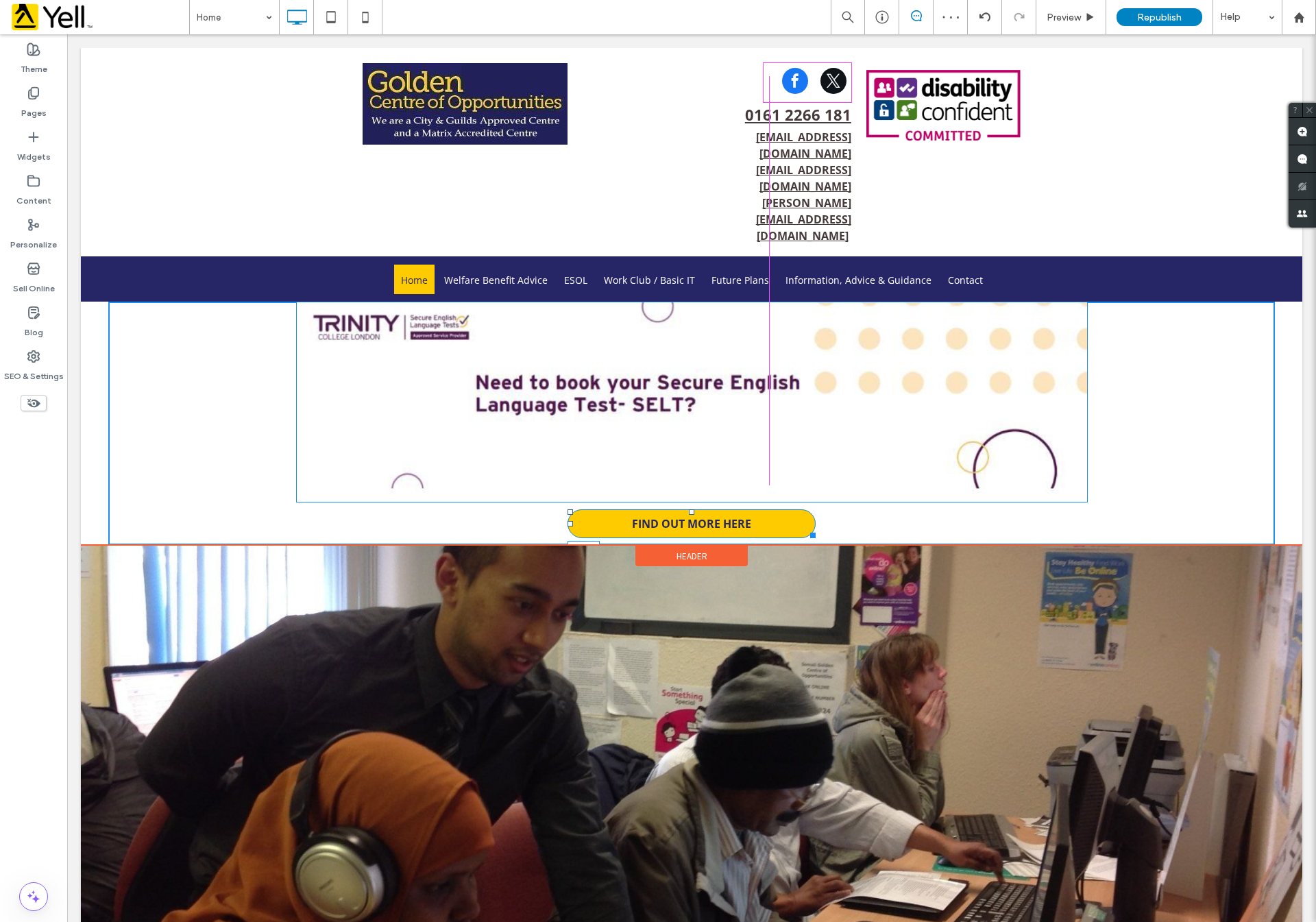
drag, startPoint x: 562, startPoint y: 456, endPoint x: 828, endPoint y: 496, distance: 269.0
click at [761, 461] on div "FIND OUT MORE HERE L:945 Click To Paste" at bounding box center [692, 423] width 1167 height 243
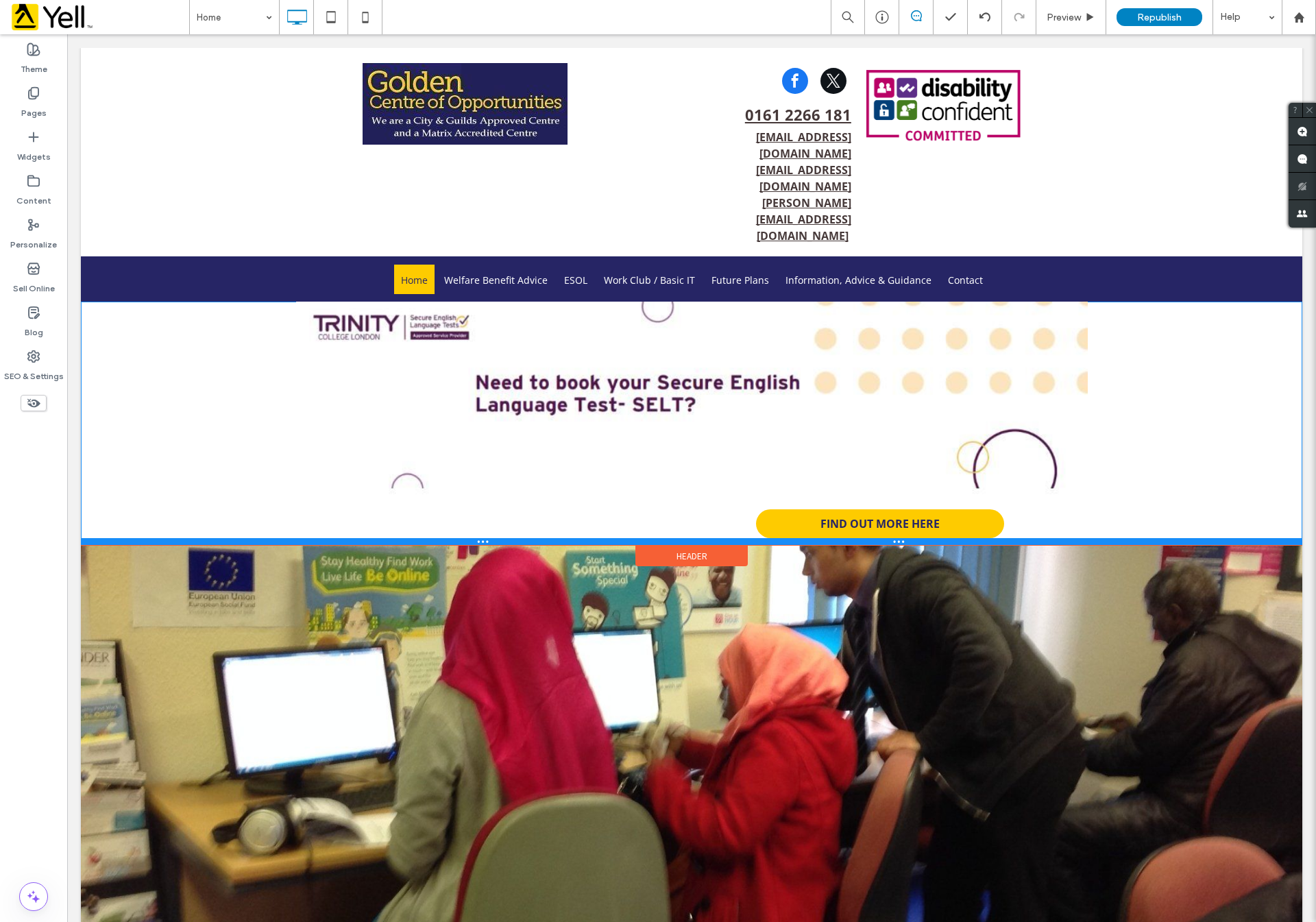
drag, startPoint x: 430, startPoint y: 477, endPoint x: 435, endPoint y: 407, distance: 70.2
click at [435, 407] on div "FIND OUT MORE HERE Click To Paste" at bounding box center [691, 423] width 1221 height 243
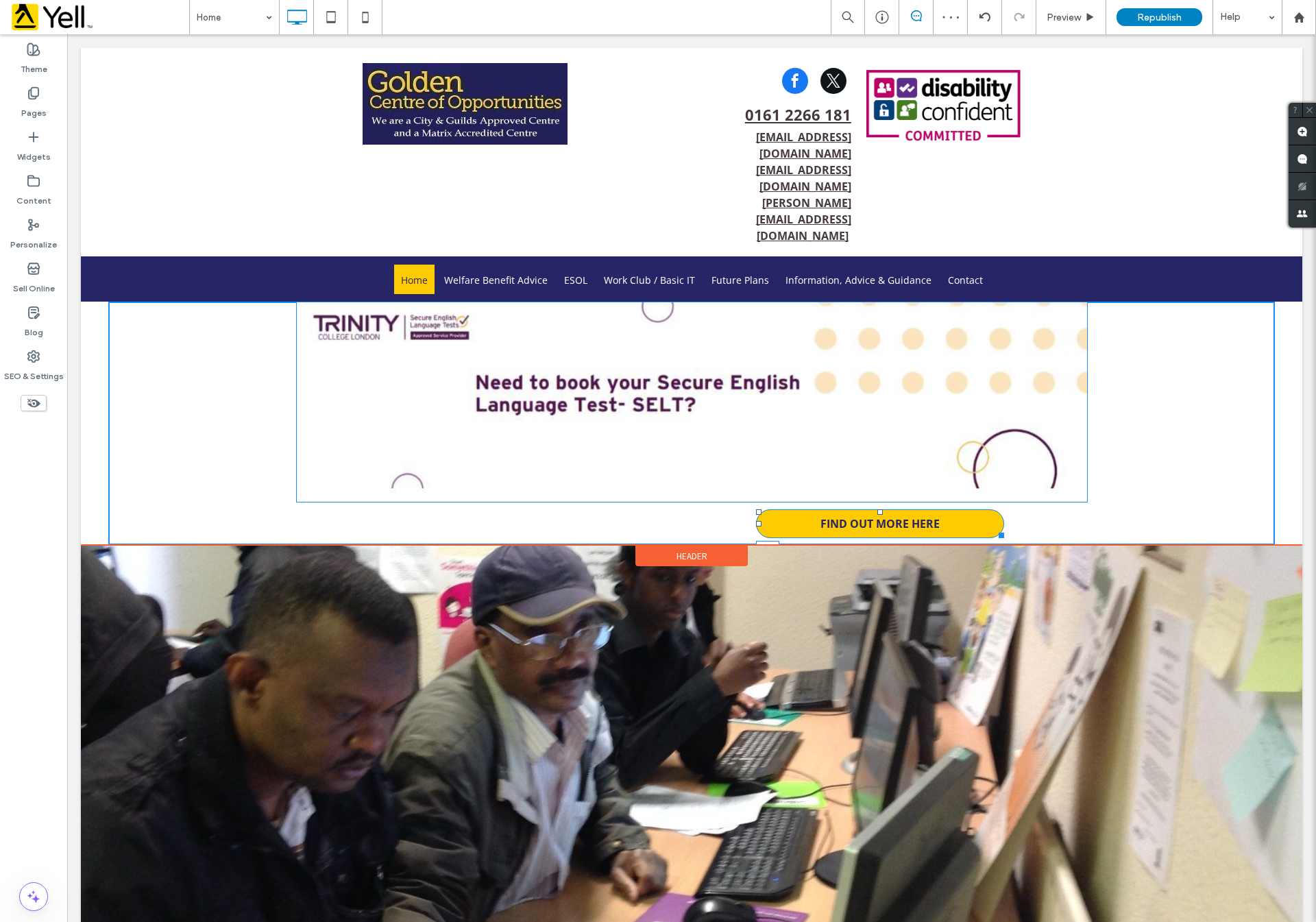
drag, startPoint x: 880, startPoint y: 445, endPoint x: 876, endPoint y: 368, distance: 77.1
click at [876, 368] on div "FIND OUT MORE HERE T:0 Click To Paste" at bounding box center [692, 423] width 1167 height 243
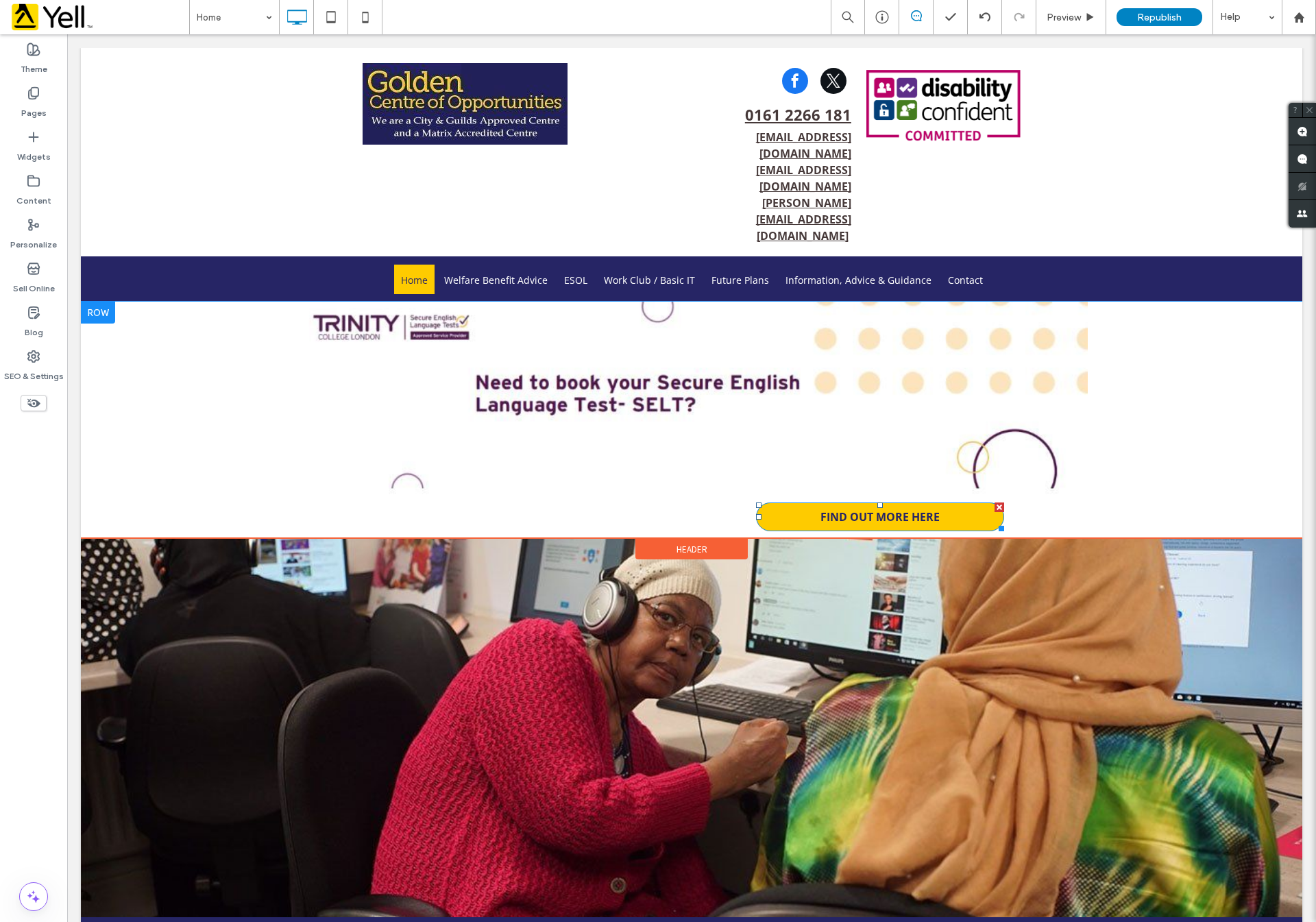
click at [895, 509] on span "FIND OUT MORE HERE" at bounding box center [880, 517] width 120 height 15
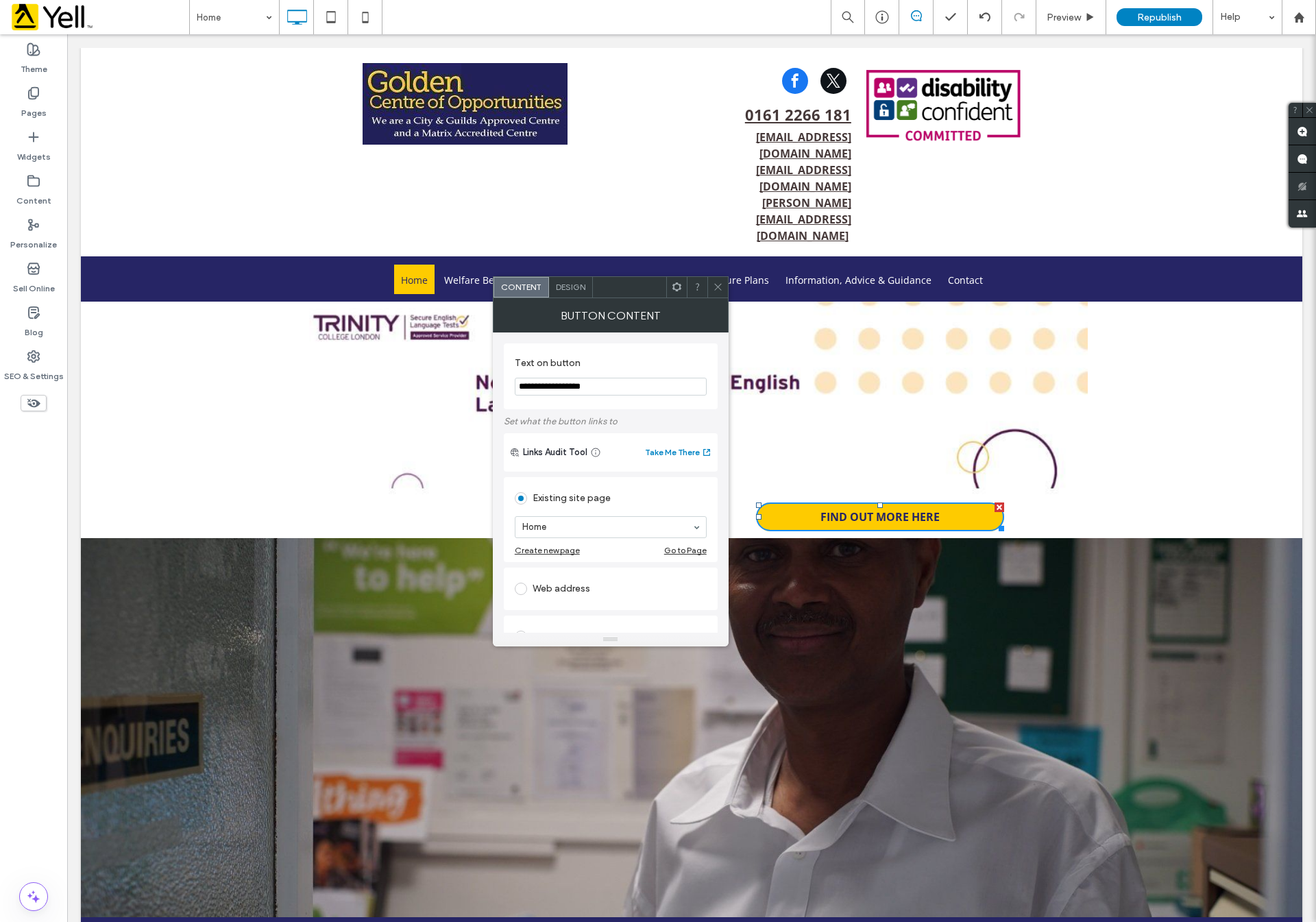
click at [522, 584] on span at bounding box center [521, 588] width 12 height 12
click at [642, 582] on input "url" at bounding box center [610, 573] width 192 height 17
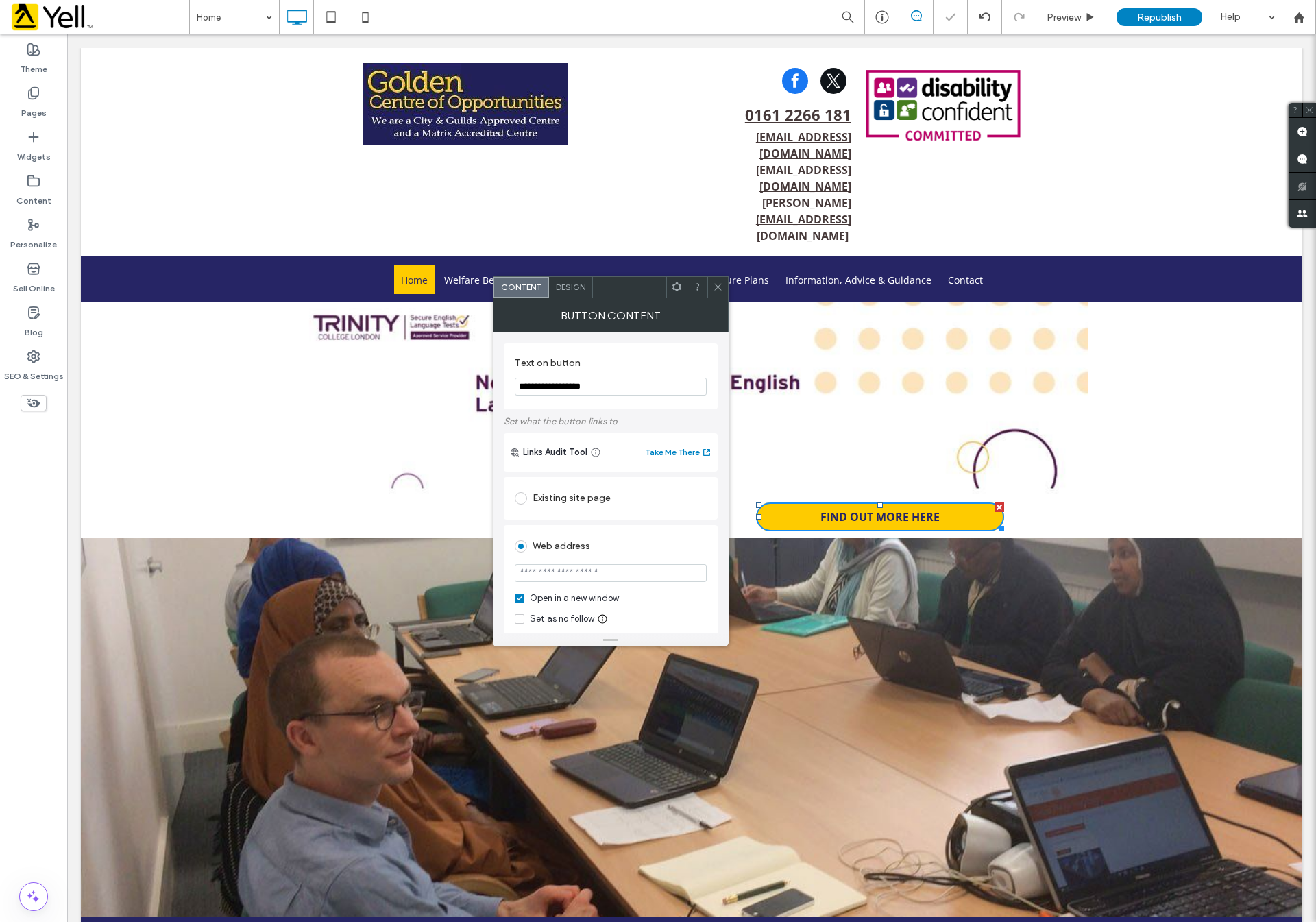
paste input "**********"
type input "**********"
click at [722, 298] on div "Button Content" at bounding box center [610, 315] width 235 height 34
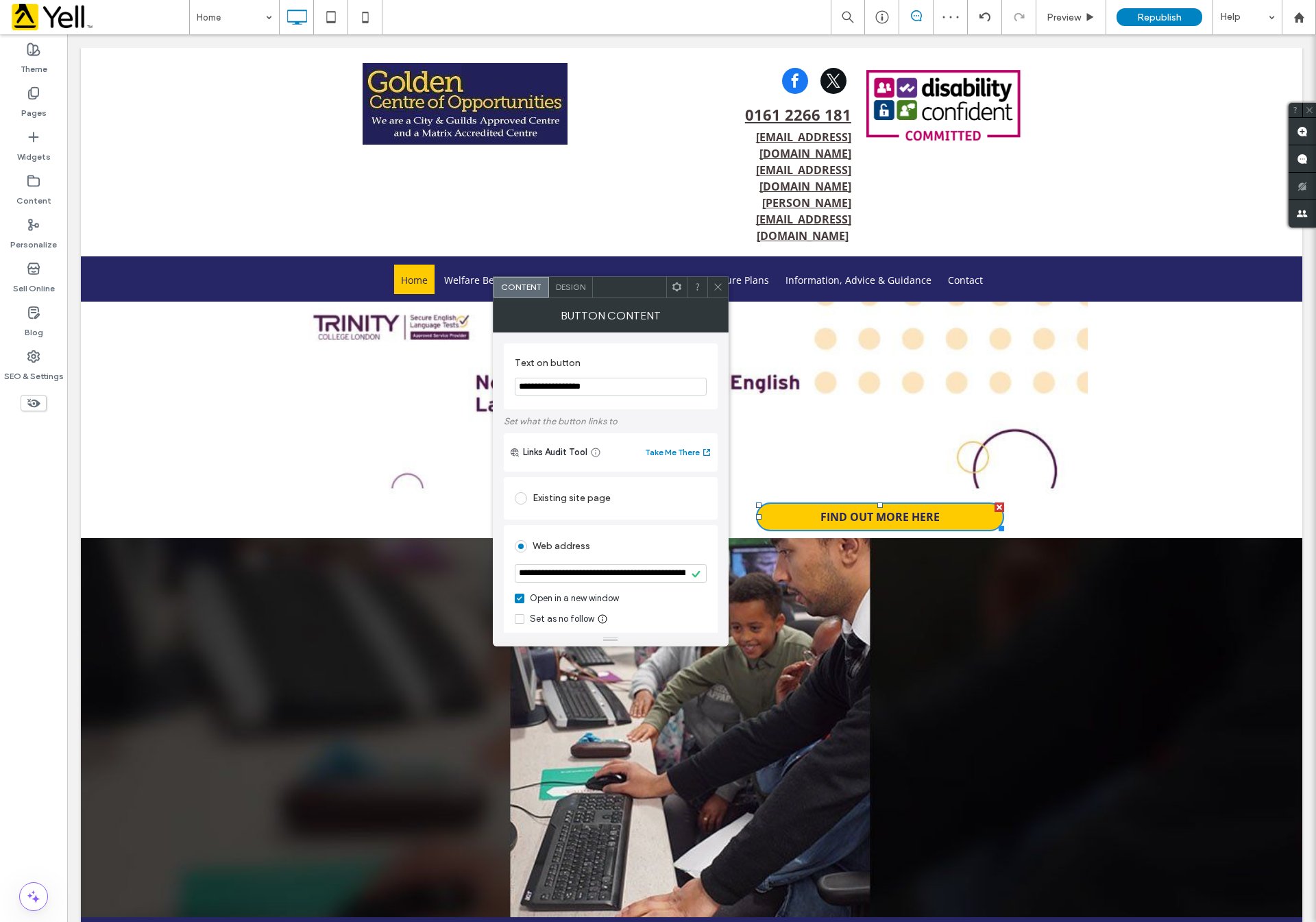
drag, startPoint x: 718, startPoint y: 281, endPoint x: 694, endPoint y: 224, distance: 61.8
click at [718, 281] on span at bounding box center [718, 287] width 10 height 20
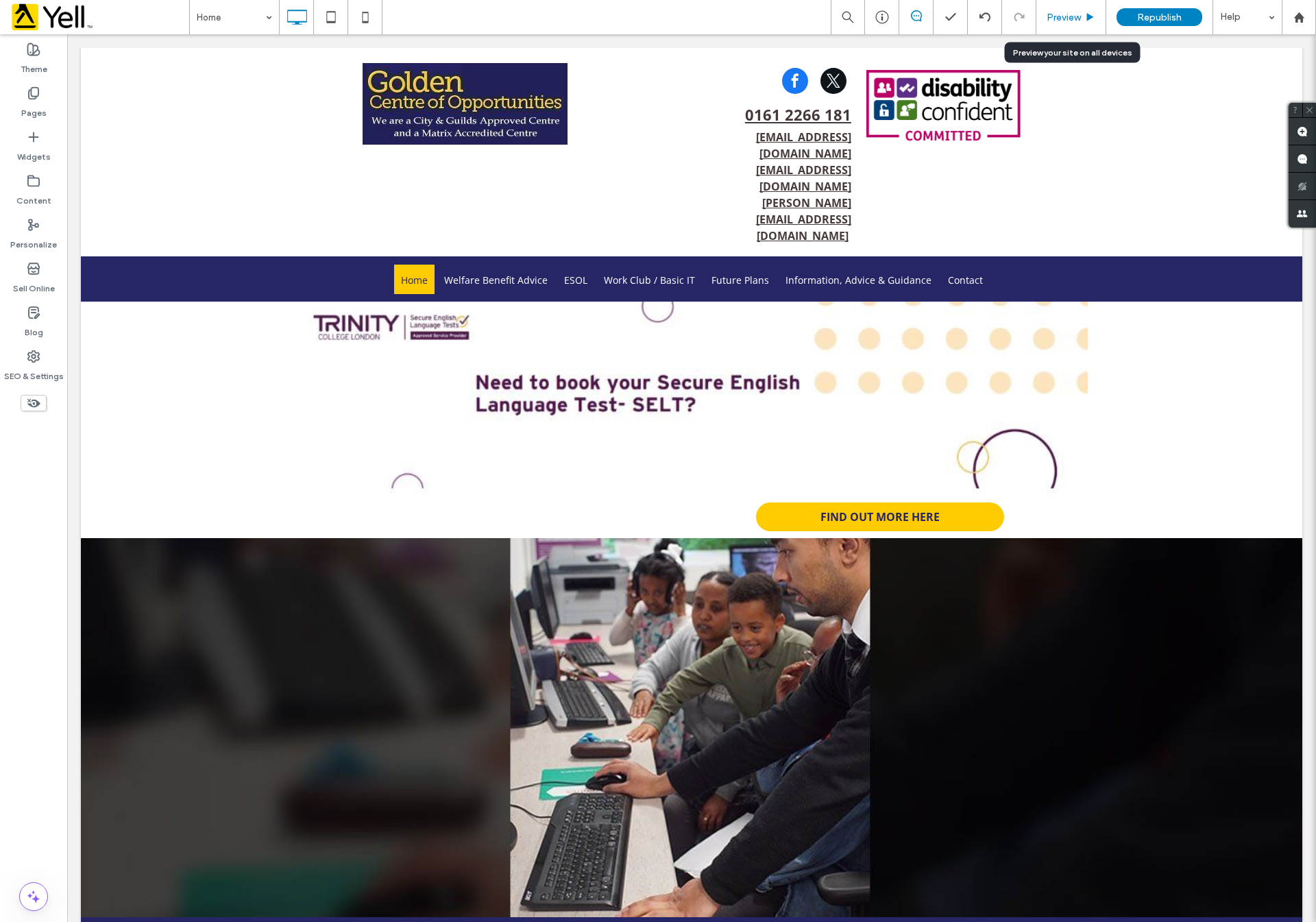
click at [1080, 15] on span "Preview" at bounding box center [1064, 17] width 34 height 12
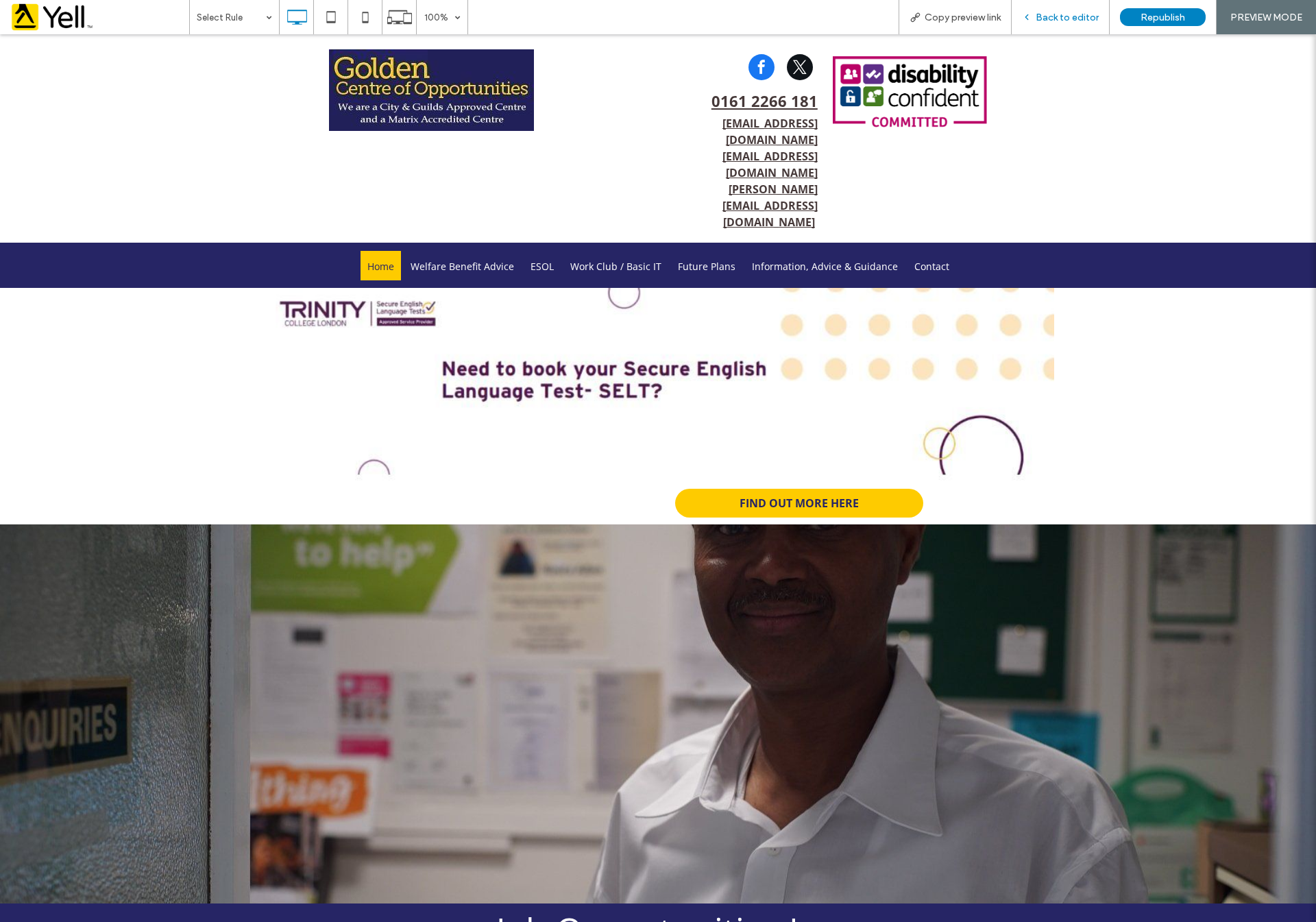
click at [1062, 13] on span "Back to editor" at bounding box center [1067, 17] width 63 height 12
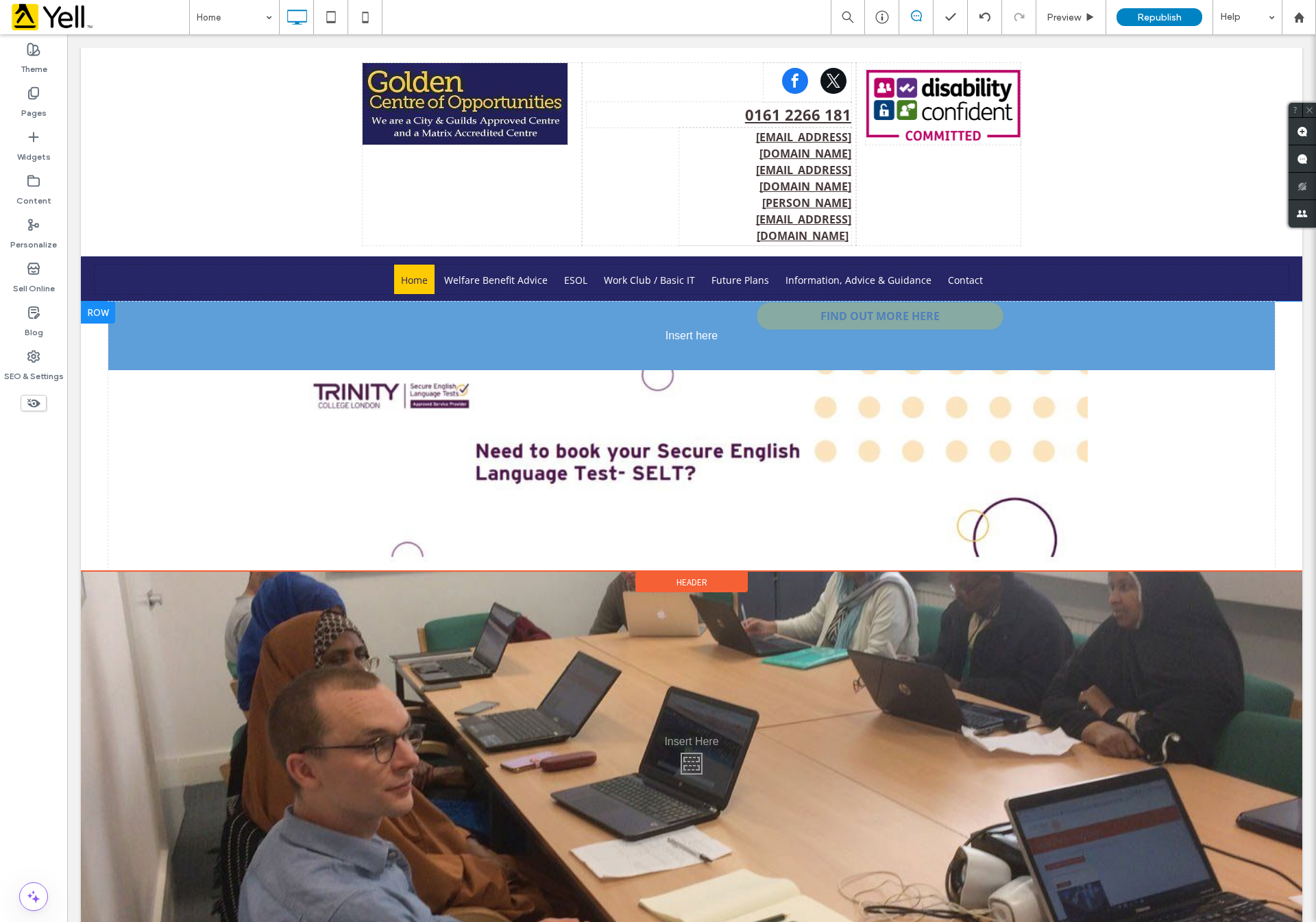
drag, startPoint x: 910, startPoint y: 449, endPoint x: 916, endPoint y: 269, distance: 180.1
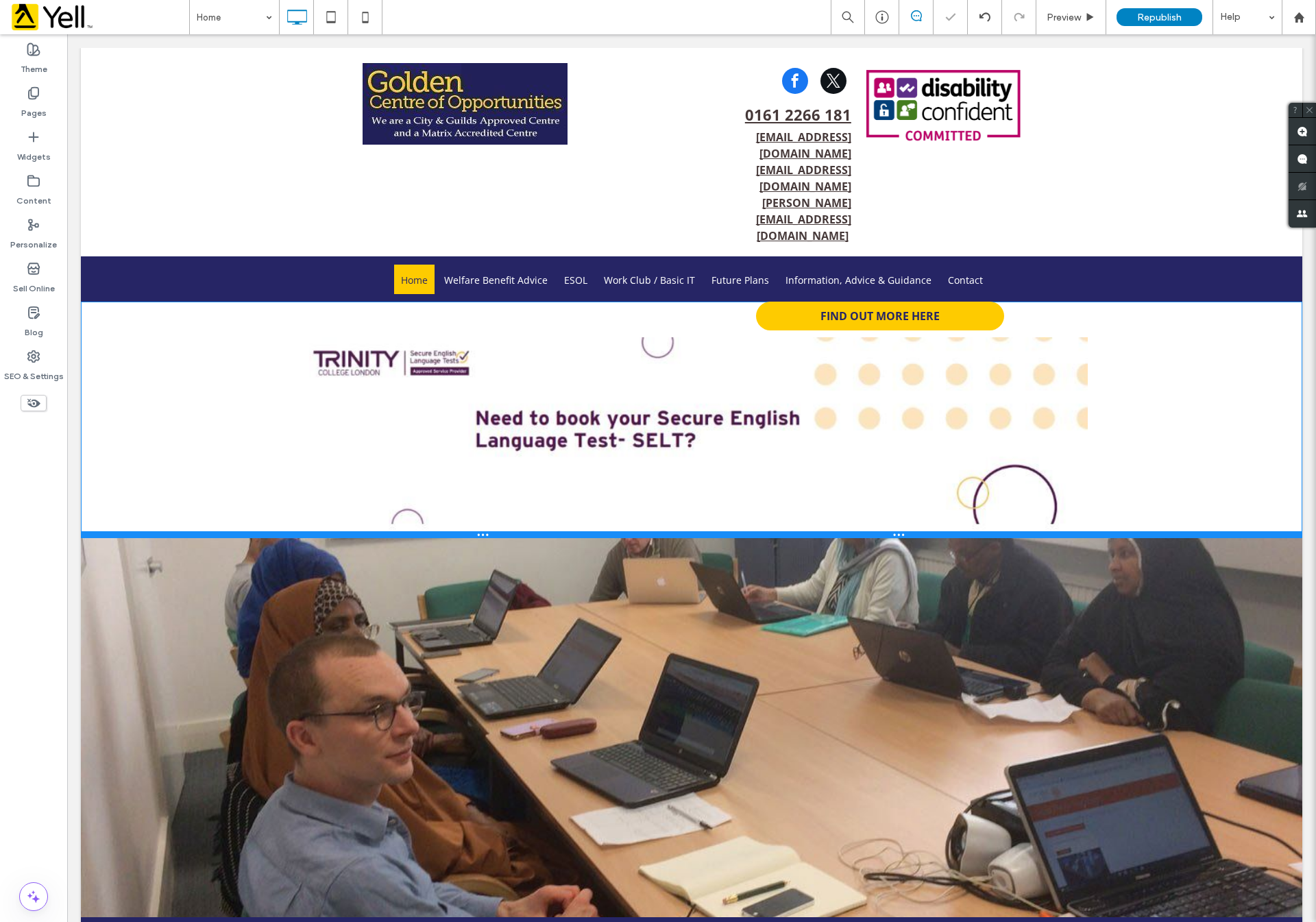
drag, startPoint x: 1152, startPoint y: 471, endPoint x: 1144, endPoint y: 341, distance: 130.2
click at [1144, 341] on div "FIND OUT MORE HERE Click To Paste" at bounding box center [691, 419] width 1221 height 235
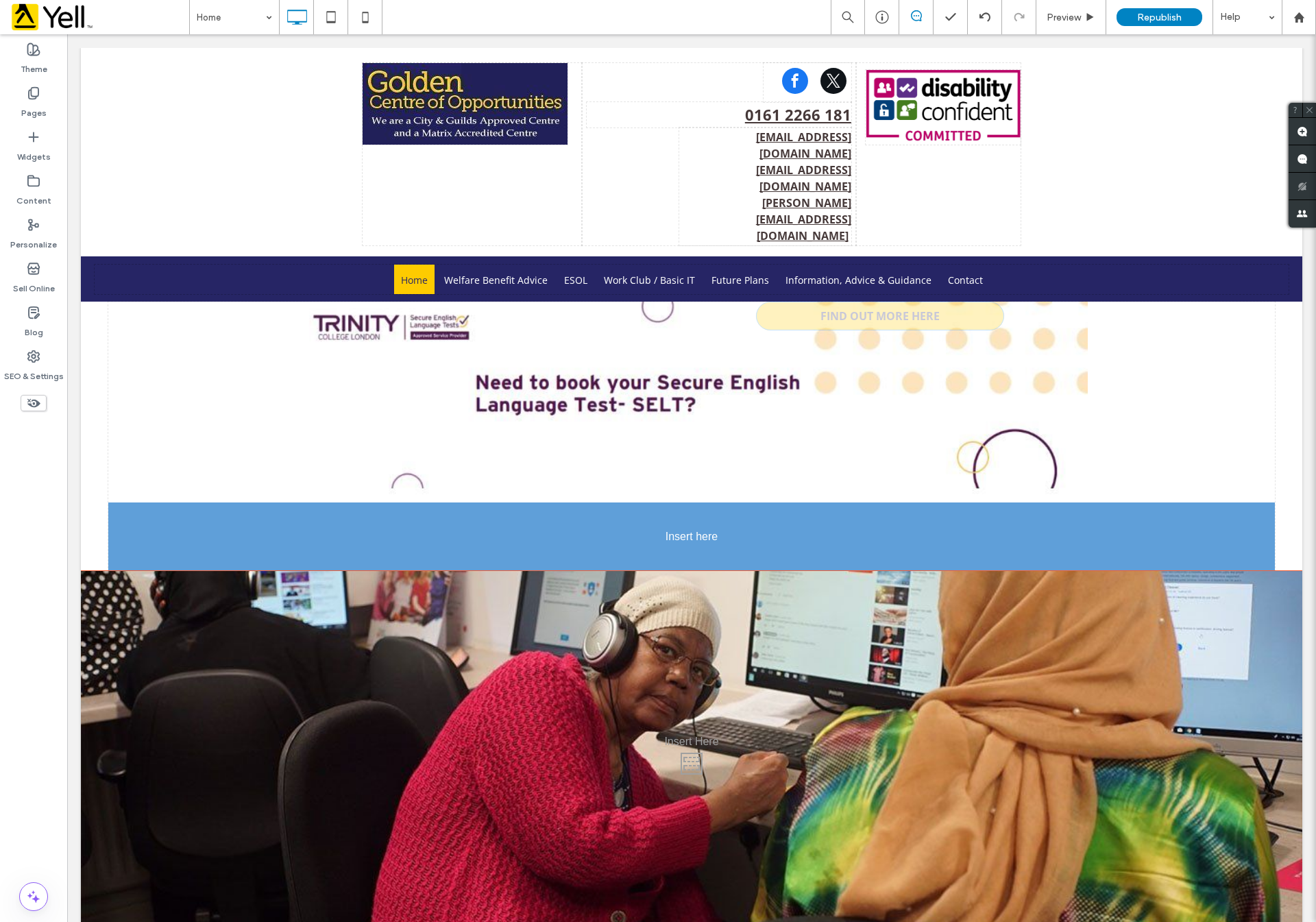
drag, startPoint x: 899, startPoint y: 245, endPoint x: 837, endPoint y: 465, distance: 228.6
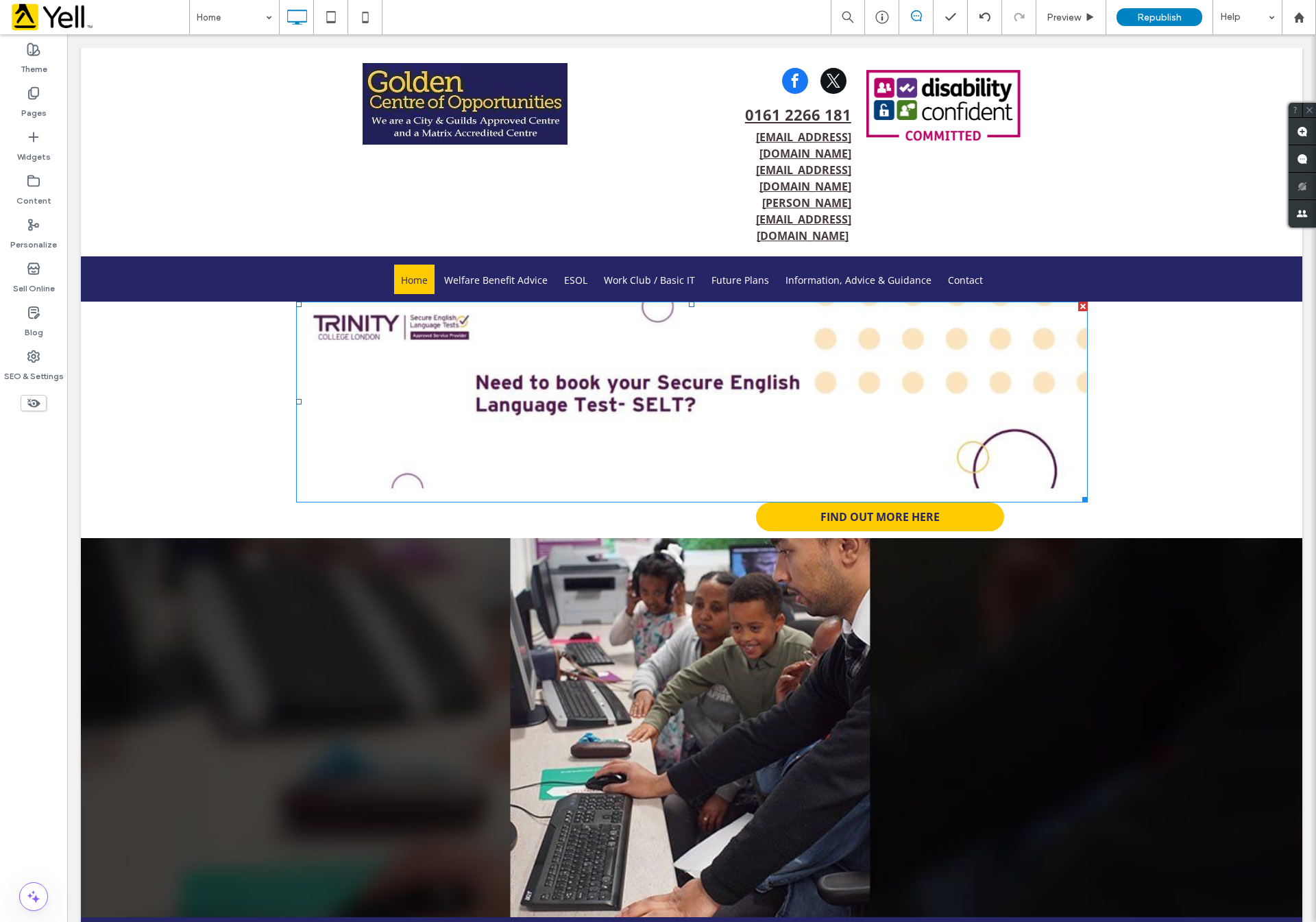
click at [578, 333] on img at bounding box center [691, 402] width 791 height 200
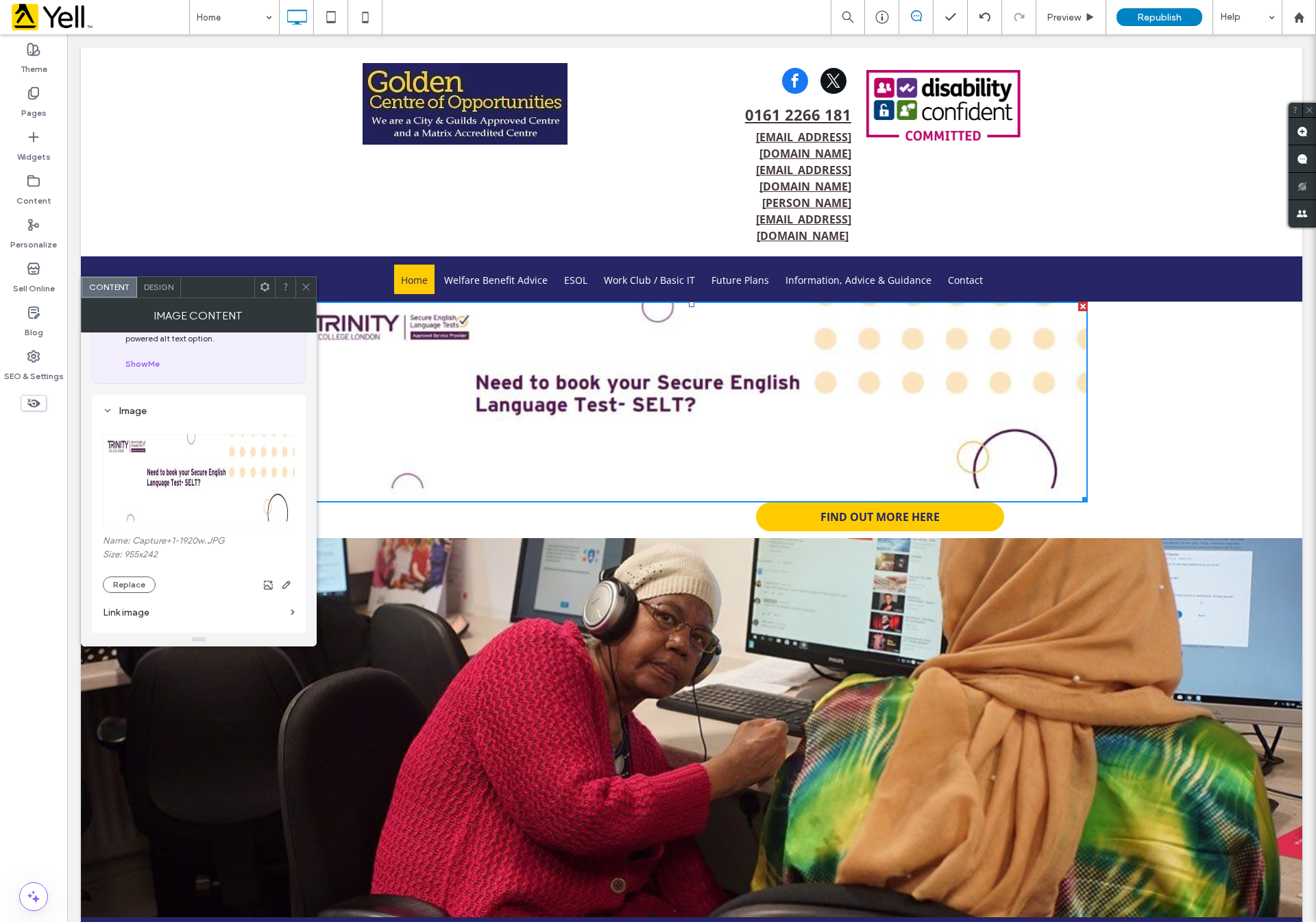
scroll to position [103, 0]
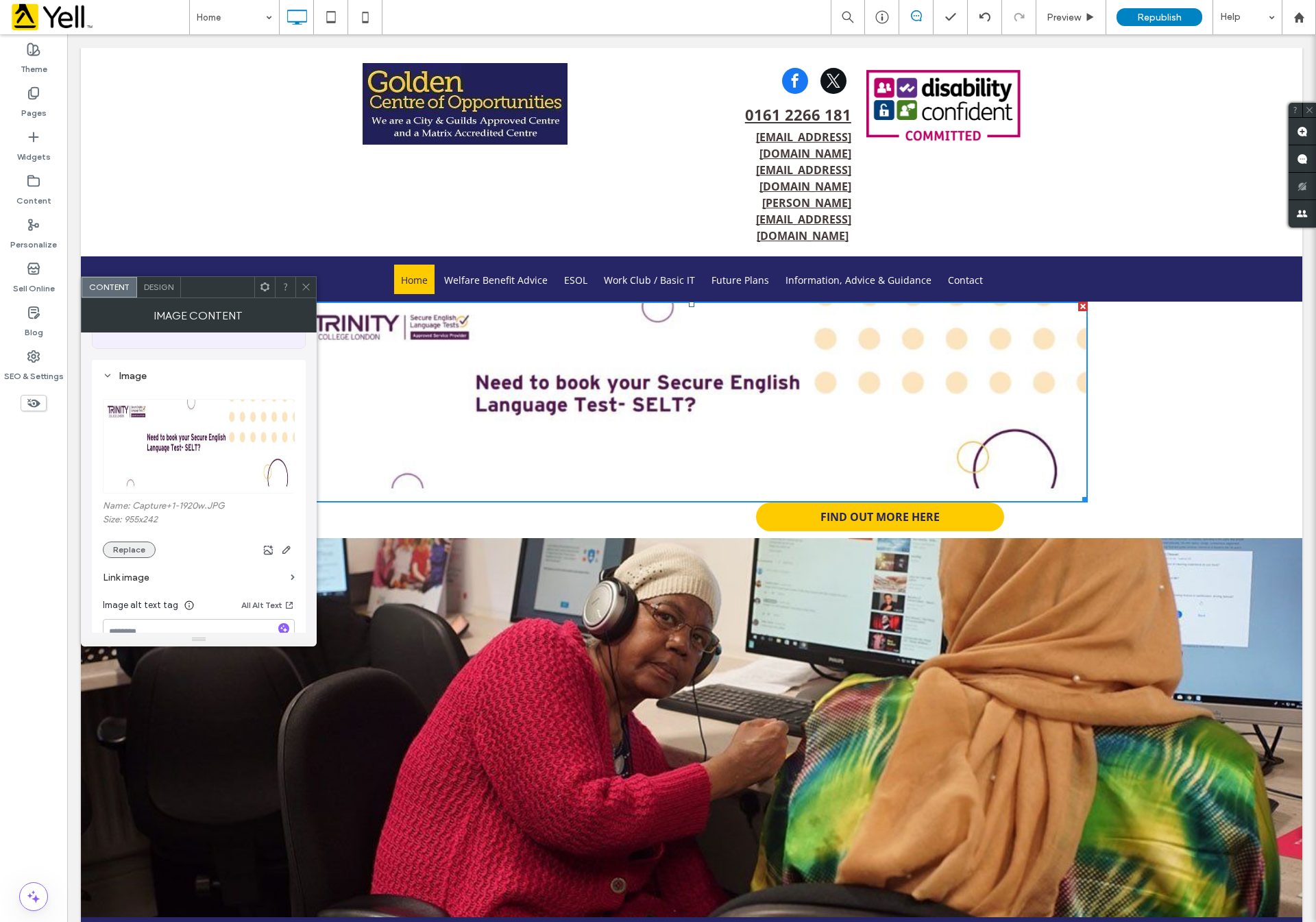
click at [117, 545] on button "Replace" at bounding box center [129, 550] width 52 height 17
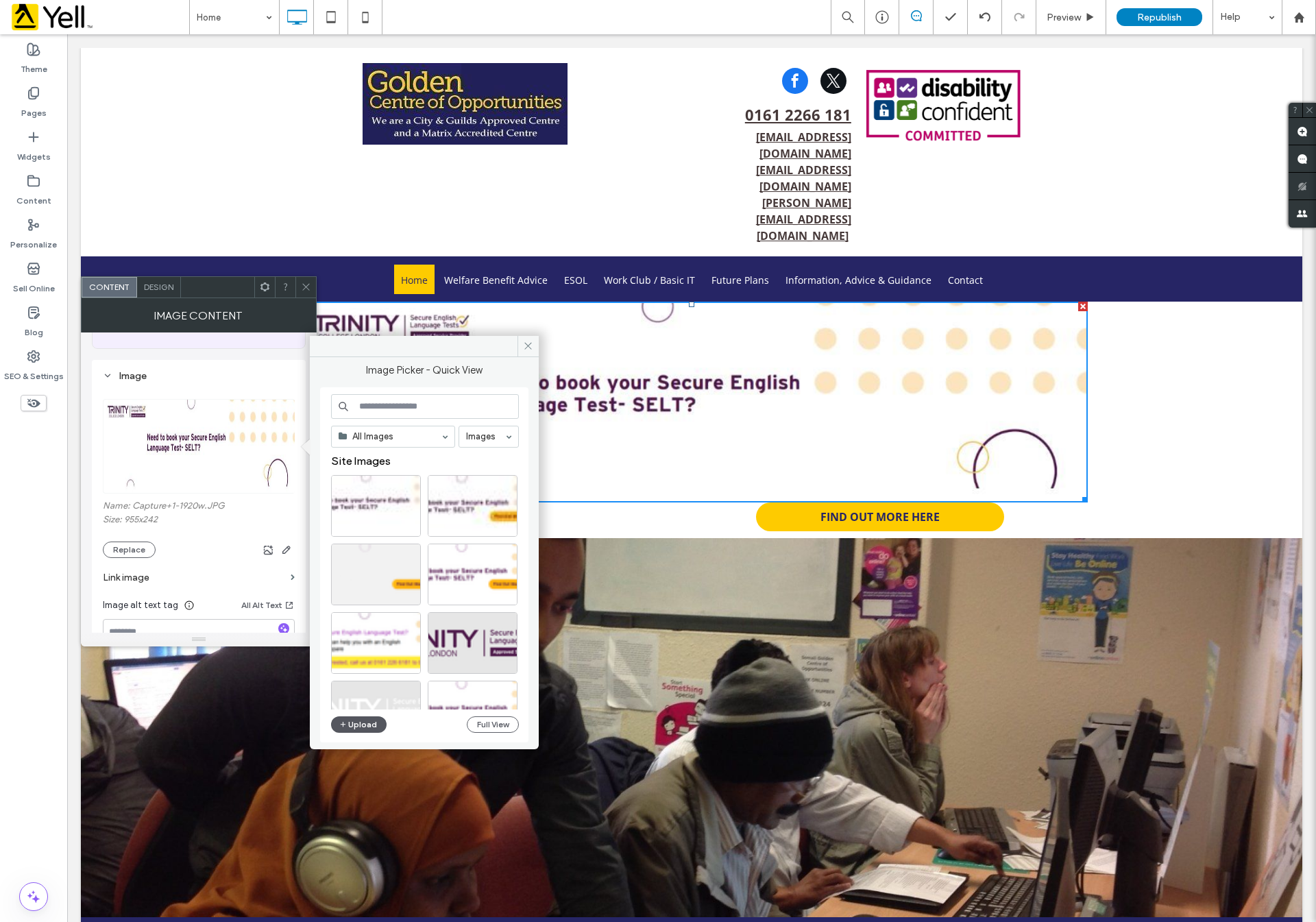
click at [354, 718] on button "Upload" at bounding box center [359, 724] width 56 height 17
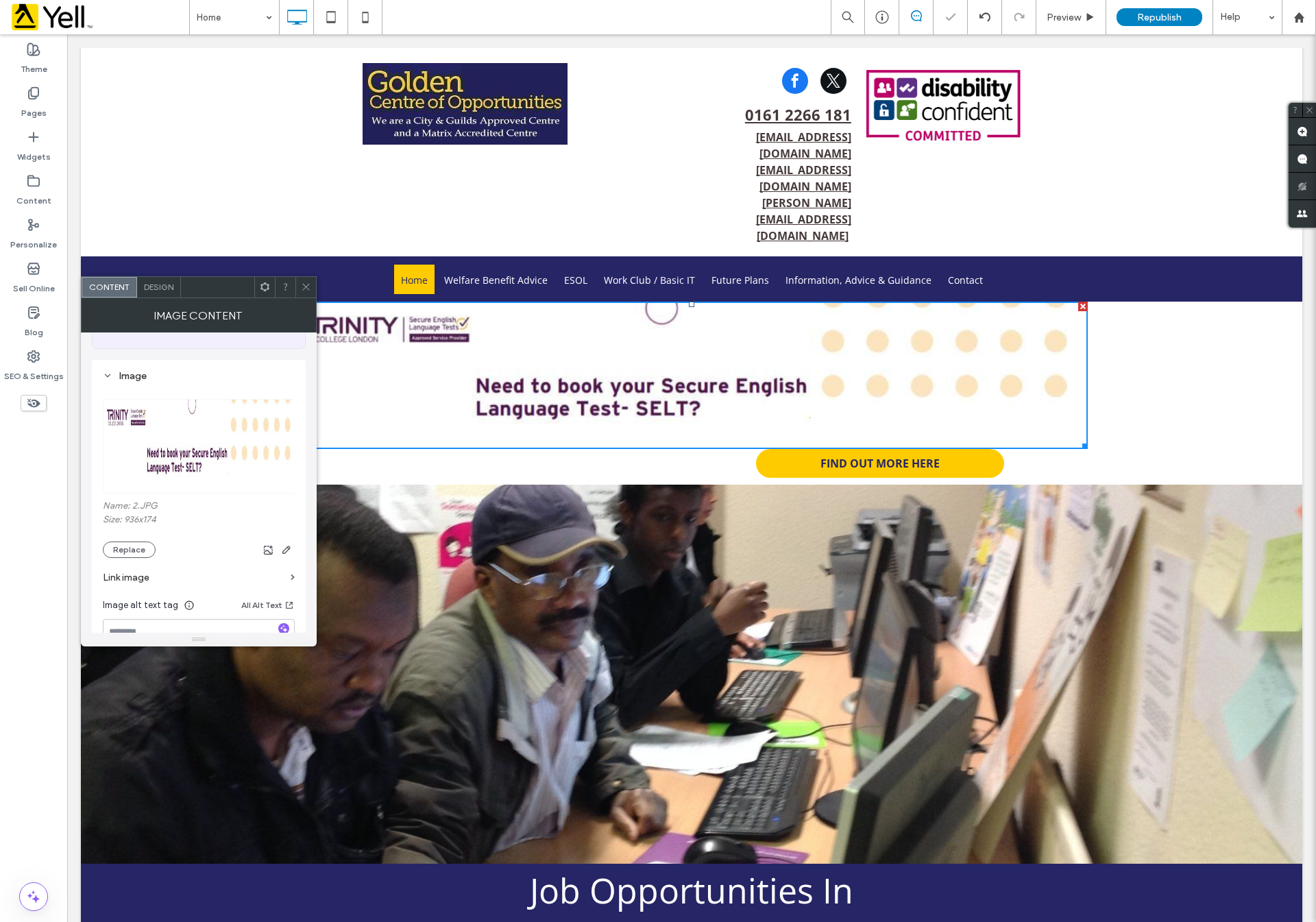
drag, startPoint x: 303, startPoint y: 284, endPoint x: 270, endPoint y: 274, distance: 34.5
click at [303, 284] on icon at bounding box center [306, 286] width 10 height 10
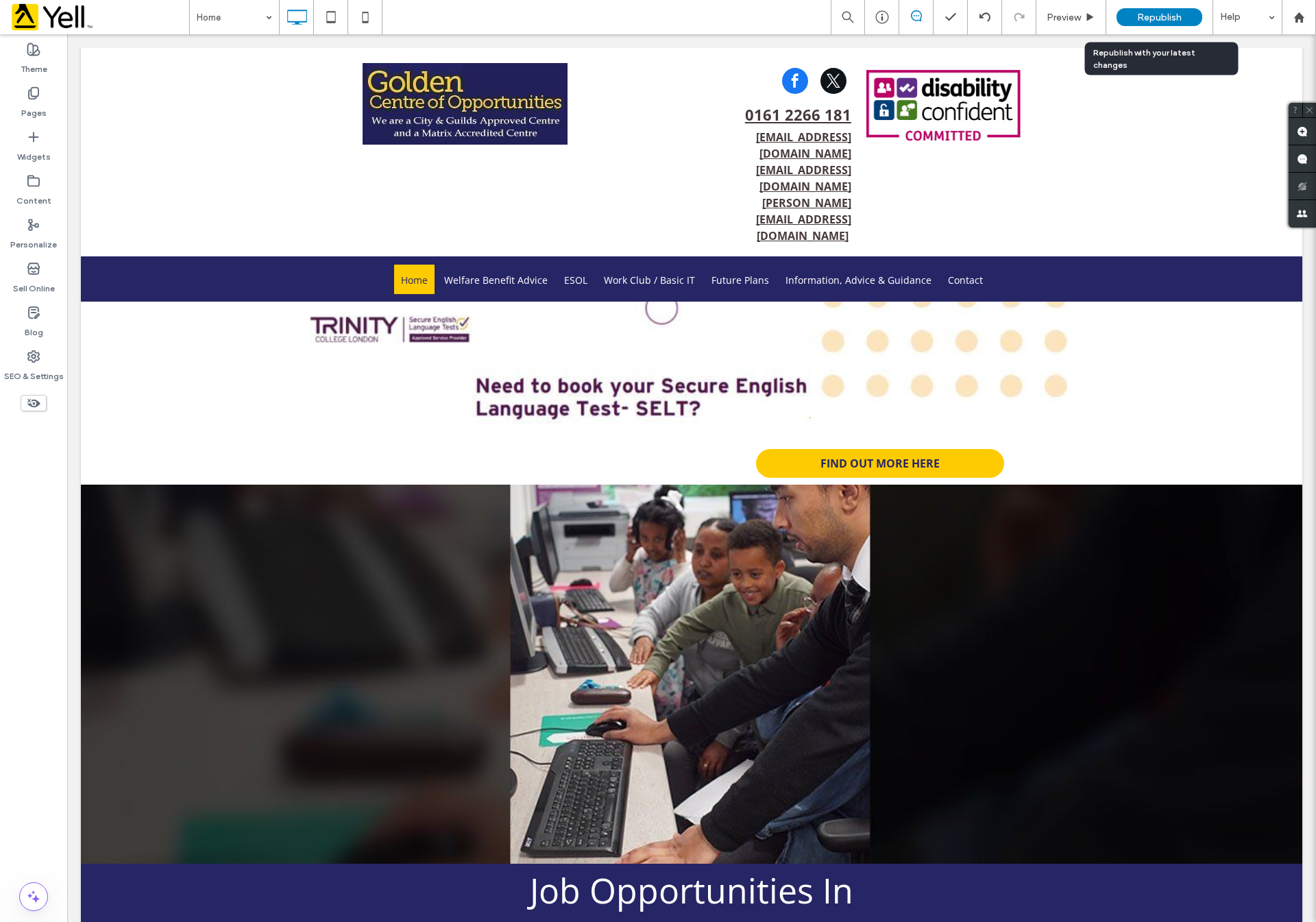
click at [1173, 1] on div "Republish" at bounding box center [1160, 17] width 86 height 34
click at [1173, 15] on span "Republish" at bounding box center [1159, 17] width 44 height 12
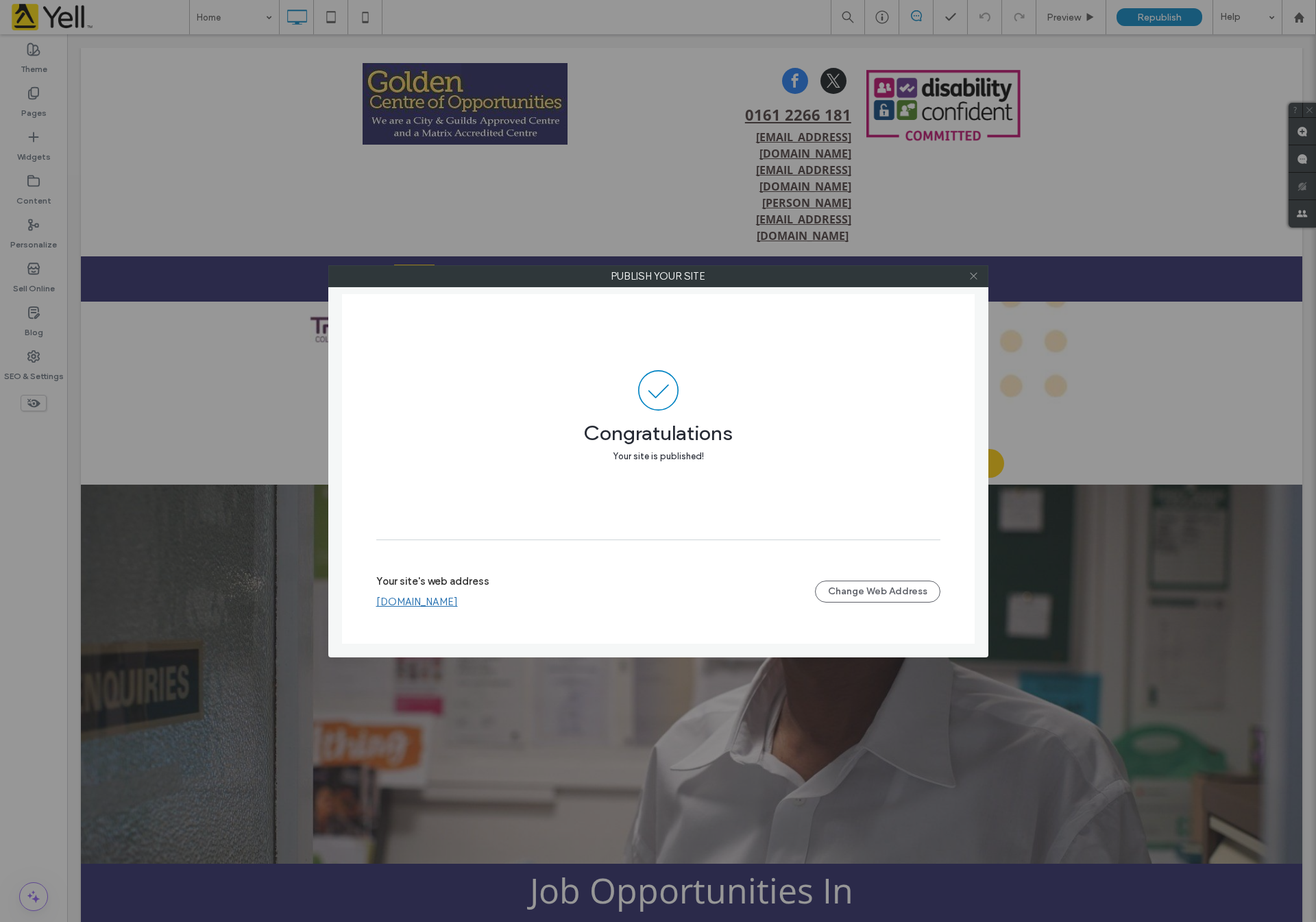
click at [973, 274] on icon at bounding box center [973, 276] width 10 height 10
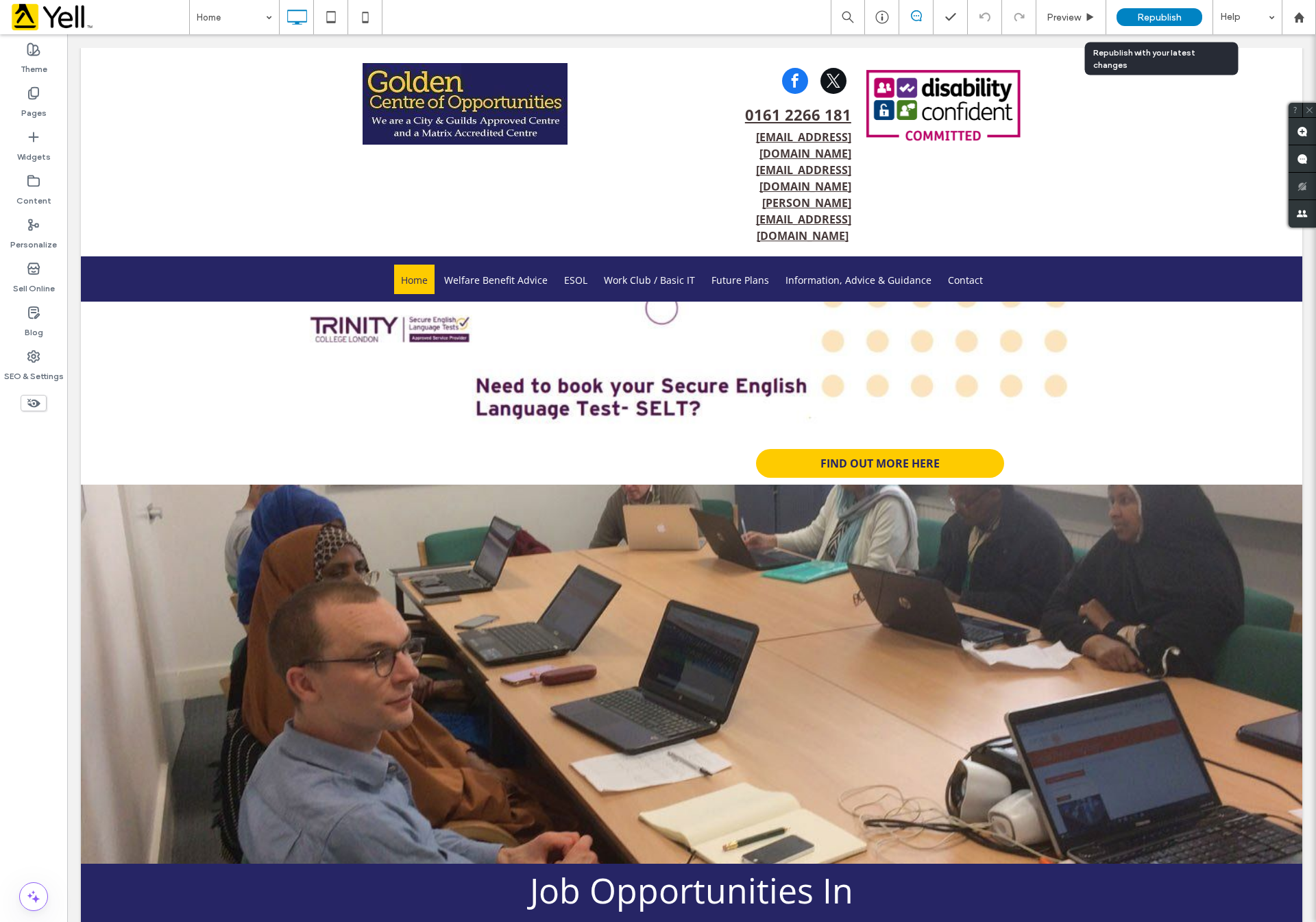
click at [1150, 9] on div "Republish" at bounding box center [1160, 17] width 86 height 17
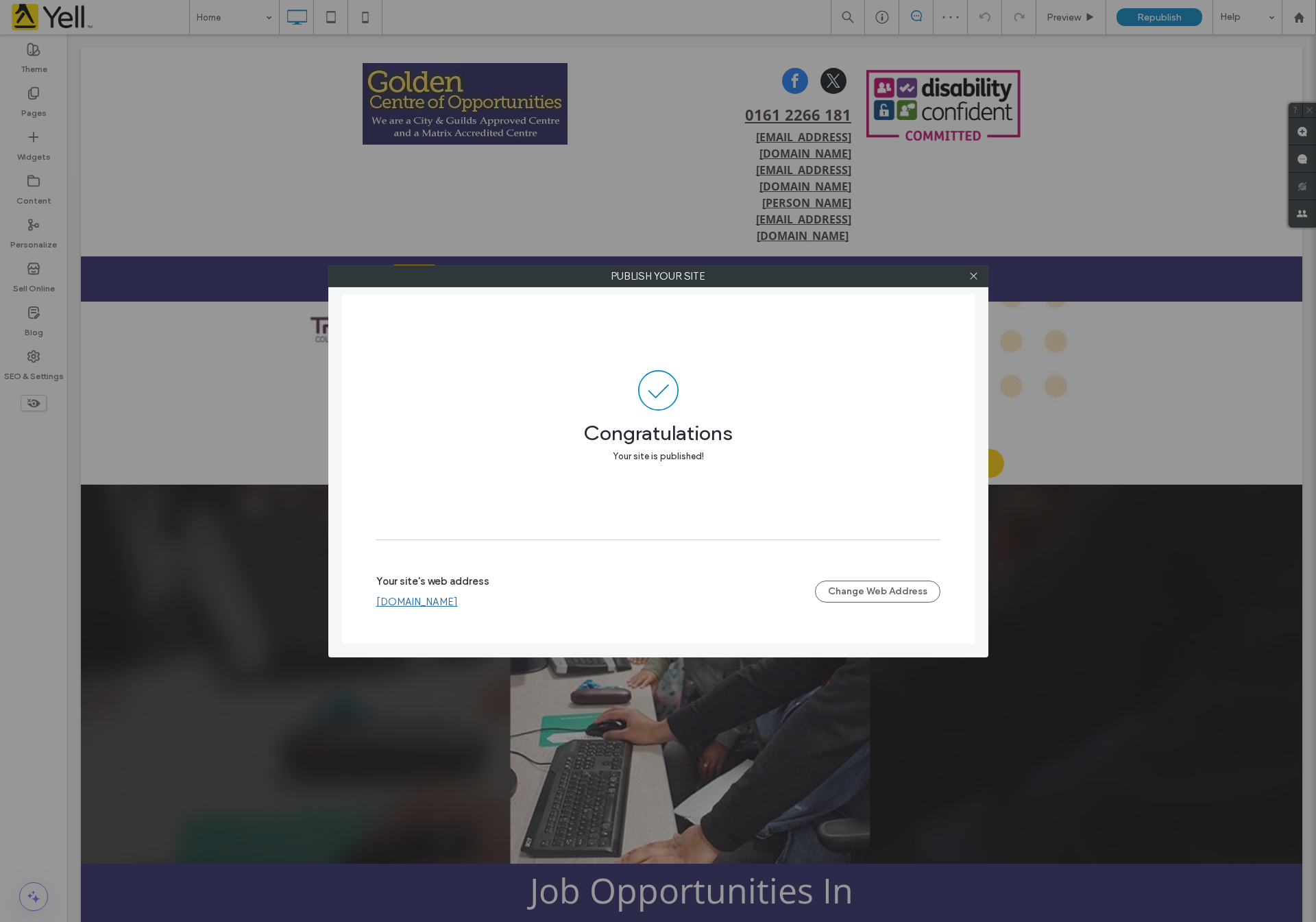
click at [448, 602] on link "[DOMAIN_NAME]" at bounding box center [417, 601] width 82 height 12
